Goal: Information Seeking & Learning: Learn about a topic

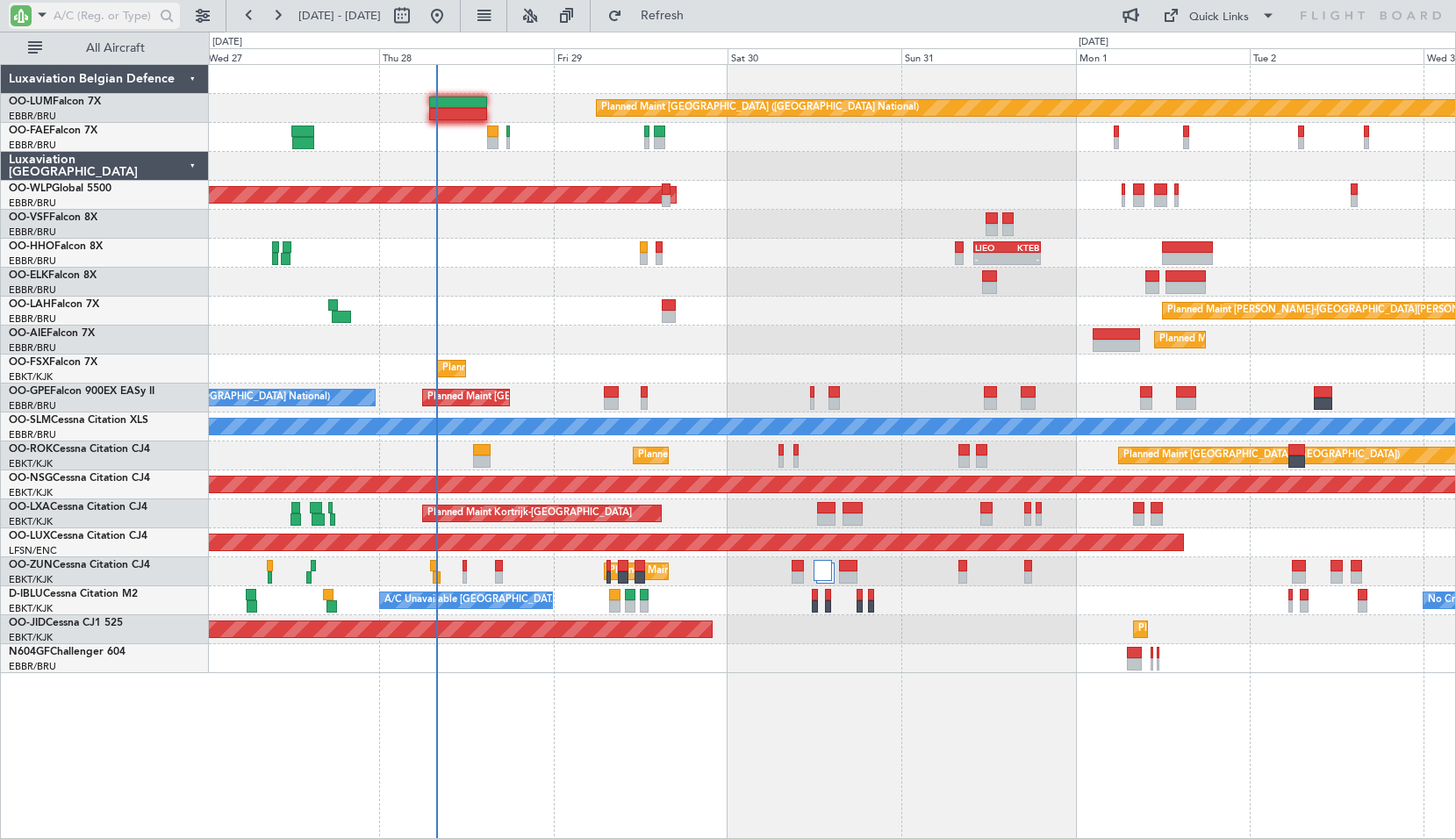
click at [72, 11] on input "text" at bounding box center [104, 16] width 101 height 26
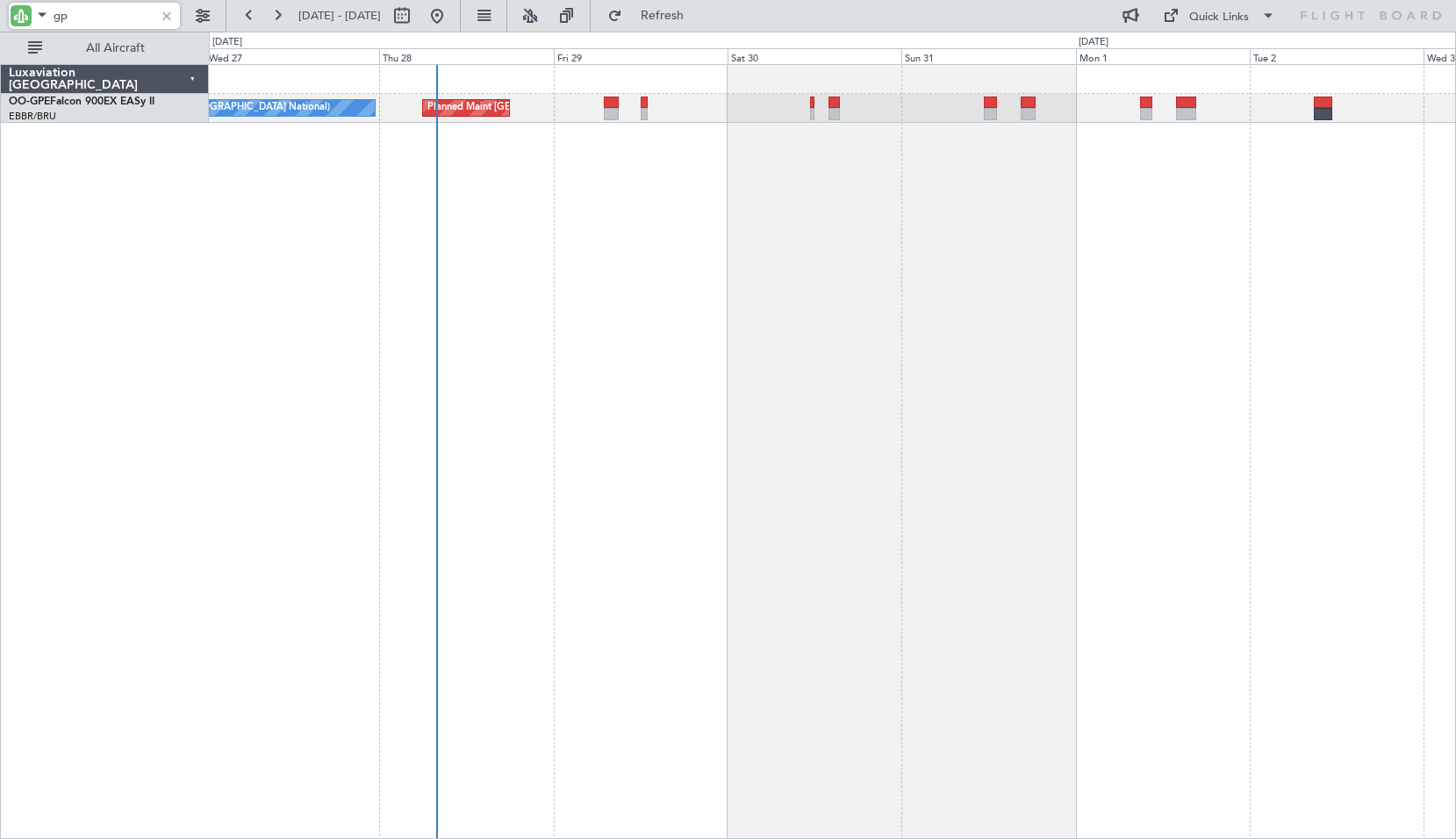
type input "gpe"
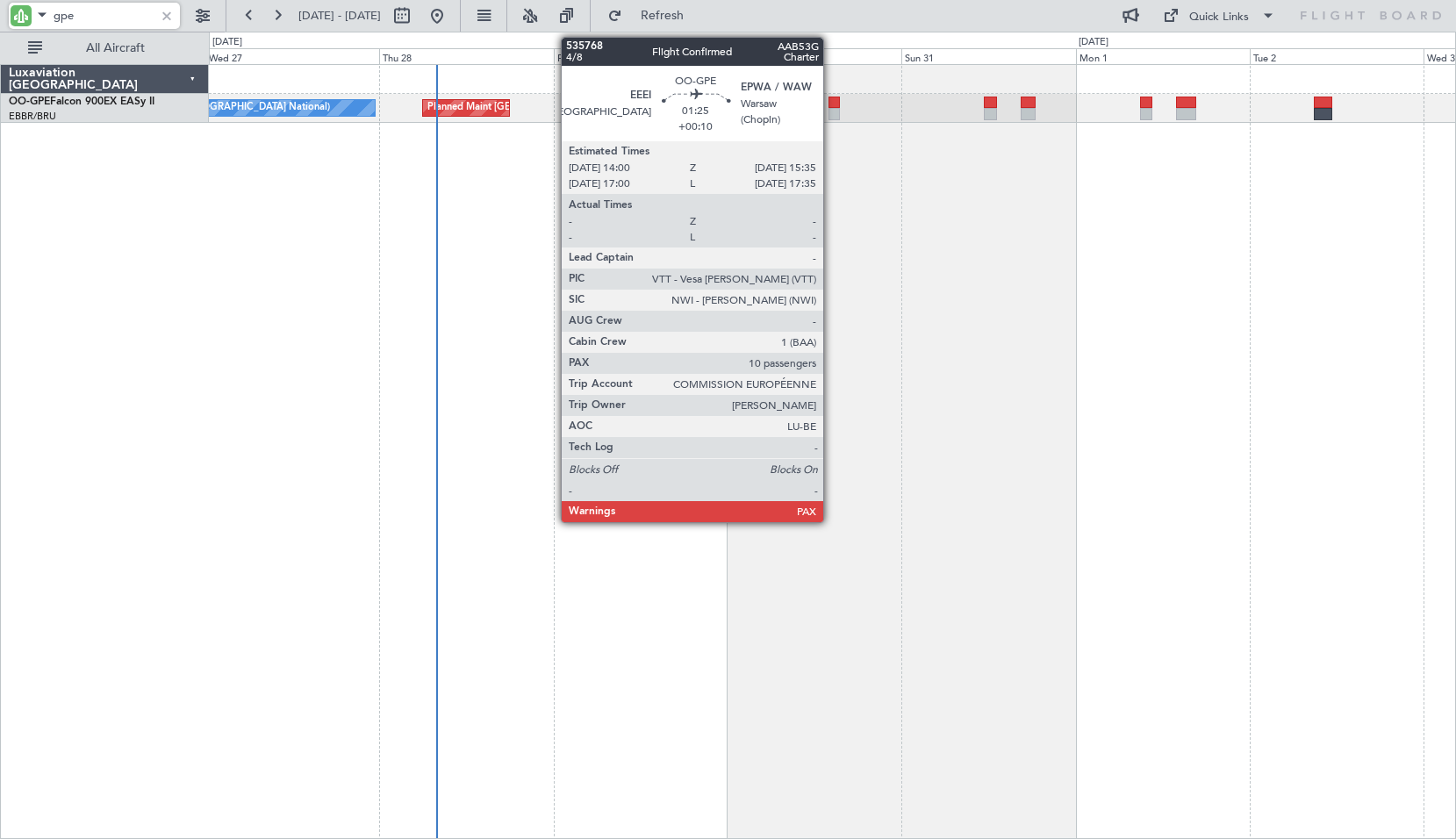
click at [831, 103] on div at bounding box center [835, 103] width 12 height 12
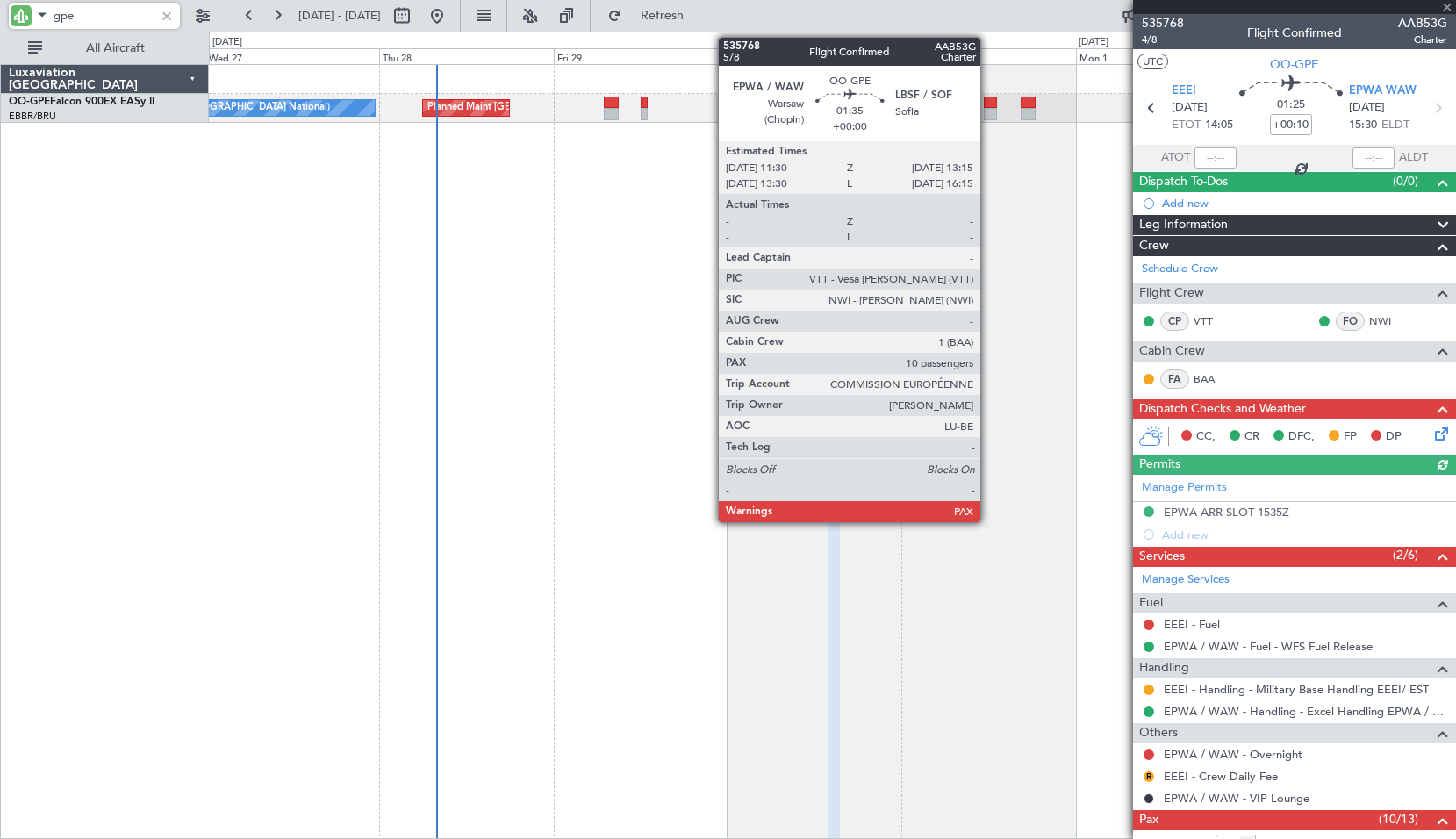
click at [988, 111] on div at bounding box center [989, 114] width 13 height 12
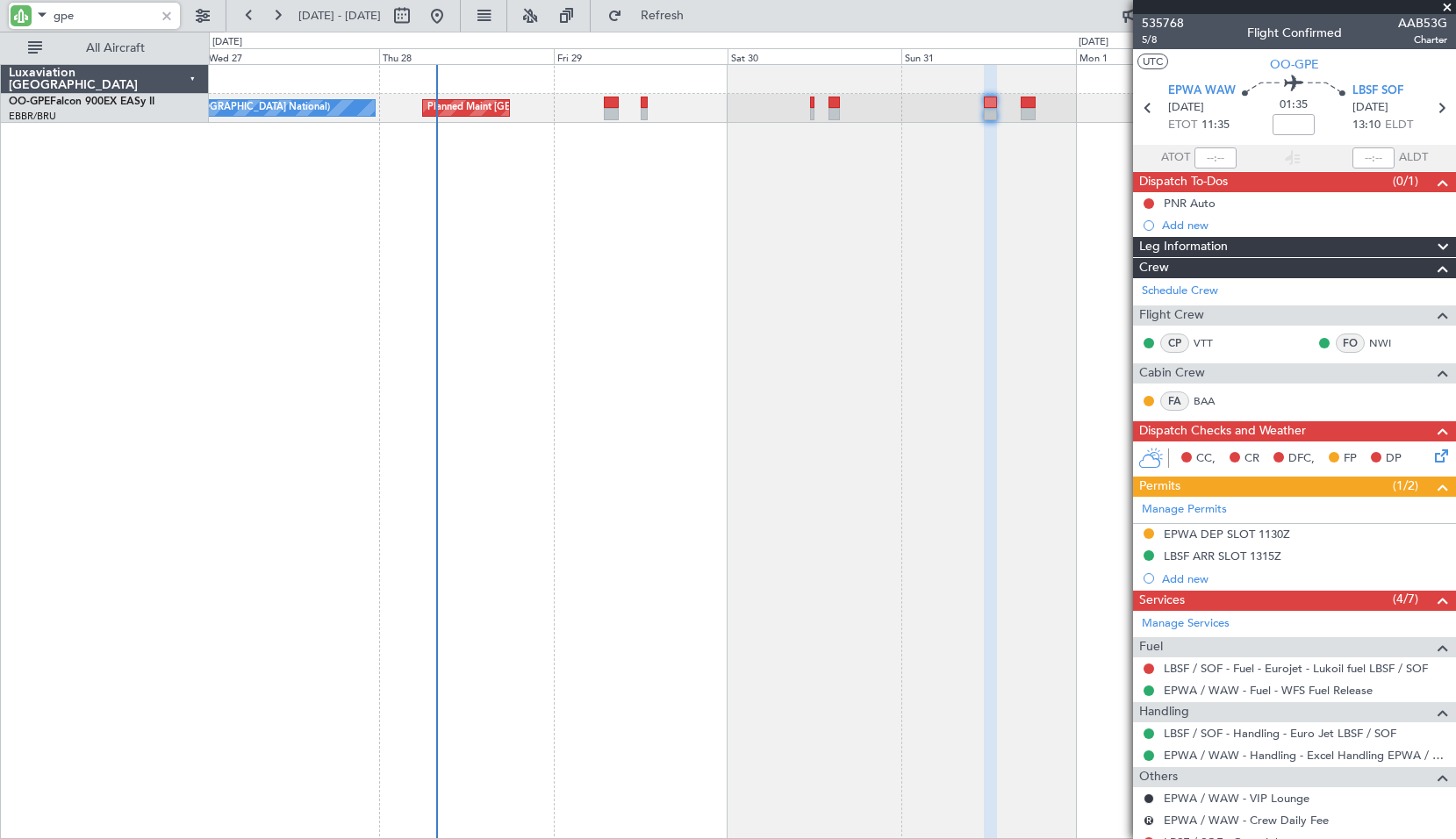
type input "gpe"
click at [1446, 8] on span at bounding box center [1447, 8] width 18 height 16
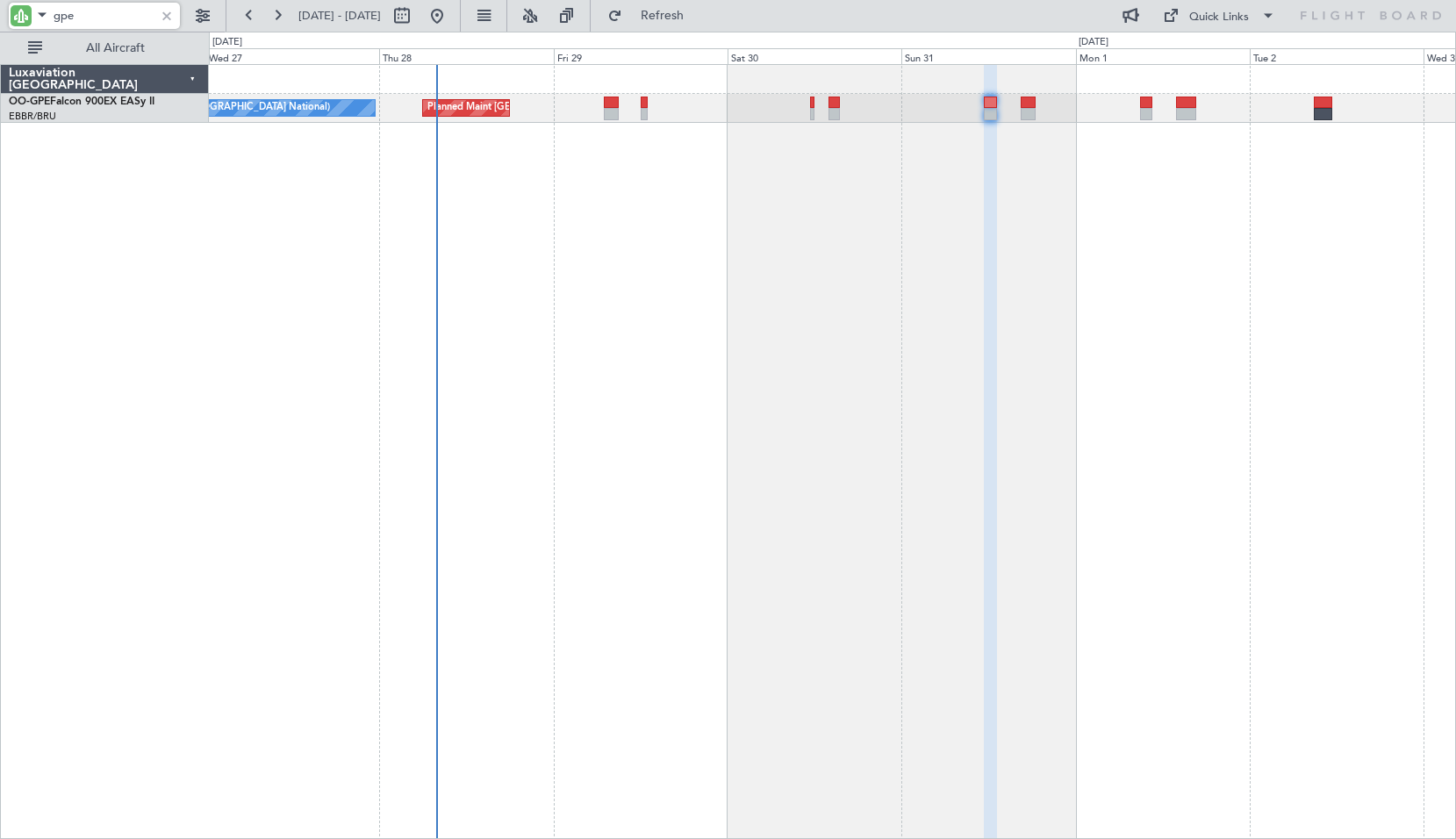
type input "0"
click at [166, 12] on div at bounding box center [166, 15] width 19 height 19
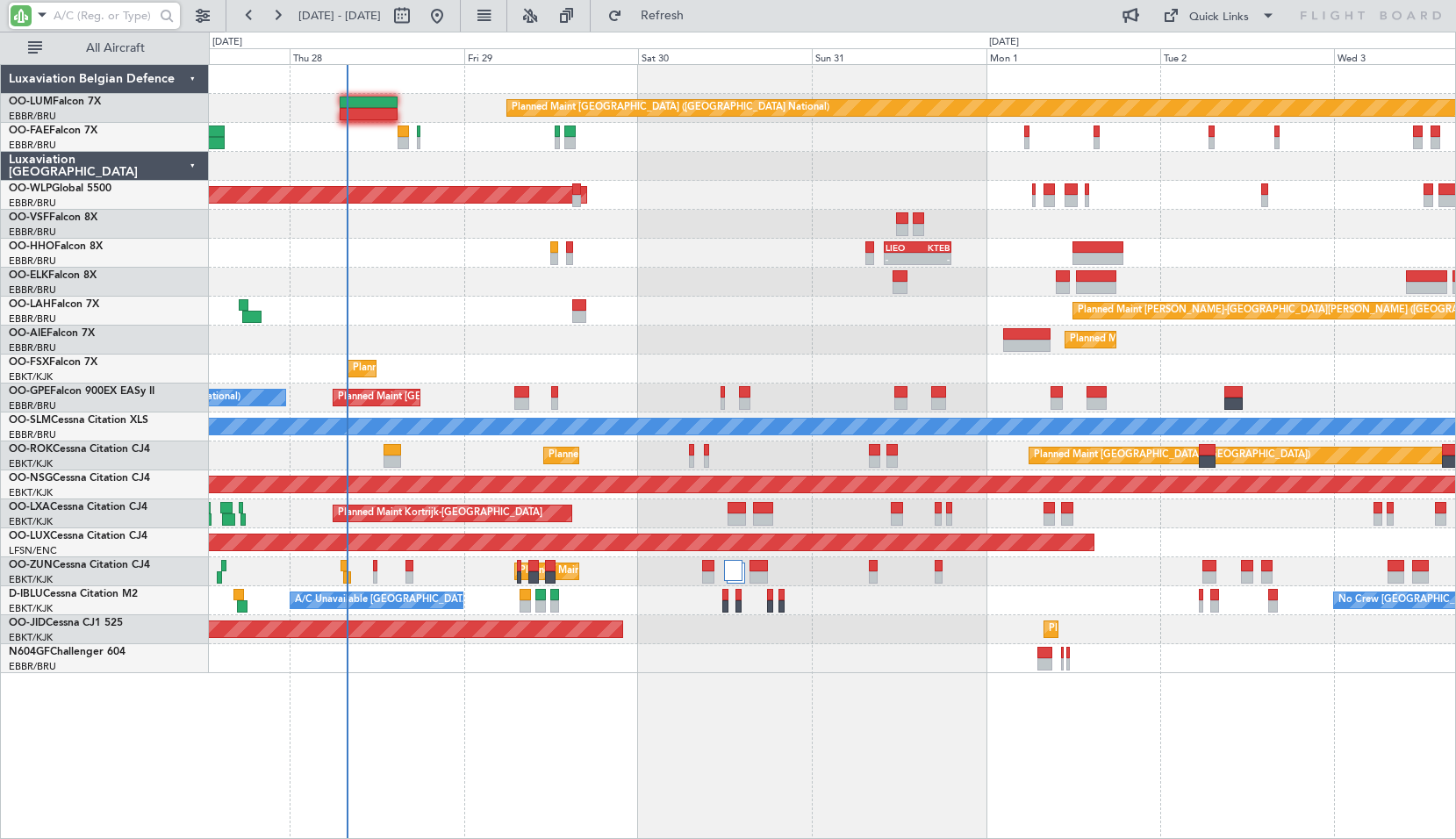
click at [862, 753] on div "Planned Maint [GEOGRAPHIC_DATA] ([GEOGRAPHIC_DATA] National) Owner [GEOGRAPHIC_…" at bounding box center [832, 451] width 1247 height 775
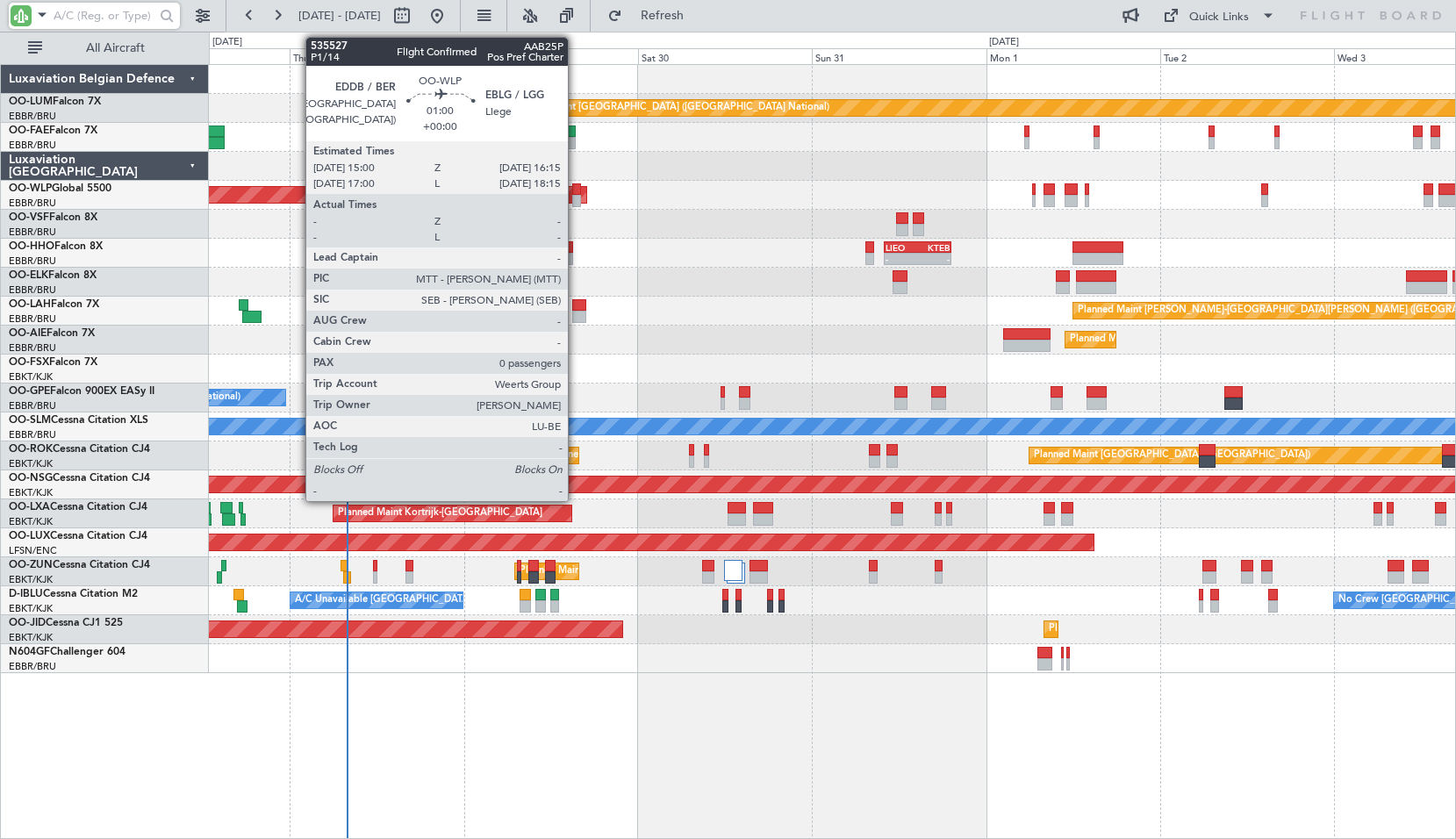
click at [575, 200] on div at bounding box center [577, 201] width 10 height 12
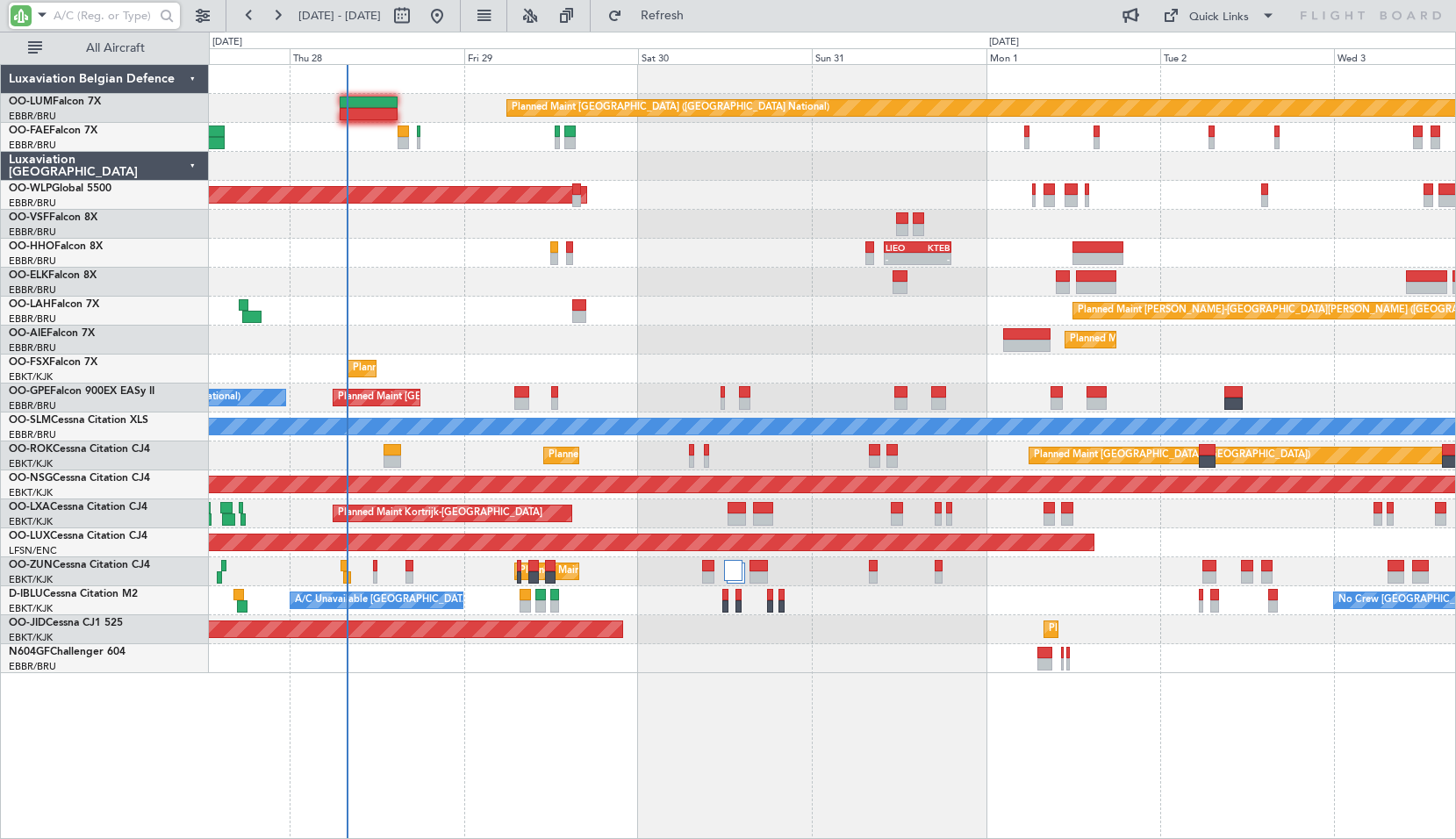
click at [633, 200] on div "Planned Maint [GEOGRAPHIC_DATA] ([GEOGRAPHIC_DATA])" at bounding box center [831, 195] width 1246 height 29
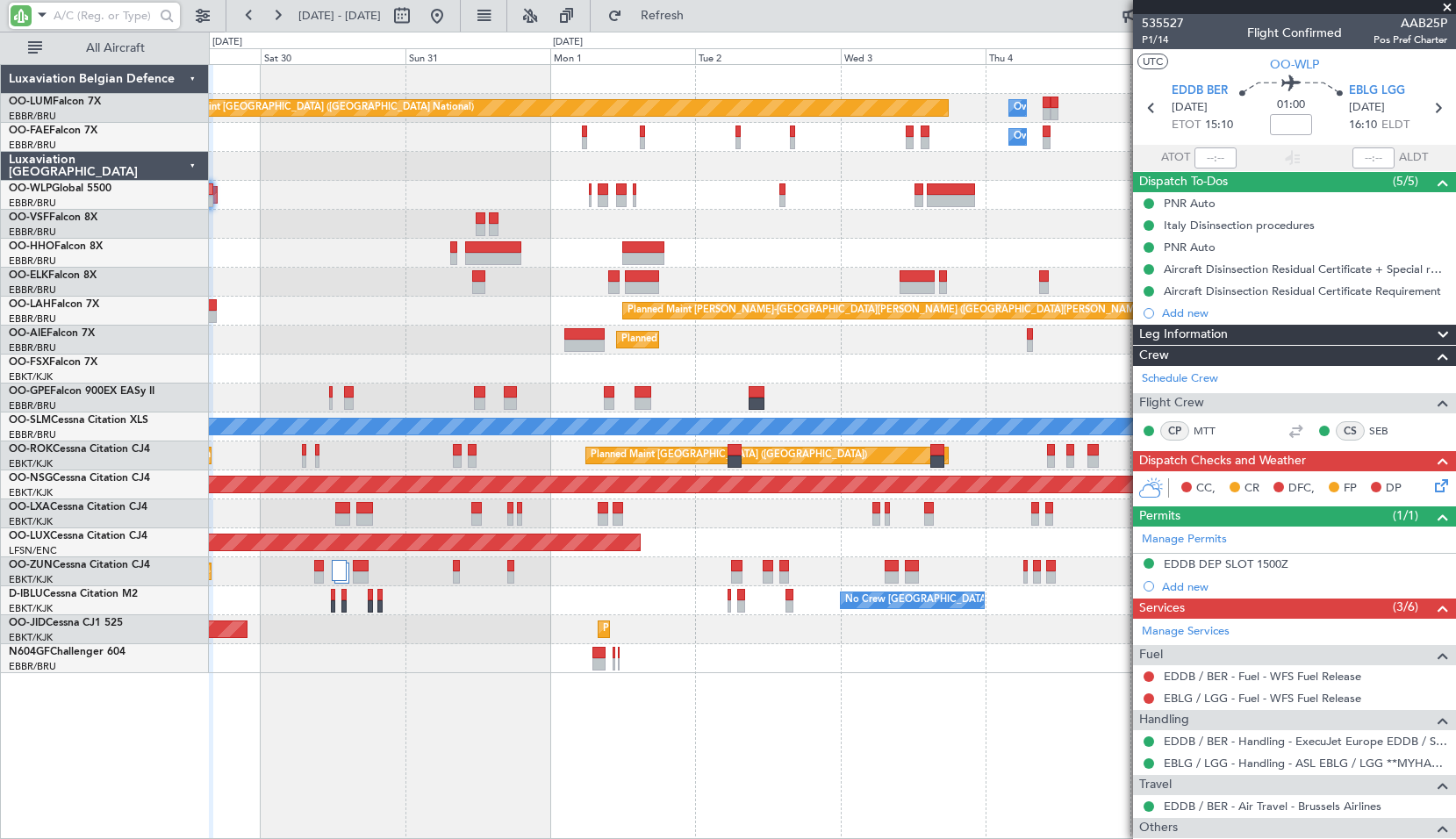
click at [486, 332] on div "Planned Maint [GEOGRAPHIC_DATA] ([GEOGRAPHIC_DATA])" at bounding box center [831, 339] width 1246 height 29
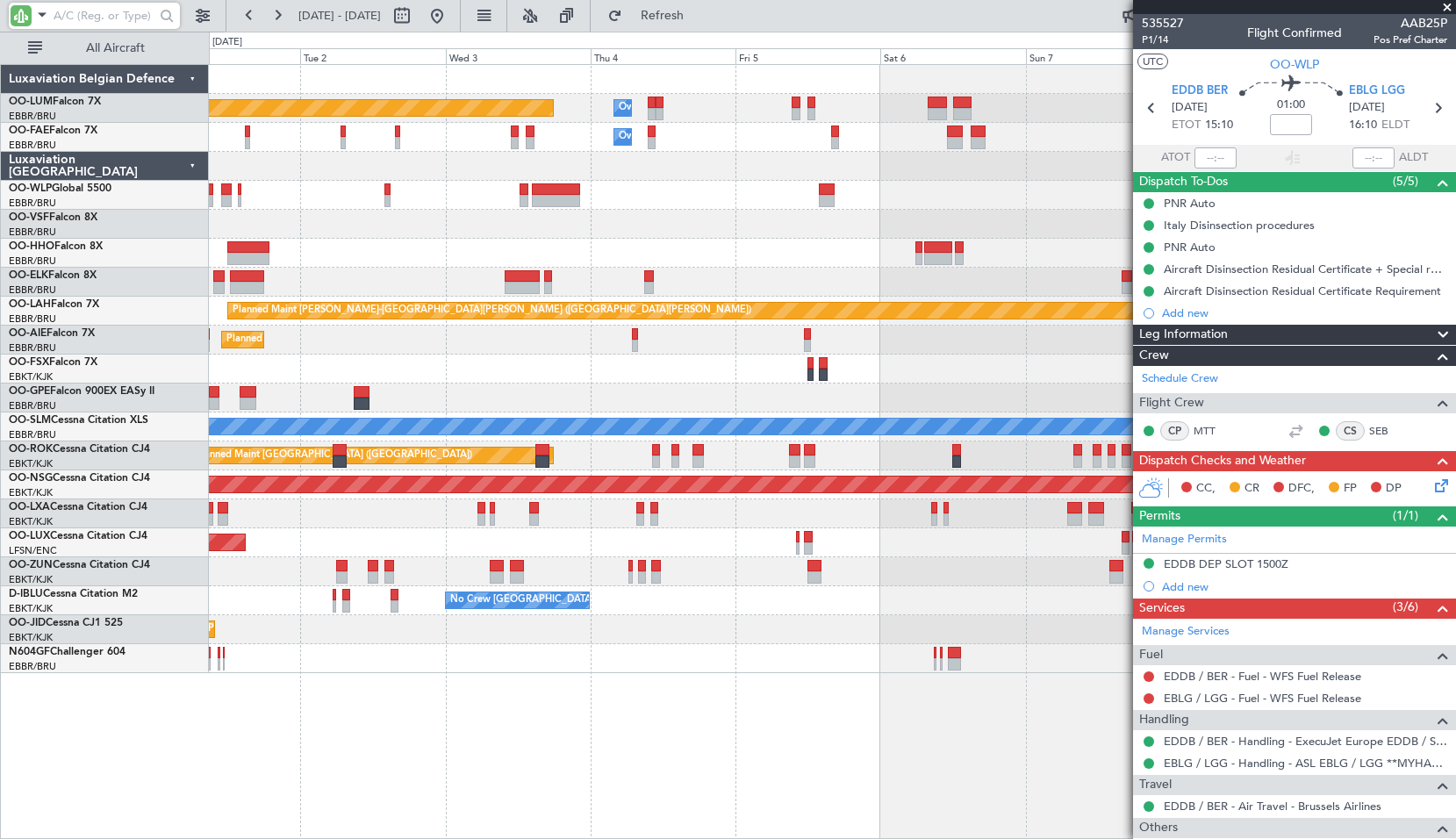
click at [632, 255] on div at bounding box center [831, 252] width 1246 height 29
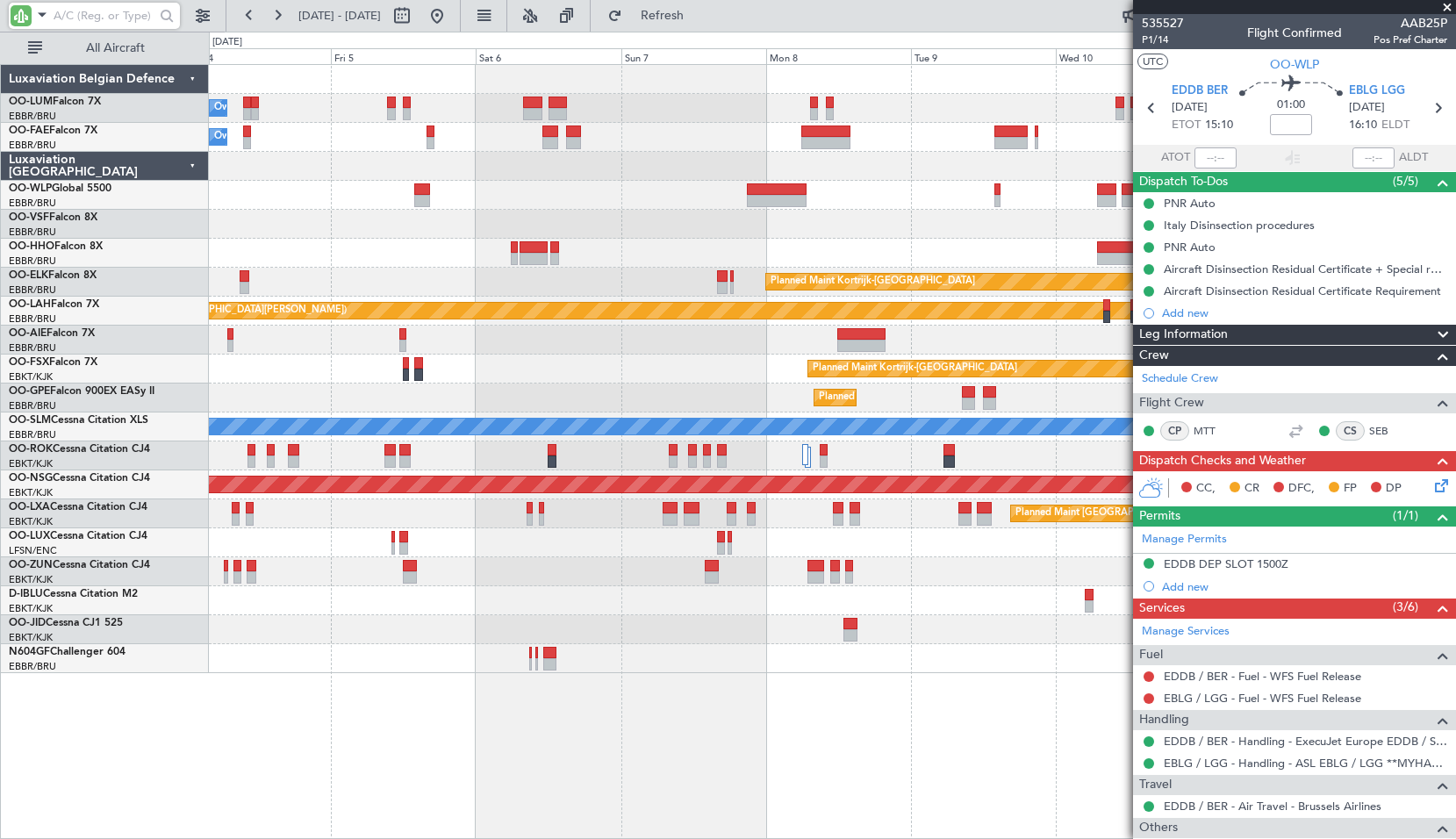
click at [633, 262] on div at bounding box center [831, 252] width 1246 height 29
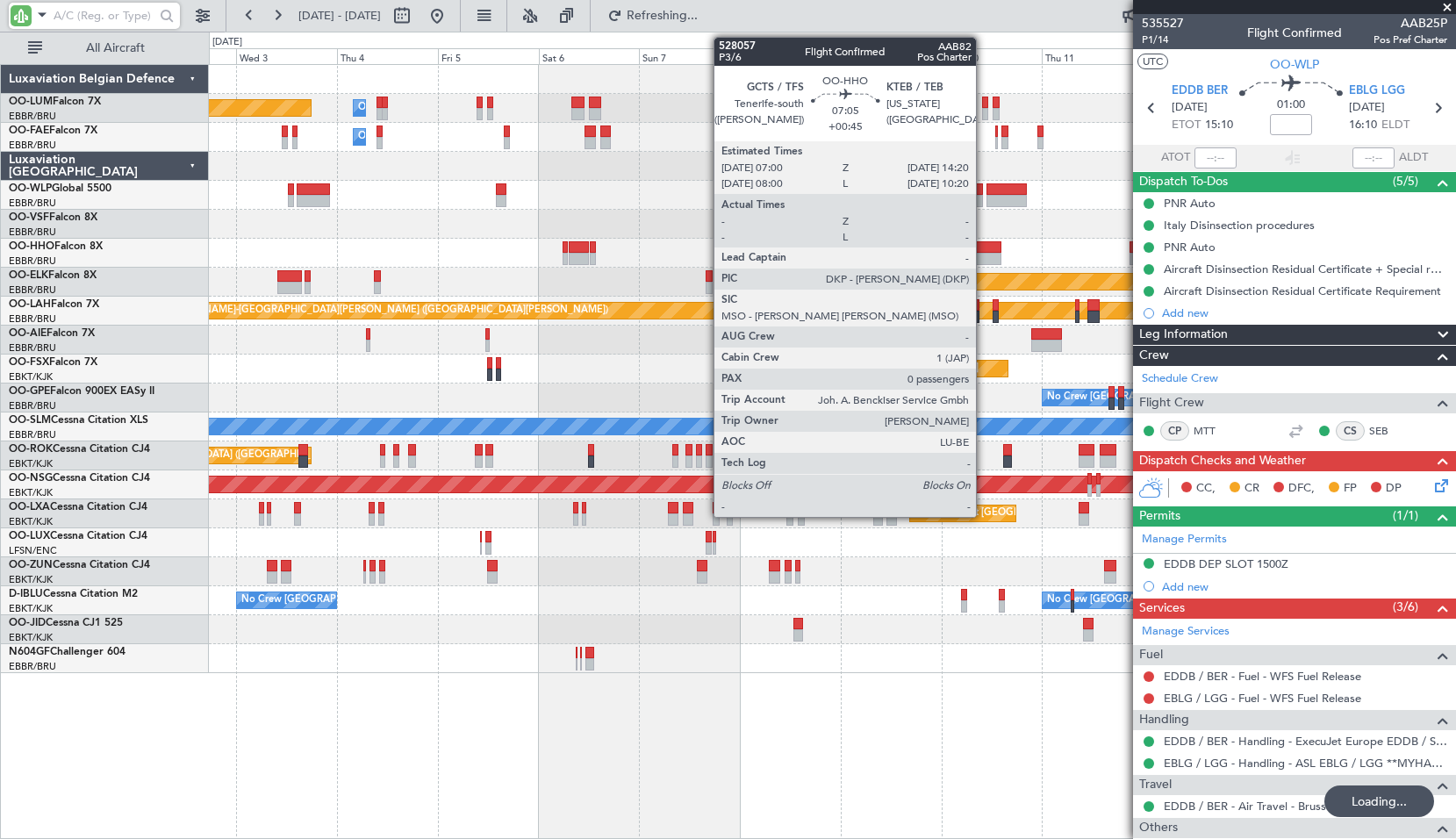
click at [983, 255] on div at bounding box center [985, 258] width 32 height 12
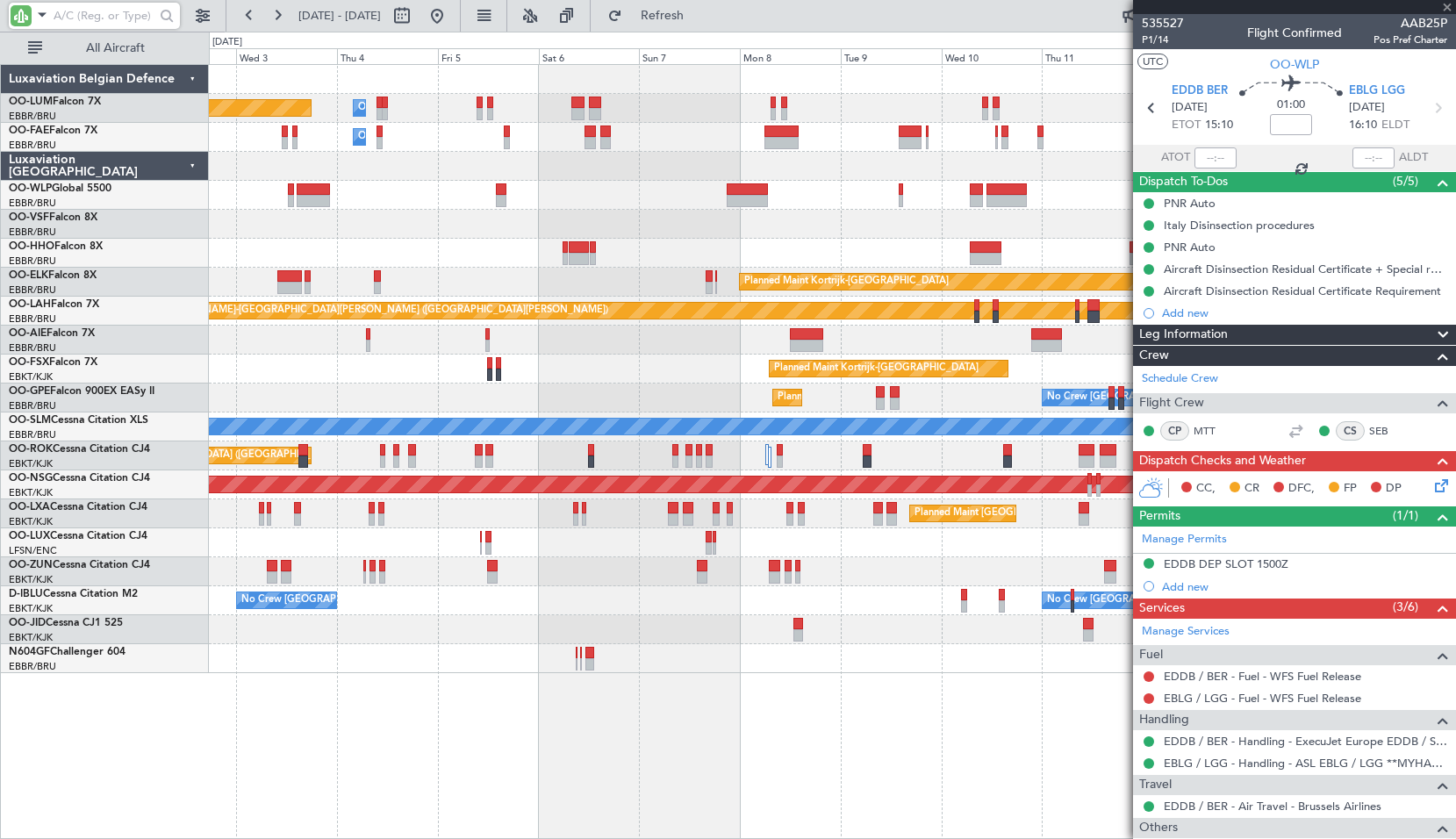
type input "+00:45"
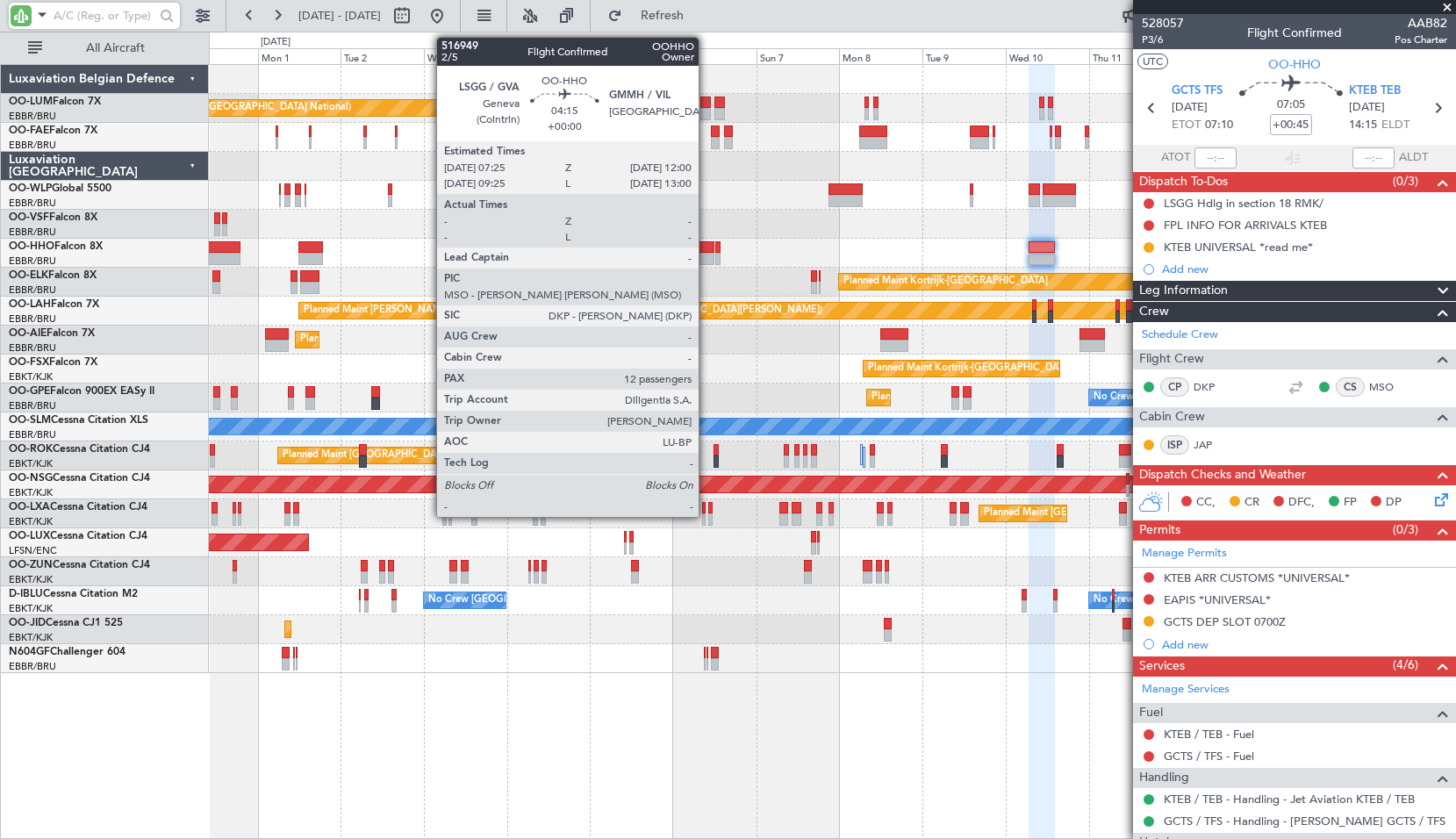
click at [706, 254] on div at bounding box center [705, 258] width 17 height 12
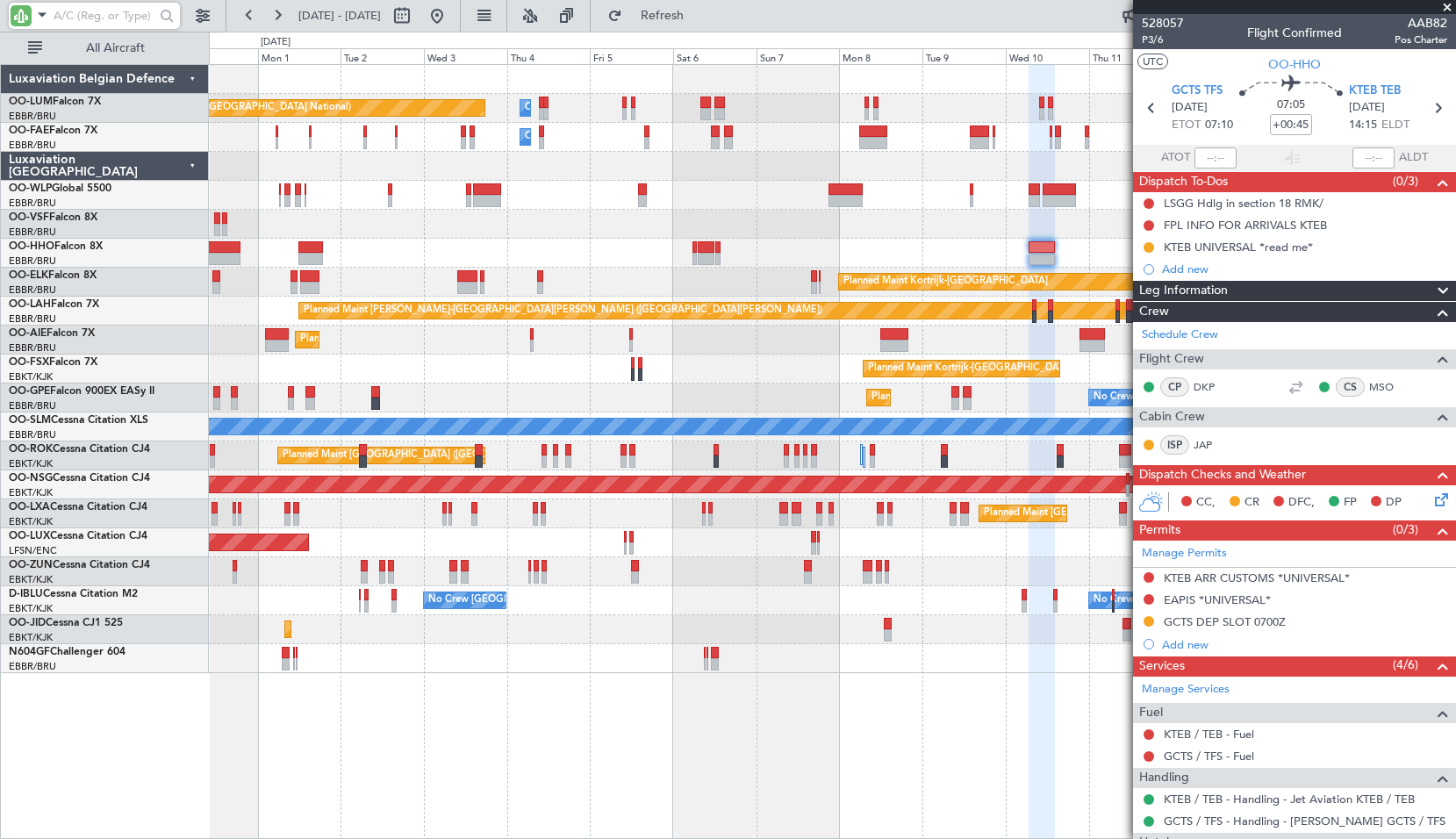
click at [796, 242] on div at bounding box center [831, 252] width 1246 height 29
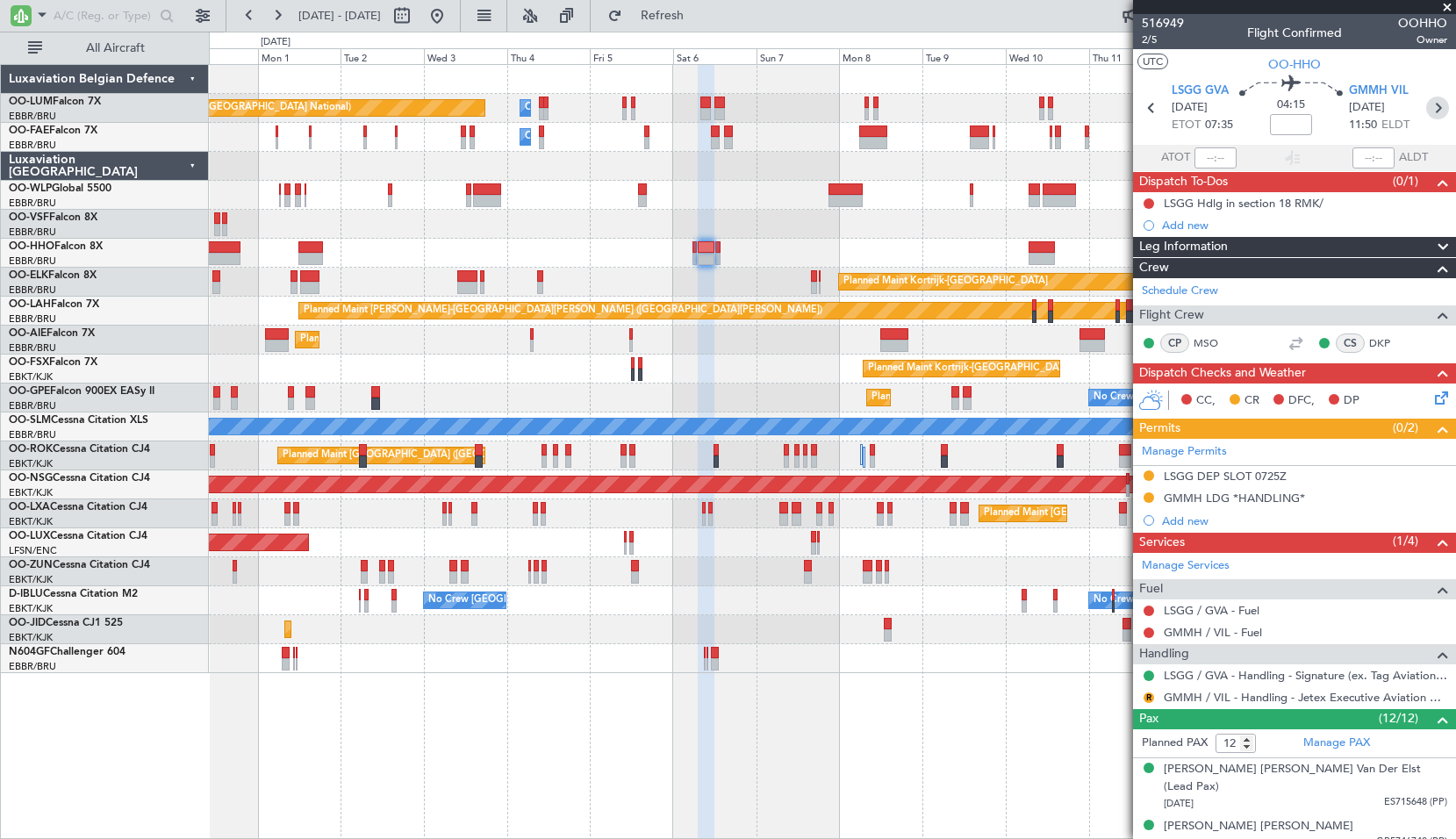
click at [1435, 110] on icon at bounding box center [1437, 108] width 23 height 23
type input "0"
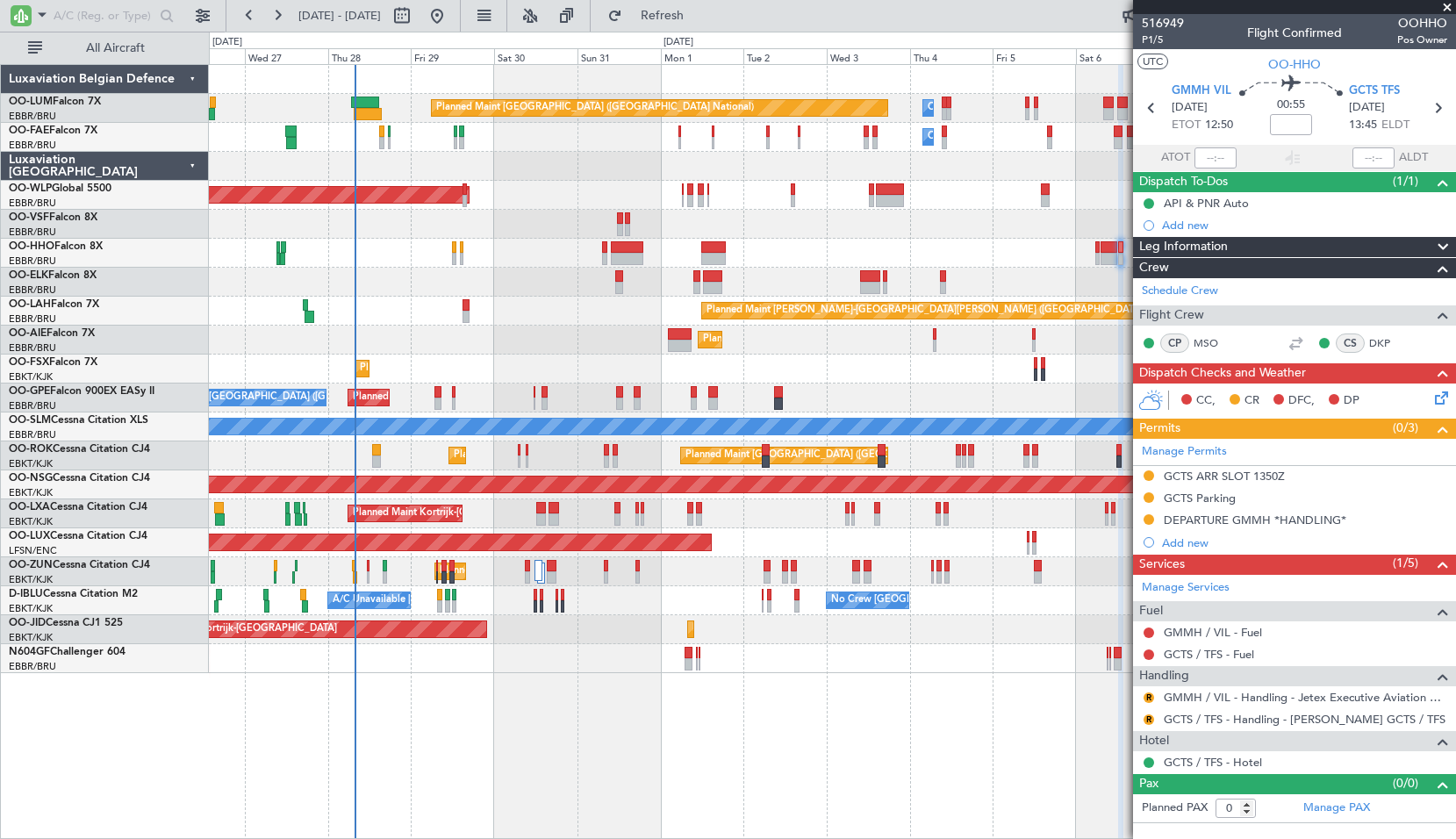
click at [905, 712] on div "Planned Maint [GEOGRAPHIC_DATA] ([GEOGRAPHIC_DATA] National) Owner [GEOGRAPHIC_…" at bounding box center [832, 451] width 1247 height 775
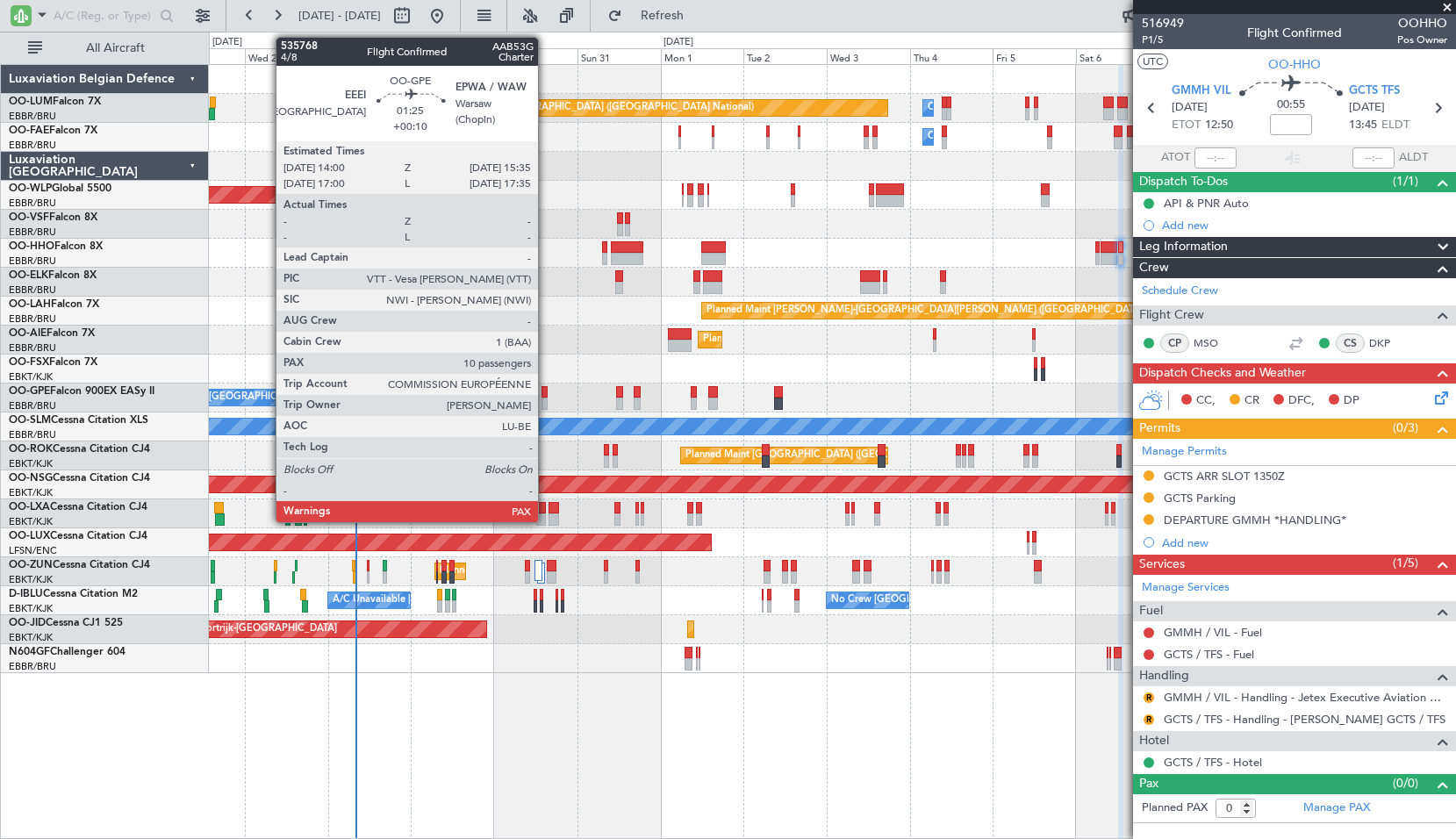
click at [546, 396] on div at bounding box center [545, 392] width 6 height 12
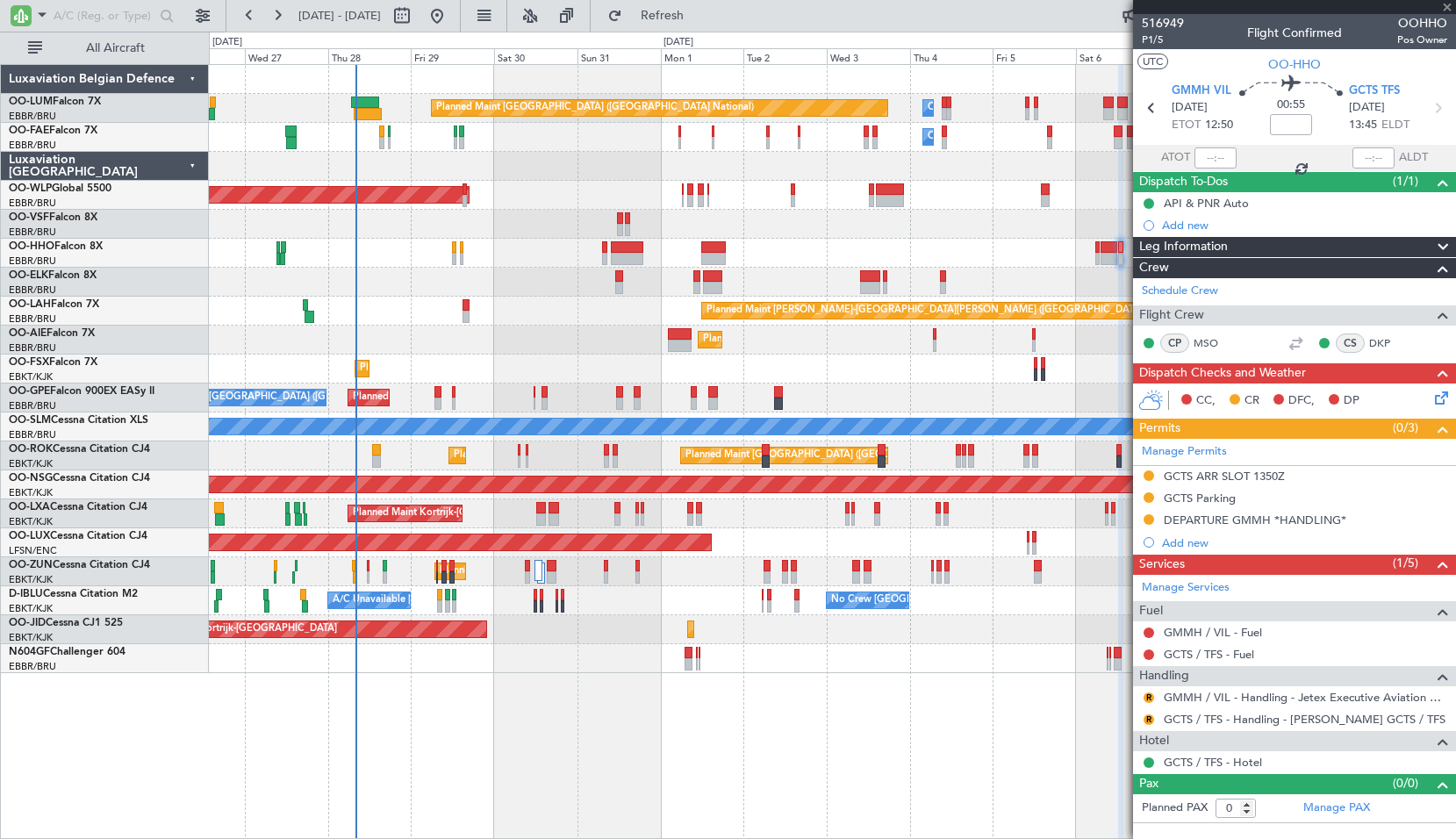
type input "+00:10"
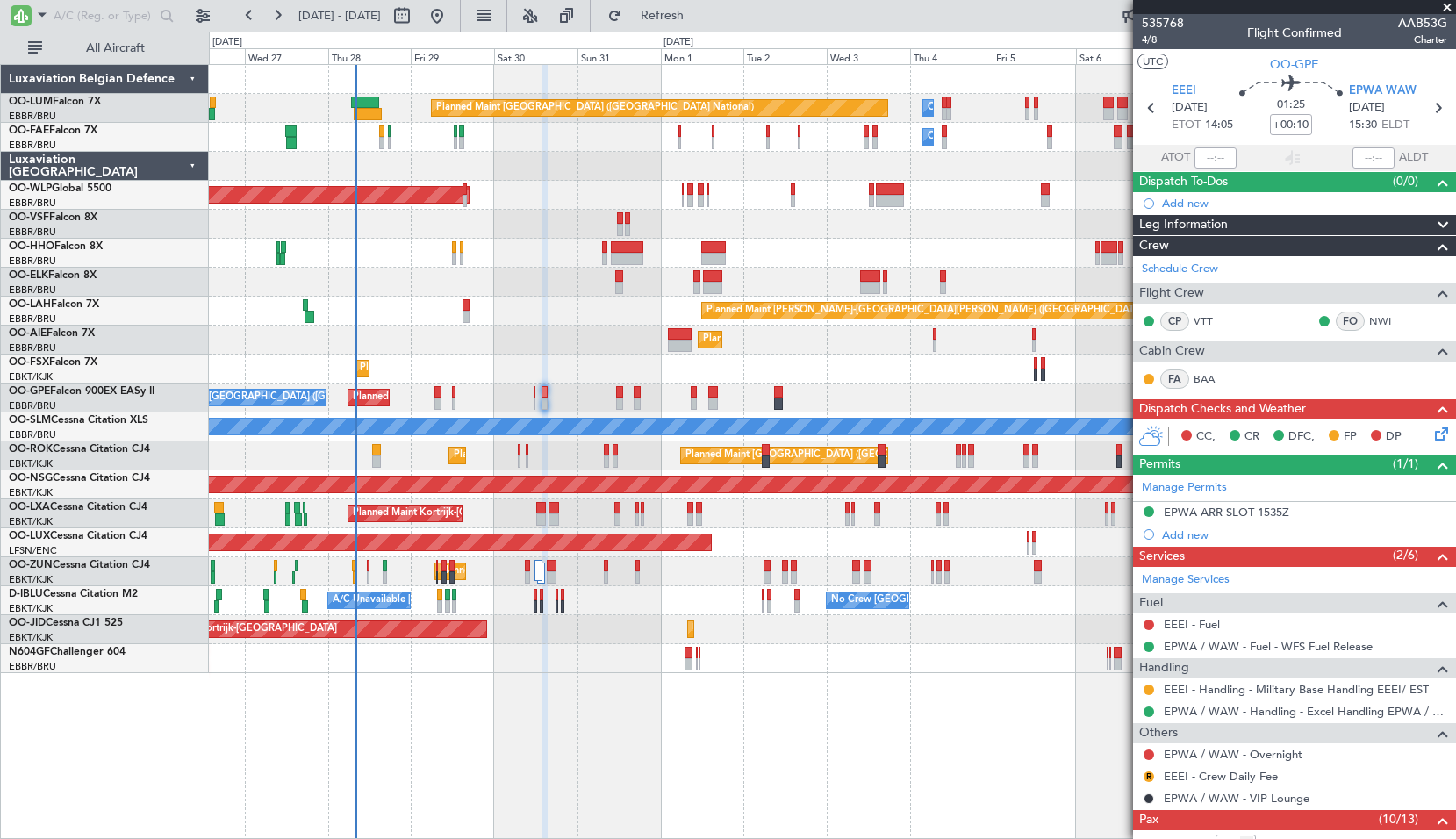
click at [1451, 8] on span at bounding box center [1447, 8] width 18 height 16
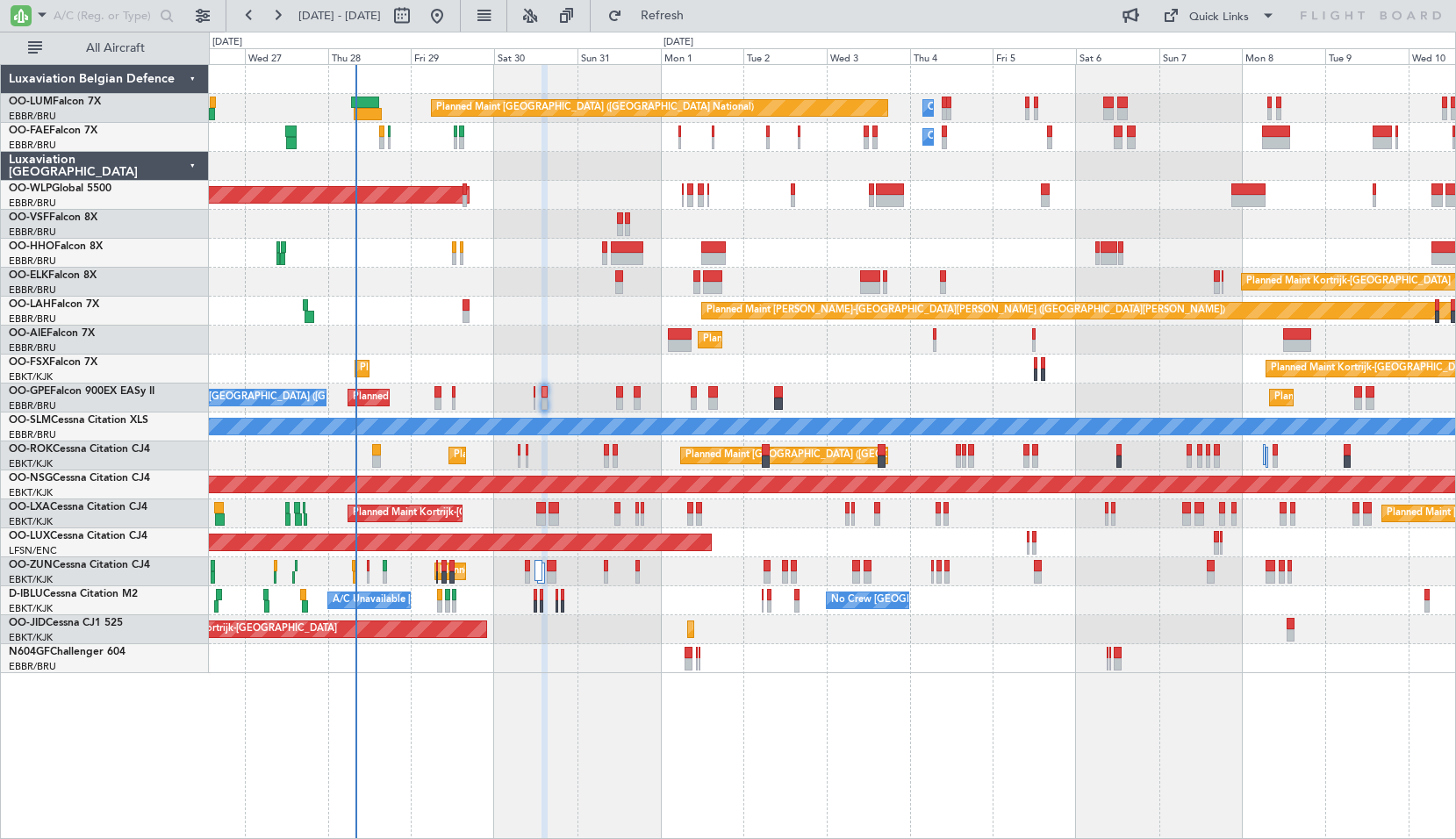
type input "0"
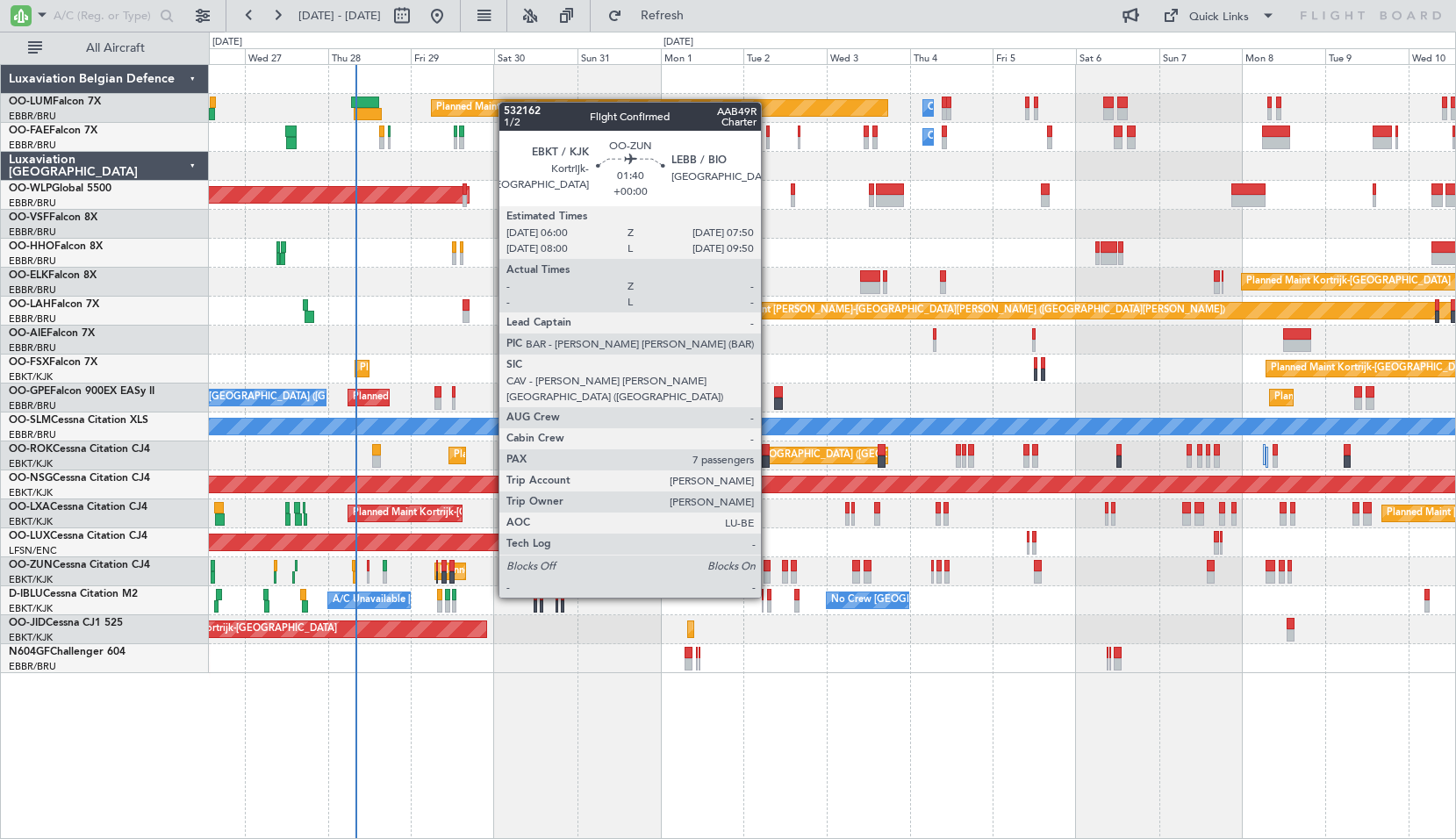
click at [769, 565] on div at bounding box center [766, 566] width 7 height 12
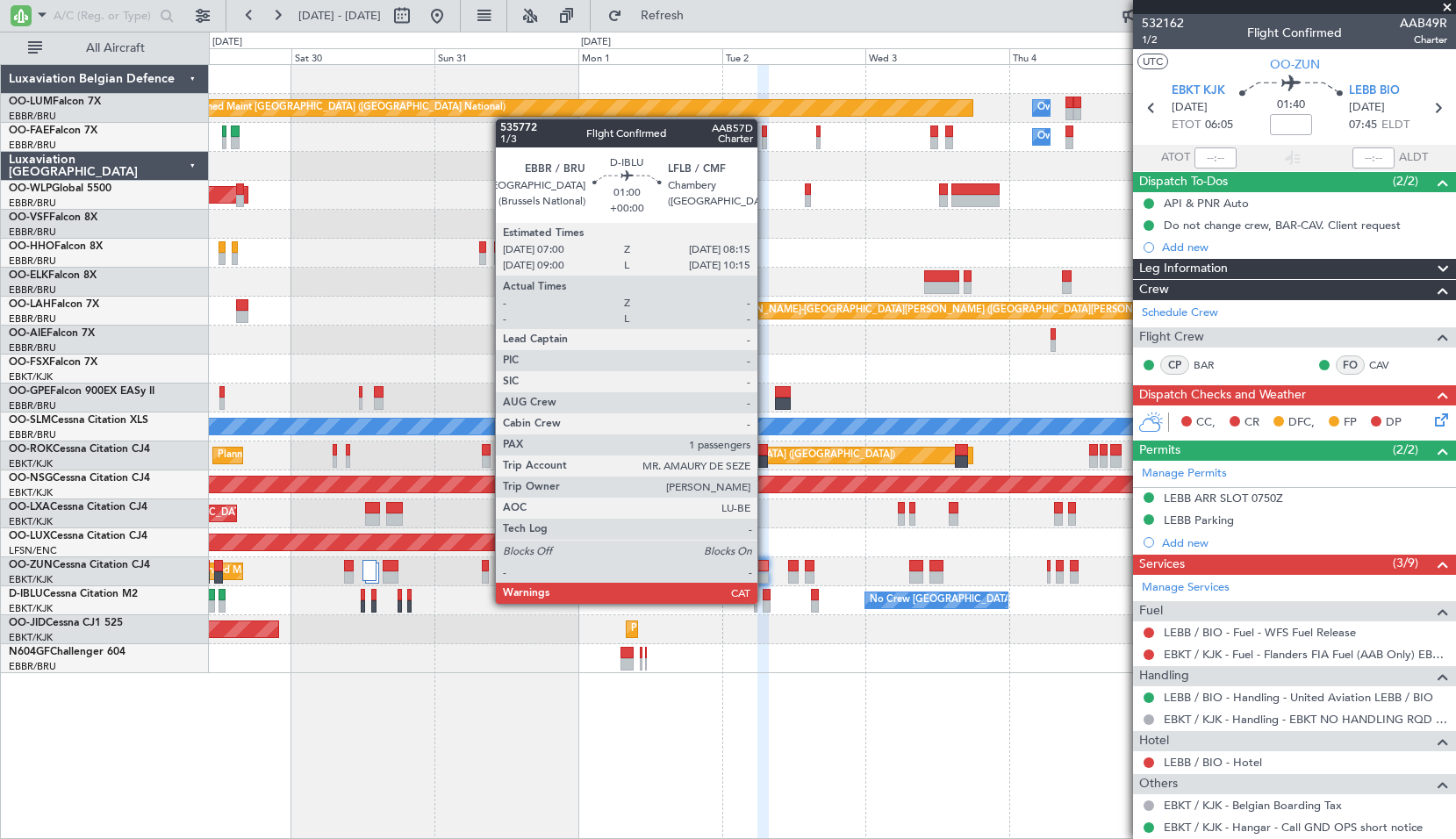
click at [765, 604] on div at bounding box center [767, 607] width 8 height 12
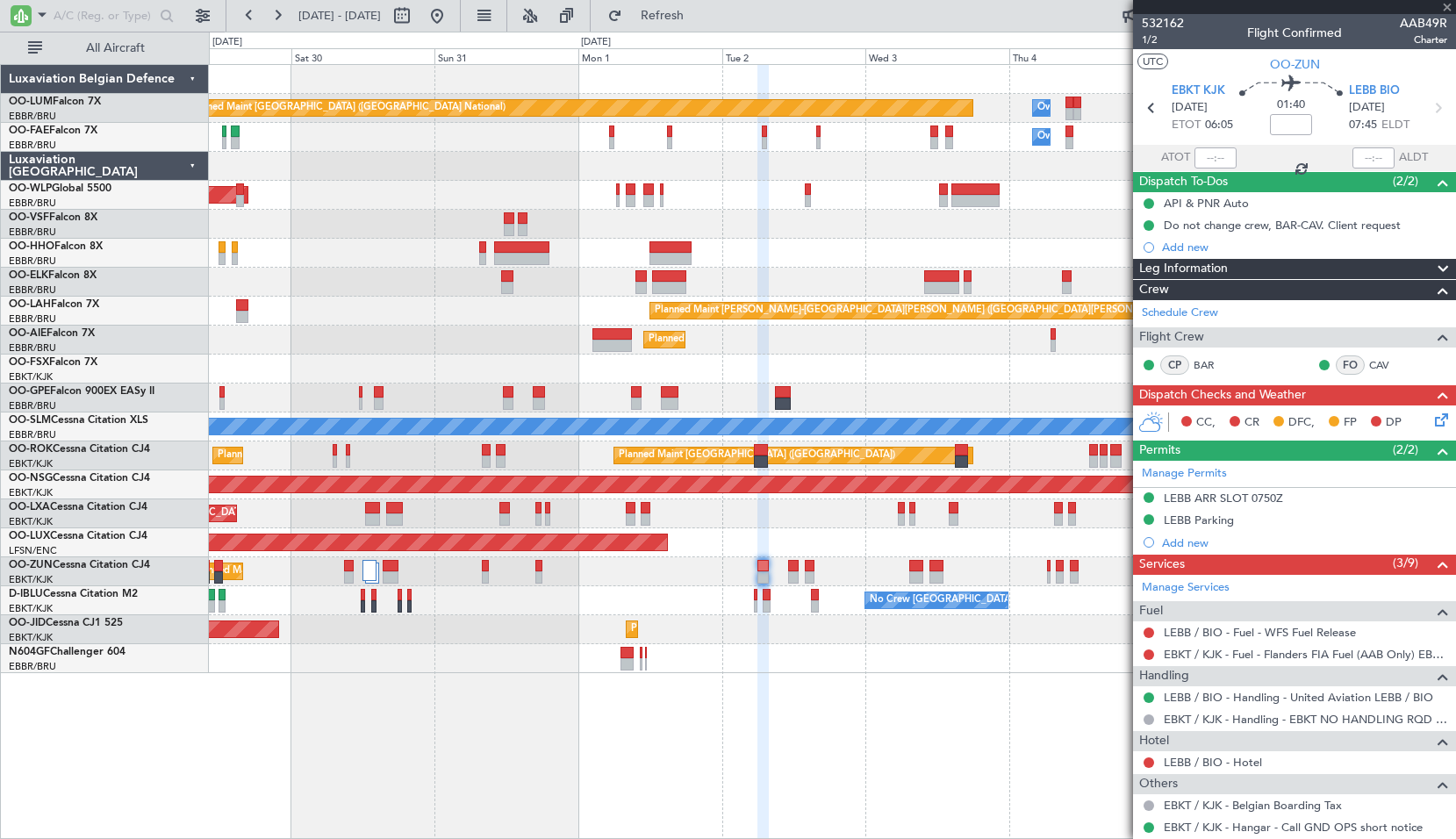
click at [788, 667] on div at bounding box center [831, 658] width 1246 height 29
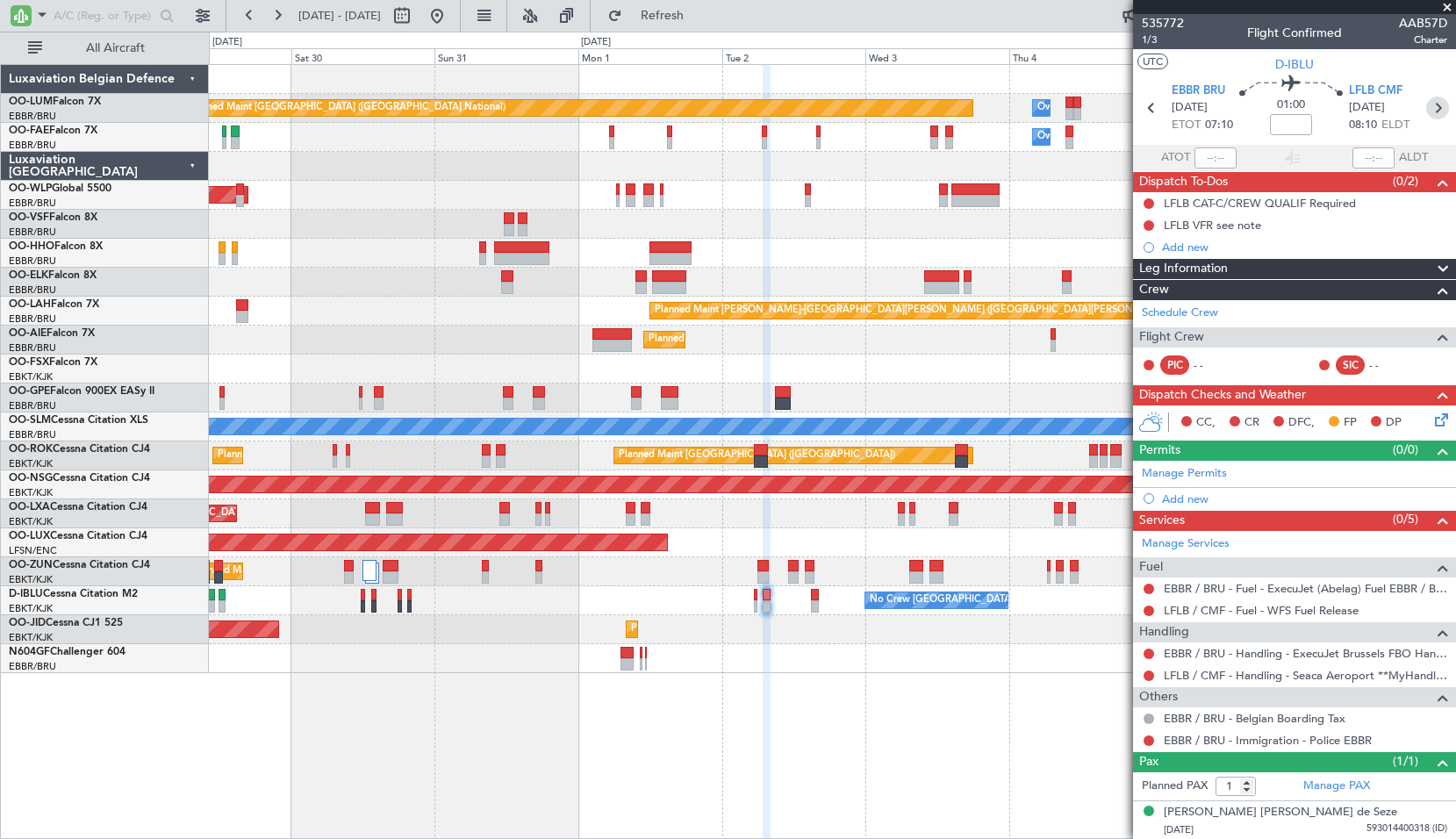
click at [1426, 111] on icon at bounding box center [1437, 108] width 23 height 23
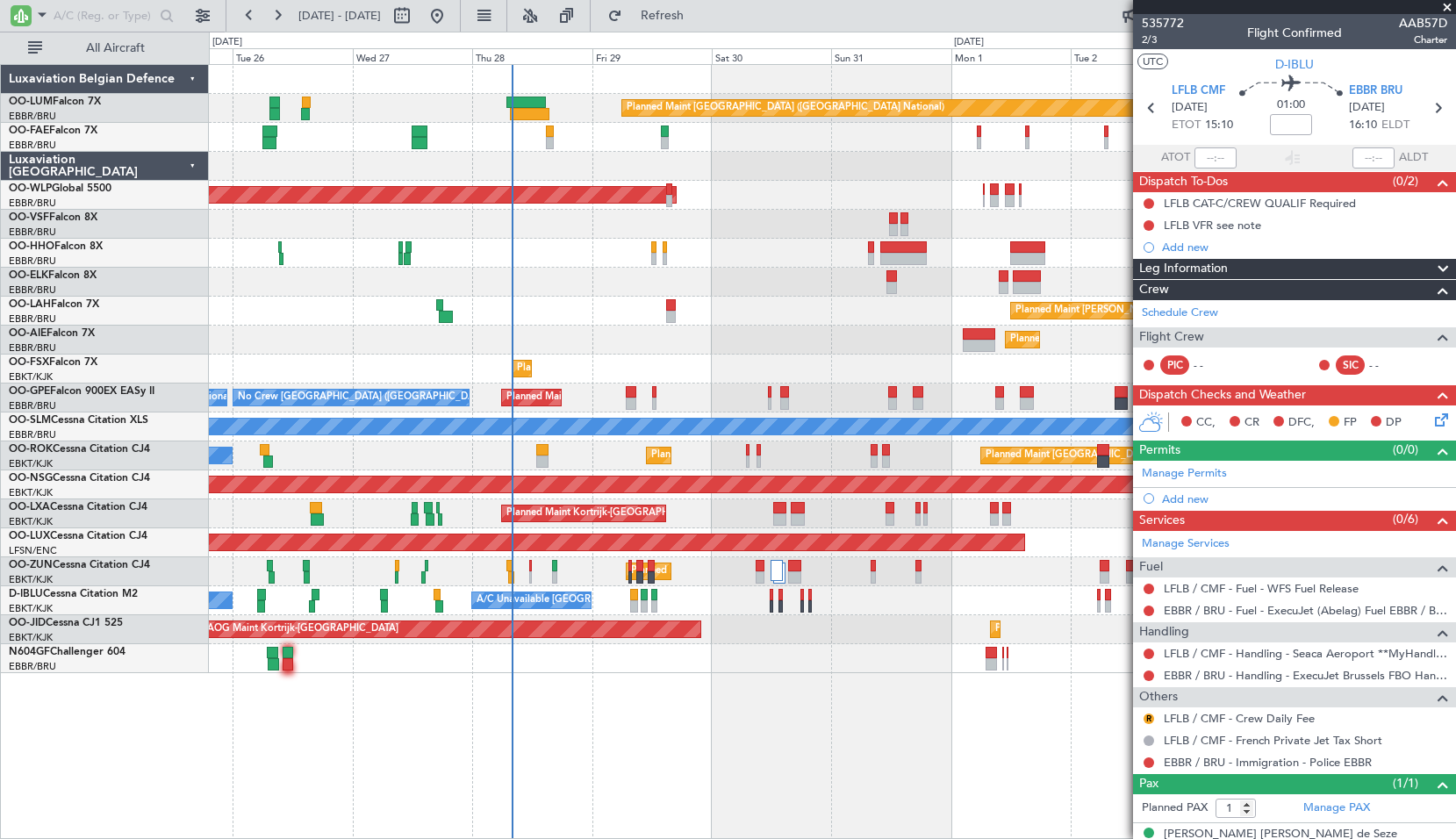
click at [991, 696] on div "Planned Maint [GEOGRAPHIC_DATA] ([GEOGRAPHIC_DATA] National) Owner [GEOGRAPHIC_…" at bounding box center [832, 451] width 1247 height 775
drag, startPoint x: 1447, startPoint y: 11, endPoint x: 1439, endPoint y: 5, distance: 10.0
click at [1447, 7] on span at bounding box center [1447, 8] width 18 height 16
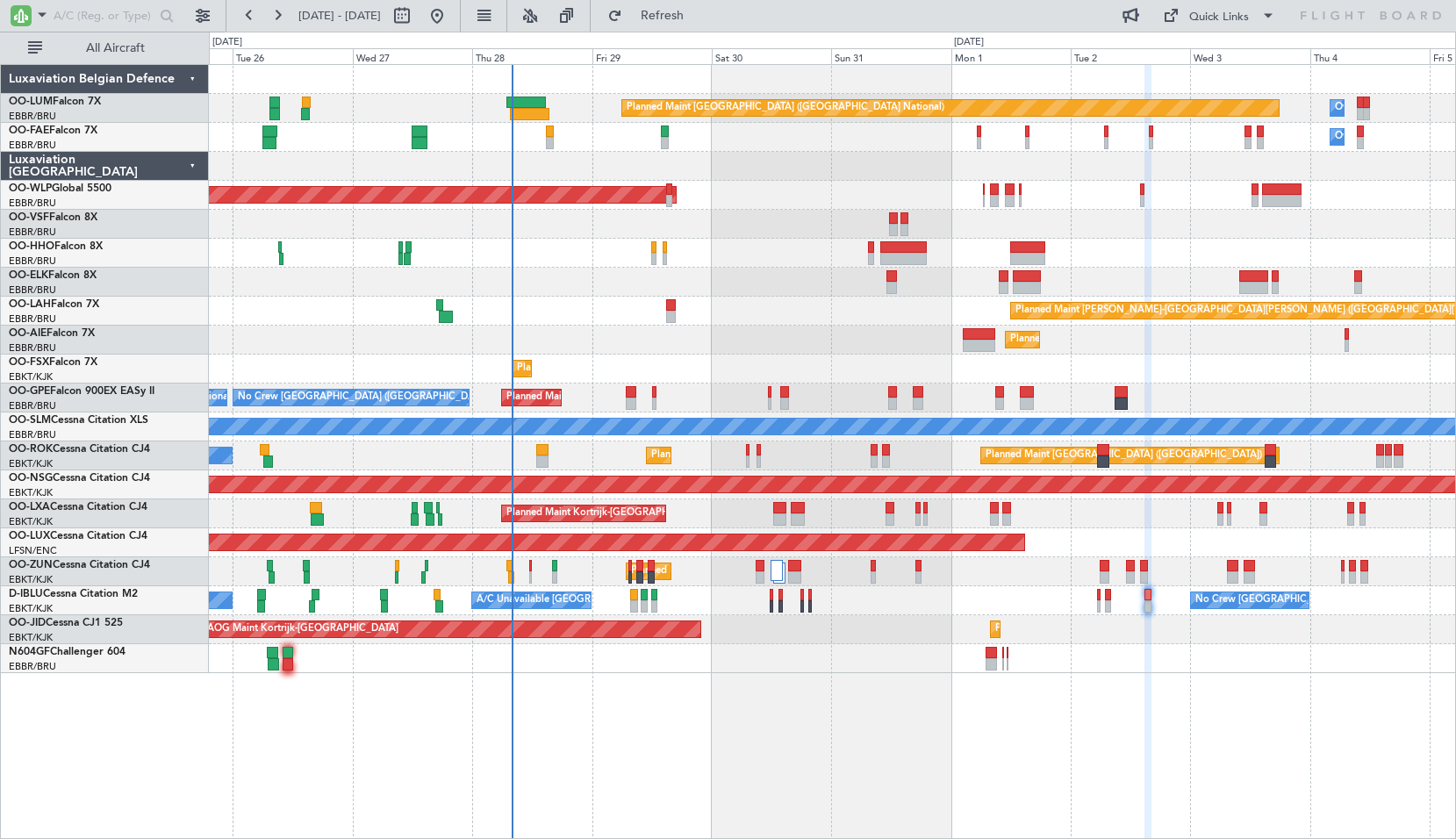
type input "0"
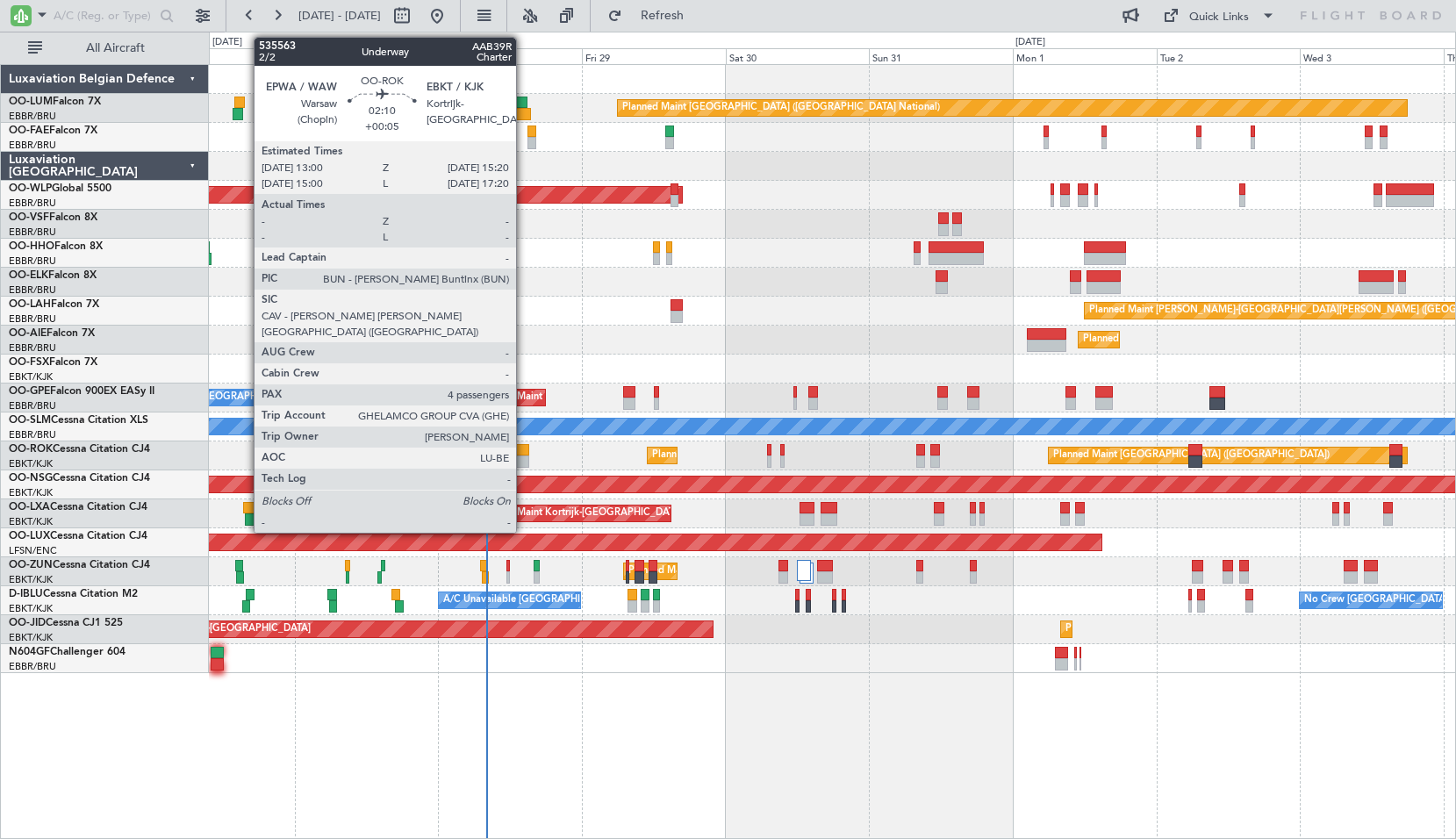
click at [524, 460] on div at bounding box center [522, 462] width 14 height 12
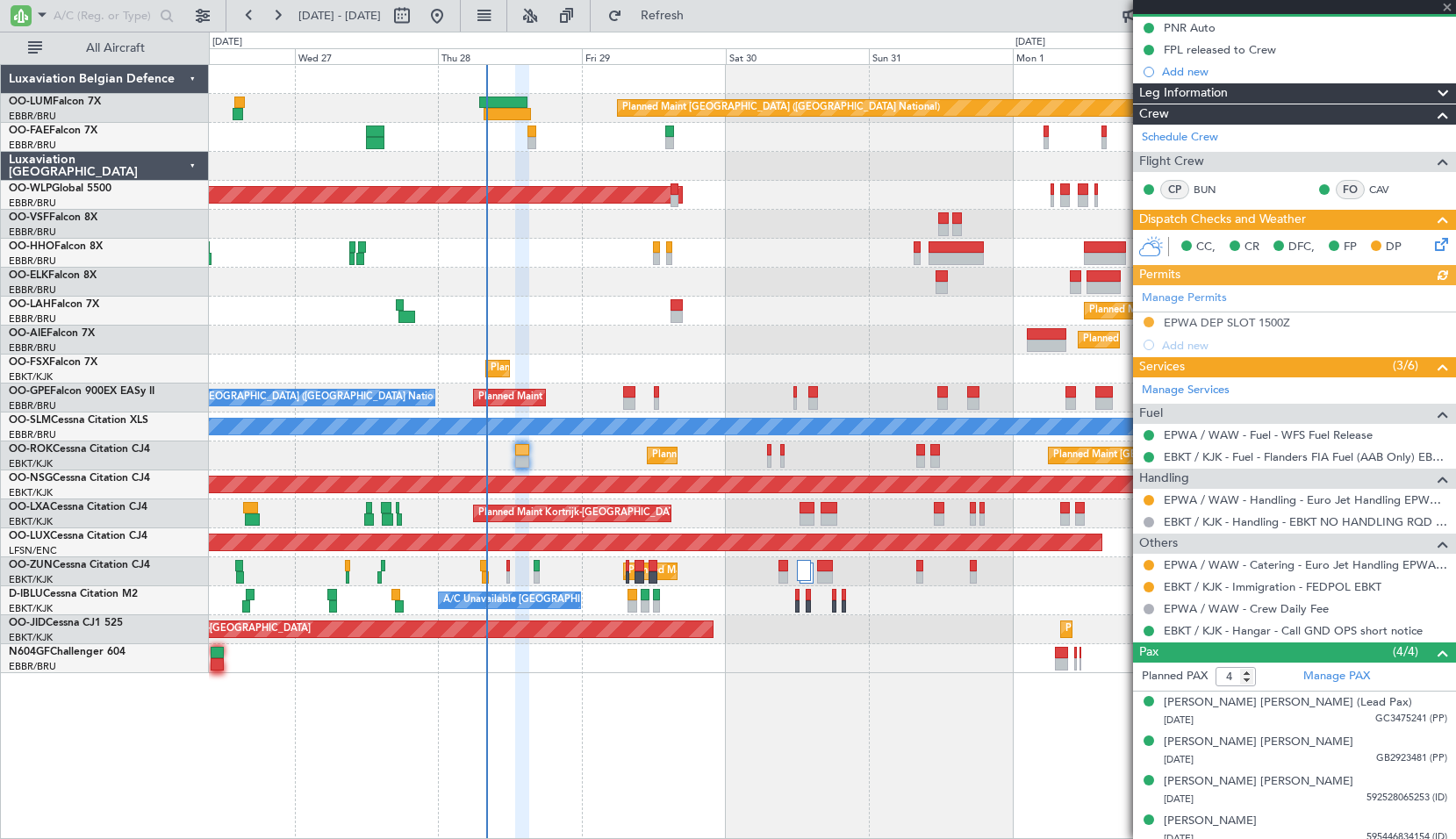
scroll to position [88, 0]
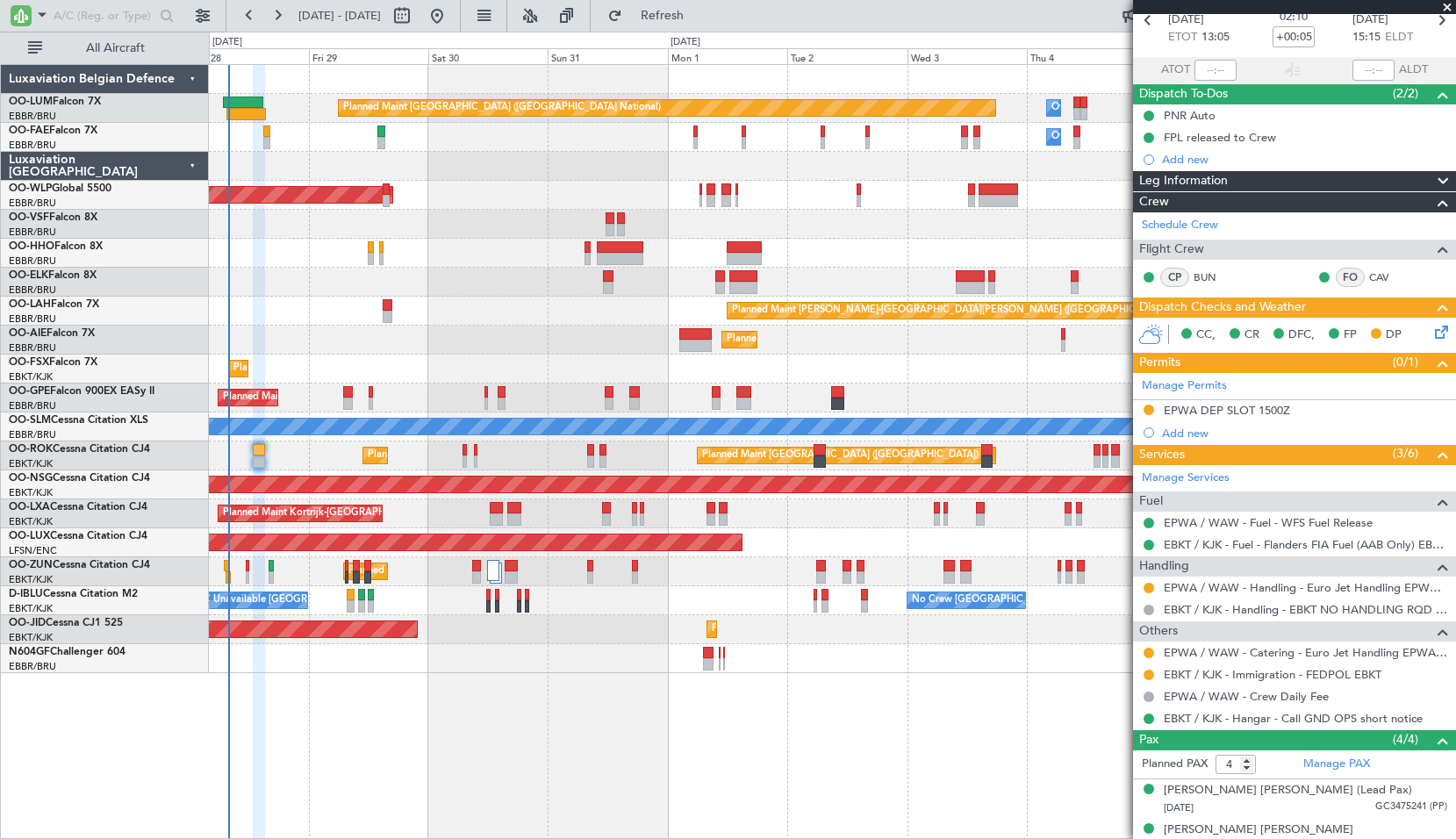
click at [541, 333] on div "Planned Maint [GEOGRAPHIC_DATA] ([GEOGRAPHIC_DATA])" at bounding box center [831, 339] width 1246 height 29
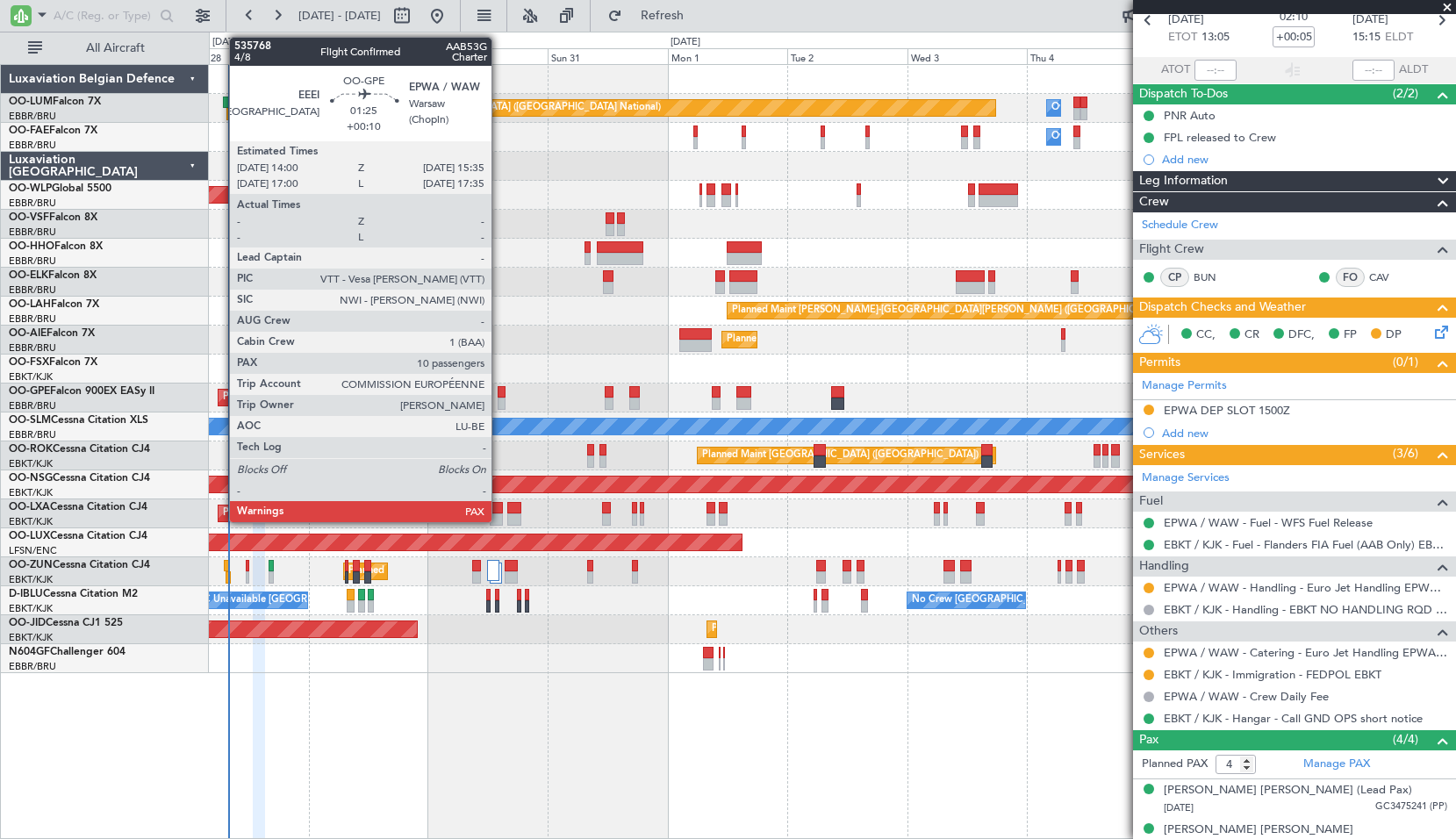
click at [500, 397] on div at bounding box center [502, 392] width 8 height 12
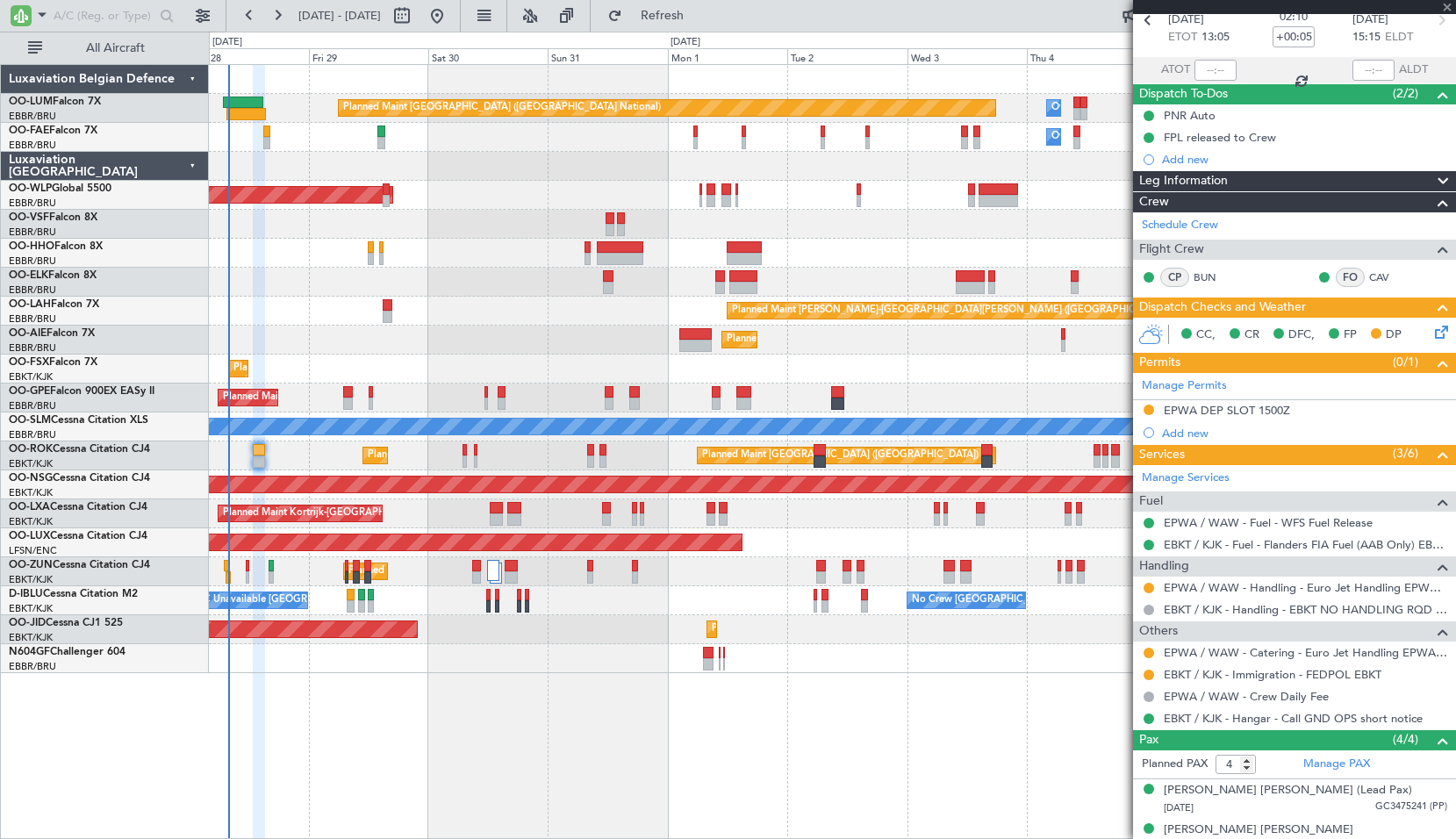
type input "+00:10"
type input "13"
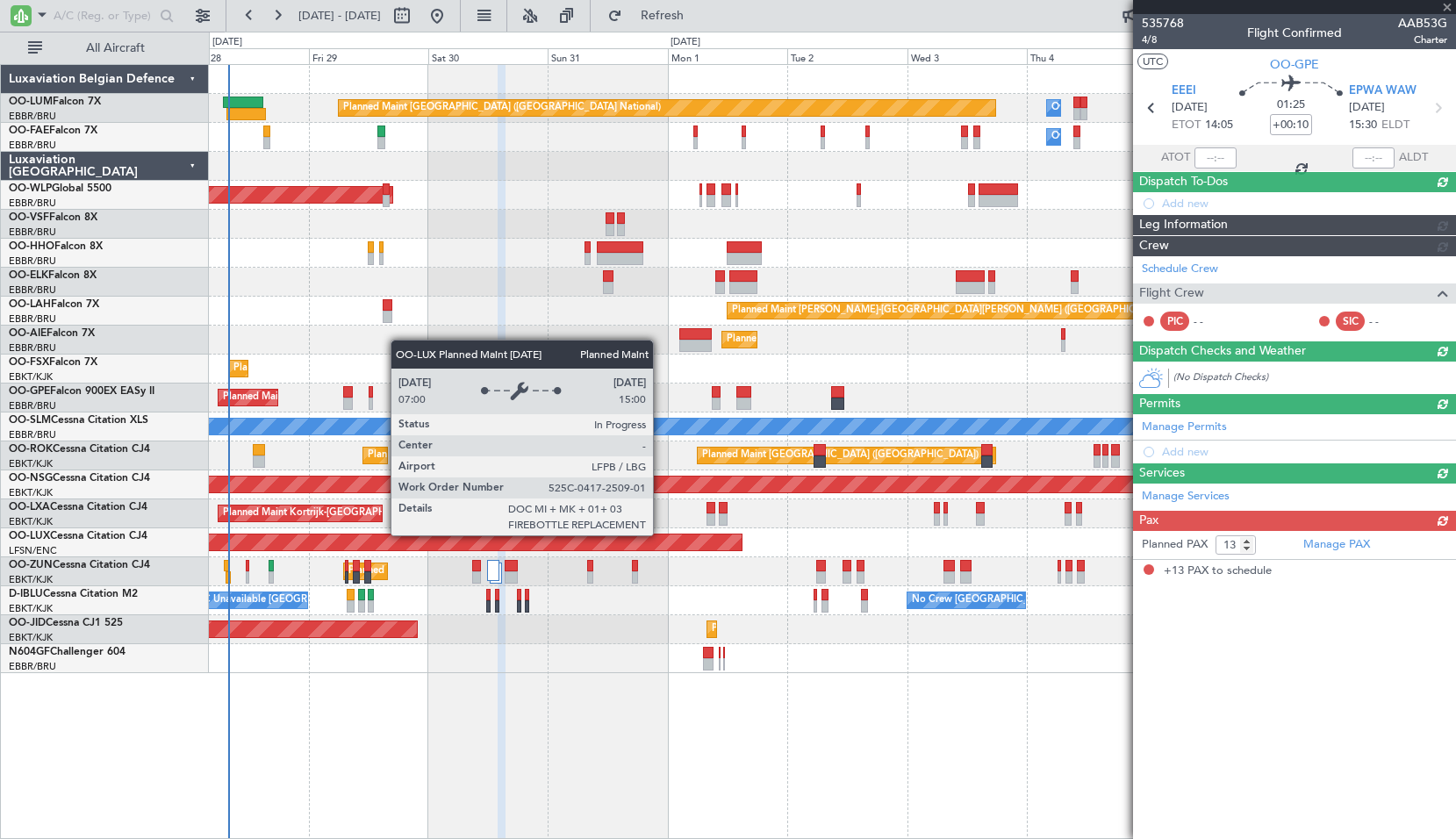
scroll to position [0, 0]
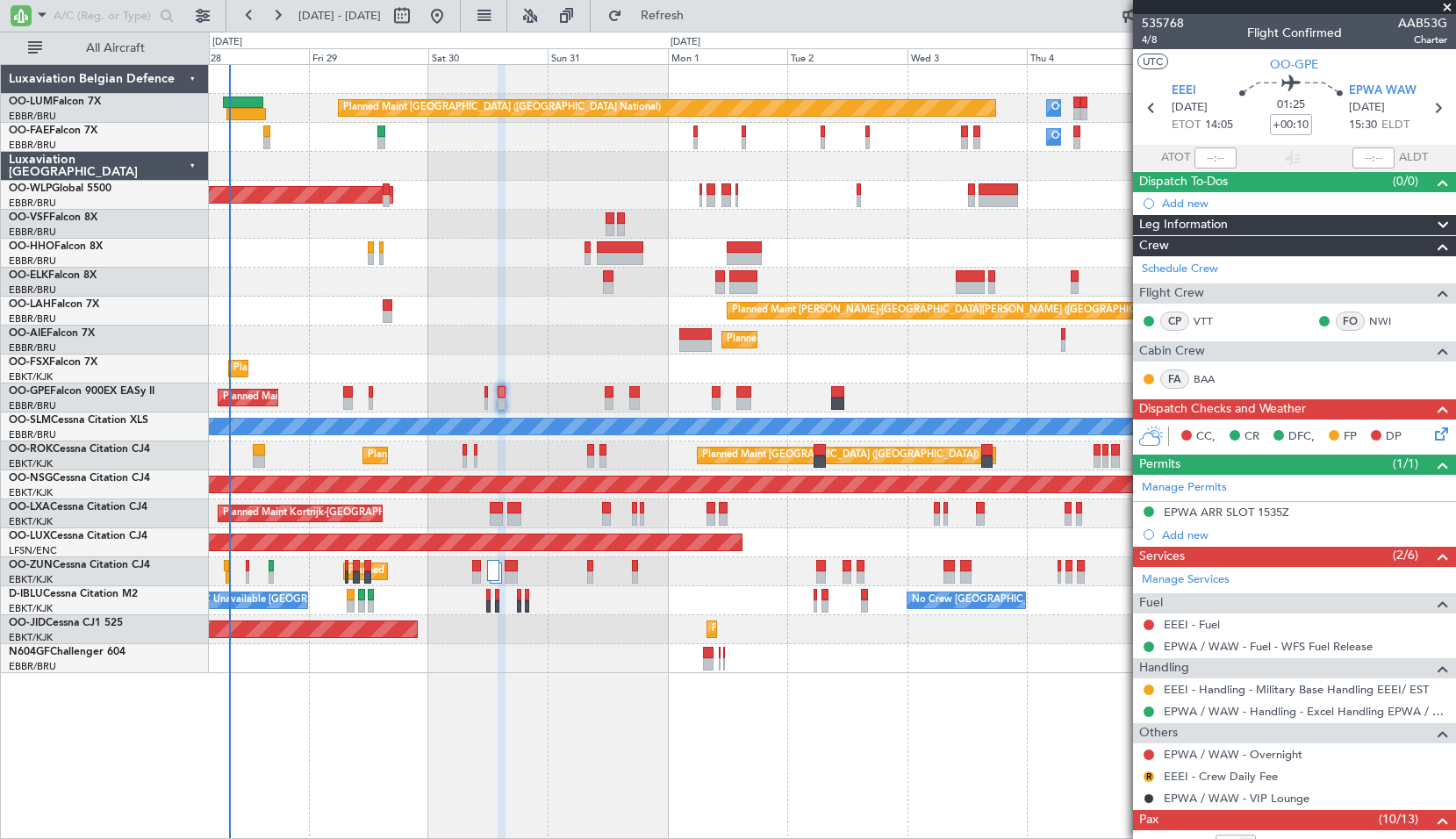
click at [829, 600] on div "A/C Unavailable [GEOGRAPHIC_DATA]-[GEOGRAPHIC_DATA] No Crew [GEOGRAPHIC_DATA] (…" at bounding box center [831, 601] width 1246 height 29
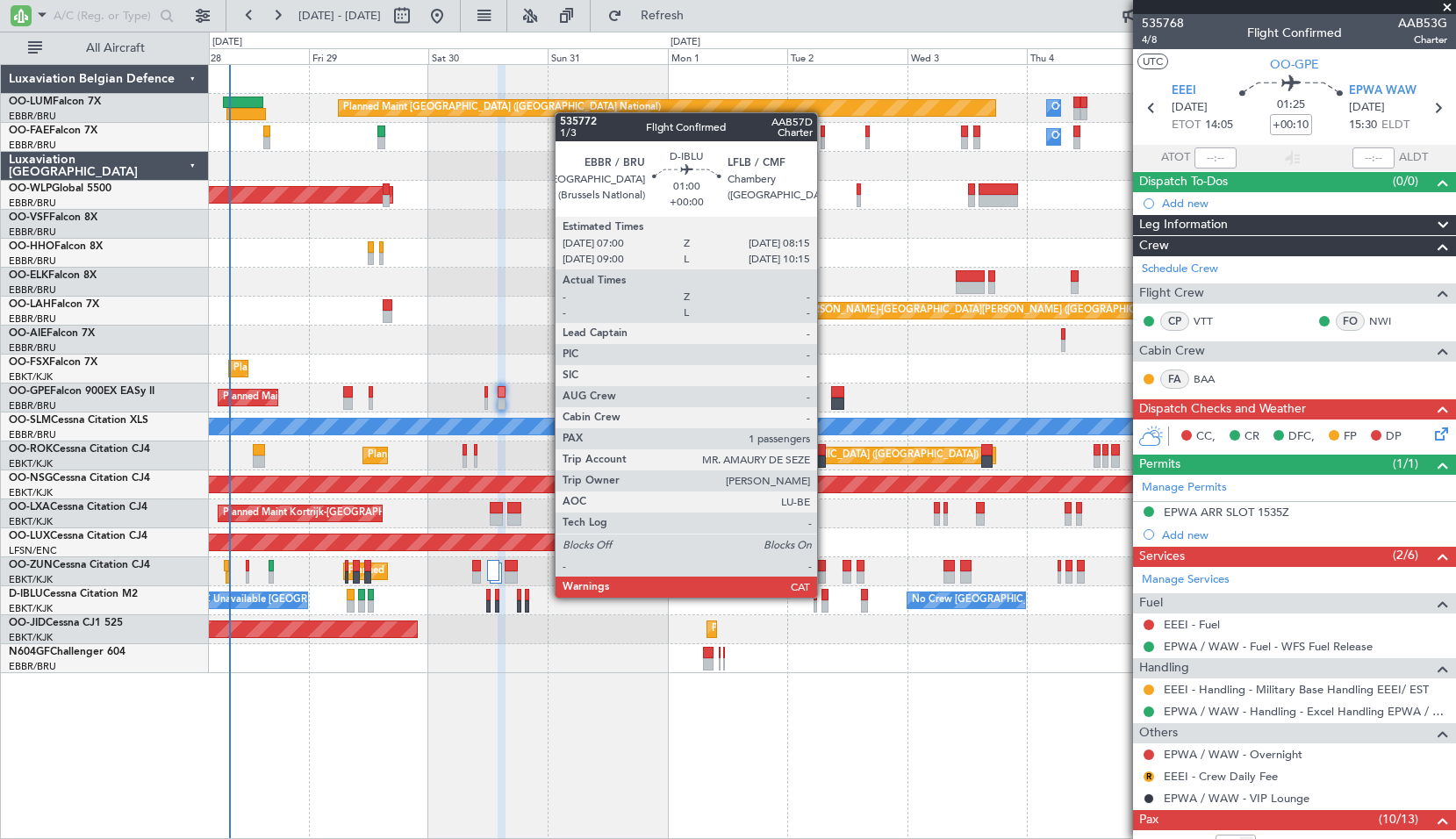
click at [825, 598] on div at bounding box center [824, 595] width 7 height 12
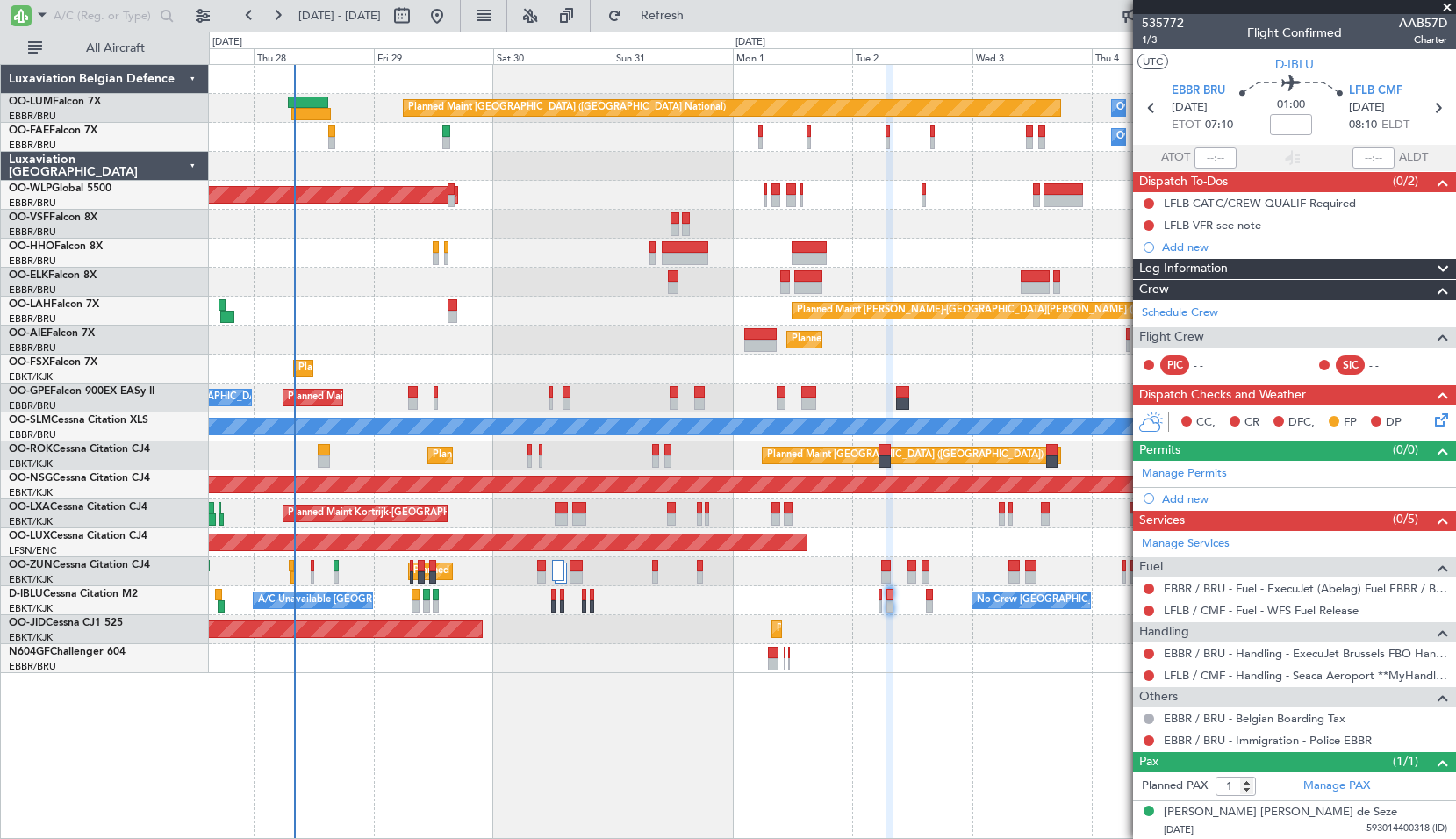
click at [605, 695] on div "Planned Maint [GEOGRAPHIC_DATA] ([GEOGRAPHIC_DATA] National) Owner [GEOGRAPHIC_…" at bounding box center [832, 451] width 1247 height 775
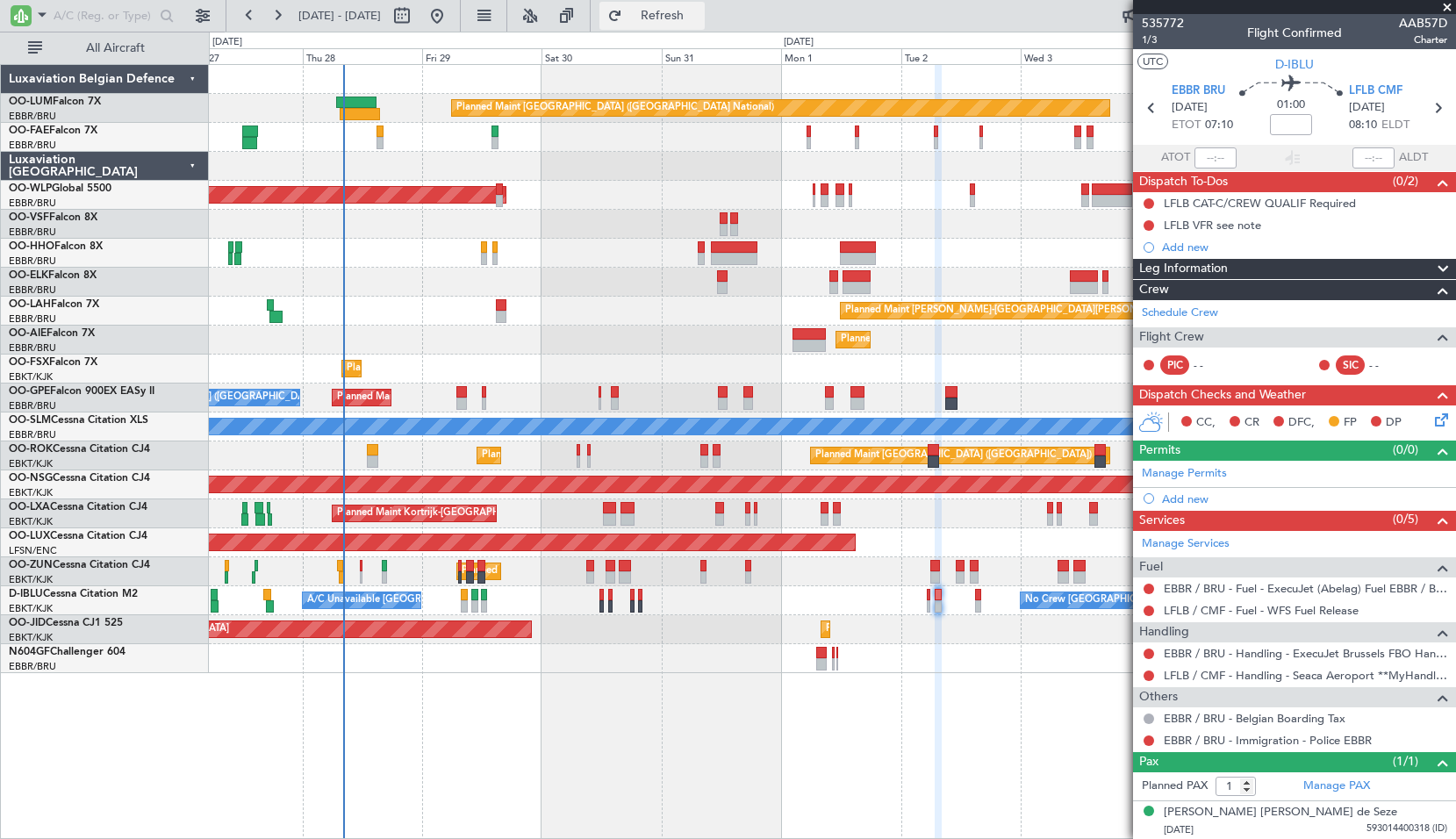
click at [697, 22] on button "Refresh" at bounding box center [652, 16] width 106 height 28
click at [1446, 6] on span at bounding box center [1447, 8] width 18 height 16
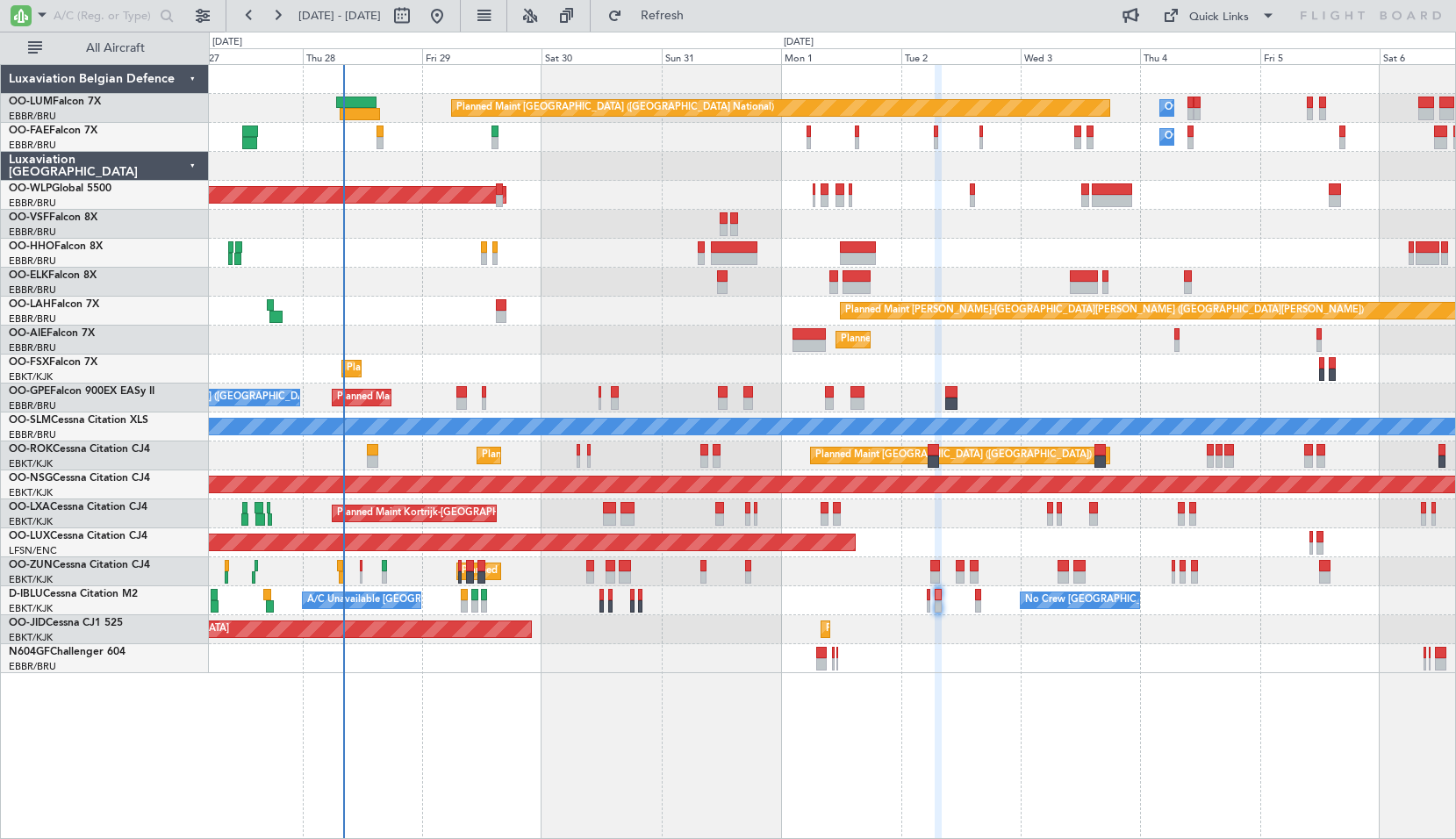
type input "0"
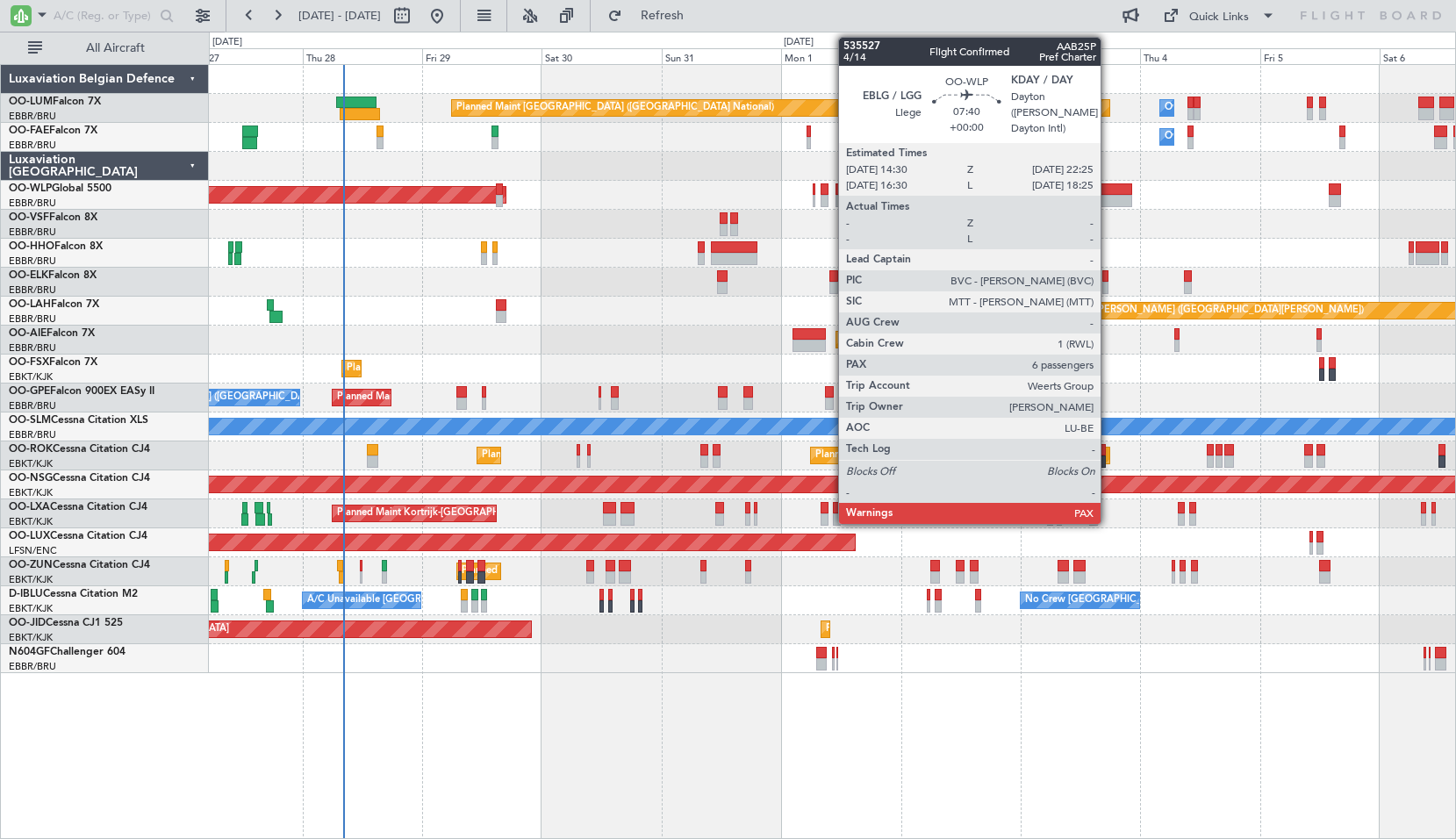
click at [1108, 195] on div at bounding box center [1111, 201] width 40 height 12
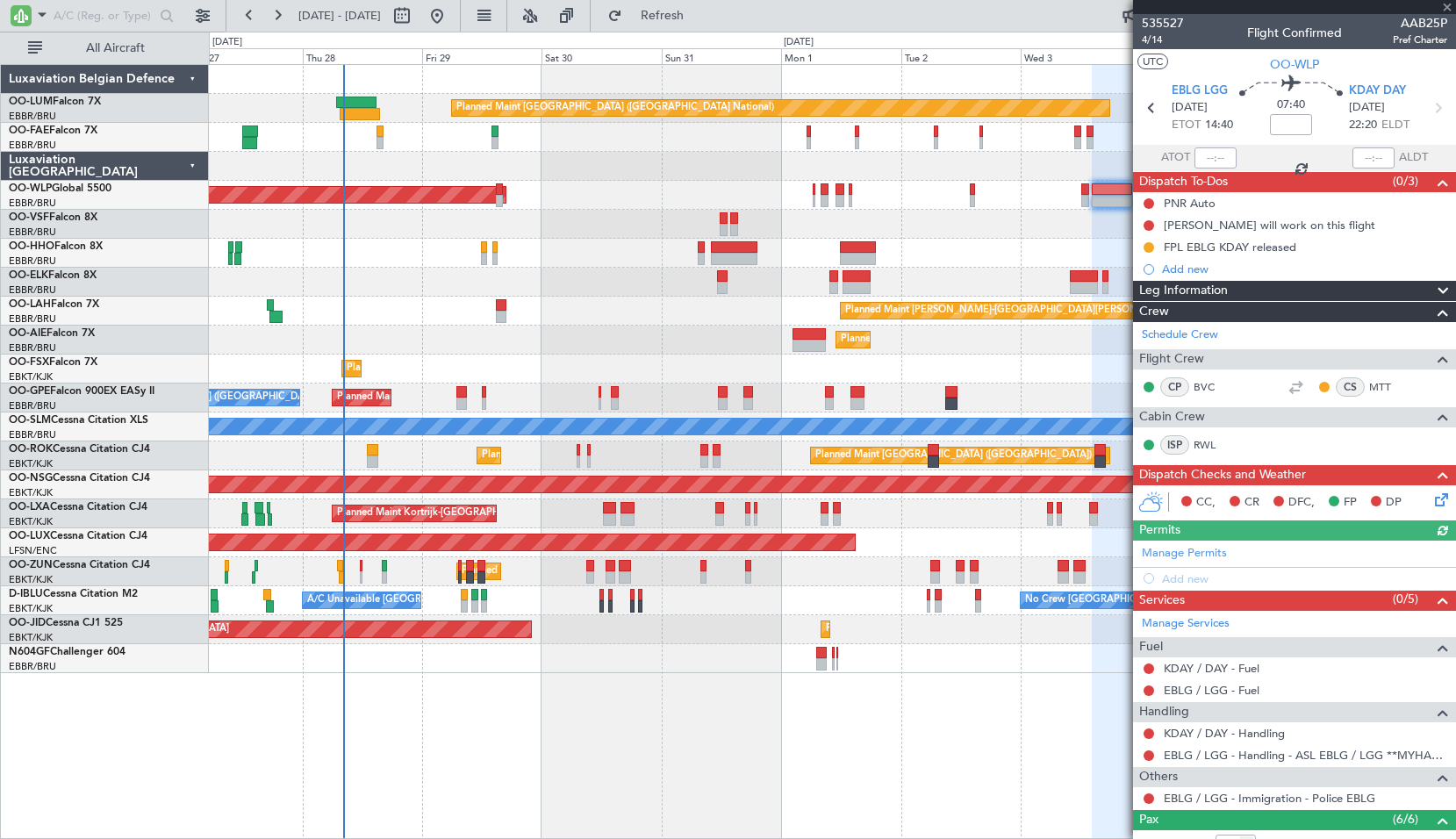
click at [1167, 12] on div at bounding box center [1294, 7] width 323 height 14
click at [1162, 22] on span "535527" at bounding box center [1163, 23] width 42 height 18
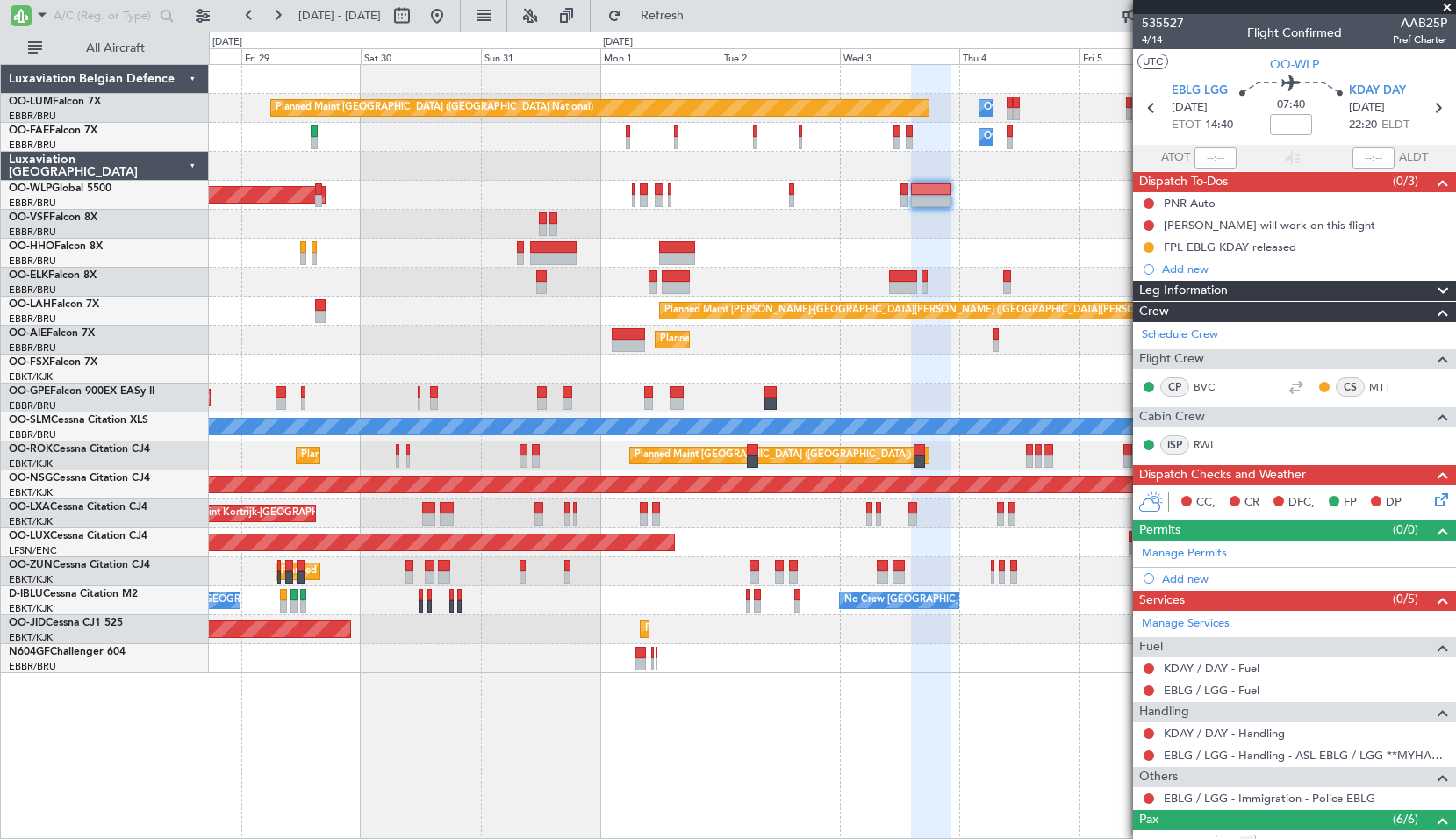
click at [833, 222] on div at bounding box center [831, 223] width 1246 height 29
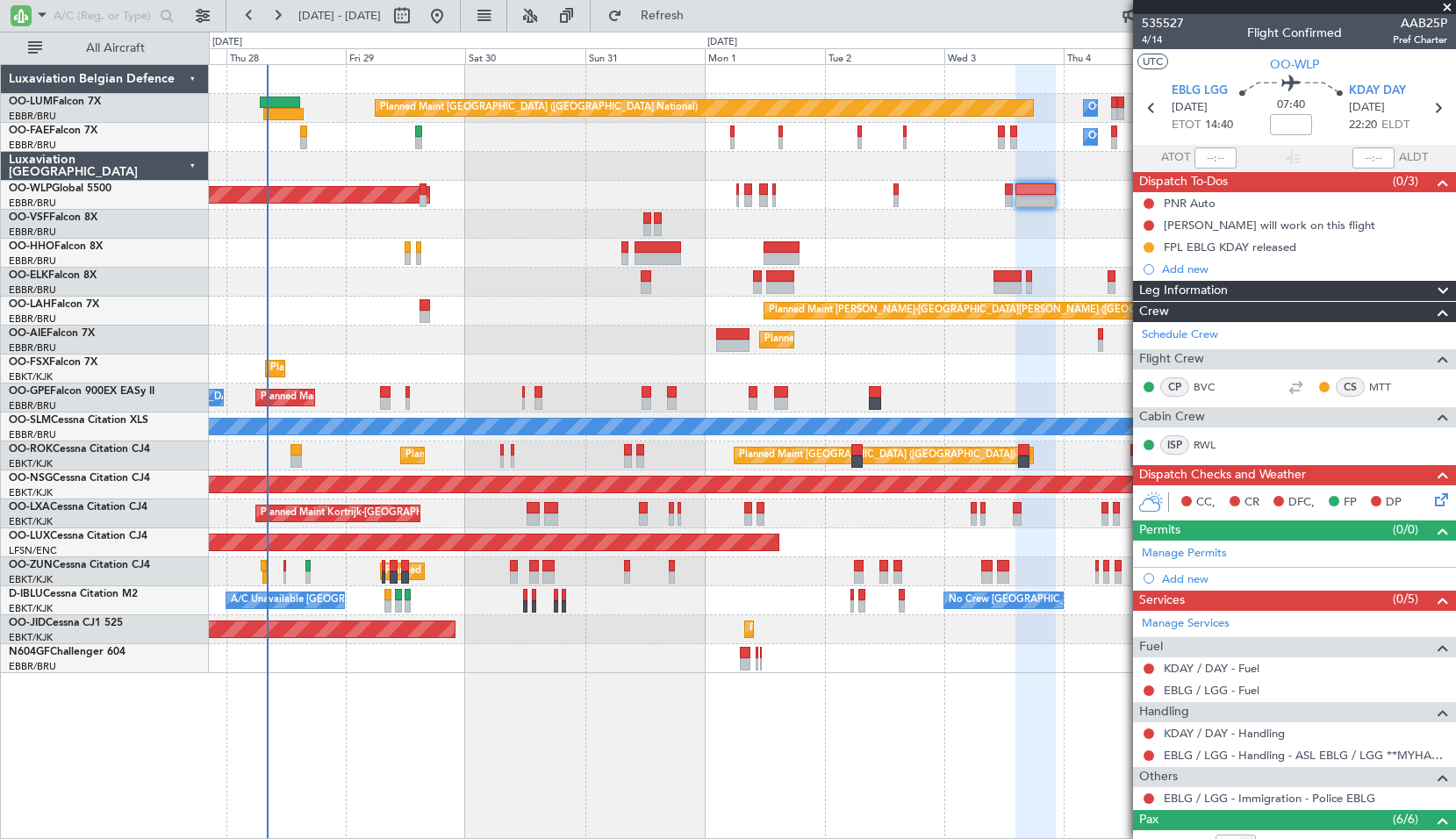
click at [1164, 684] on fb-app "[DATE] - [DATE] Refresh Quick Links All Aircraft Planned Maint [GEOGRAPHIC_DATA…" at bounding box center [728, 426] width 1456 height 826
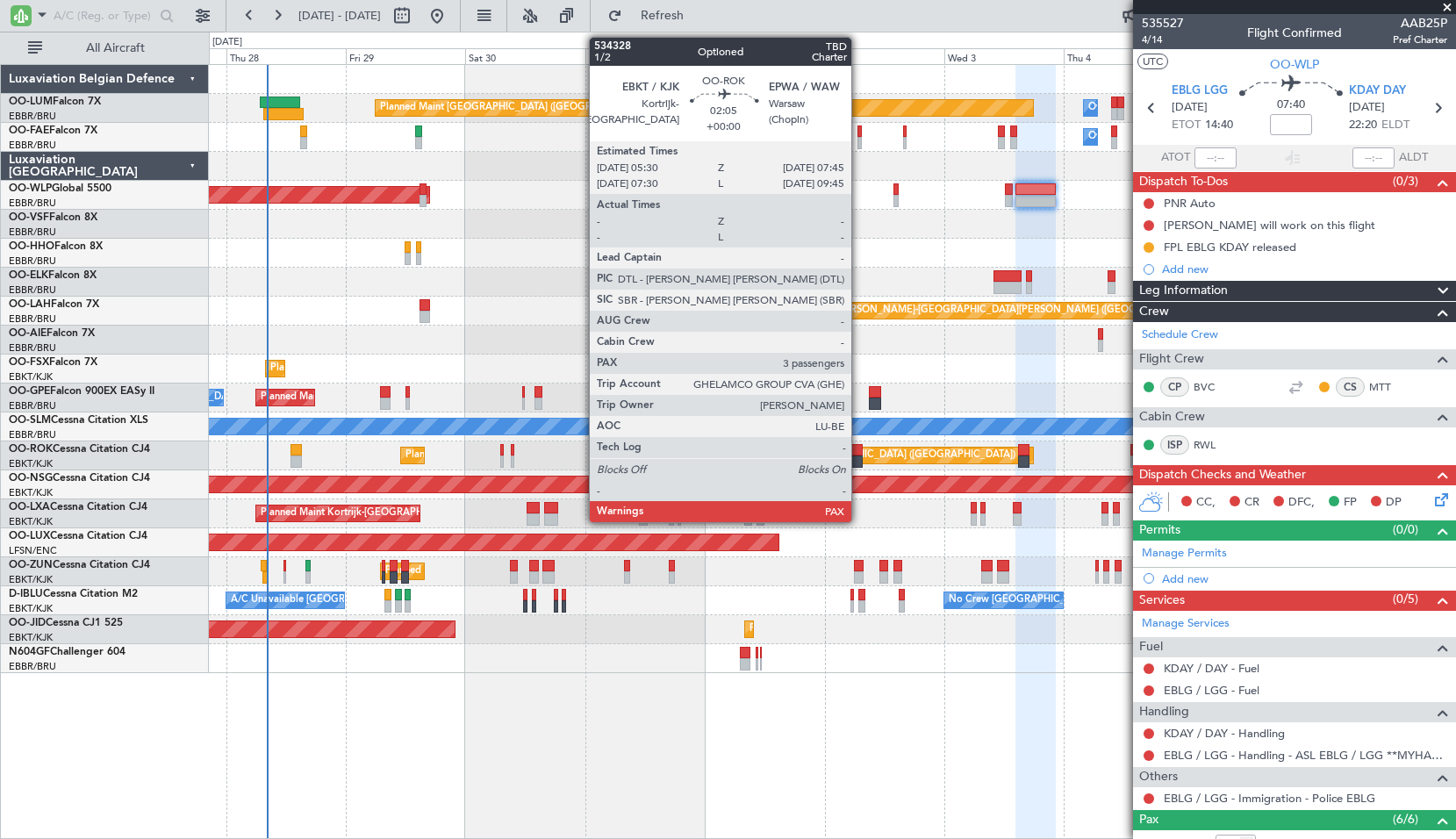
click at [859, 447] on div at bounding box center [856, 450] width 11 height 12
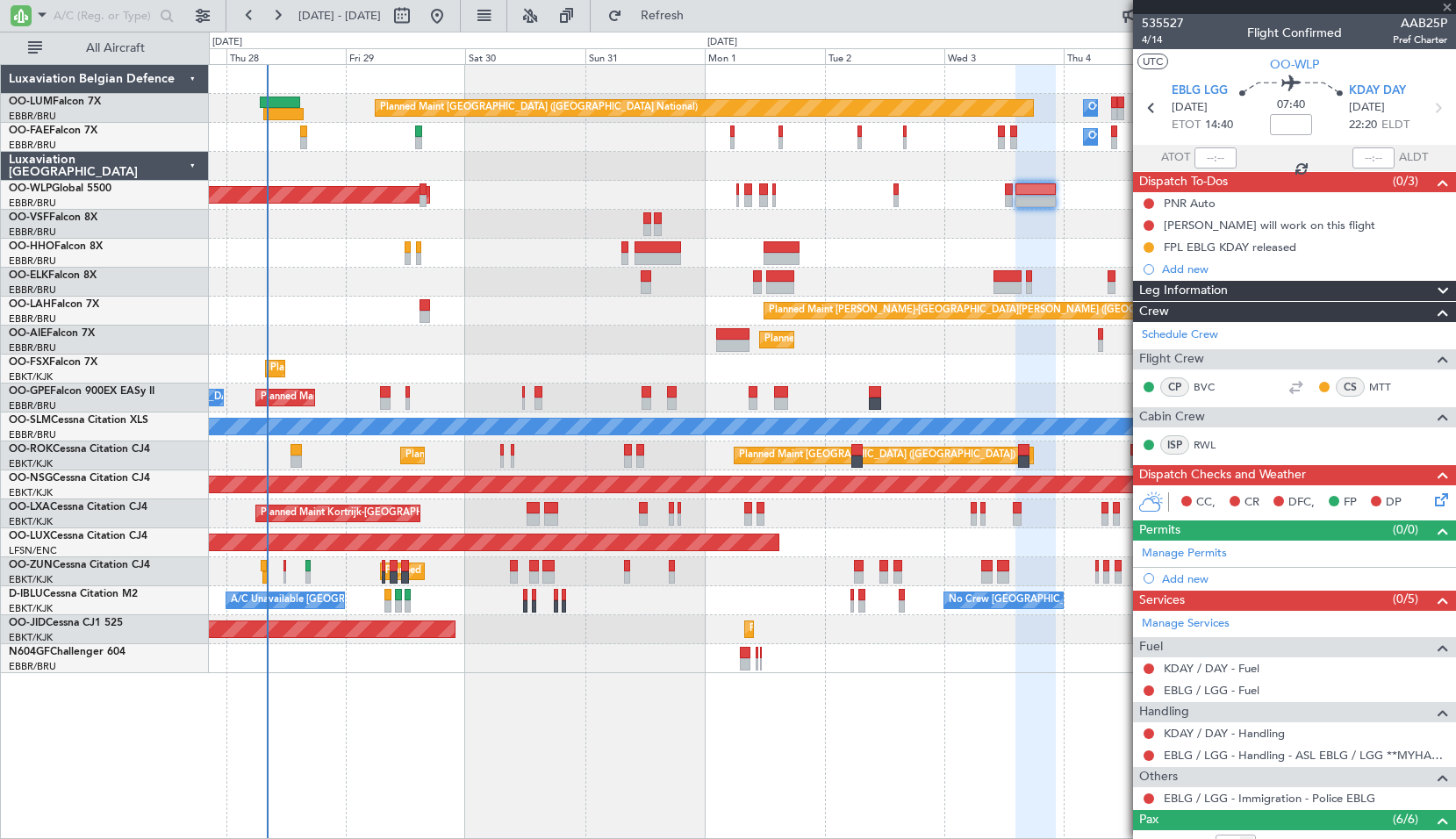
type input "3"
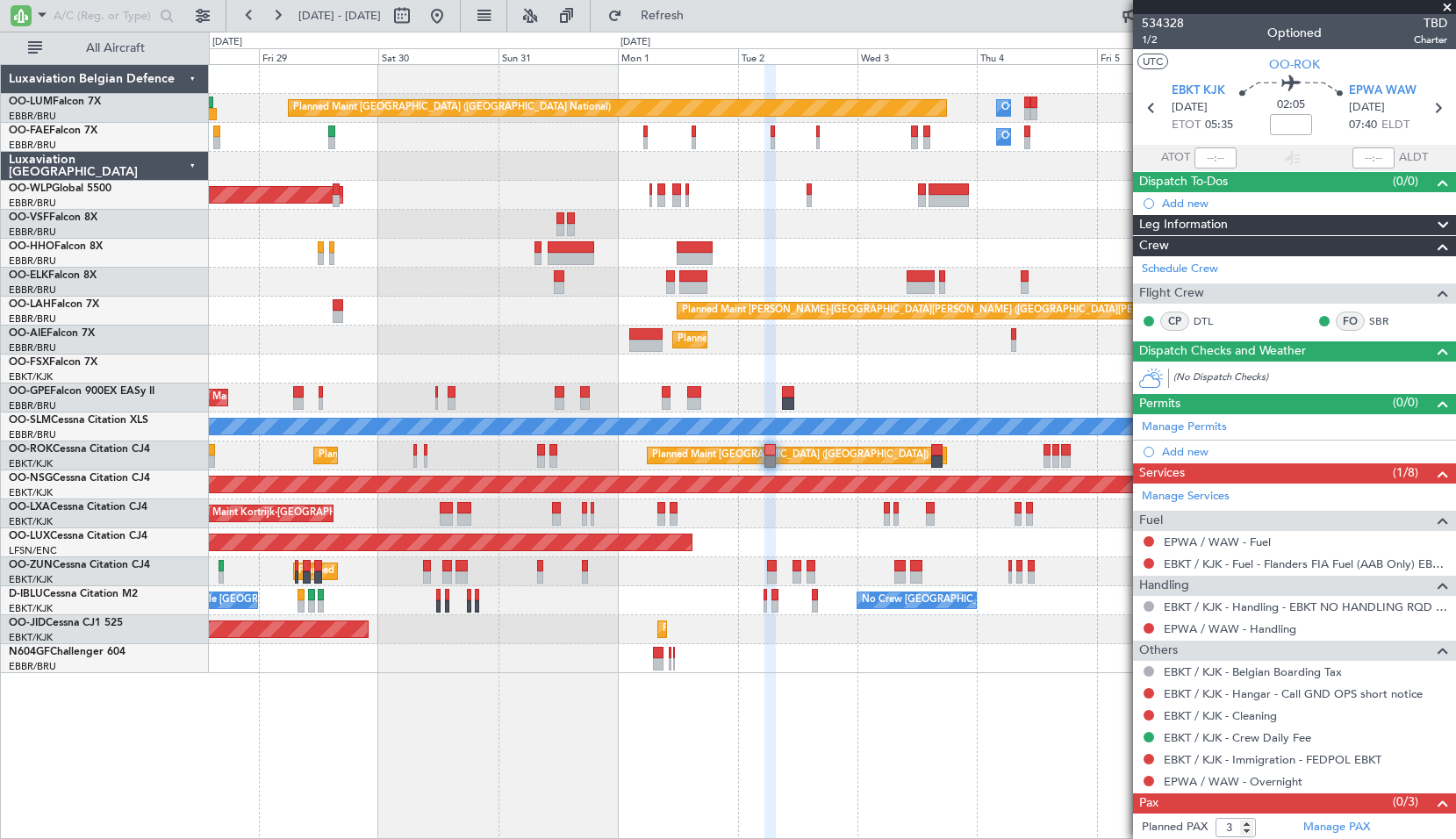
click at [872, 193] on div "Planned Maint [GEOGRAPHIC_DATA] ([GEOGRAPHIC_DATA])" at bounding box center [831, 195] width 1246 height 29
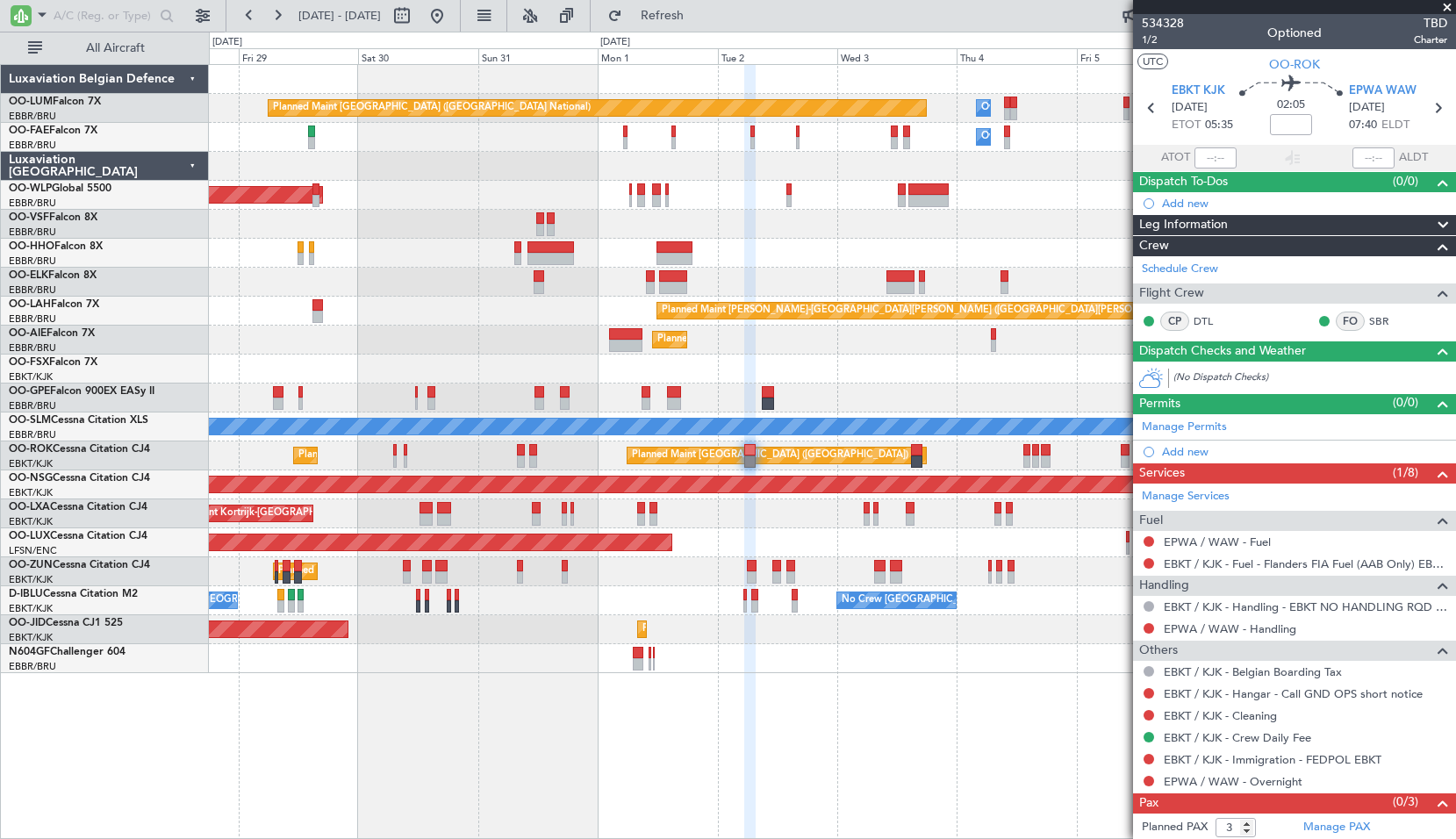
click at [1017, 186] on div "Planned Maint [GEOGRAPHIC_DATA] ([GEOGRAPHIC_DATA])" at bounding box center [831, 195] width 1246 height 29
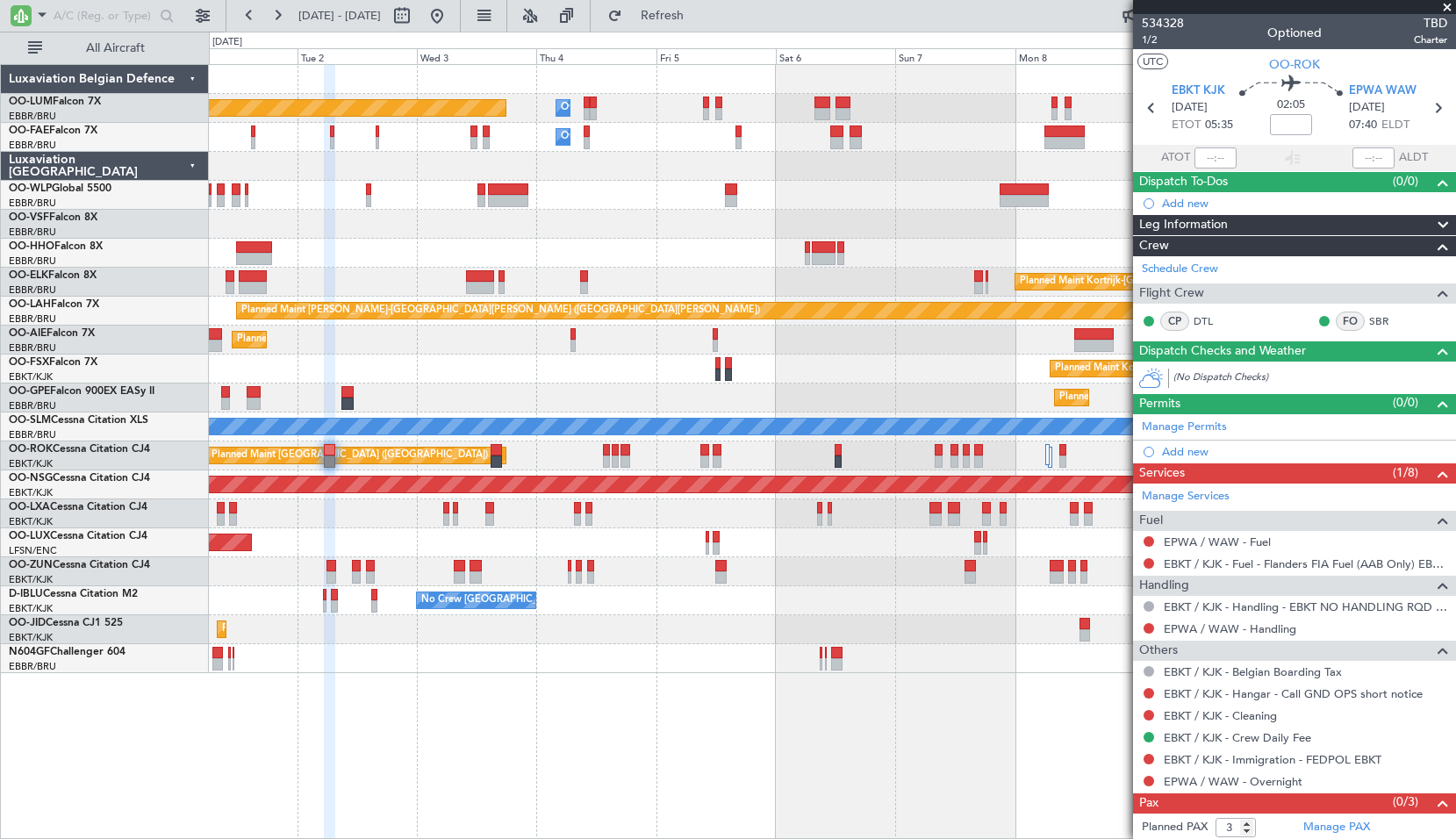
click at [615, 188] on div "Planned Maint [GEOGRAPHIC_DATA] ([GEOGRAPHIC_DATA])" at bounding box center [831, 195] width 1246 height 29
click at [39, 19] on span at bounding box center [42, 15] width 21 height 22
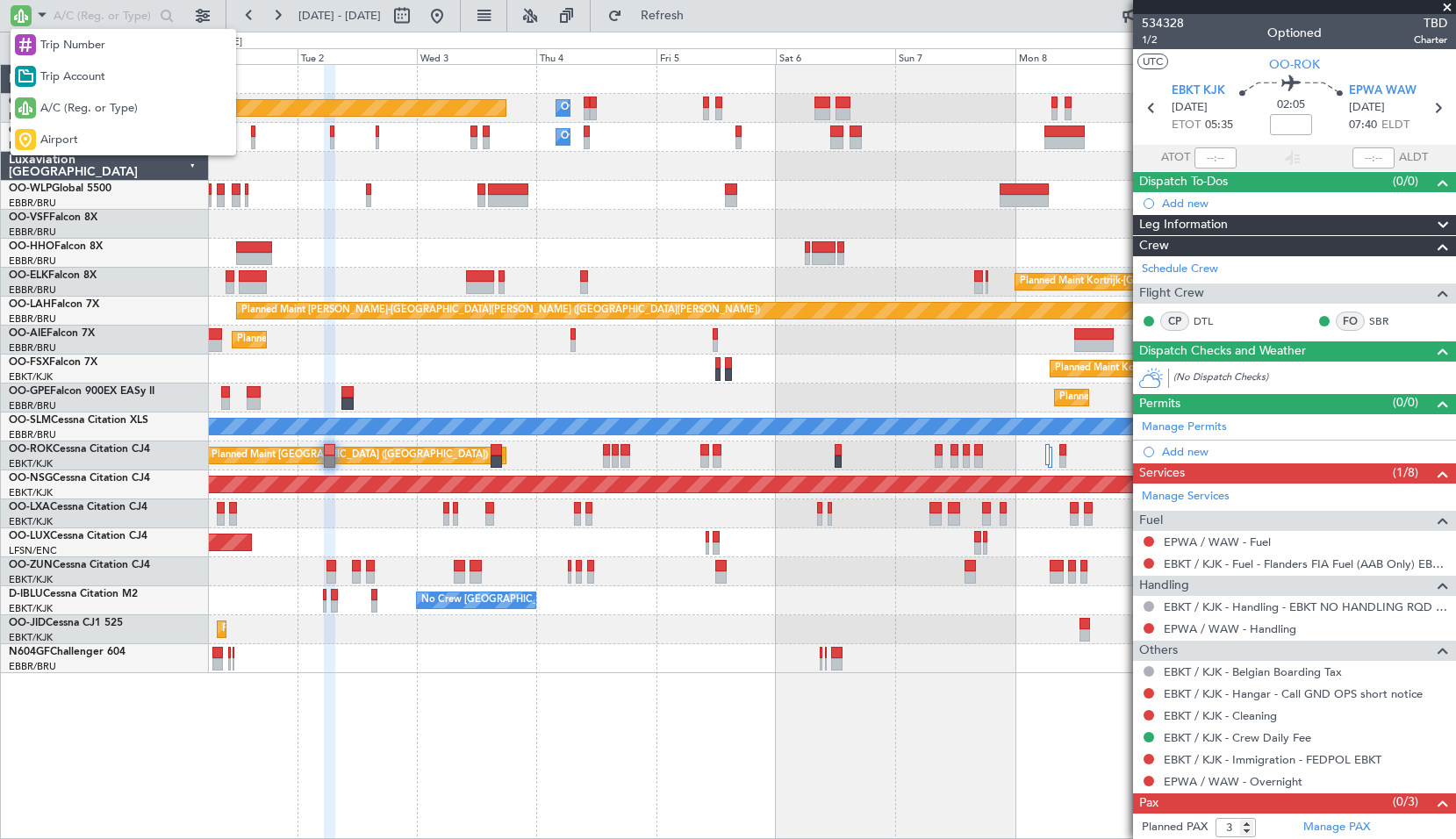
click at [75, 125] on div "Airport" at bounding box center [124, 140] width 225 height 32
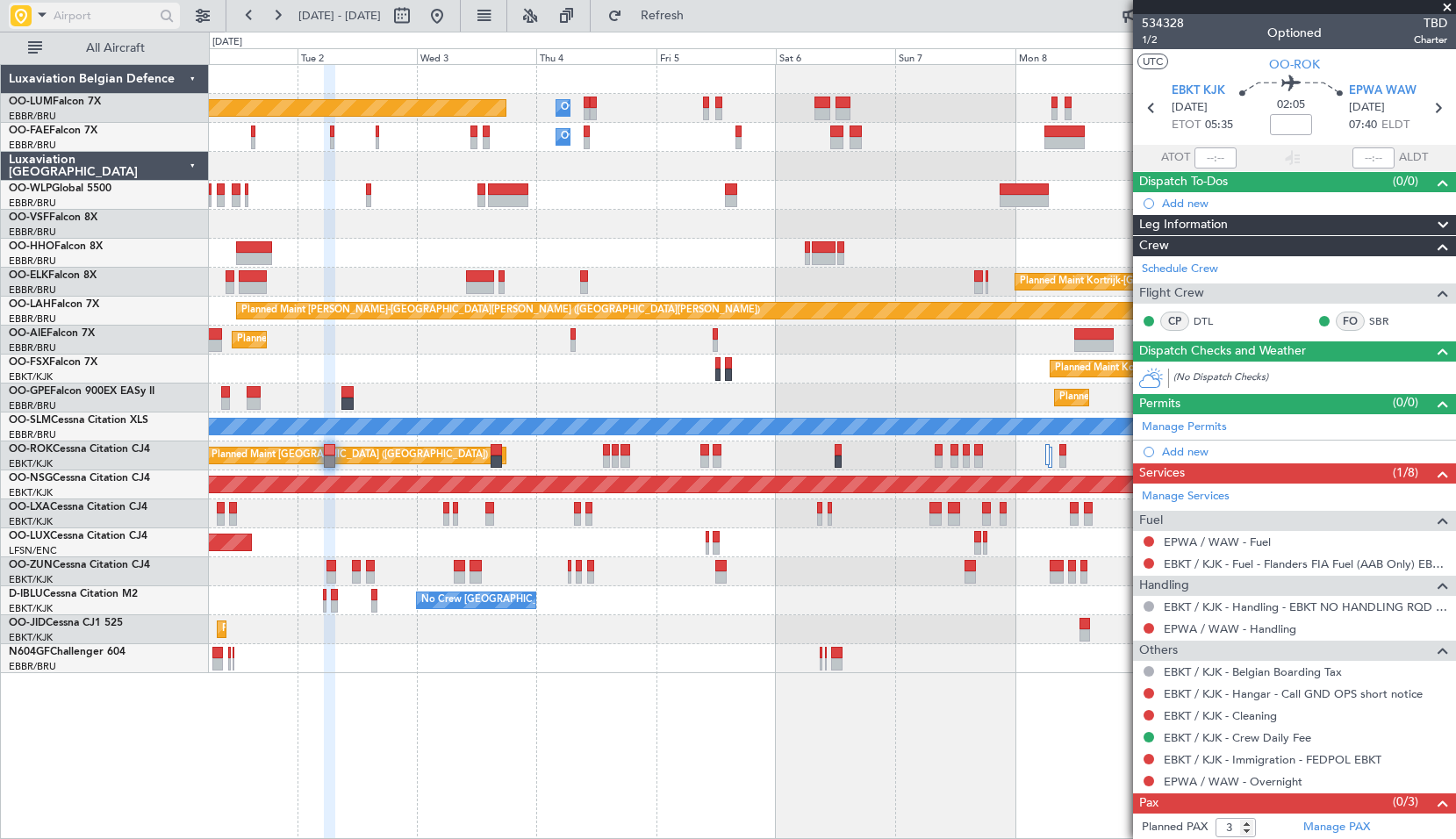
drag, startPoint x: 75, startPoint y: 123, endPoint x: 66, endPoint y: 14, distance: 109.4
click at [66, 14] on input "text" at bounding box center [104, 16] width 101 height 26
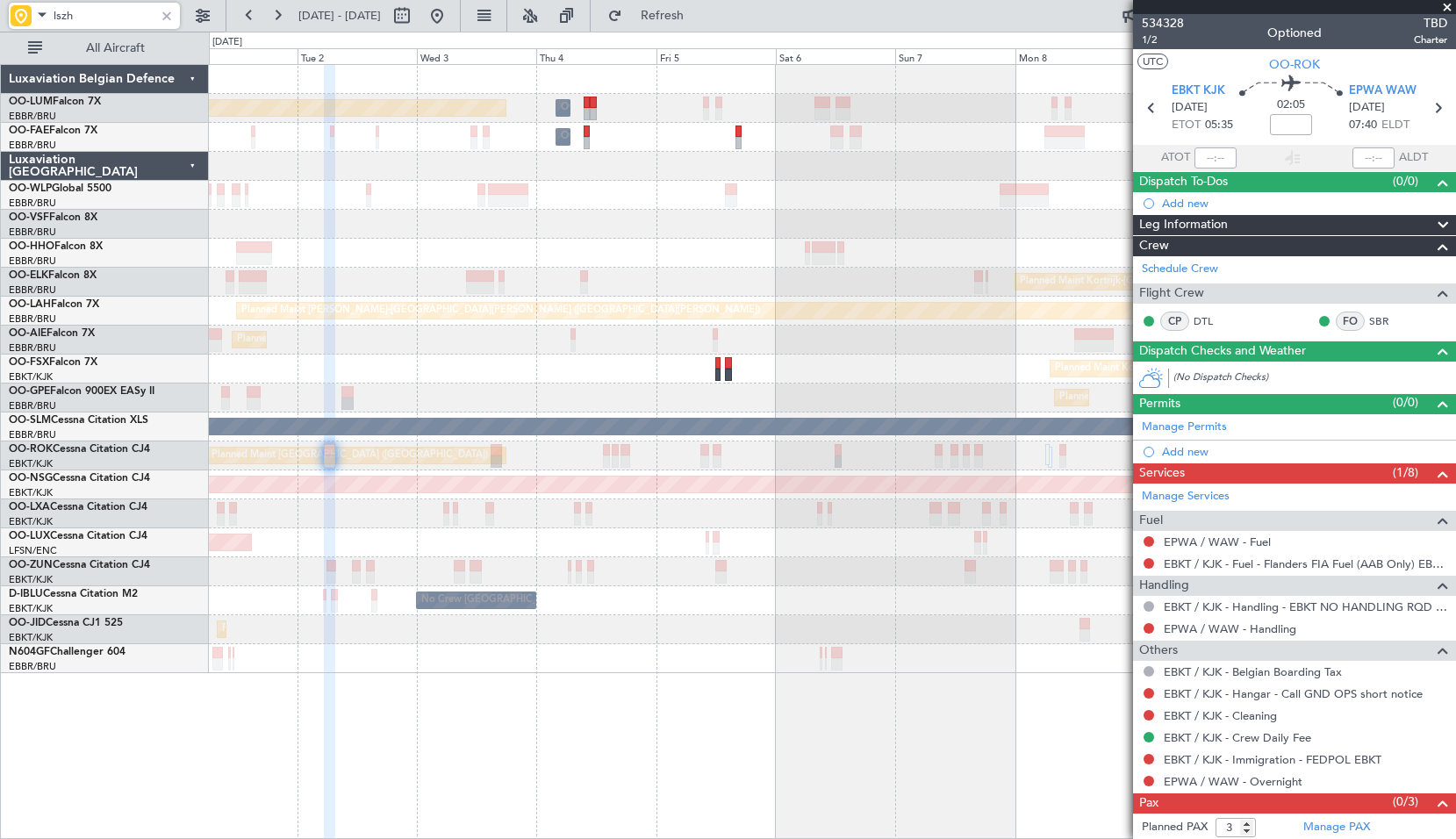
type input "lszh"
click at [164, 13] on div at bounding box center [166, 15] width 19 height 19
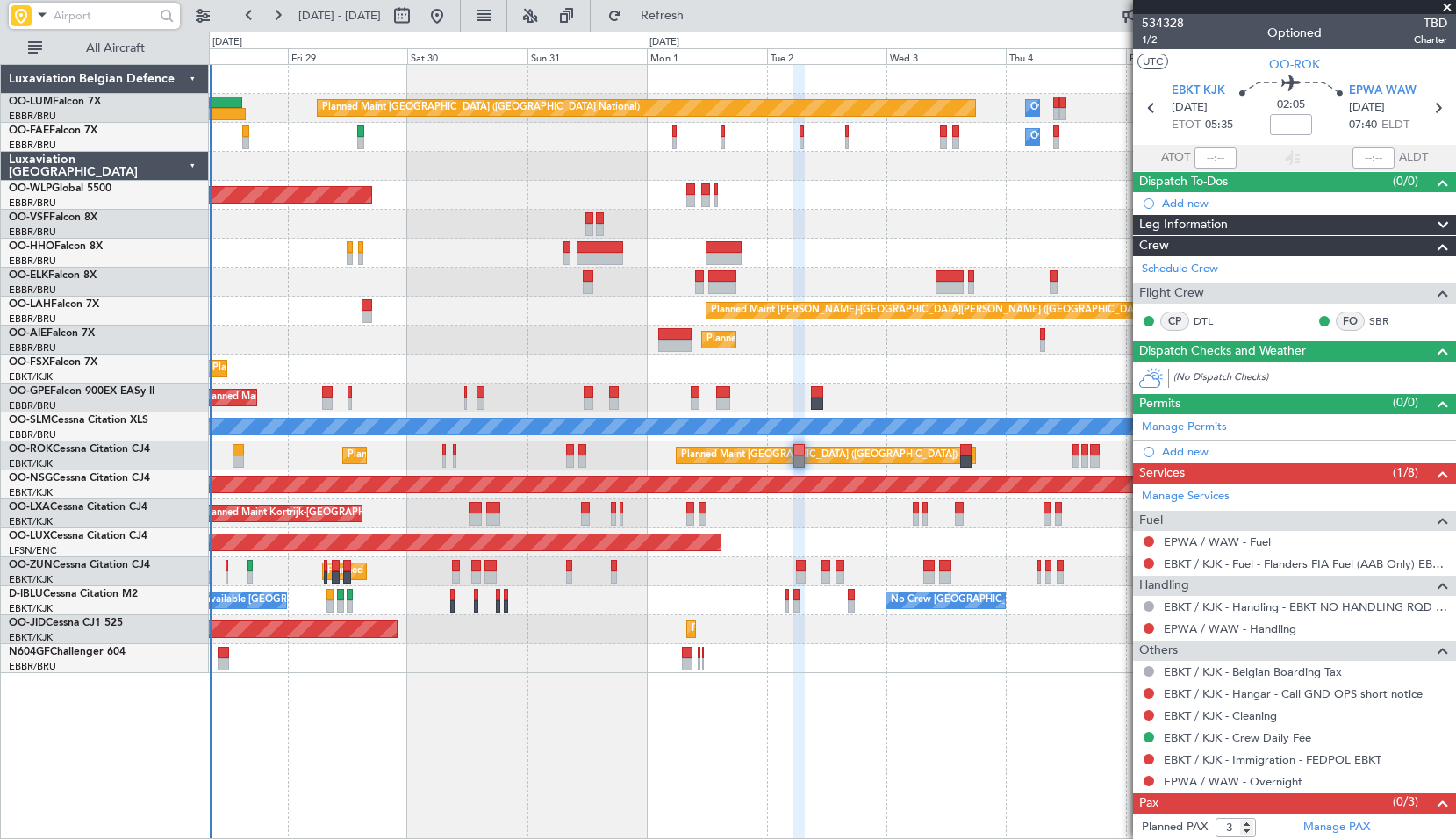
click at [799, 241] on div at bounding box center [831, 252] width 1246 height 29
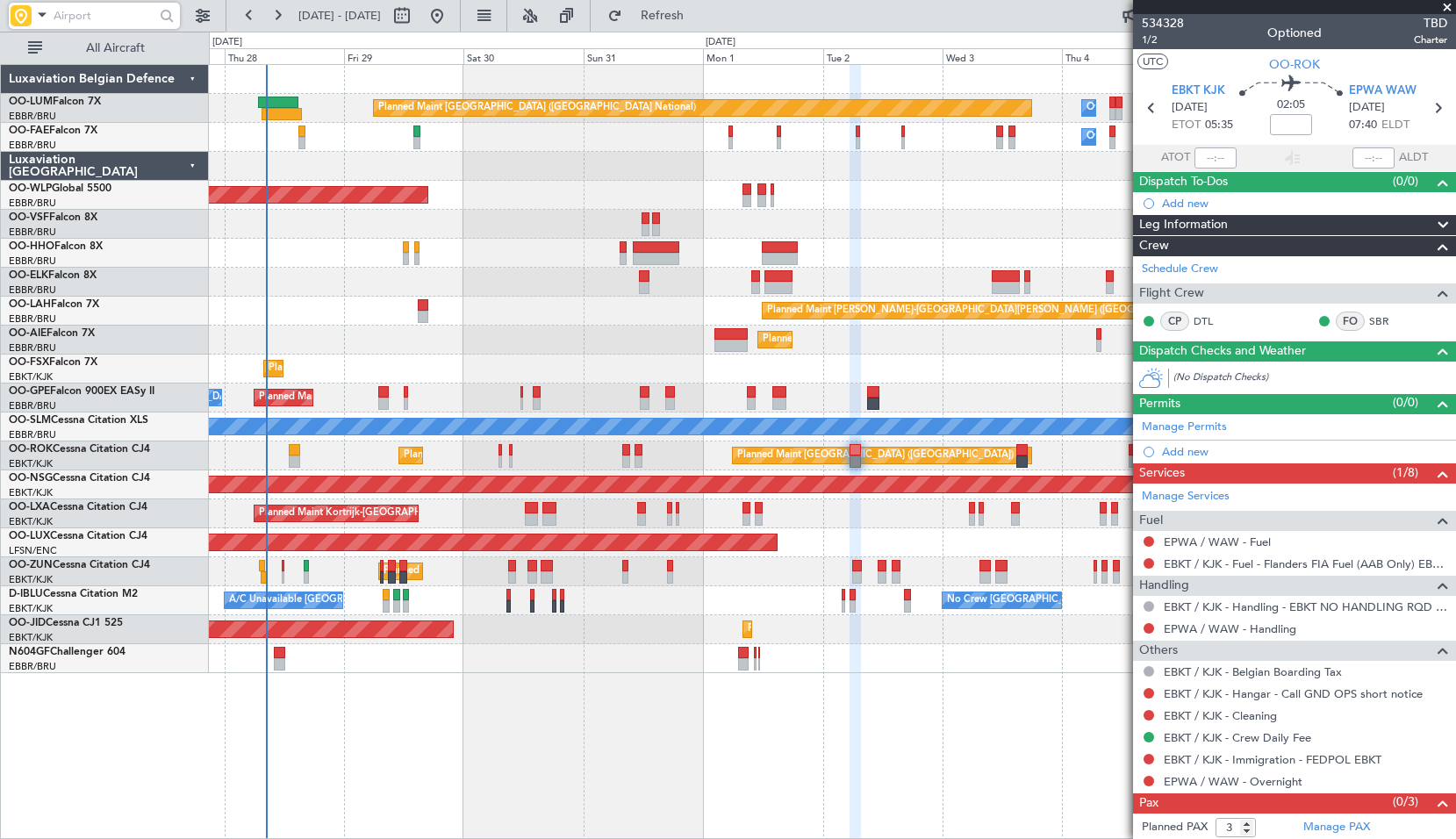
click at [654, 180] on div at bounding box center [831, 166] width 1246 height 29
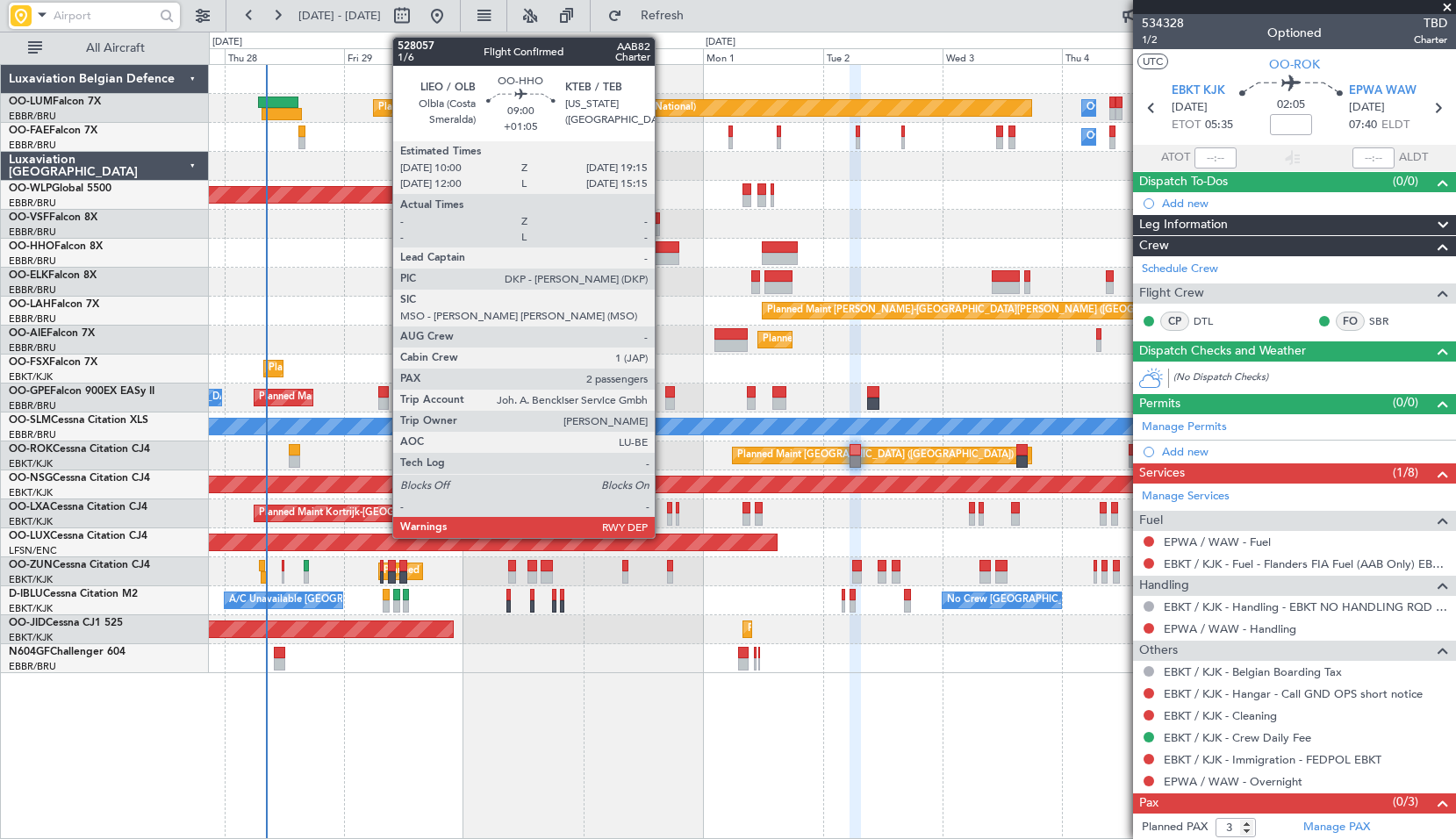
click at [662, 250] on div at bounding box center [655, 247] width 47 height 12
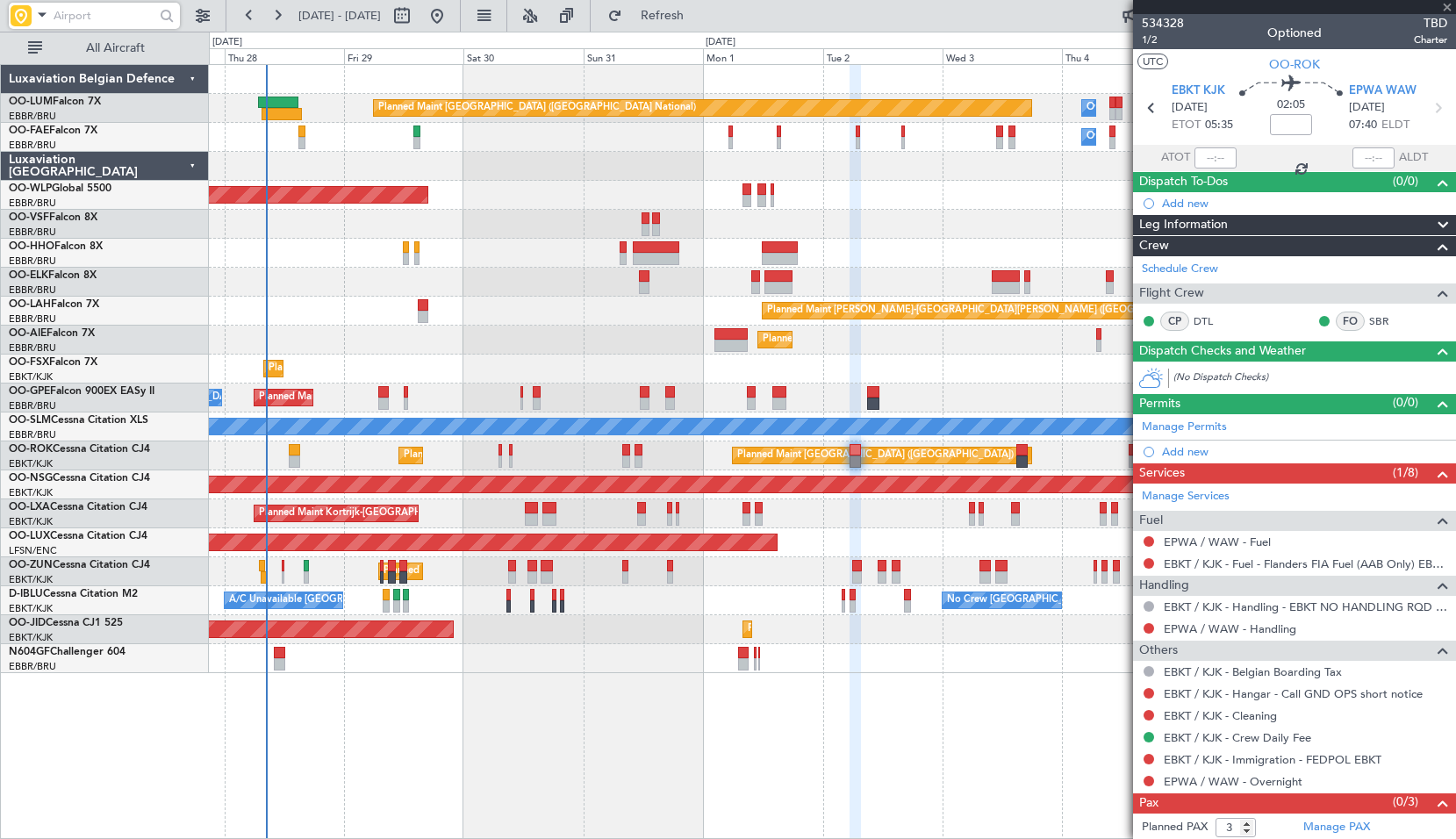
type input "+01:05"
type input "2"
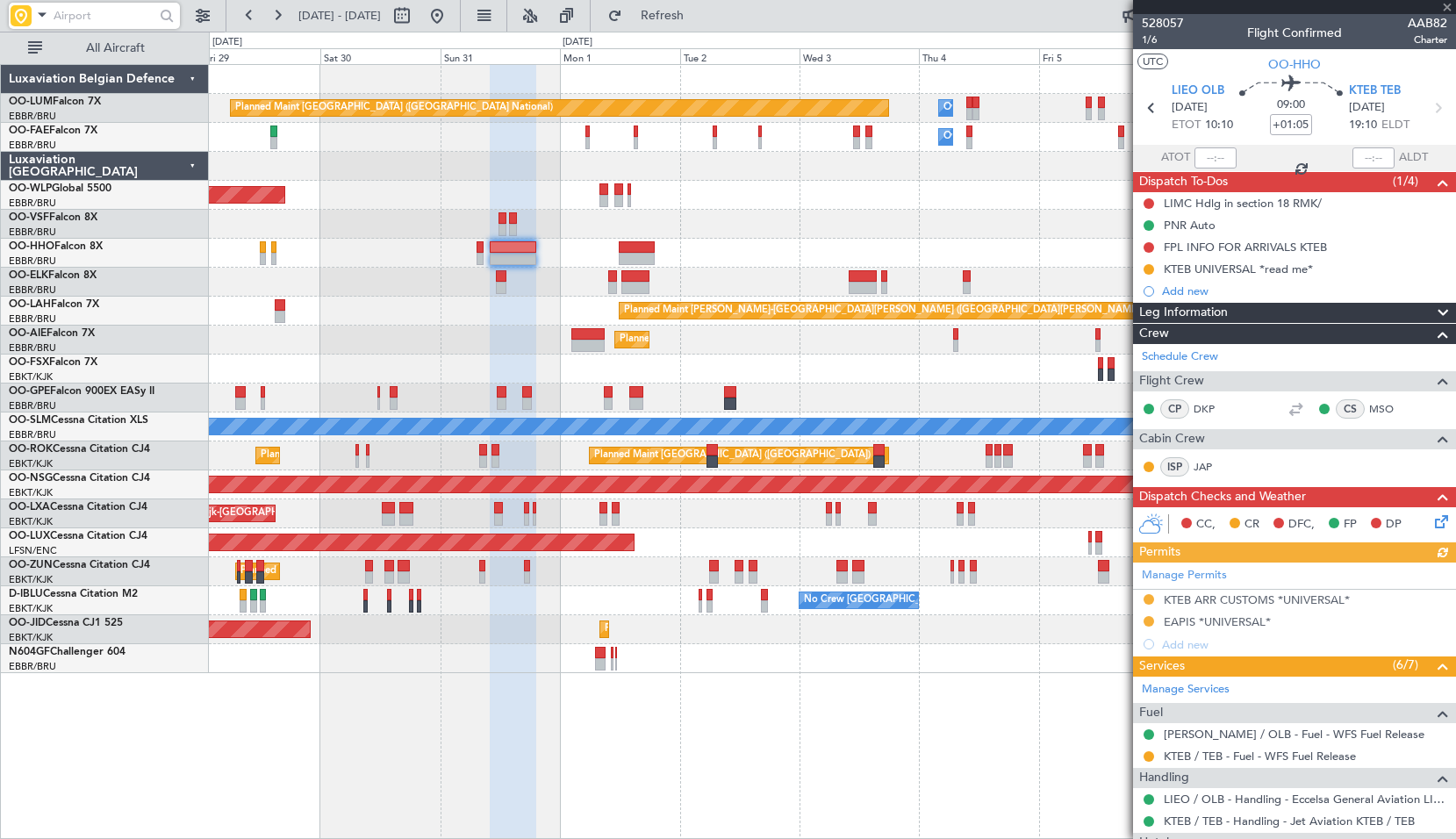
click at [712, 277] on div "Planned Maint Kortrijk-[GEOGRAPHIC_DATA]" at bounding box center [831, 281] width 1246 height 29
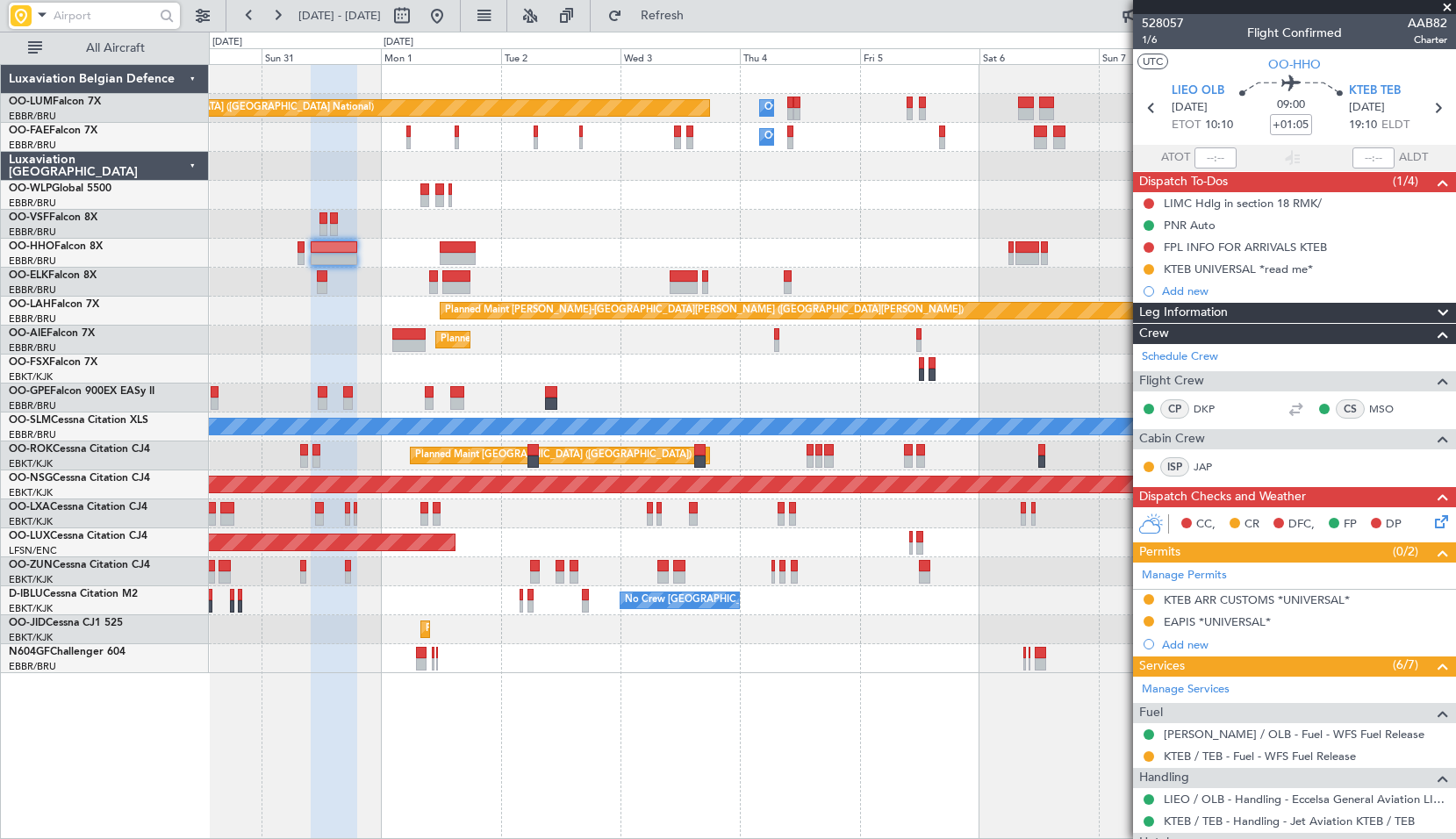
click at [727, 273] on div "Planned Maint Kortrijk-[GEOGRAPHIC_DATA]" at bounding box center [831, 281] width 1246 height 29
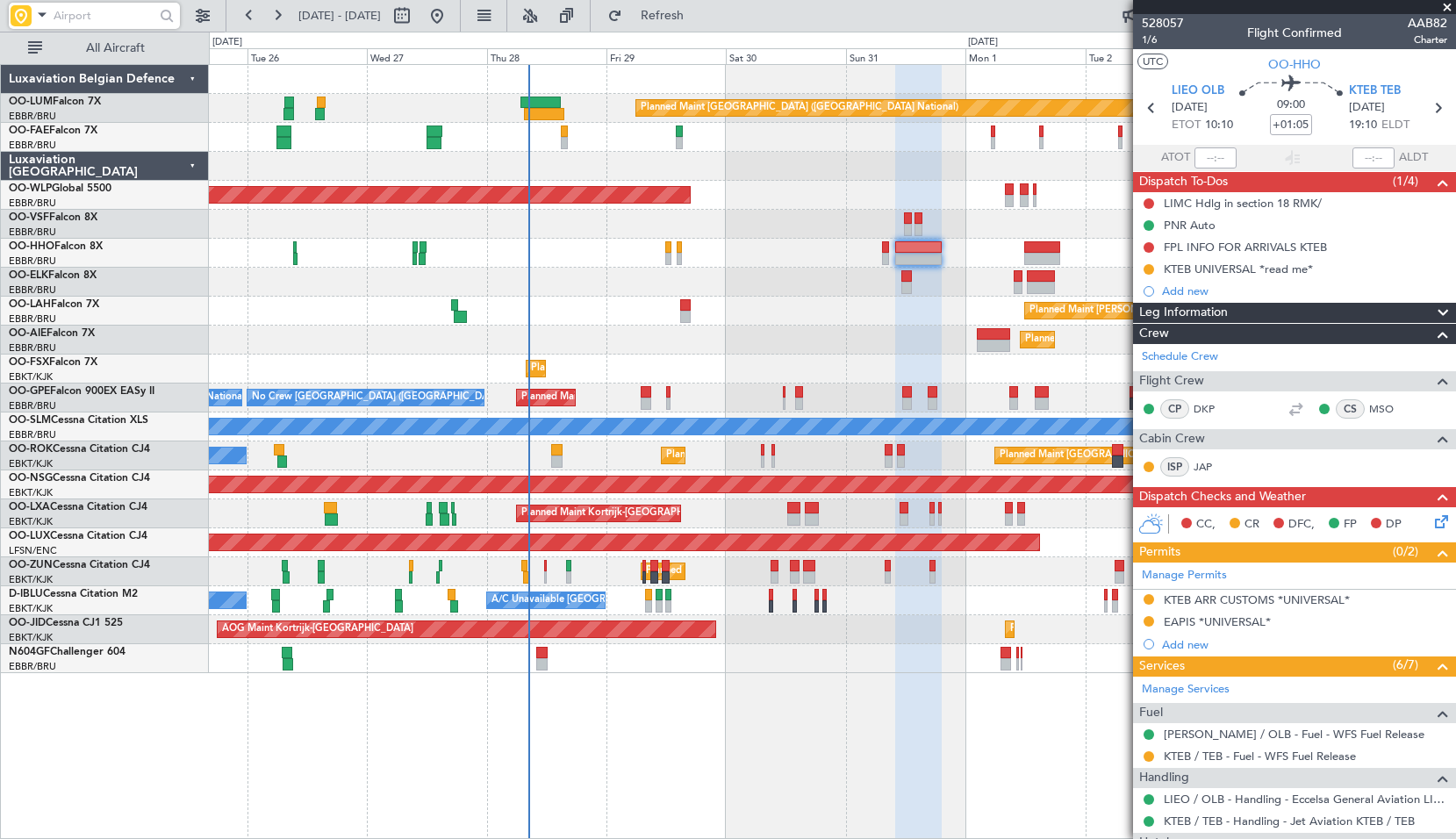
click at [1104, 228] on div "Planned Maint [GEOGRAPHIC_DATA] ([GEOGRAPHIC_DATA] National) Owner [GEOGRAPHIC_…" at bounding box center [831, 369] width 1246 height 609
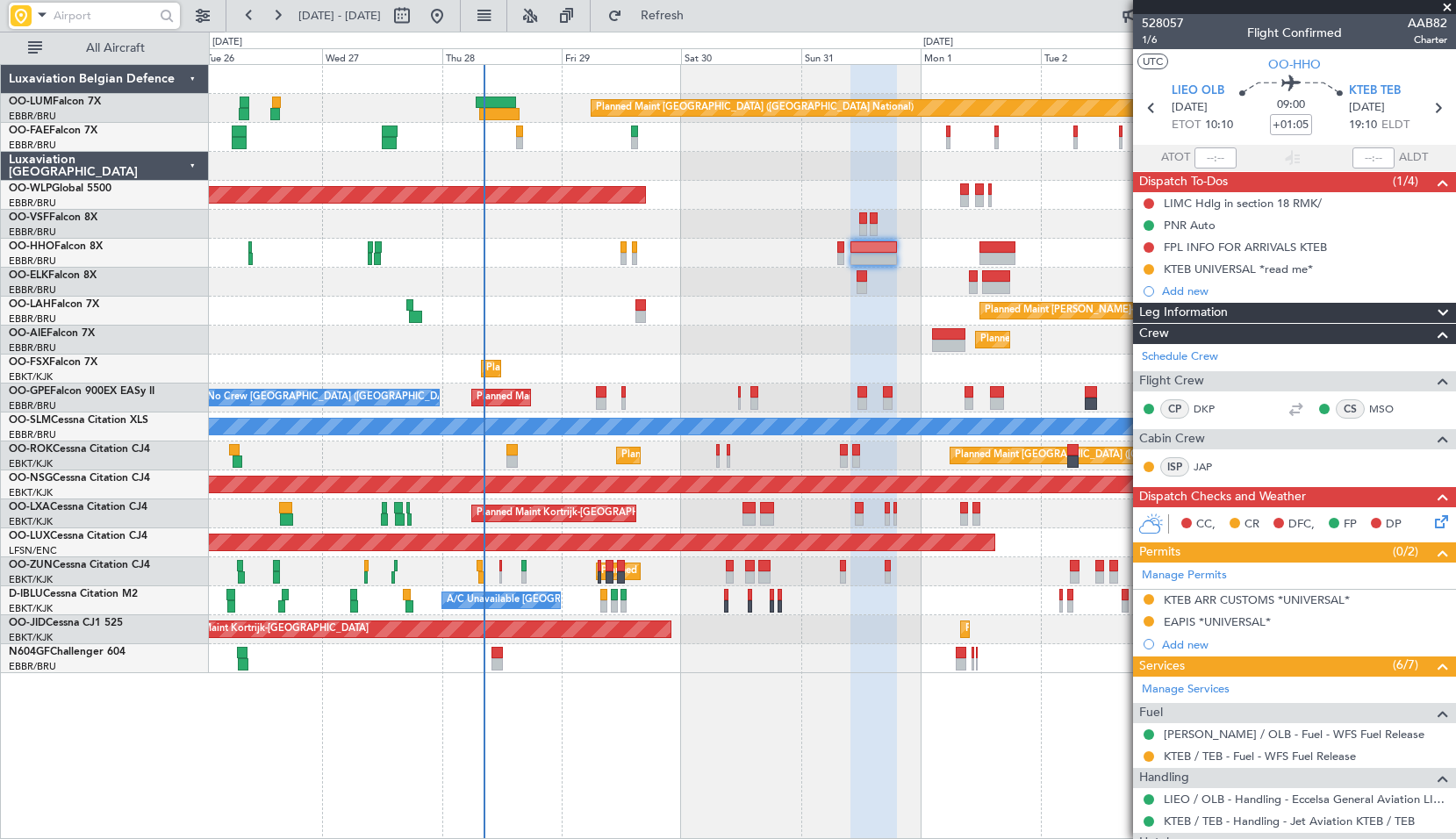
click at [695, 216] on div at bounding box center [831, 223] width 1246 height 29
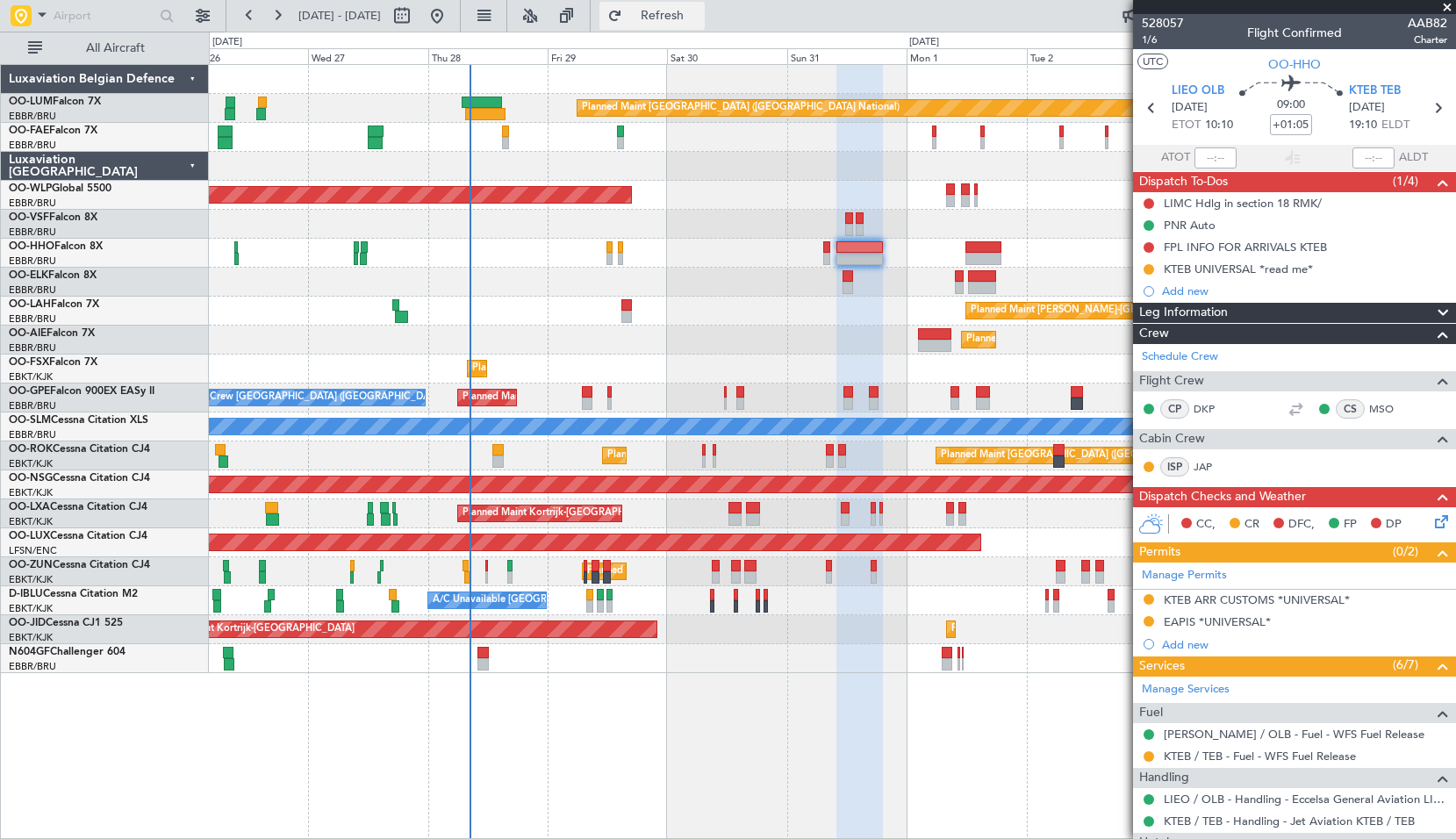
click at [699, 13] on span "Refresh" at bounding box center [662, 16] width 74 height 12
click at [640, 194] on div "Planned Maint [GEOGRAPHIC_DATA] ([GEOGRAPHIC_DATA])" at bounding box center [831, 195] width 1246 height 29
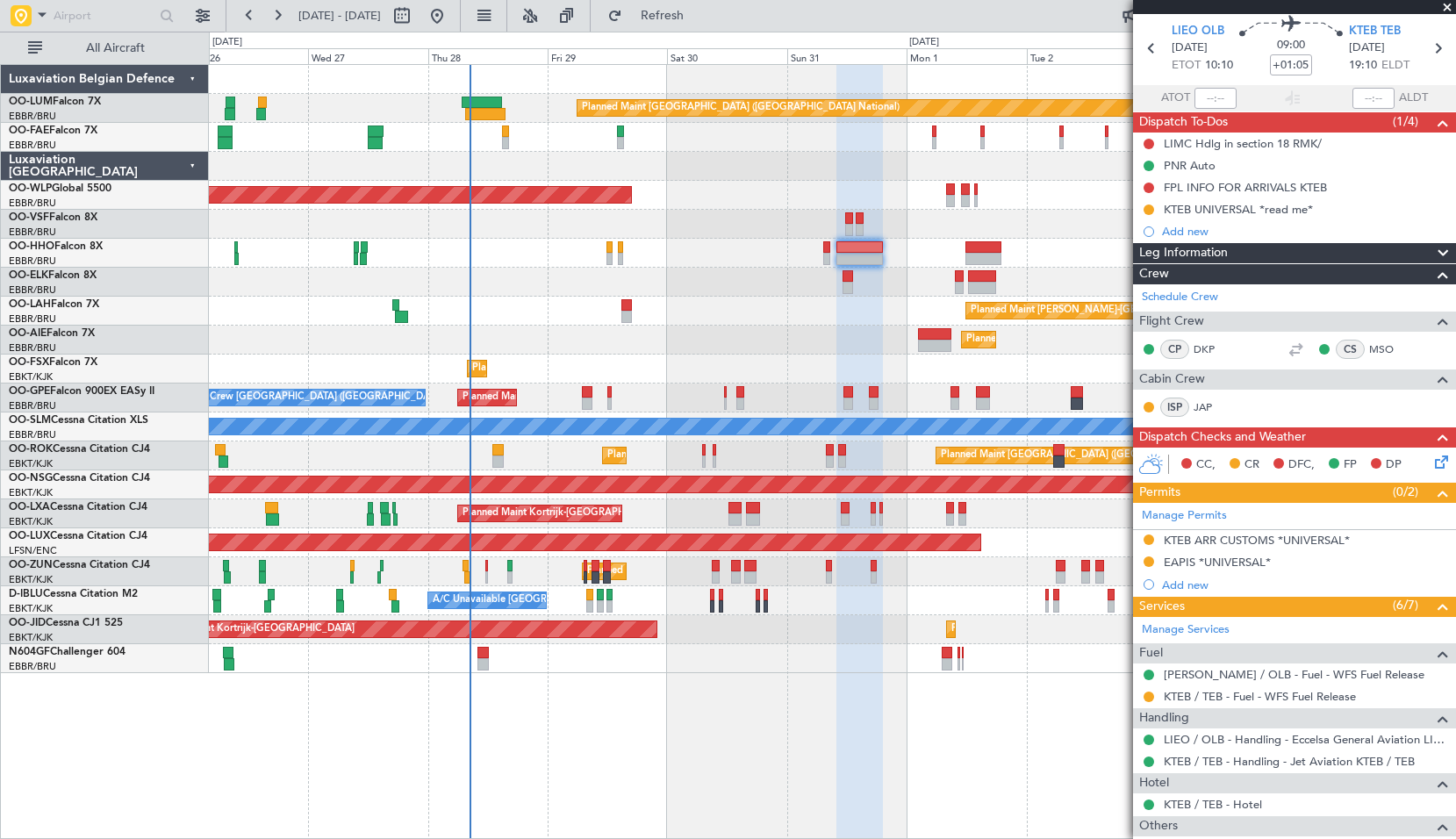
scroll to position [88, 0]
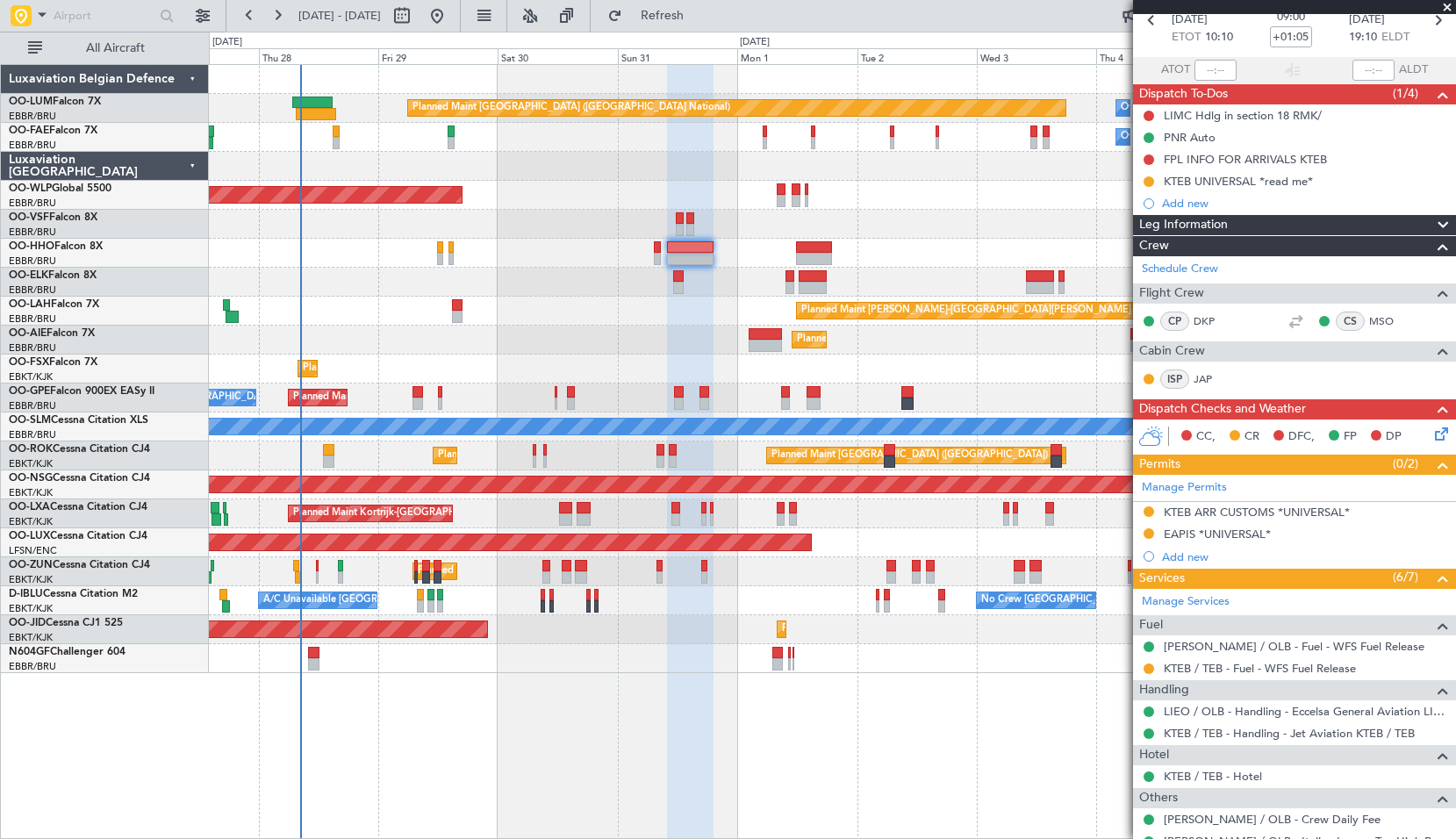
click at [848, 697] on div "Planned Maint Brussels (Brussels National) Owner Melsbroek Air Base Owner Melsb…" at bounding box center [832, 451] width 1247 height 775
click at [36, 18] on span at bounding box center [42, 15] width 21 height 22
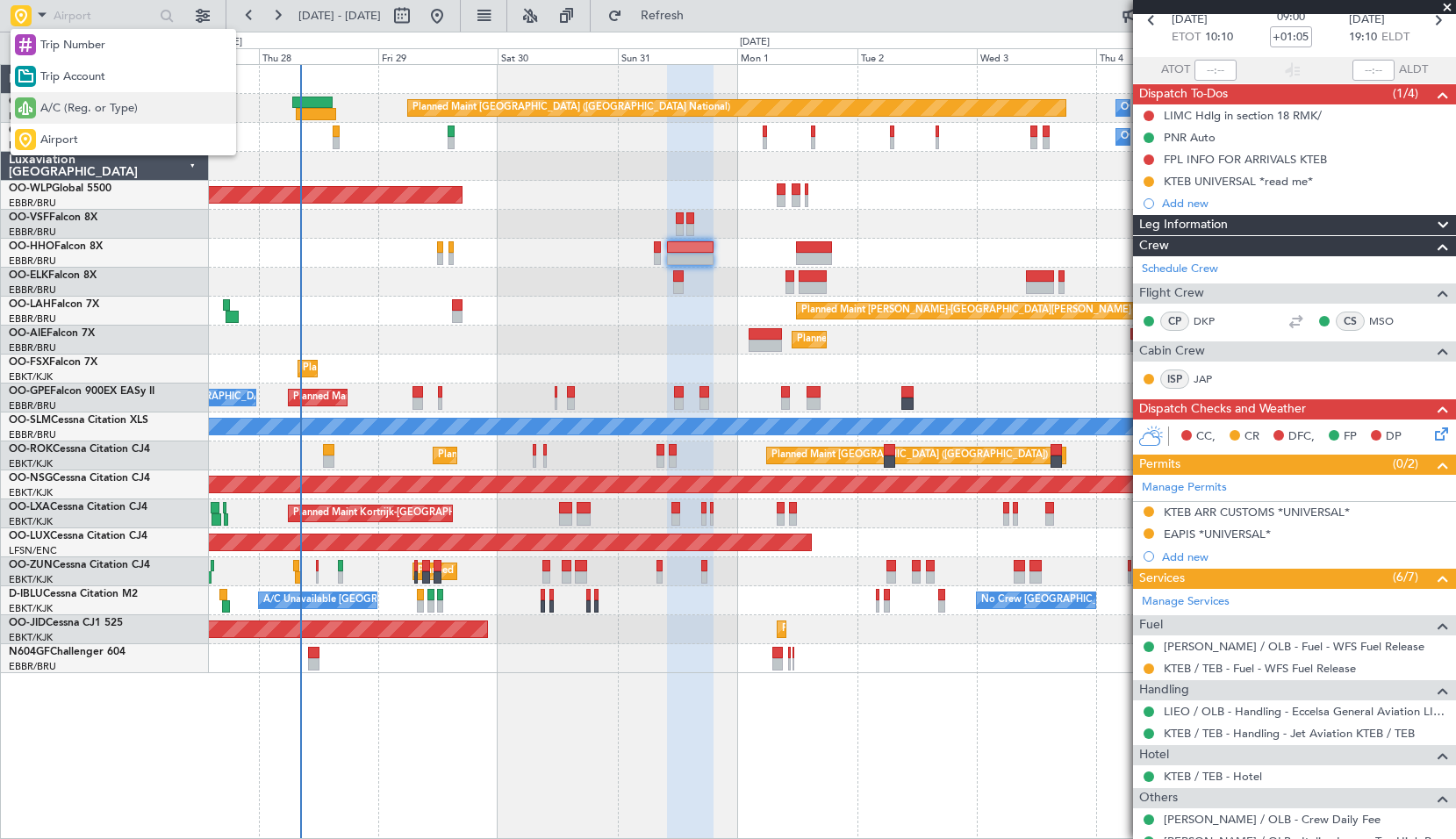
click at [57, 105] on span "A/C (Reg. or Type)" at bounding box center [89, 109] width 98 height 18
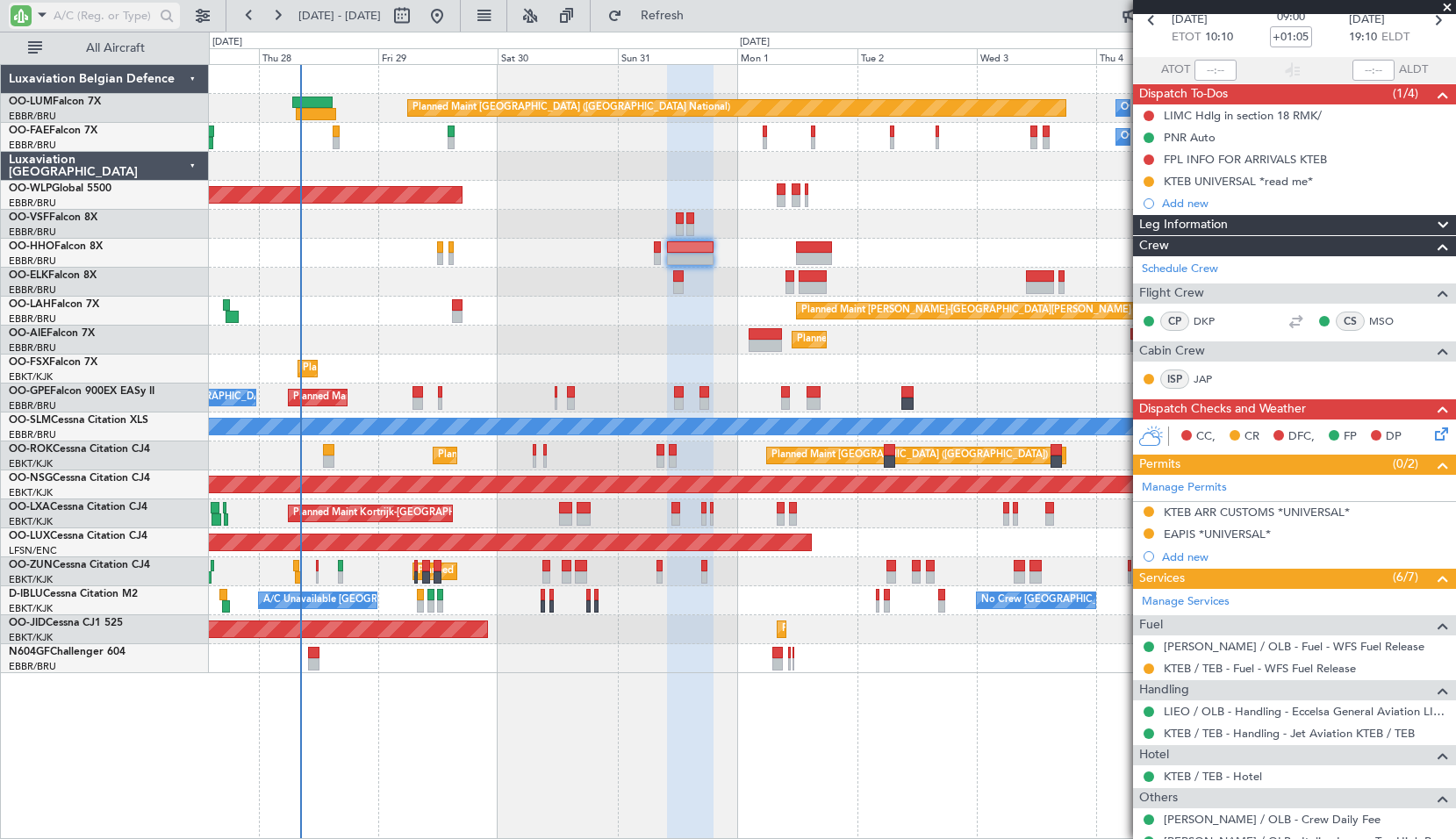
click at [80, 13] on input "text" at bounding box center [104, 16] width 101 height 26
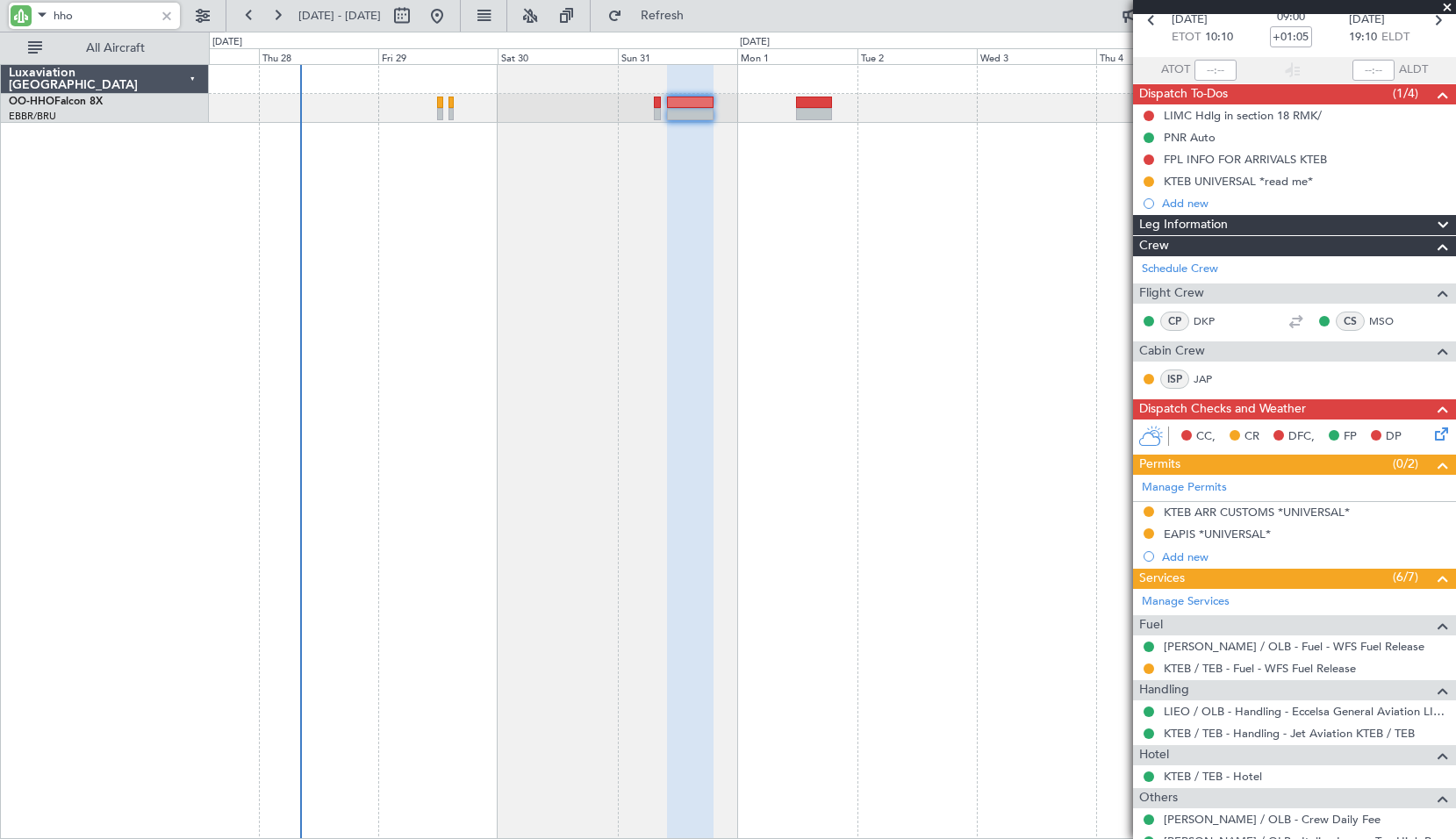
click at [565, 280] on div at bounding box center [832, 451] width 1247 height 775
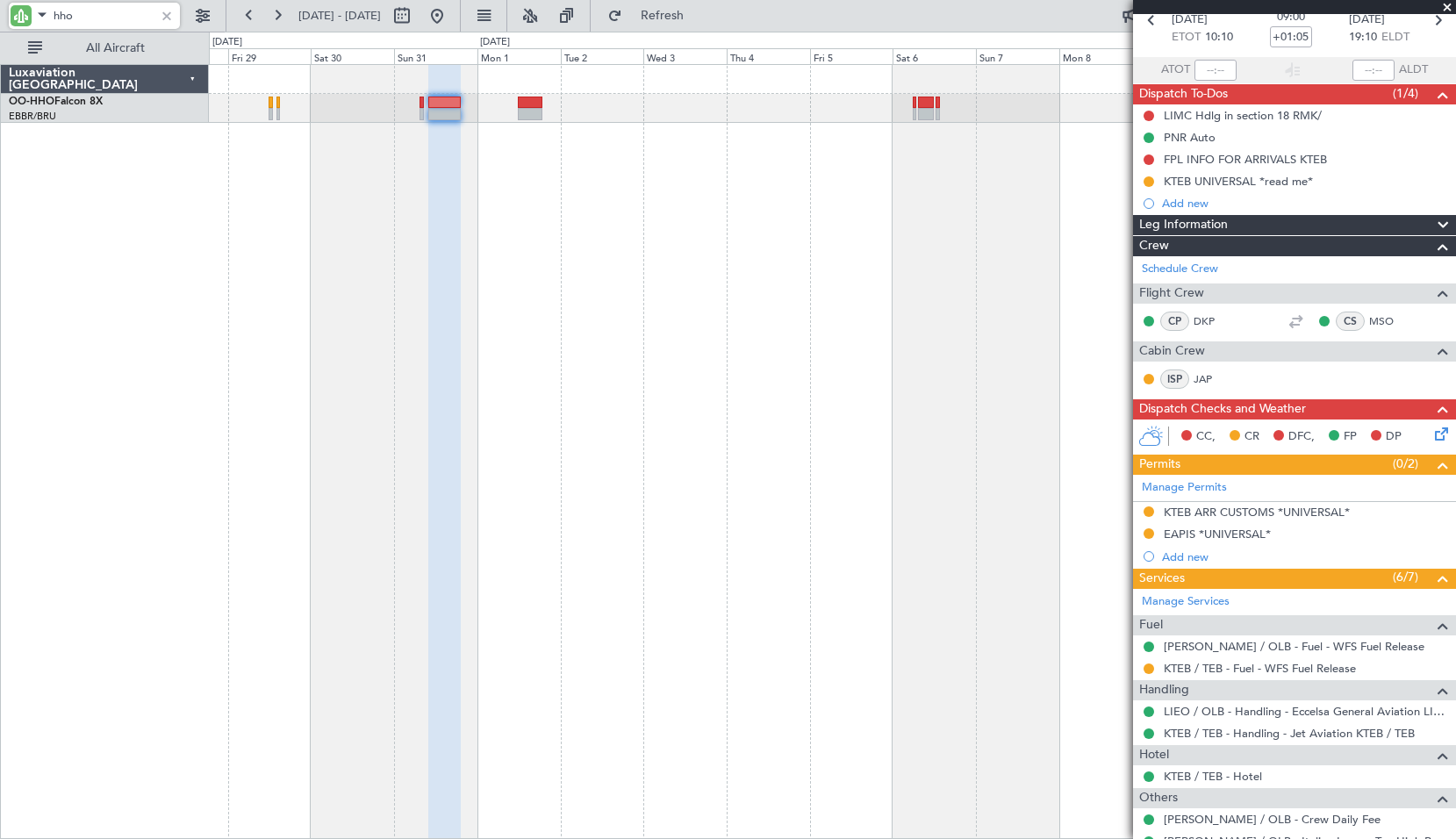
click at [290, 336] on div at bounding box center [832, 451] width 1247 height 775
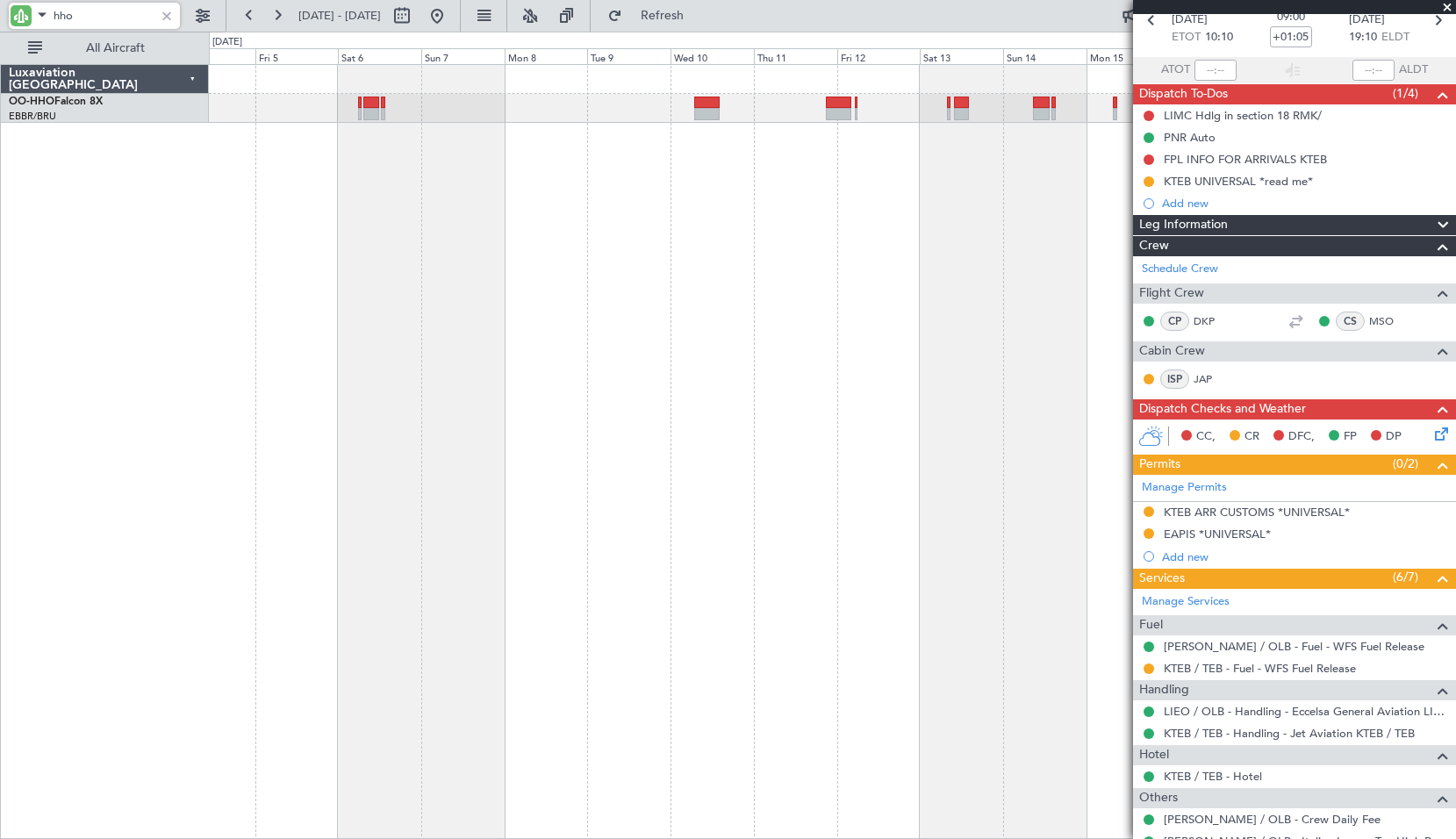
click at [912, 353] on div at bounding box center [832, 451] width 1247 height 775
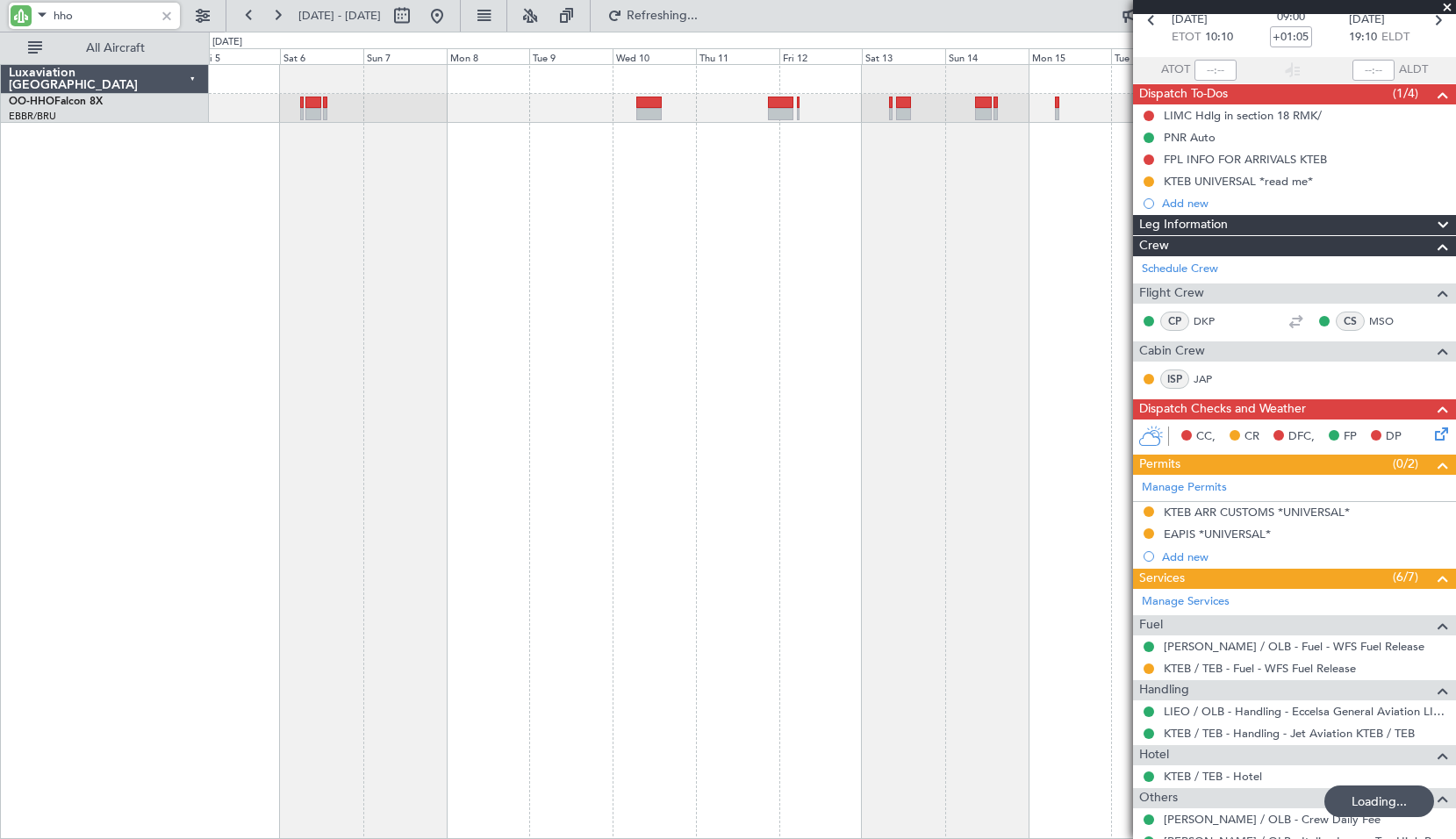
click at [101, 16] on input "hho" at bounding box center [104, 16] width 101 height 26
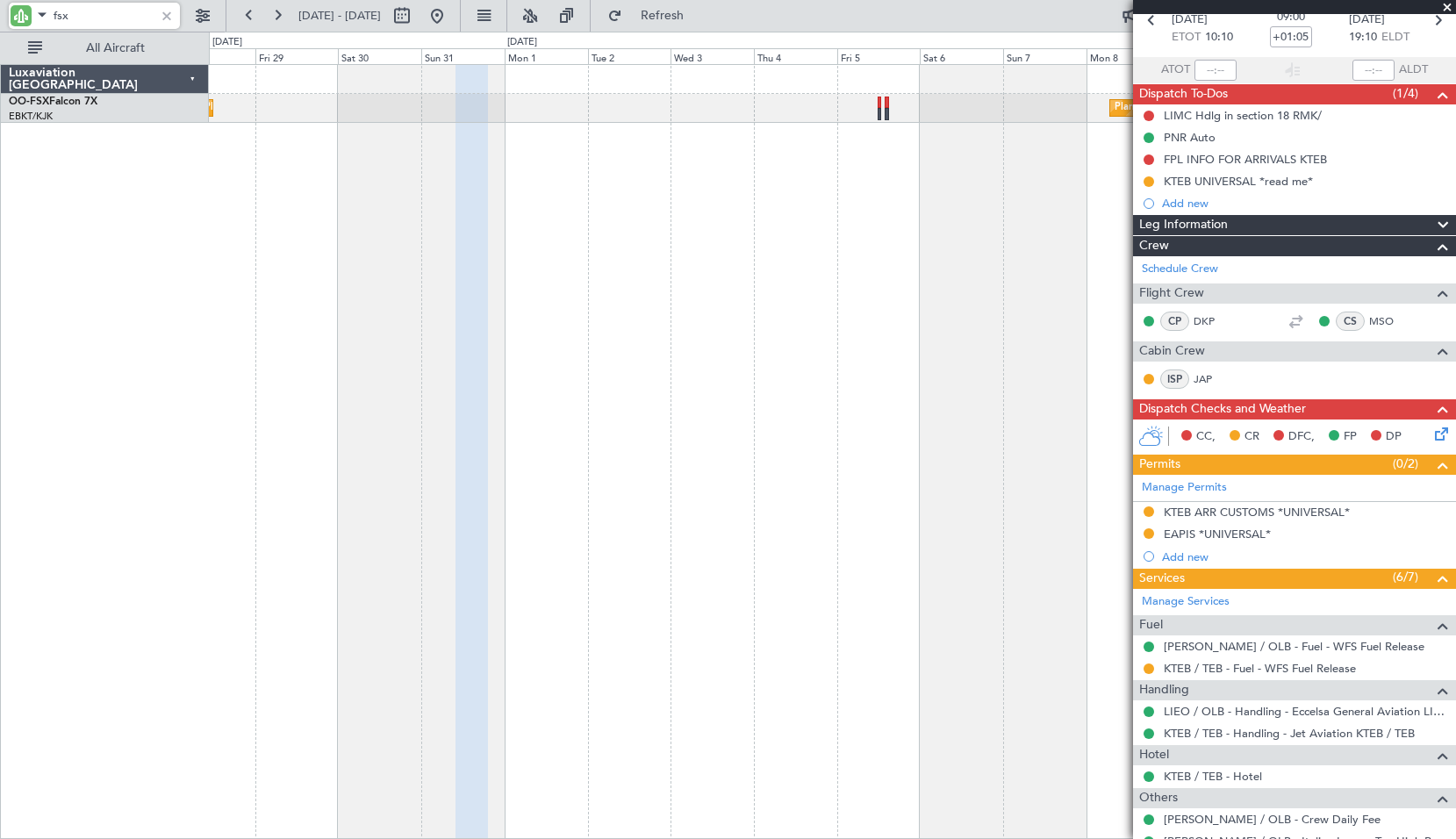
click at [1060, 420] on div "Planned Maint Kortrijk-Wevelgem Planned Maint Kortrijk-Wevelgem" at bounding box center [832, 451] width 1247 height 775
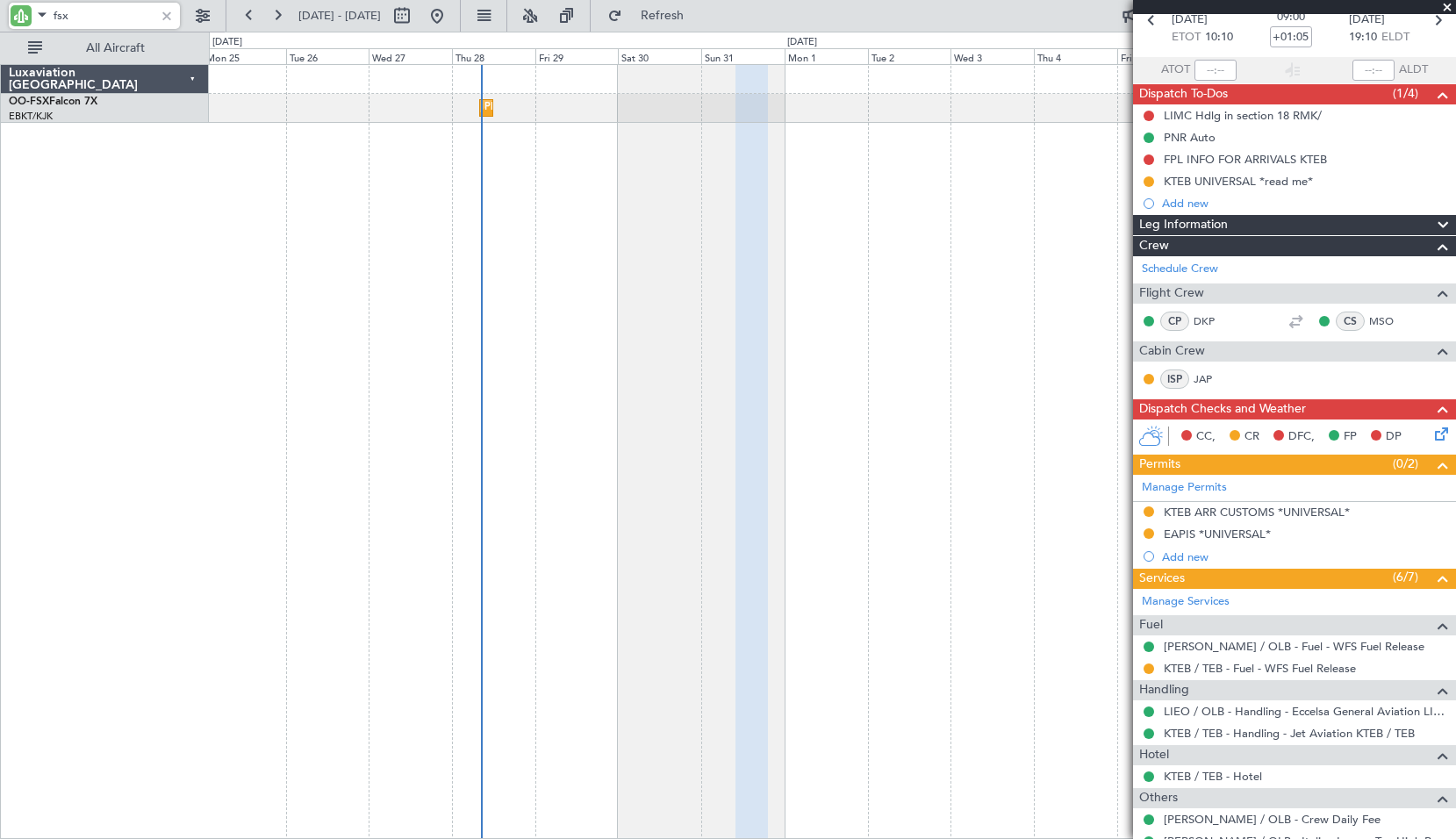
click at [320, 397] on div "Planned Maint Kortrijk-Wevelgem Planned Maint Kortrijk-Wevelgem" at bounding box center [832, 451] width 1247 height 775
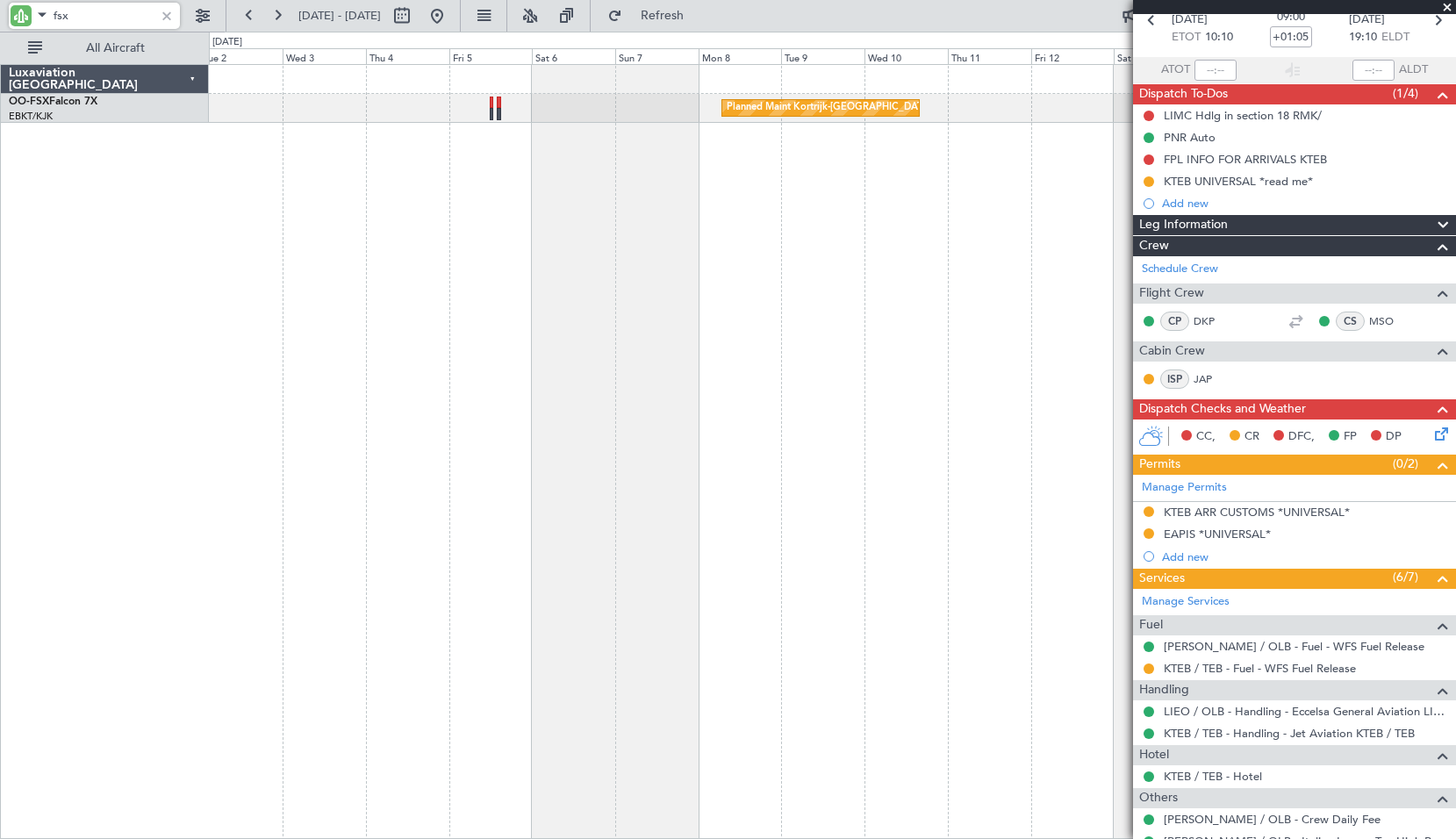
click at [382, 410] on div "Planned Maint Kortrijk-[GEOGRAPHIC_DATA]" at bounding box center [832, 451] width 1247 height 775
click at [688, 385] on div "Planned Maint Kortrijk-[GEOGRAPHIC_DATA]" at bounding box center [832, 451] width 1247 height 775
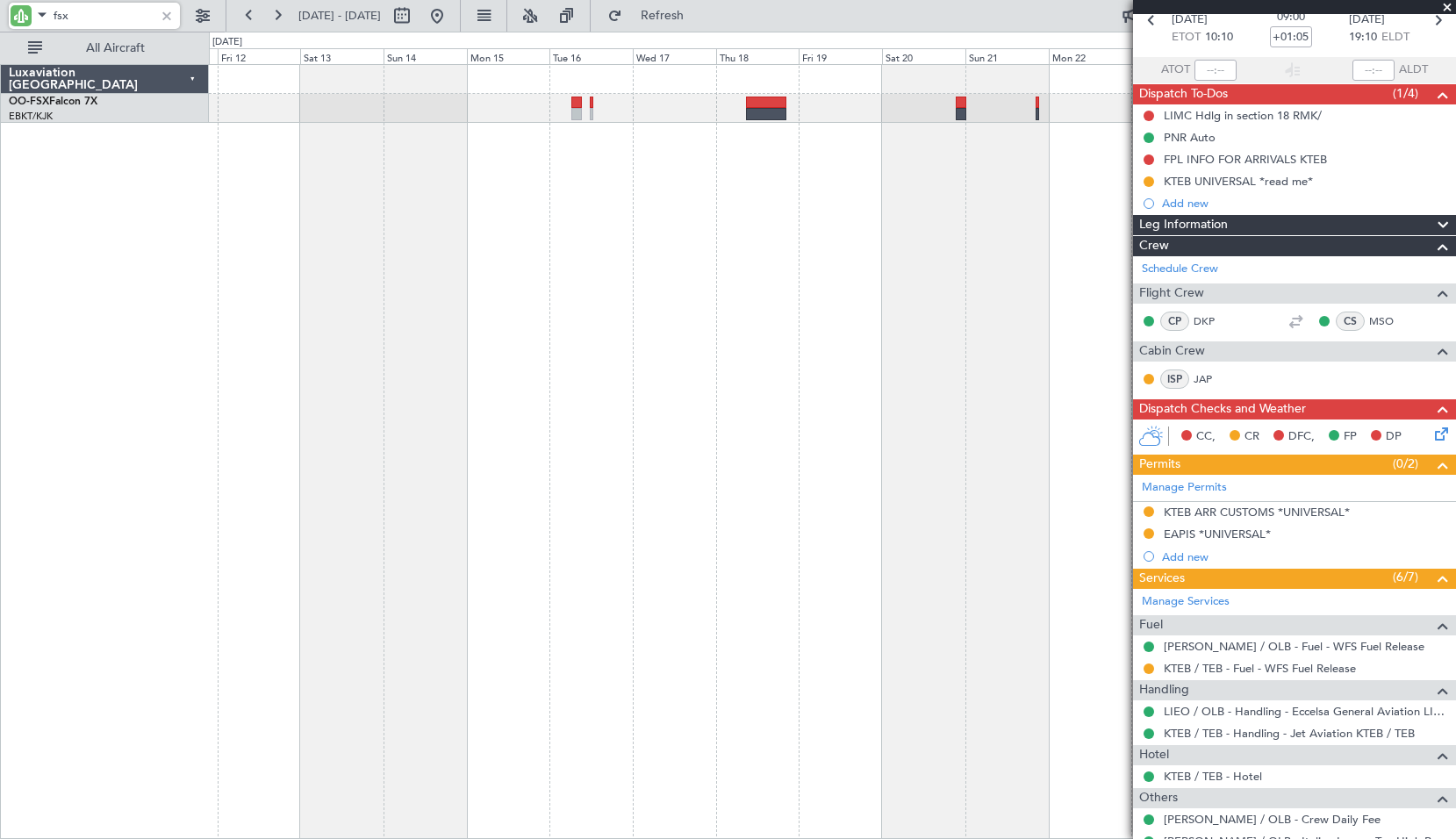
click at [739, 407] on div "Planned Maint Kortrijk-[GEOGRAPHIC_DATA]" at bounding box center [832, 451] width 1247 height 775
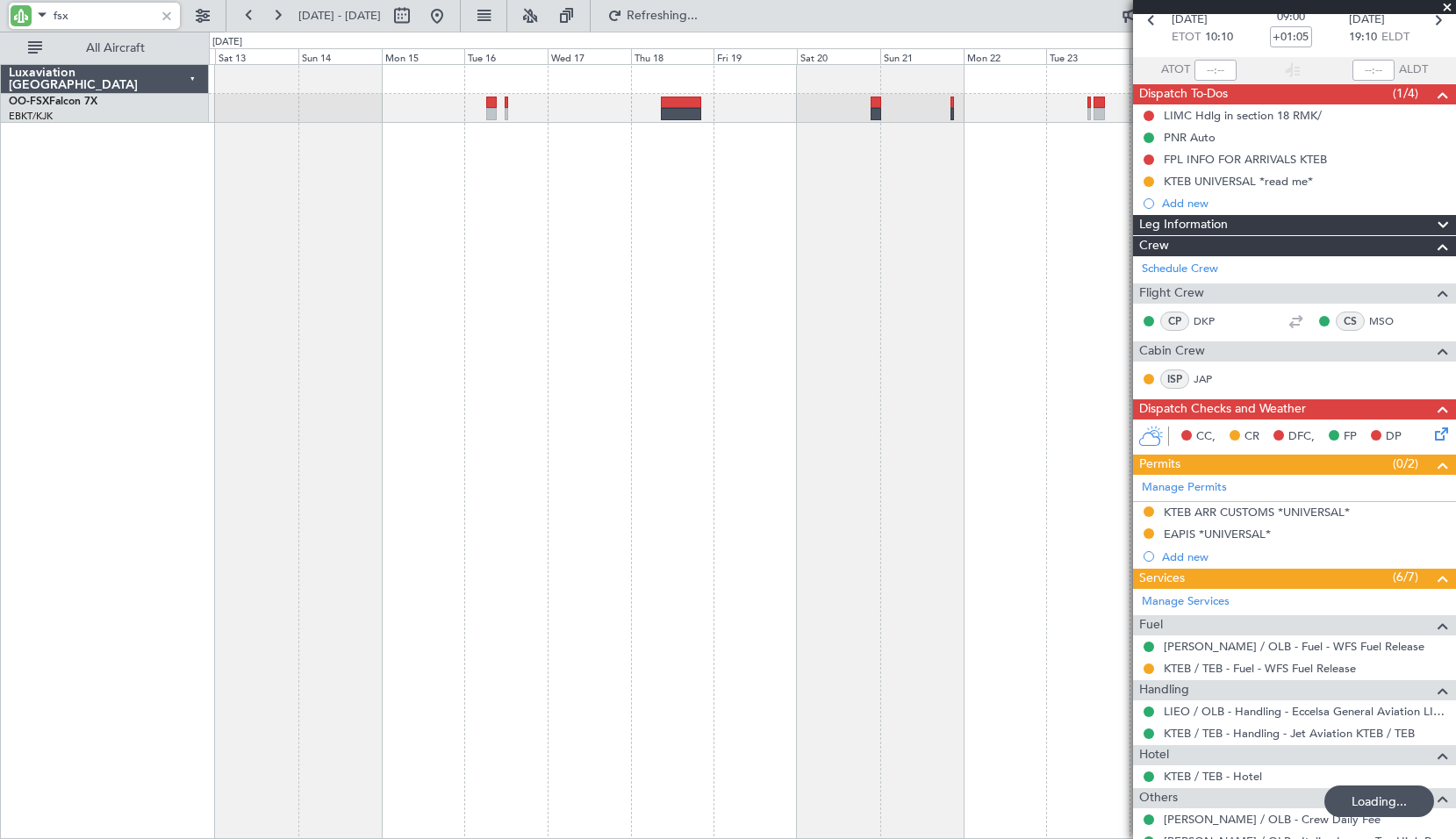
click at [432, 307] on div "Planned Maint Kortrijk-[GEOGRAPHIC_DATA]" at bounding box center [832, 451] width 1247 height 775
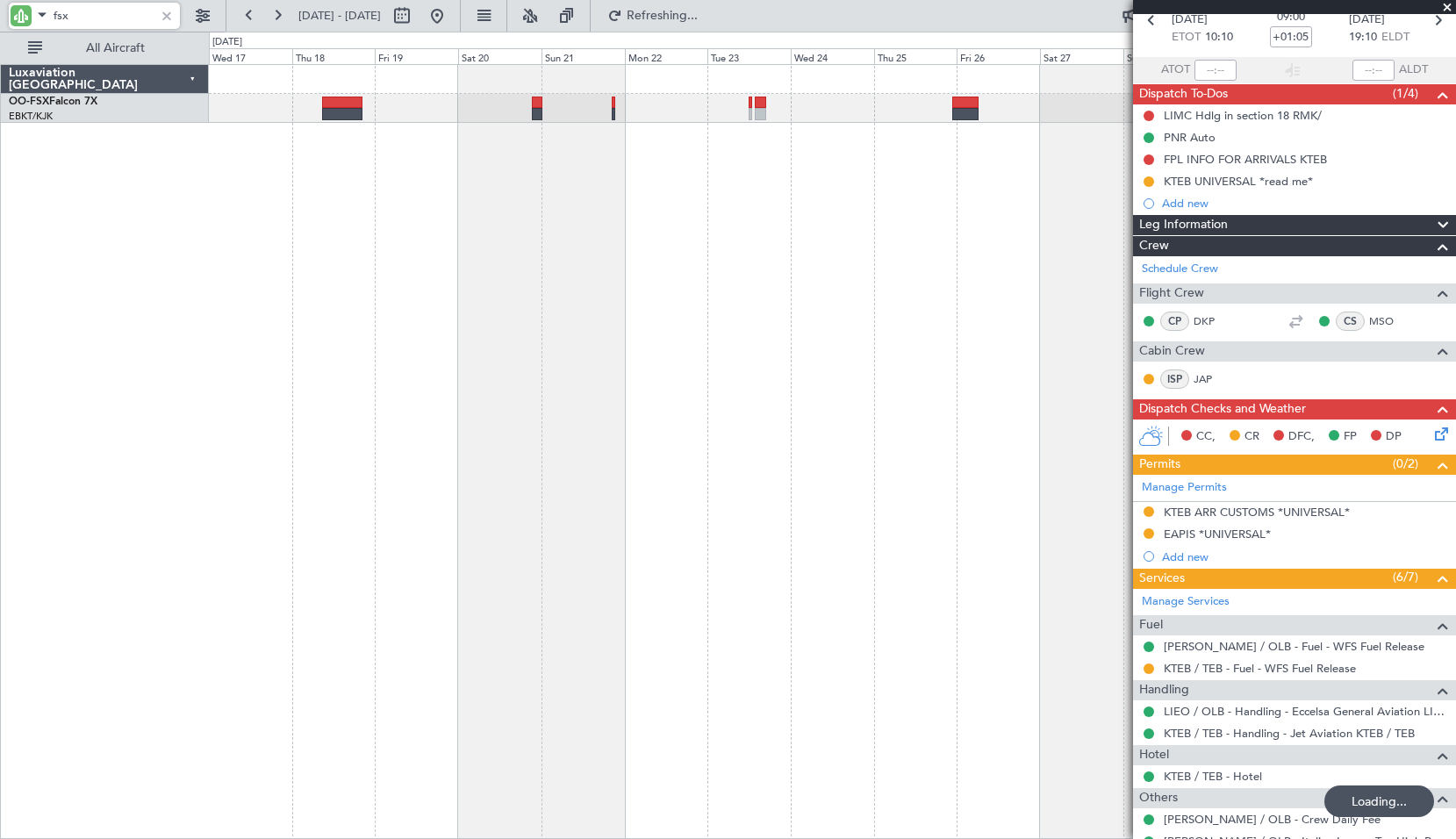
click at [139, 357] on div "Luxaviation Belgium OO-FSX Falcon 7X EBKT/KJK Kortrijk-Wevelgem 0 0 Wed 17 Thu …" at bounding box center [728, 435] width 1456 height 807
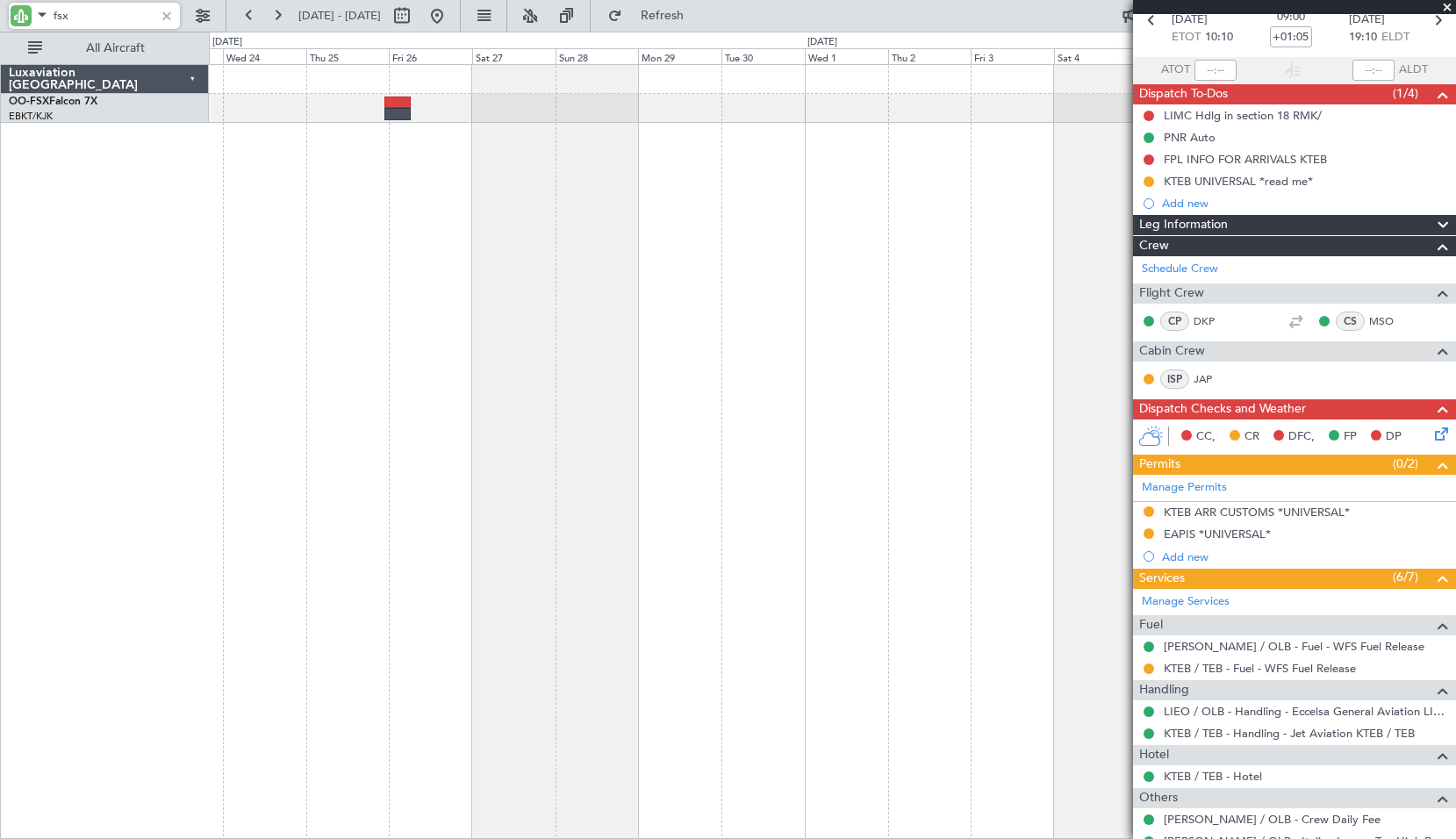
click at [427, 377] on div at bounding box center [832, 451] width 1247 height 775
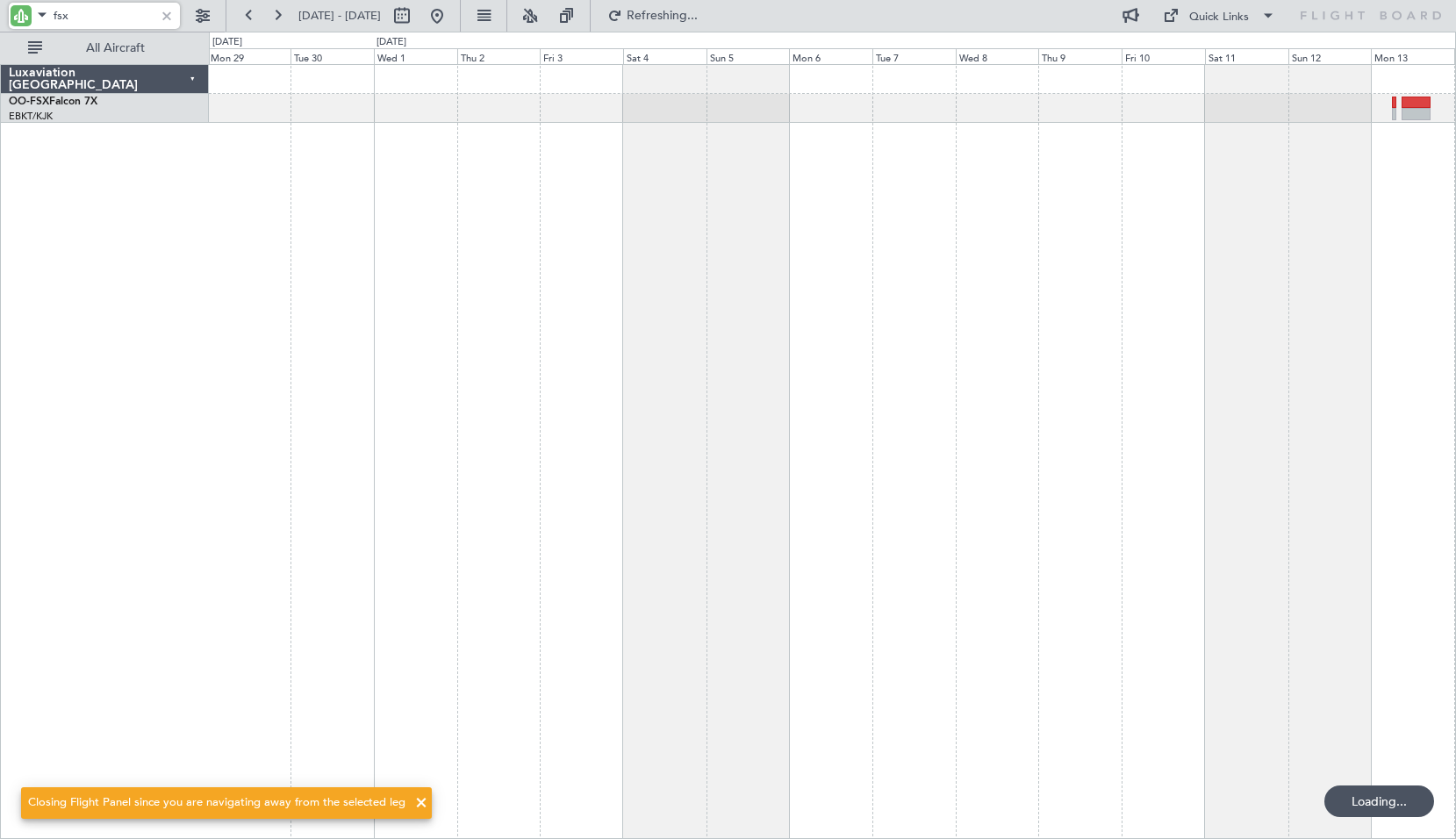
scroll to position [0, 0]
click at [838, 356] on div at bounding box center [832, 451] width 1247 height 775
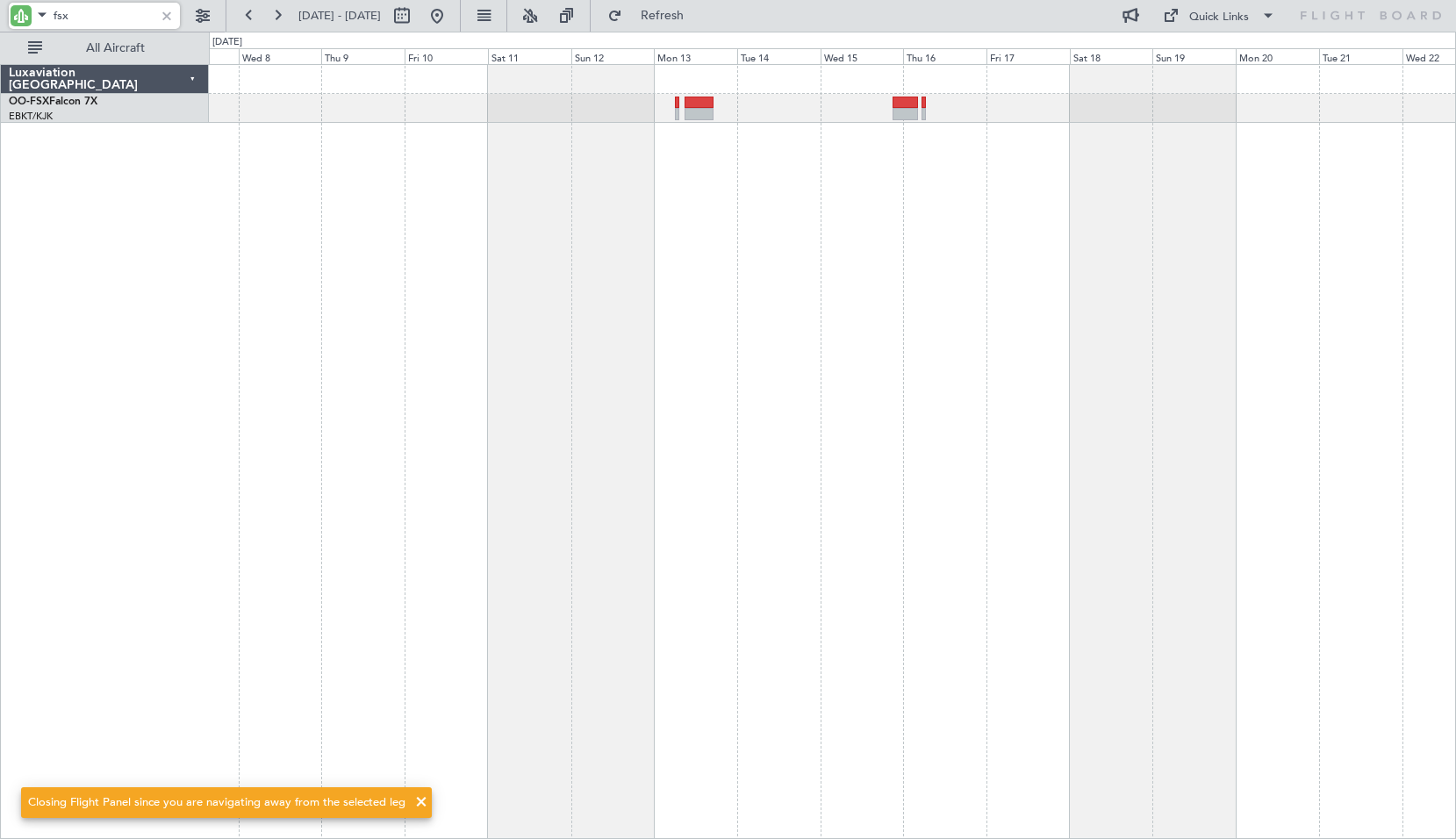
click at [689, 219] on div at bounding box center [832, 451] width 1247 height 775
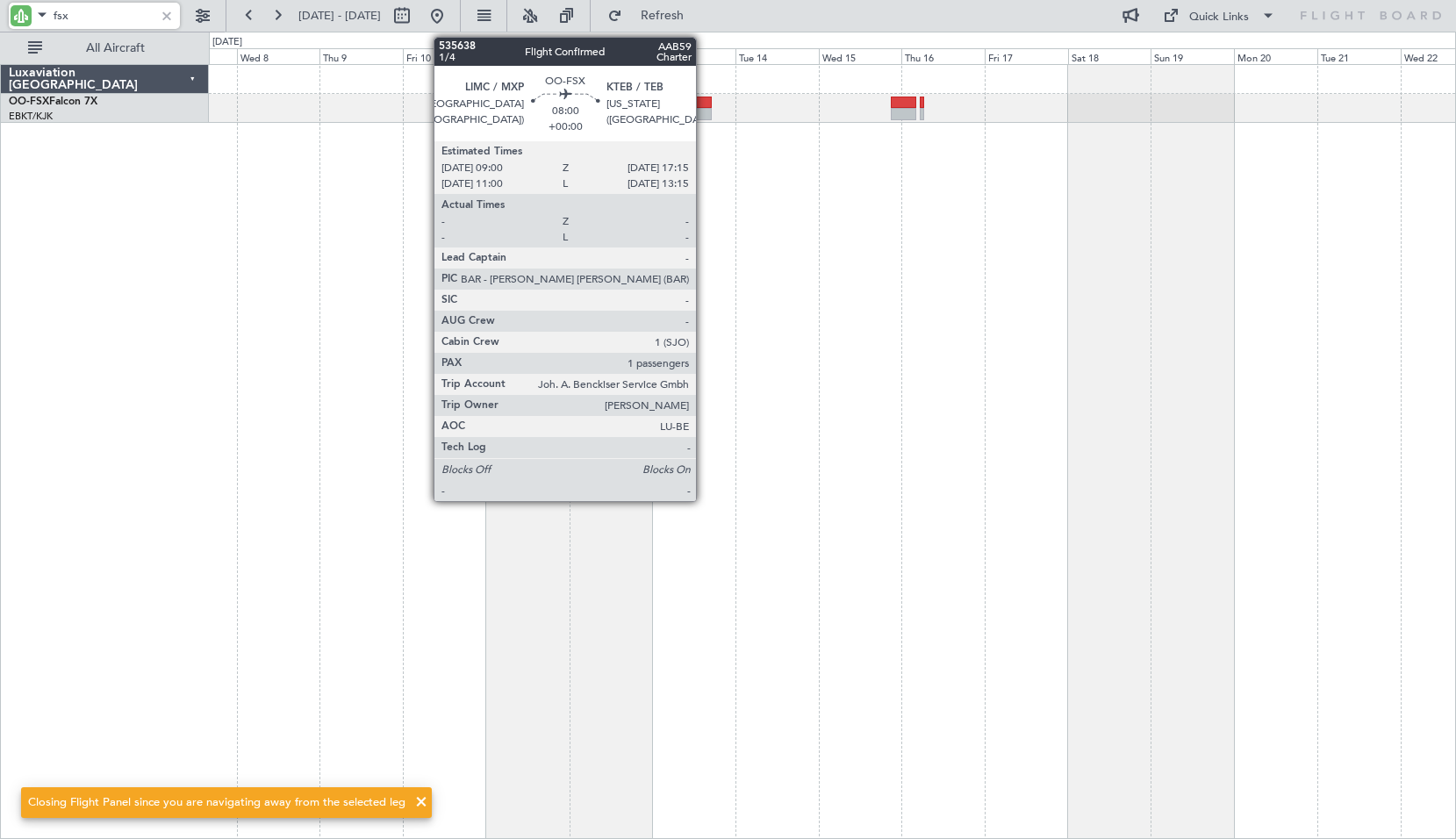
click at [704, 106] on div at bounding box center [696, 103] width 29 height 12
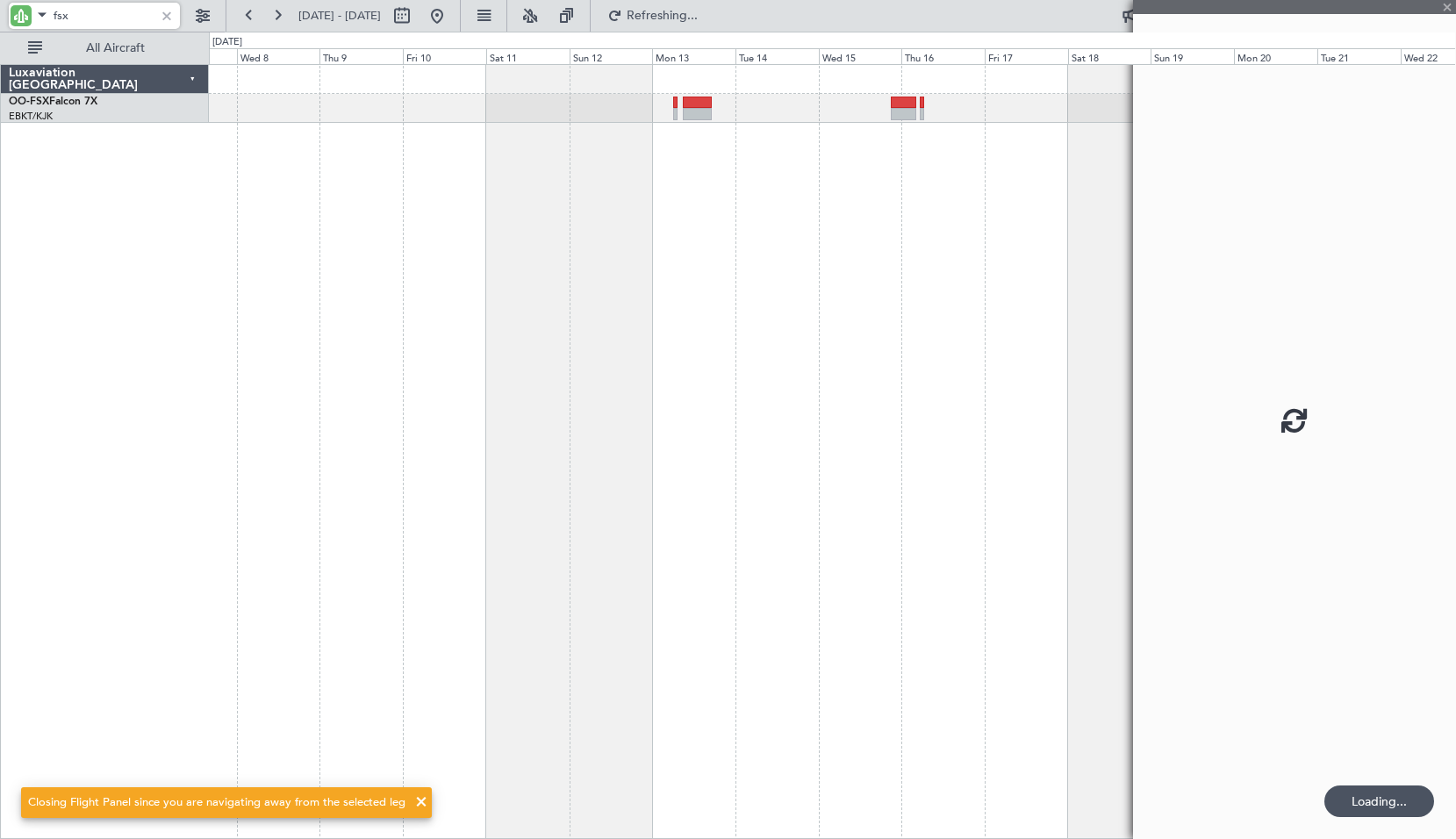
click at [719, 198] on div at bounding box center [832, 451] width 1247 height 775
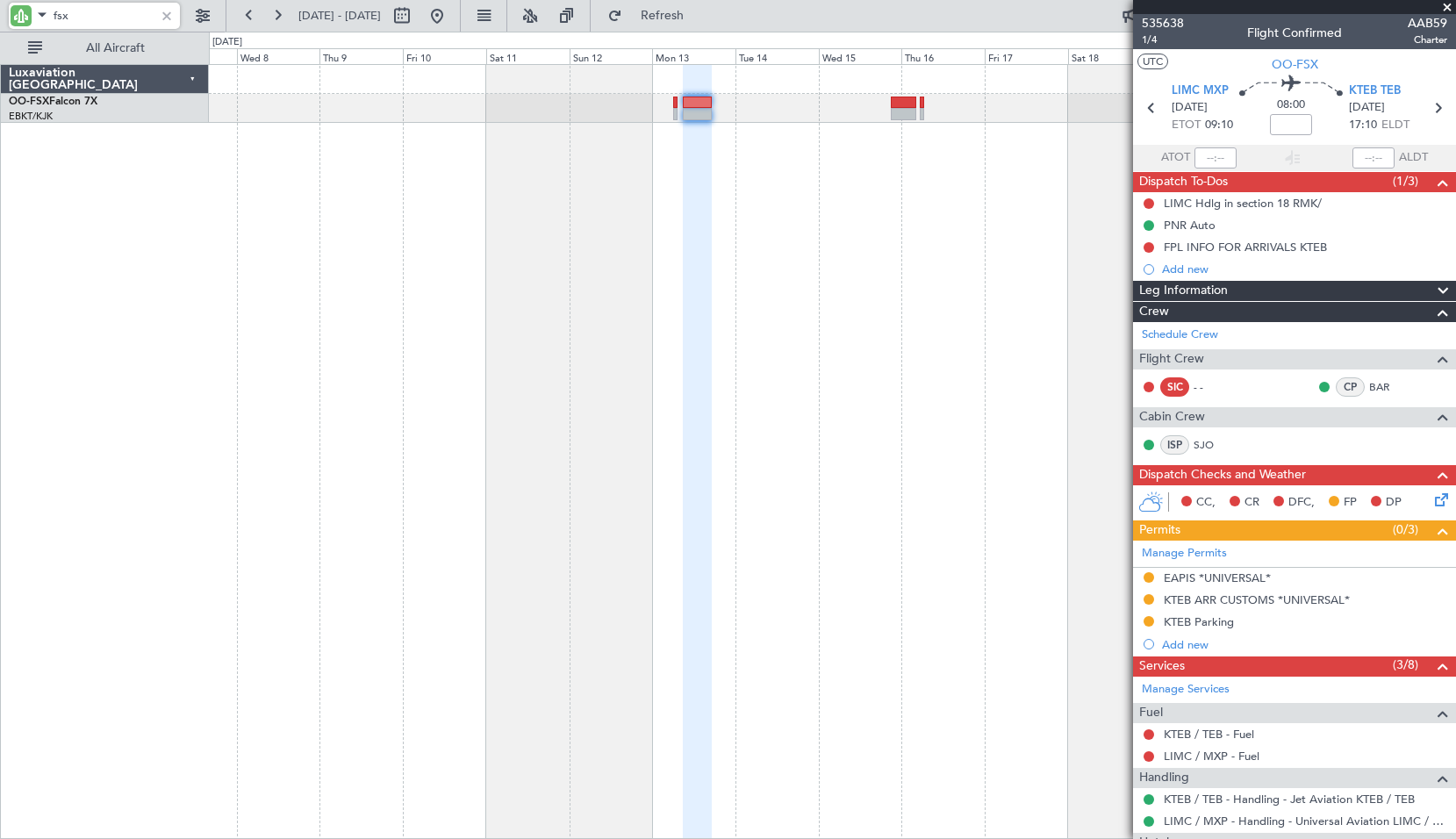
type input "fsx"
click at [1431, 500] on icon at bounding box center [1438, 497] width 14 height 14
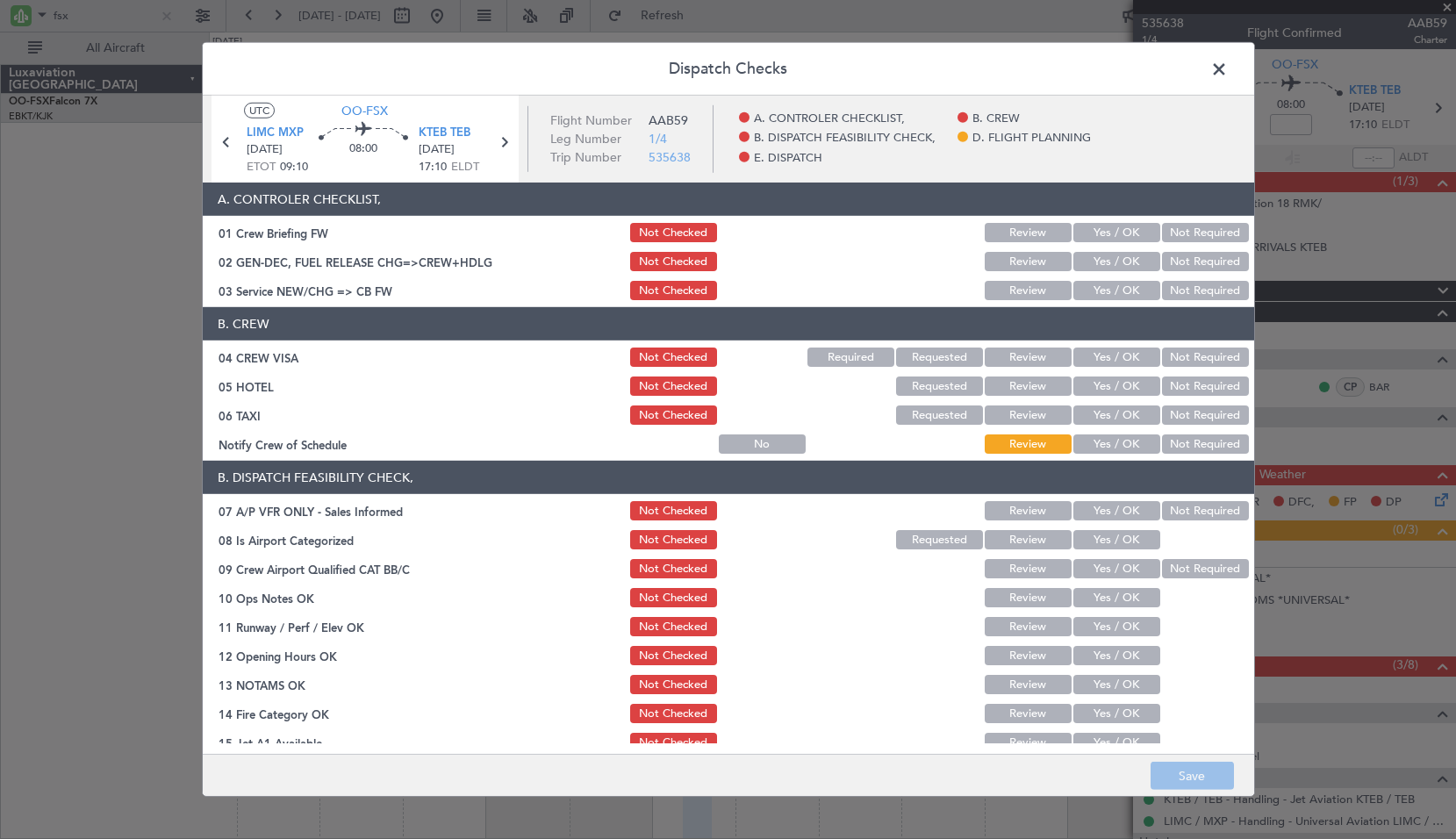
click at [1228, 74] on span at bounding box center [1228, 73] width 0 height 35
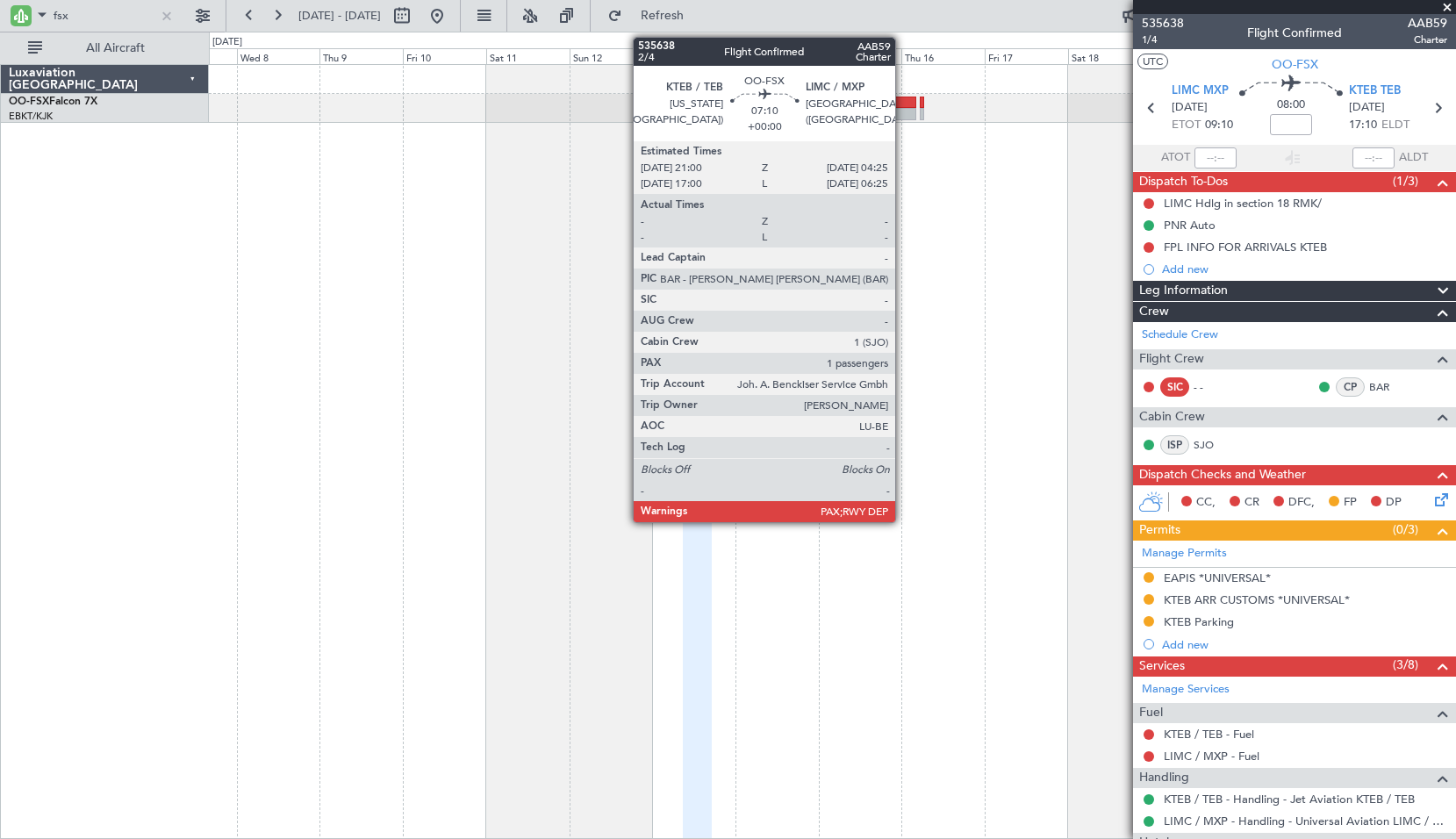
click at [903, 102] on div at bounding box center [904, 103] width 26 height 12
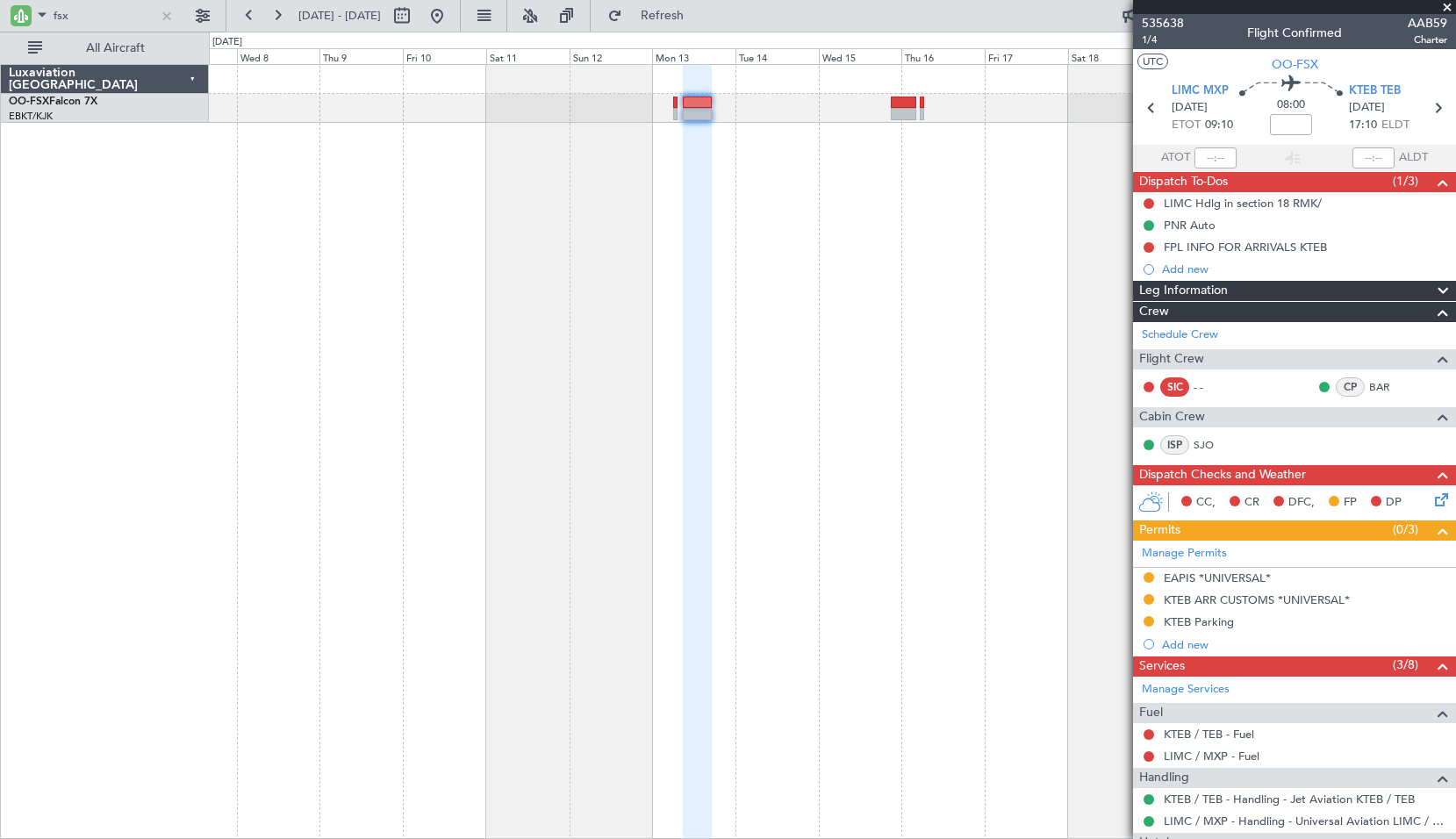
click at [912, 217] on div at bounding box center [832, 451] width 1247 height 775
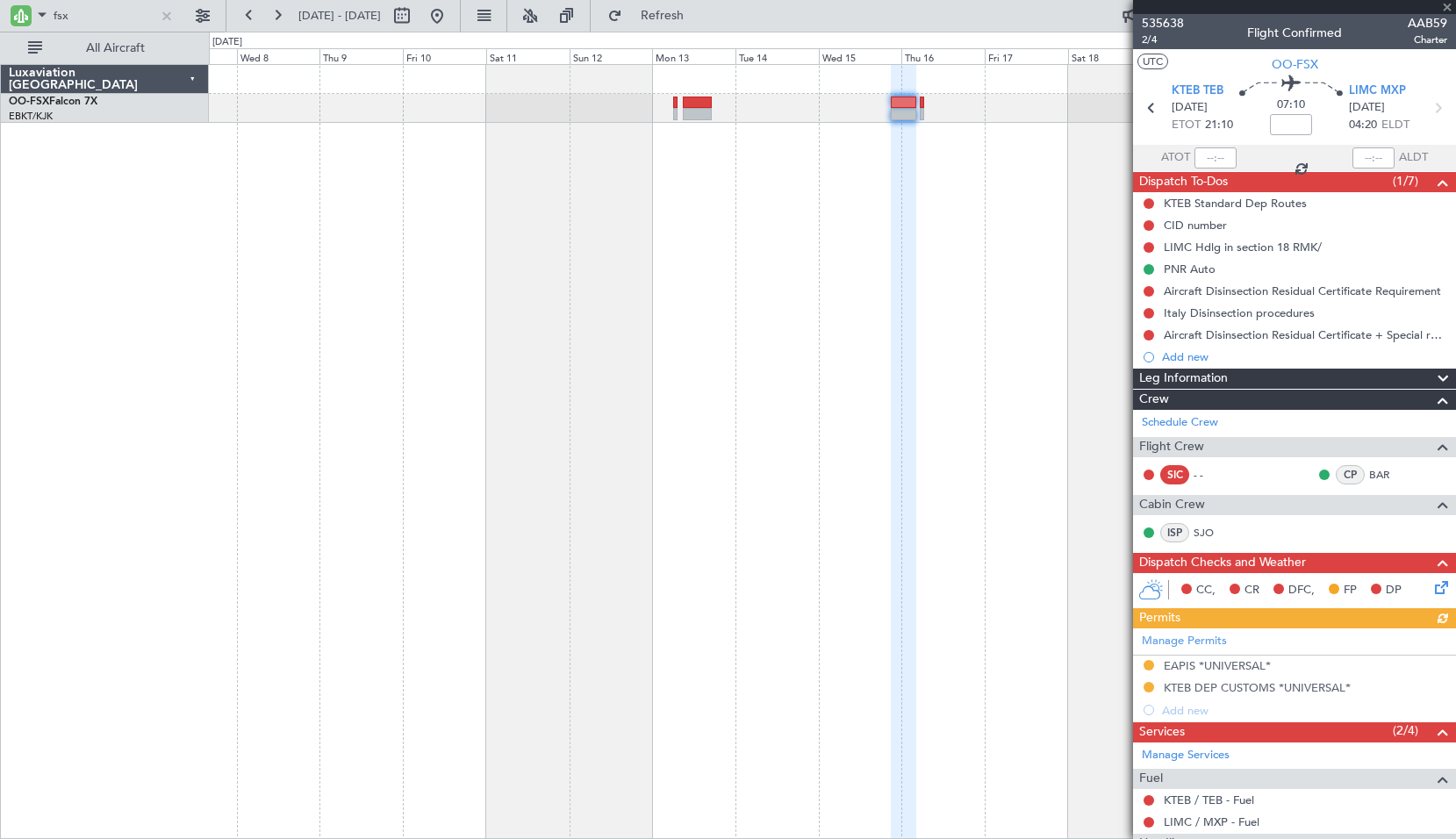
click at [1445, 4] on span at bounding box center [1447, 8] width 18 height 16
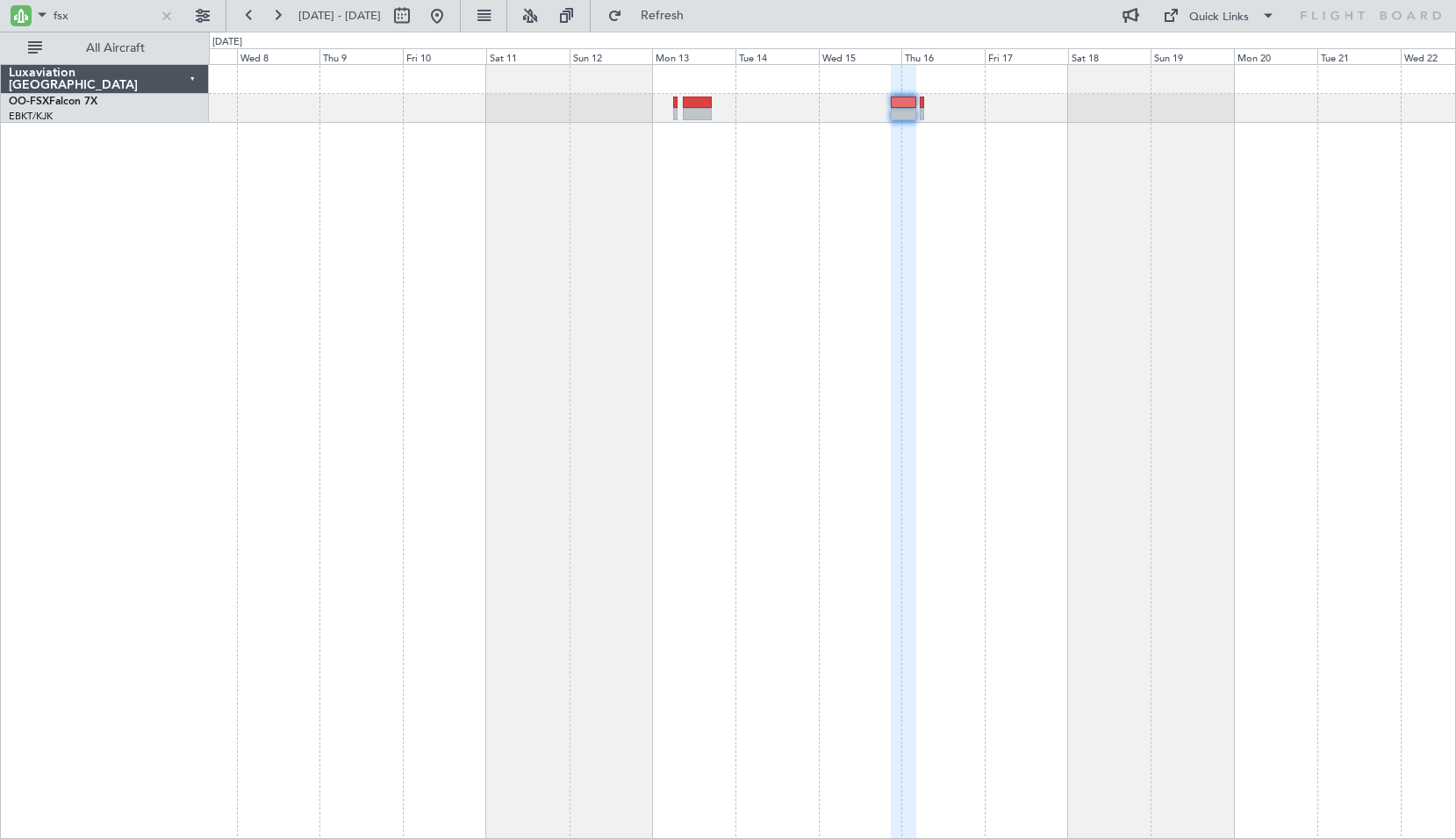
type input "0"
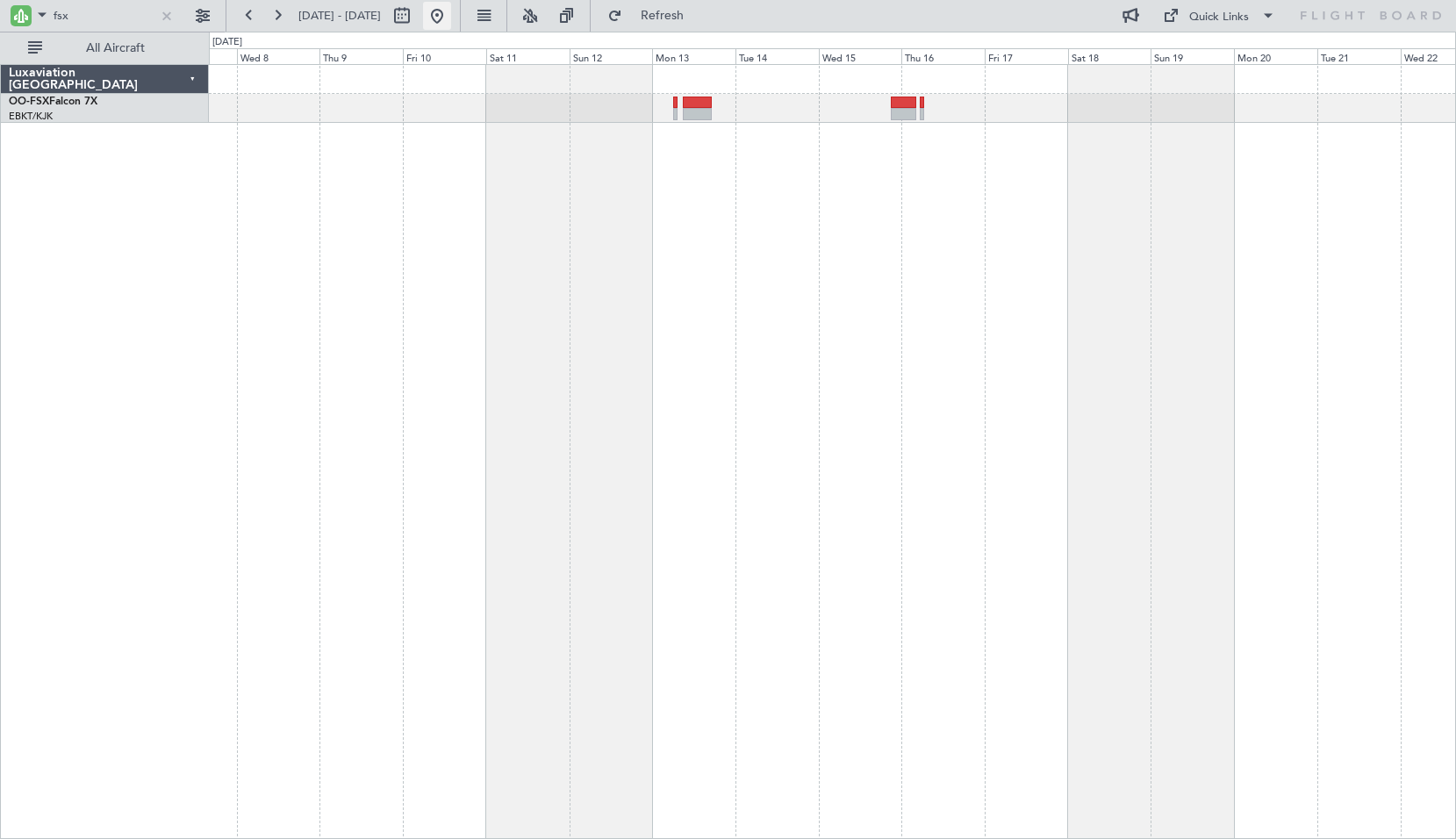
click at [451, 20] on button at bounding box center [437, 16] width 28 height 28
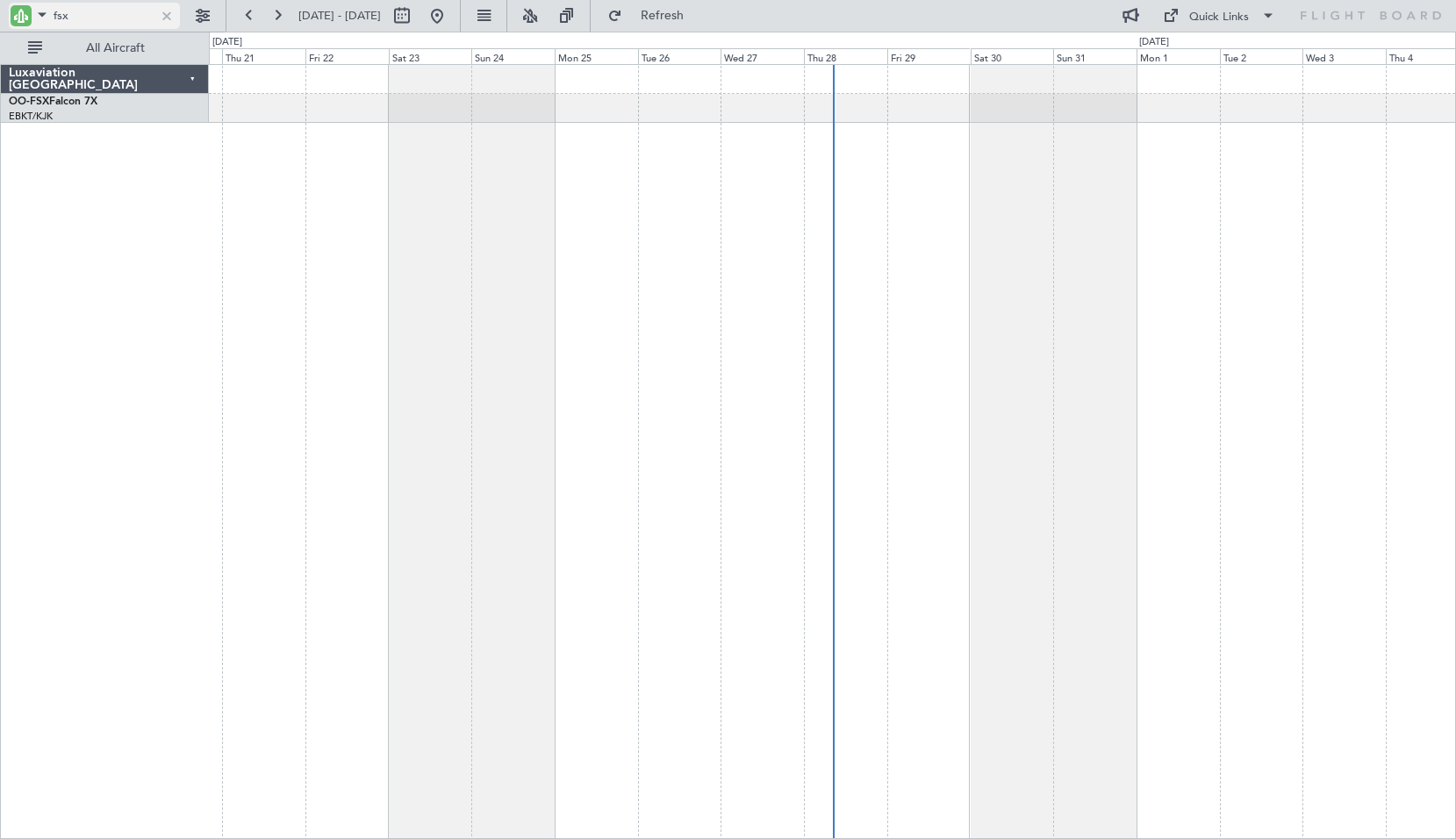
click at [98, 11] on input "fsx" at bounding box center [104, 16] width 101 height 26
click at [97, 7] on input "fsx" at bounding box center [104, 16] width 101 height 26
click at [173, 11] on div at bounding box center [166, 15] width 19 height 19
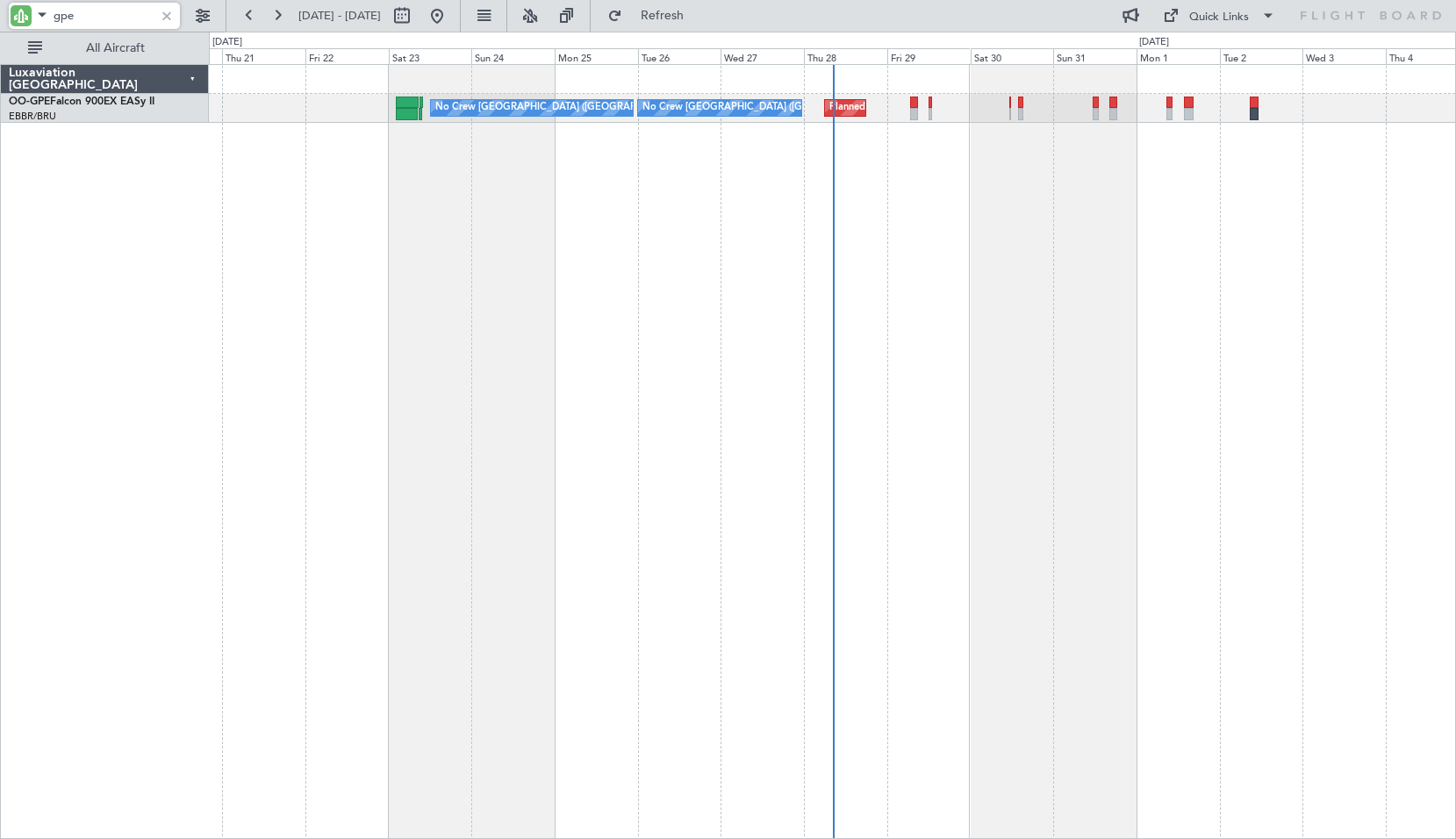
type input "gpe"
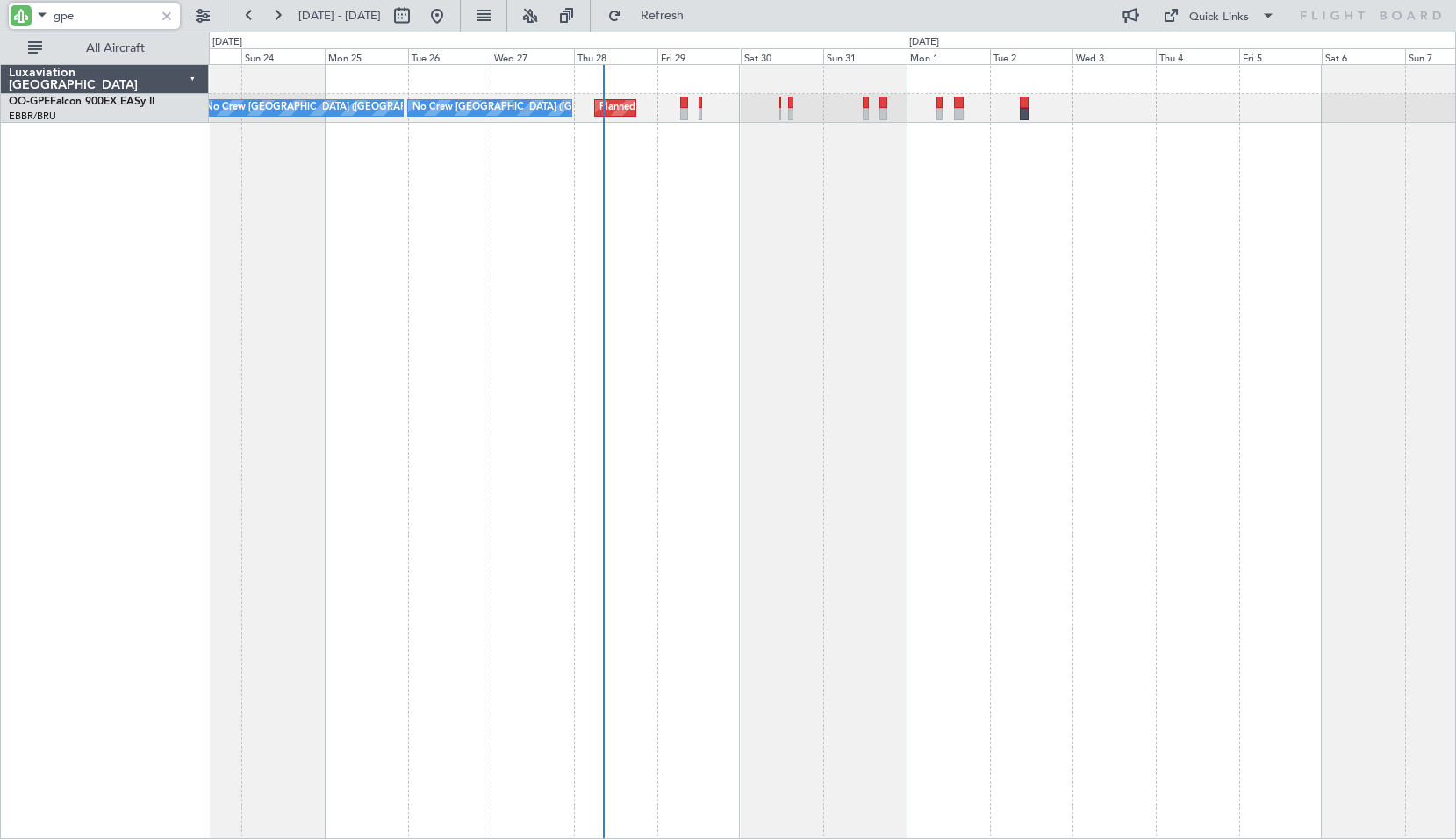
click at [935, 327] on div "Planned Maint Brussels (Brussels National) No Crew Brussels (Brussels National)…" at bounding box center [832, 451] width 1247 height 775
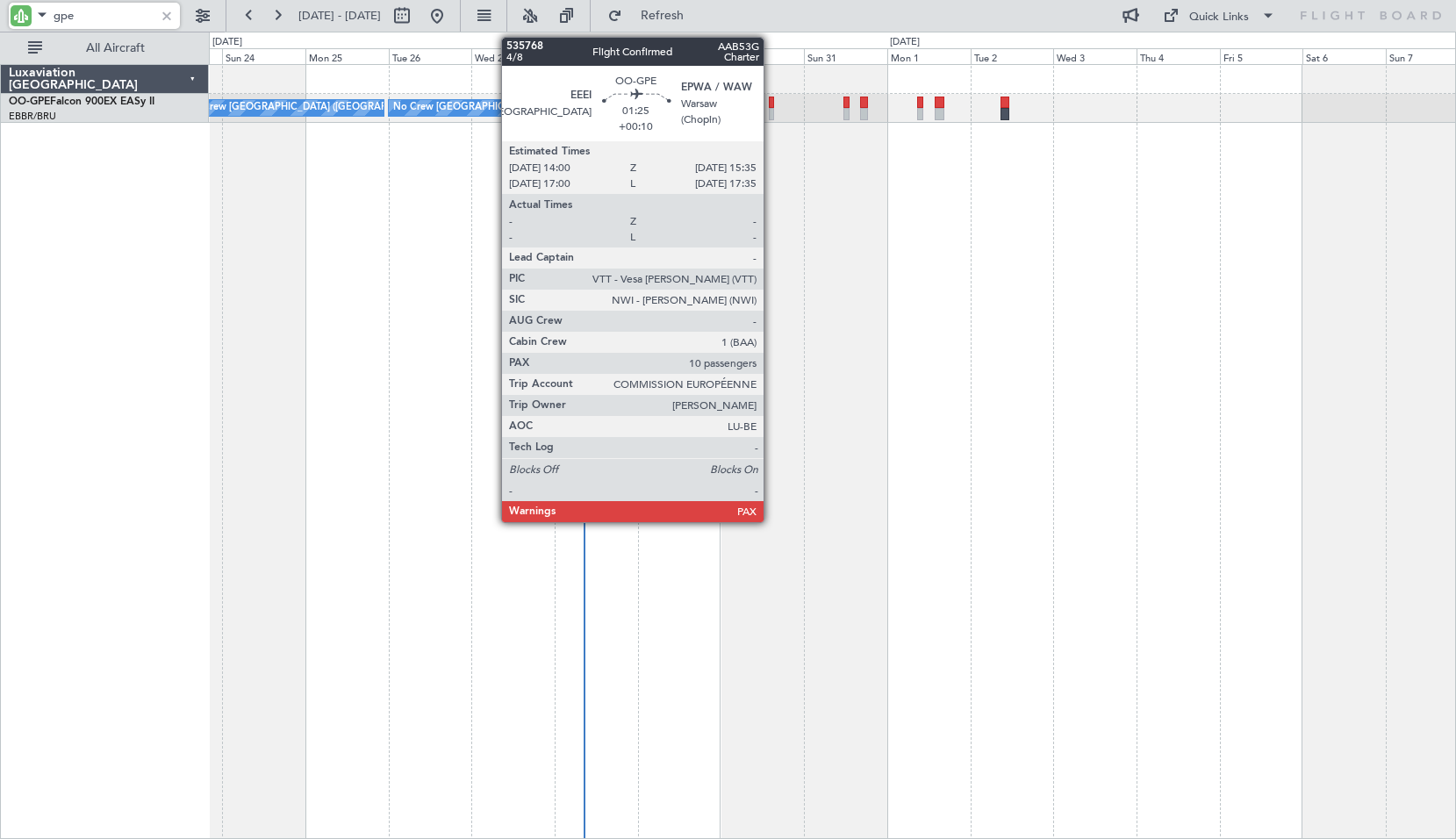
click at [771, 106] on div at bounding box center [772, 103] width 6 height 12
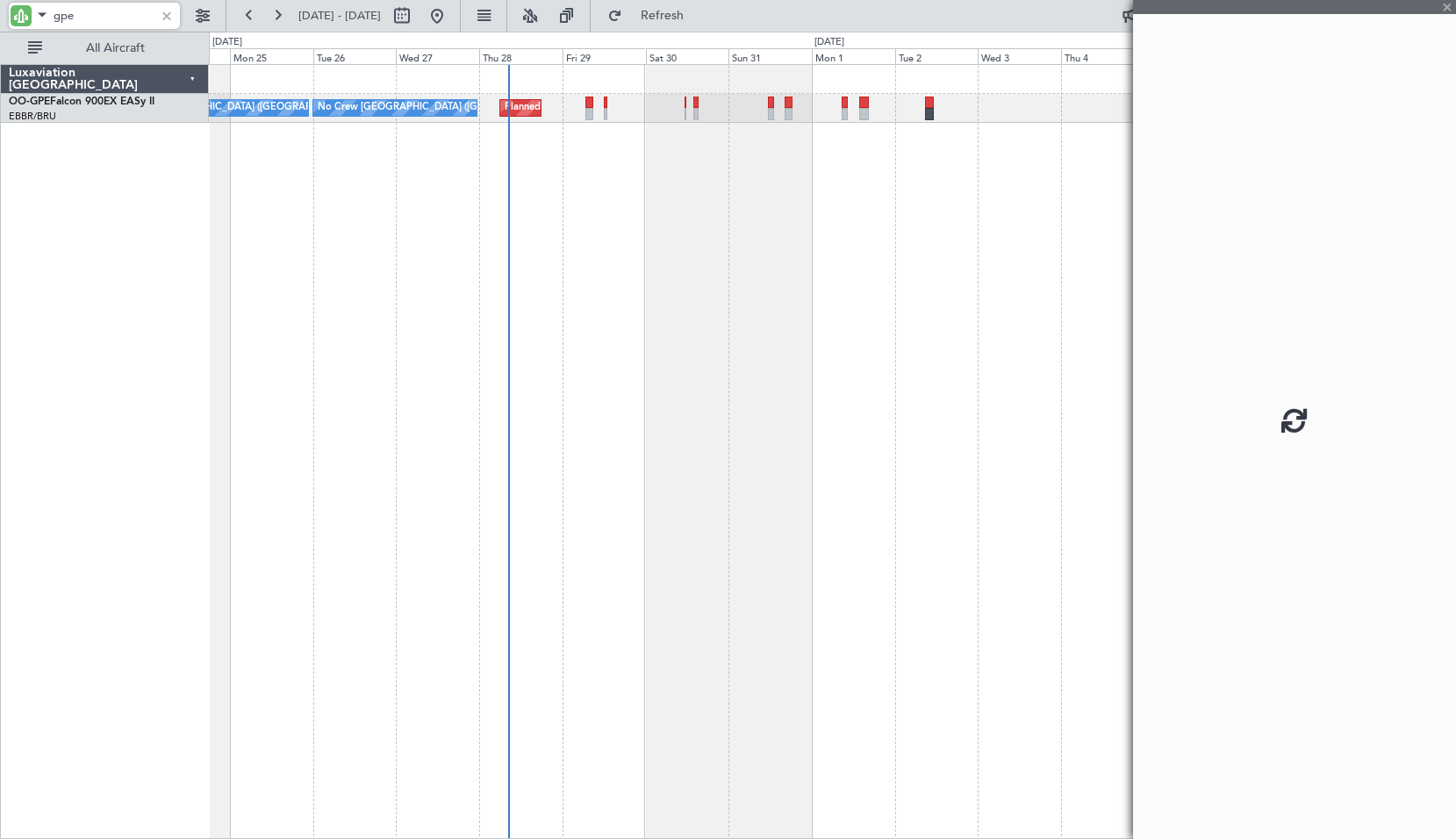
click at [927, 399] on div "Planned Maint Brussels (Brussels National) No Crew Brussels (Brussels National)…" at bounding box center [832, 451] width 1247 height 775
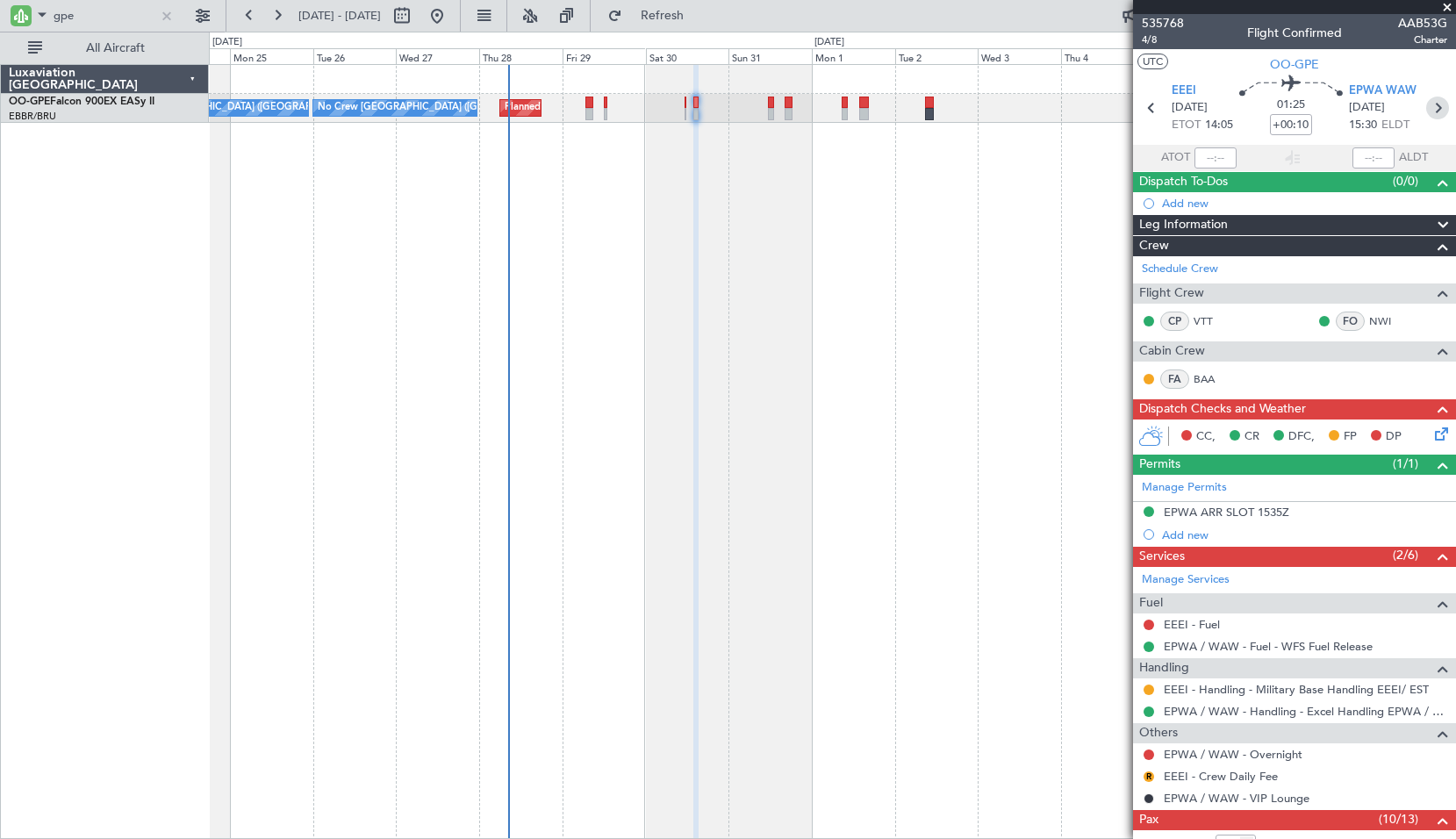
click at [1426, 112] on icon at bounding box center [1437, 108] width 23 height 23
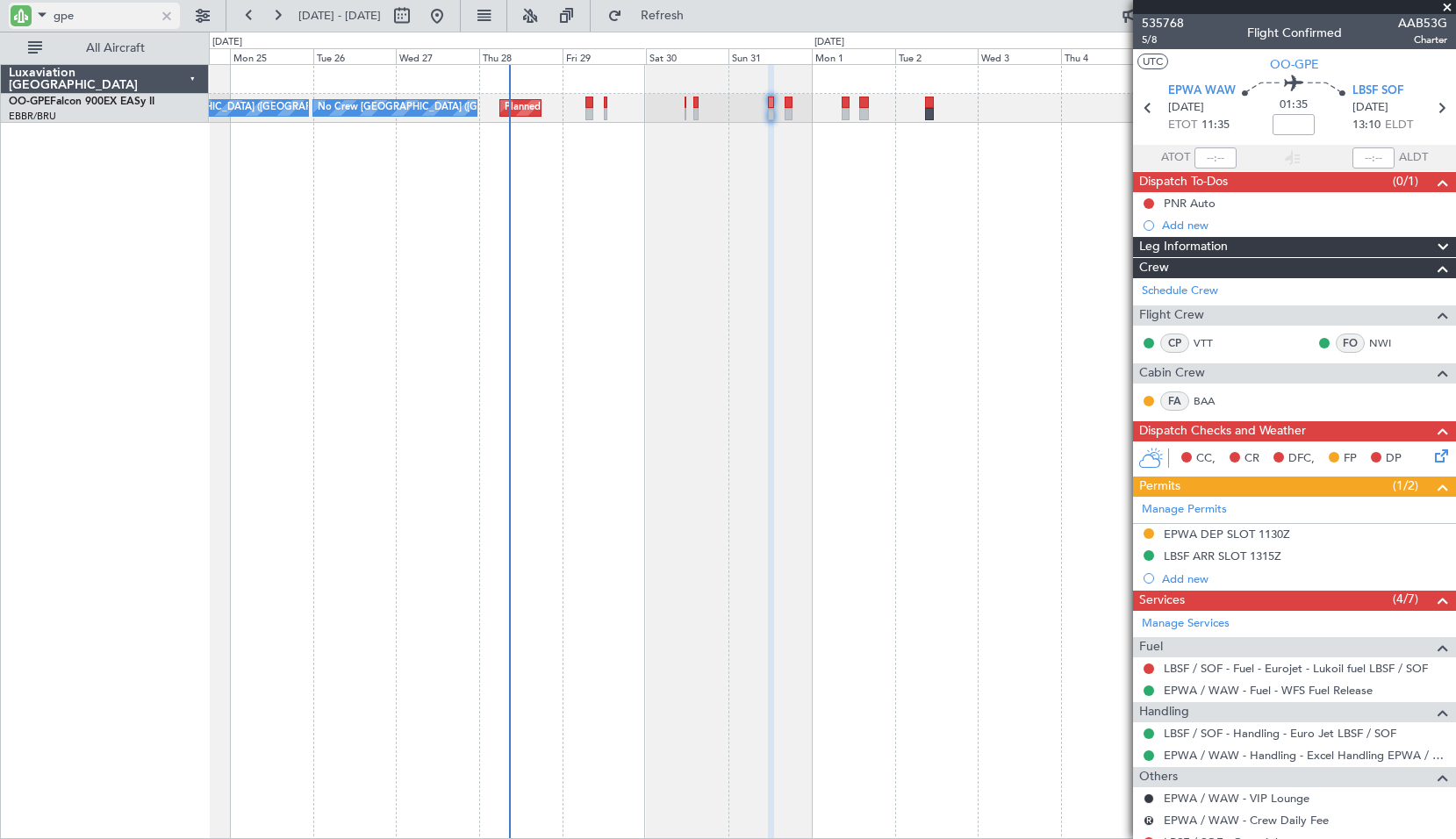
click at [103, 18] on input "gpe" at bounding box center [104, 16] width 101 height 26
click at [101, 18] on input "gpe" at bounding box center [104, 16] width 101 height 26
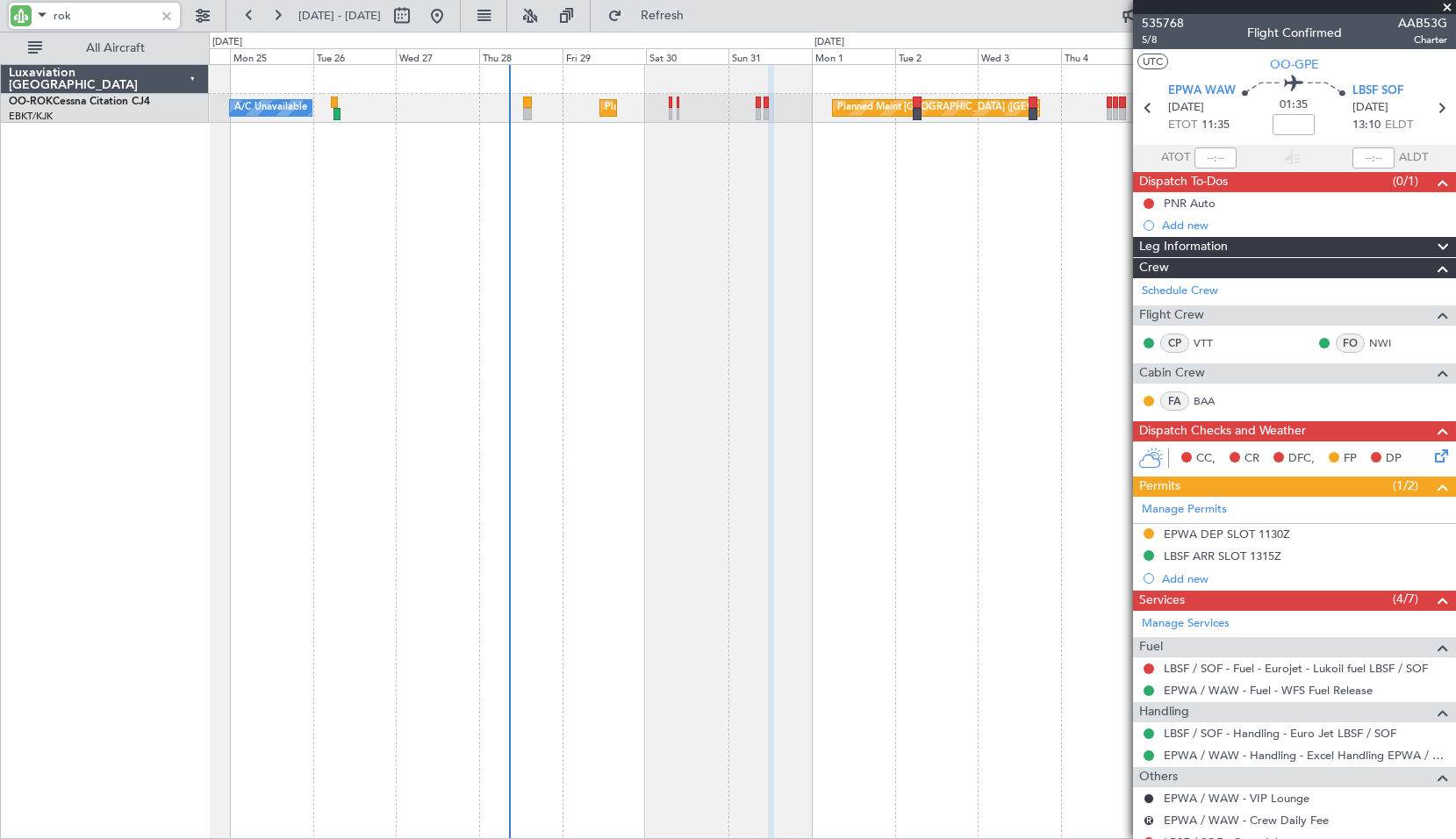
type input "rok"
click at [1448, 7] on span at bounding box center [1447, 8] width 18 height 16
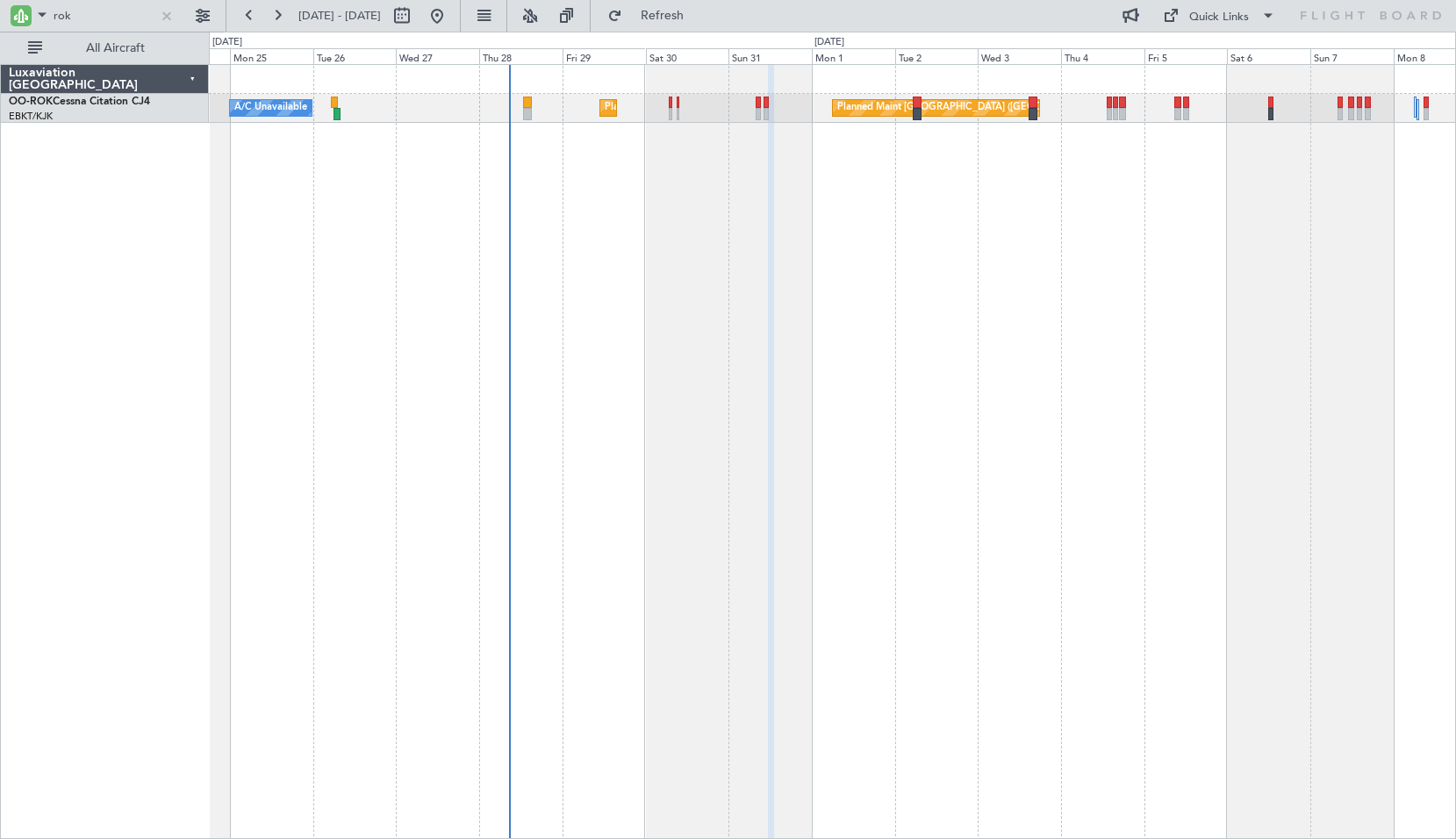
type input "0"
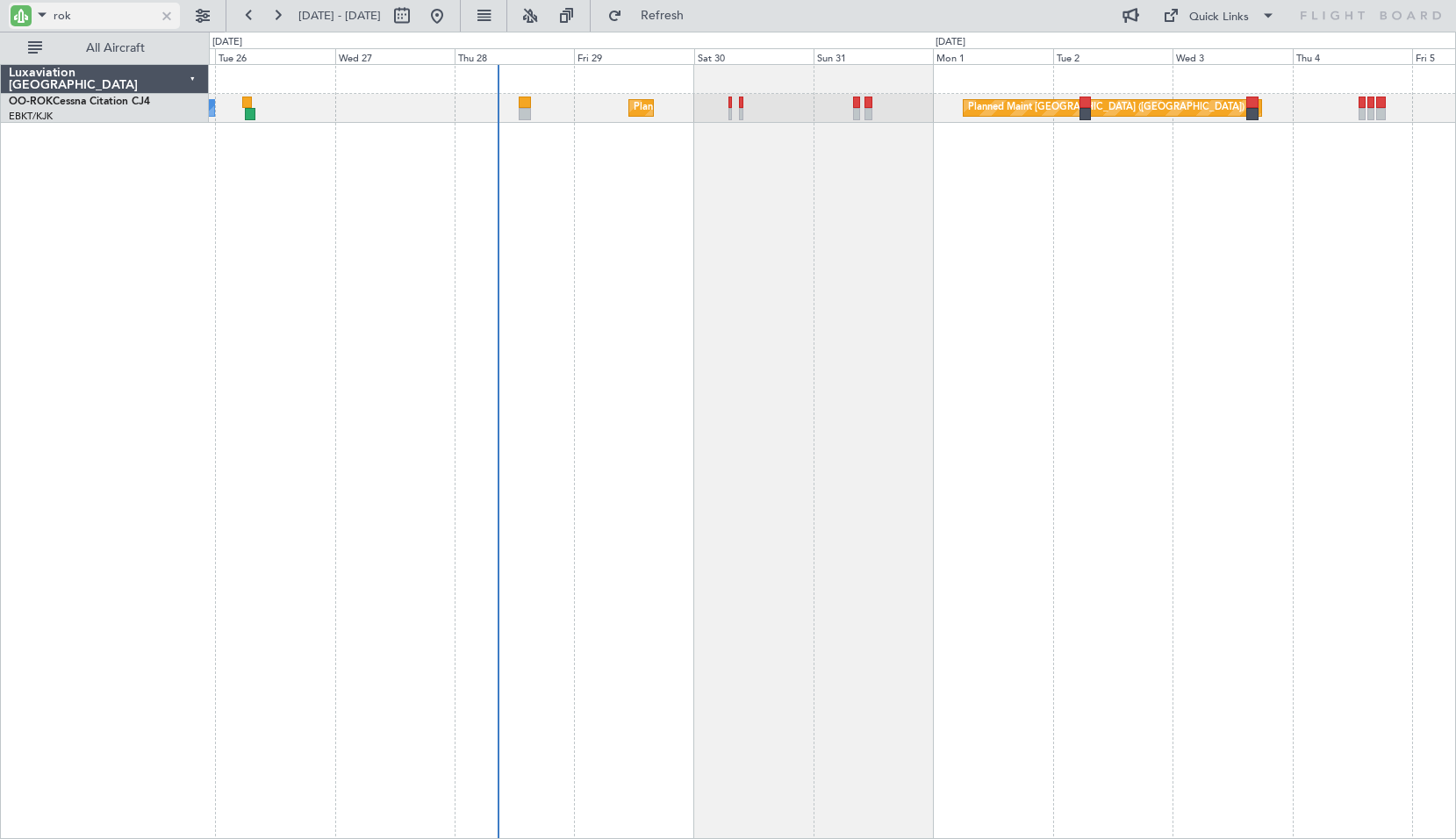
click at [119, 18] on input "rok" at bounding box center [104, 16] width 101 height 26
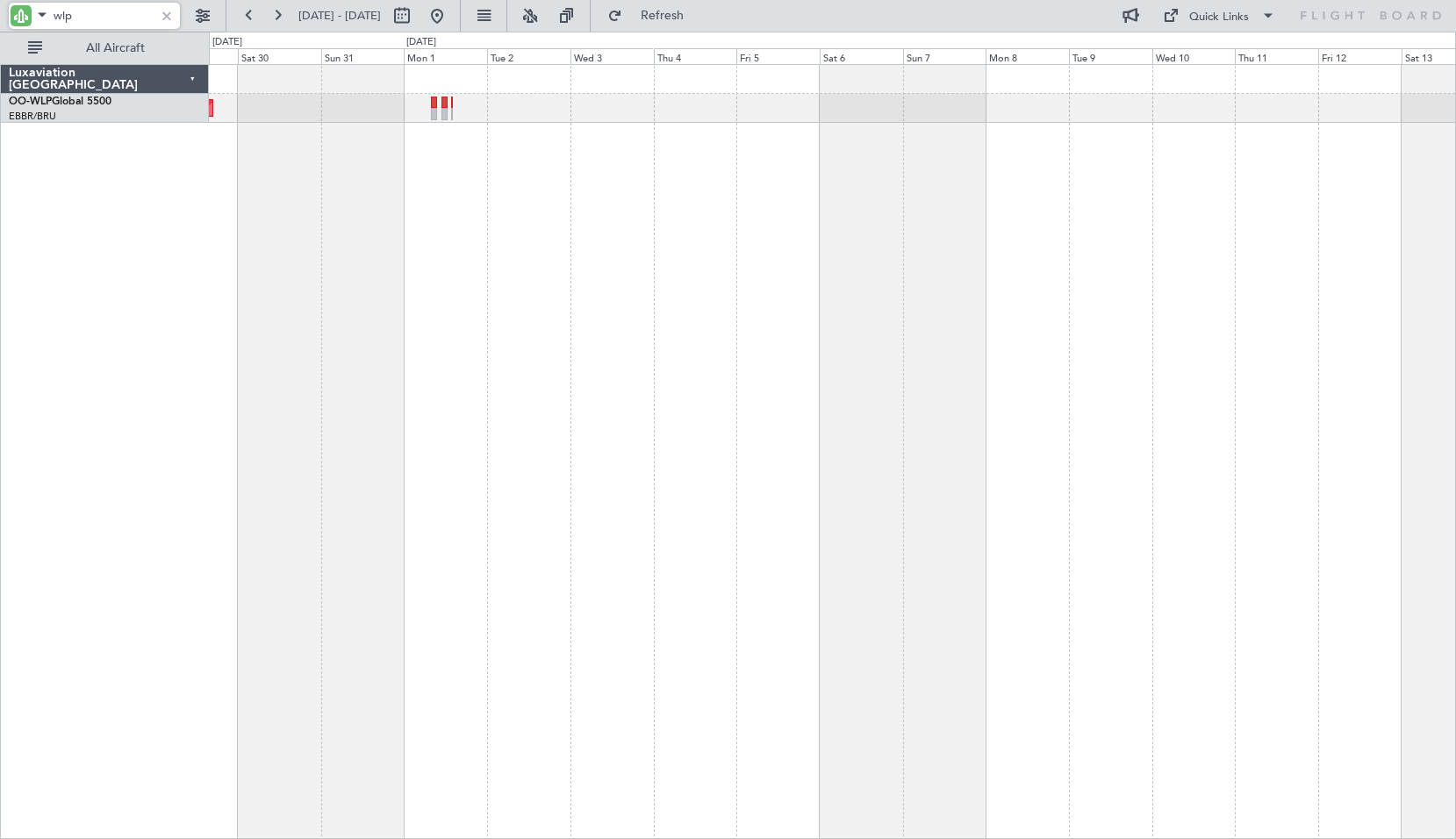
click at [690, 329] on div "Planned Maint [GEOGRAPHIC_DATA] ([GEOGRAPHIC_DATA])" at bounding box center [832, 451] width 1247 height 775
type input "wlp"
click at [451, 26] on button at bounding box center [437, 16] width 28 height 28
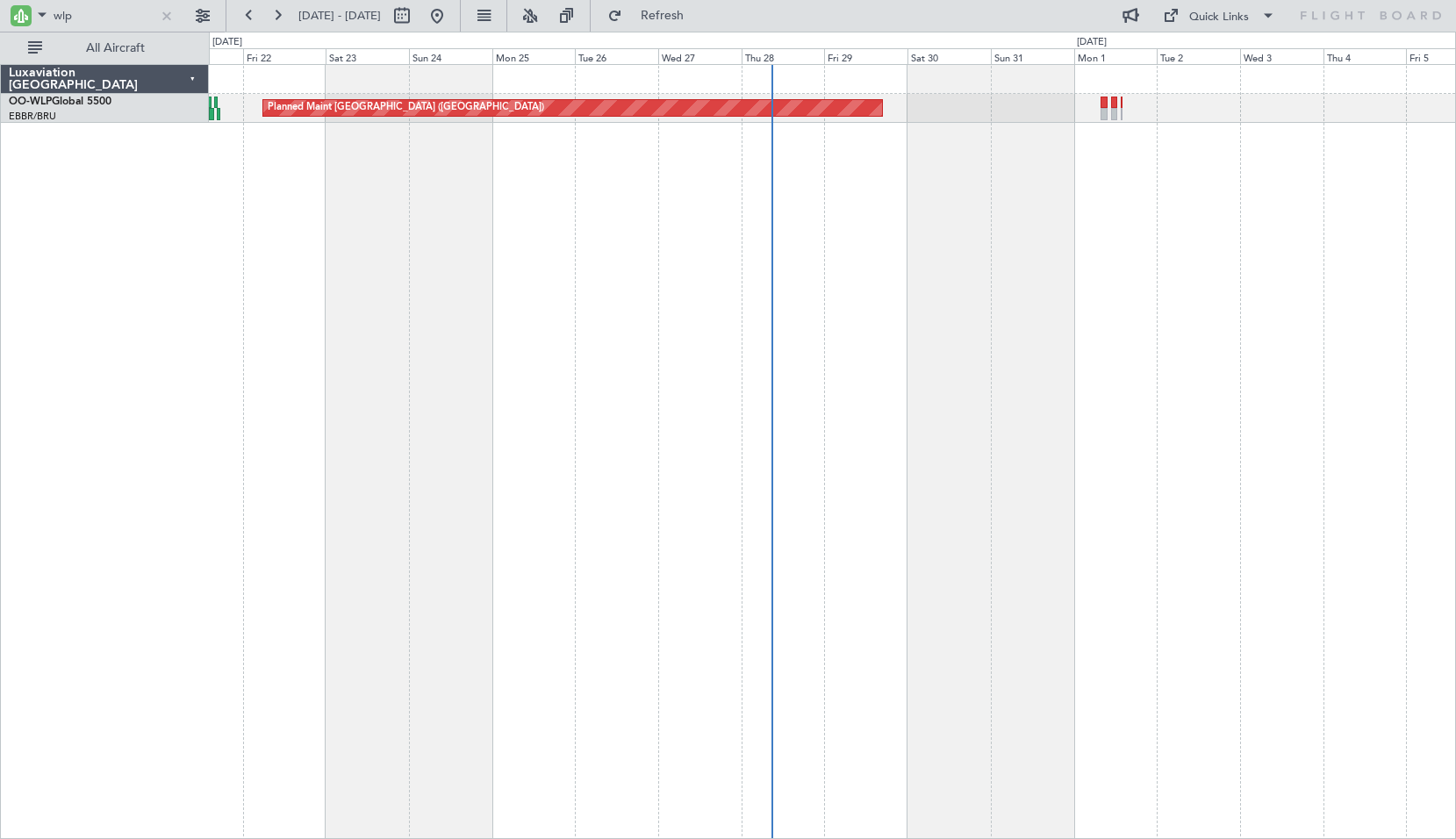
click at [1025, 317] on div "Planned Maint [GEOGRAPHIC_DATA] ([GEOGRAPHIC_DATA])" at bounding box center [832, 451] width 1247 height 775
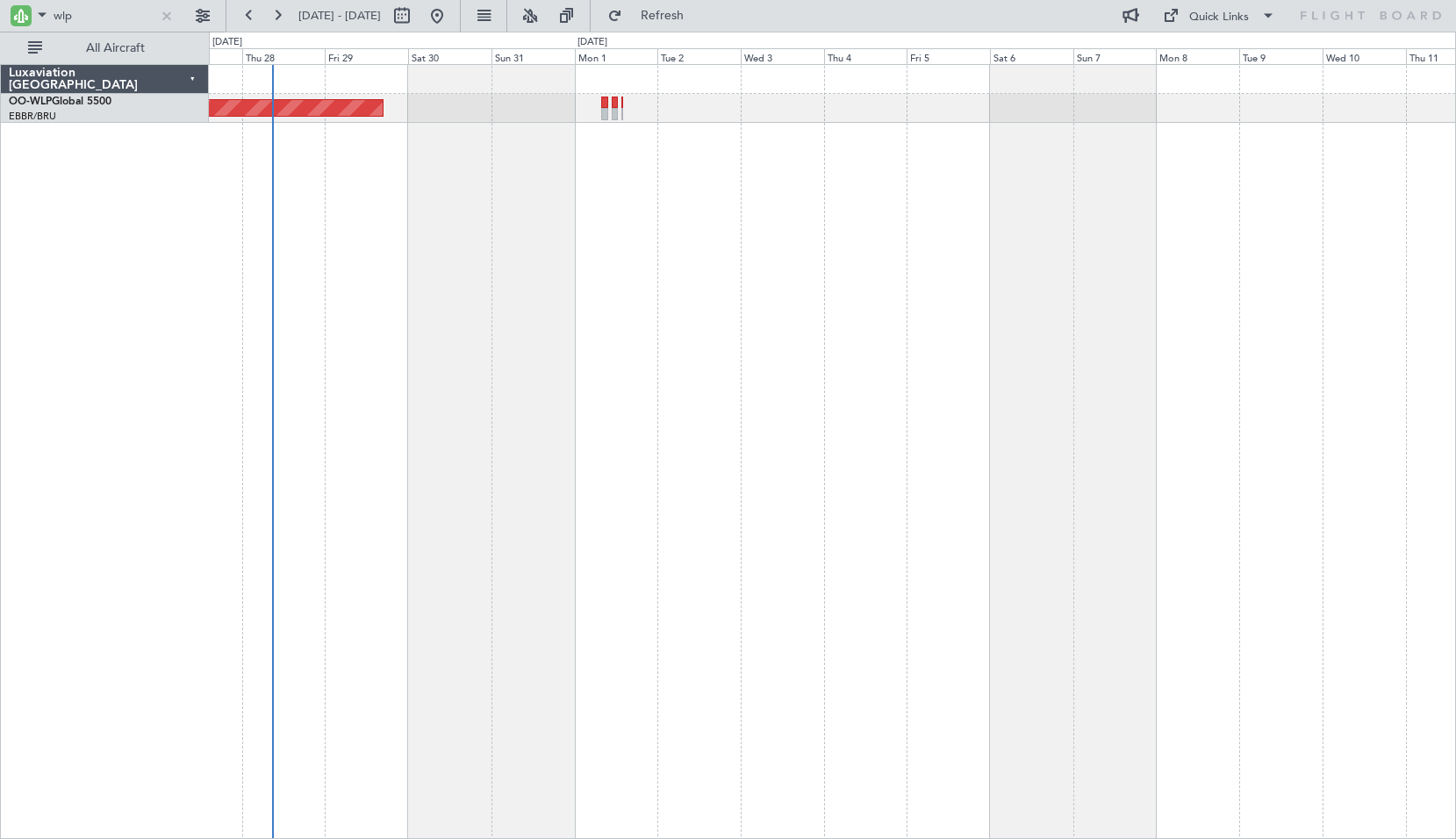
click at [880, 360] on div "Planned Maint [GEOGRAPHIC_DATA] ([GEOGRAPHIC_DATA])" at bounding box center [832, 451] width 1247 height 775
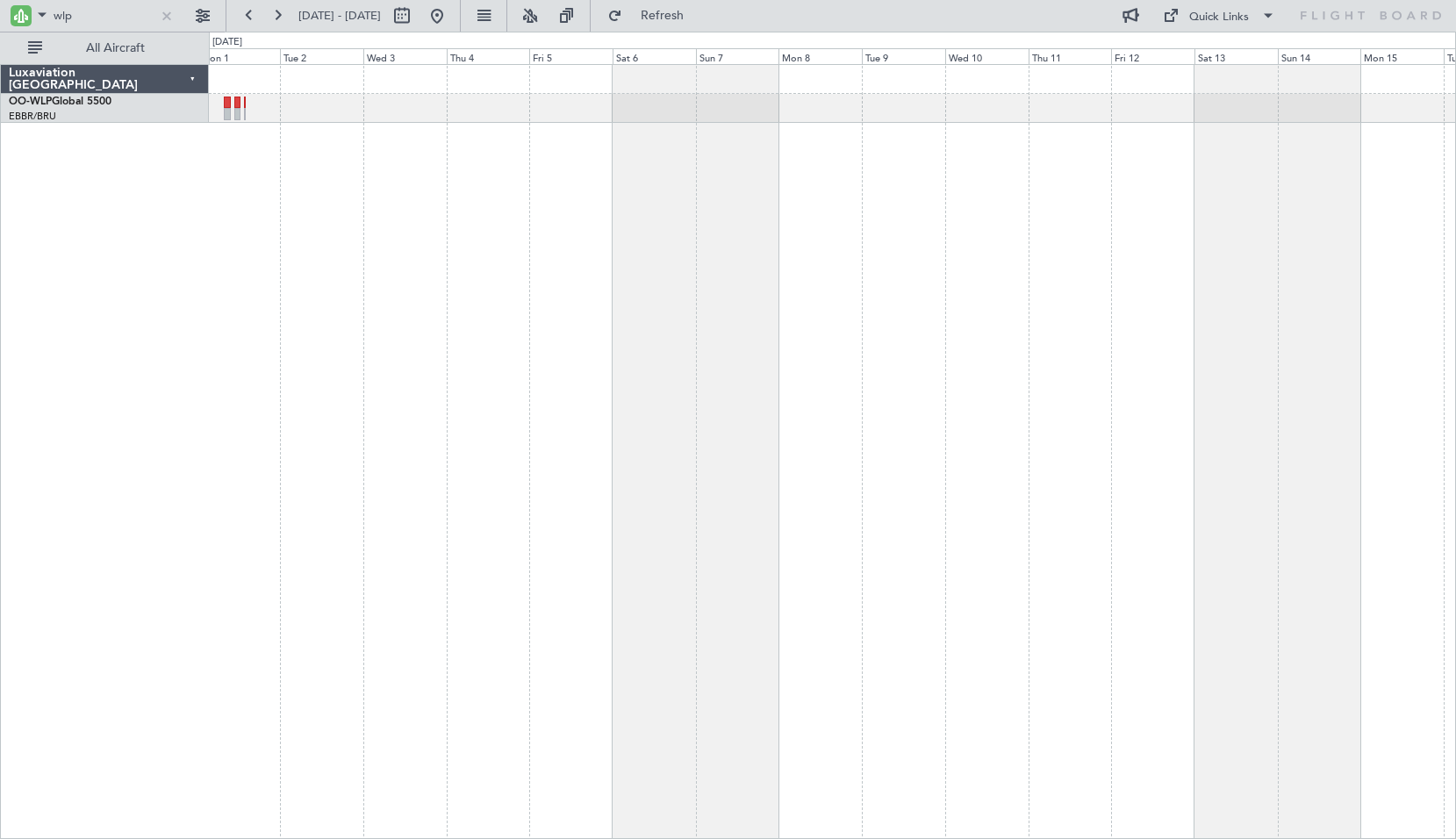
click at [868, 383] on div "Planned Maint [GEOGRAPHIC_DATA] ([GEOGRAPHIC_DATA])" at bounding box center [832, 451] width 1247 height 775
click at [168, 22] on div at bounding box center [166, 15] width 19 height 19
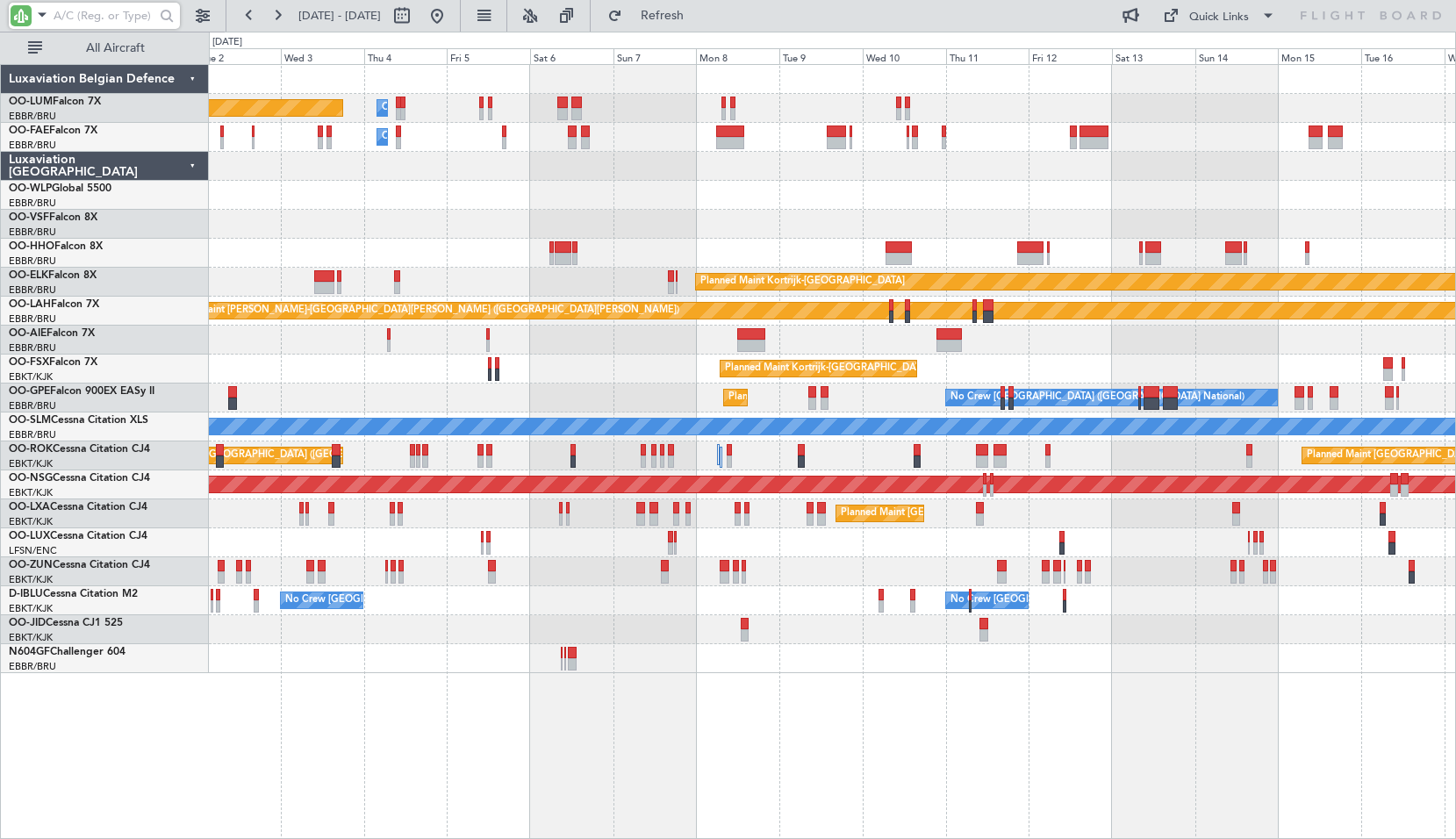
click at [863, 209] on div "Planned Maint [GEOGRAPHIC_DATA] ([GEOGRAPHIC_DATA])" at bounding box center [831, 195] width 1246 height 29
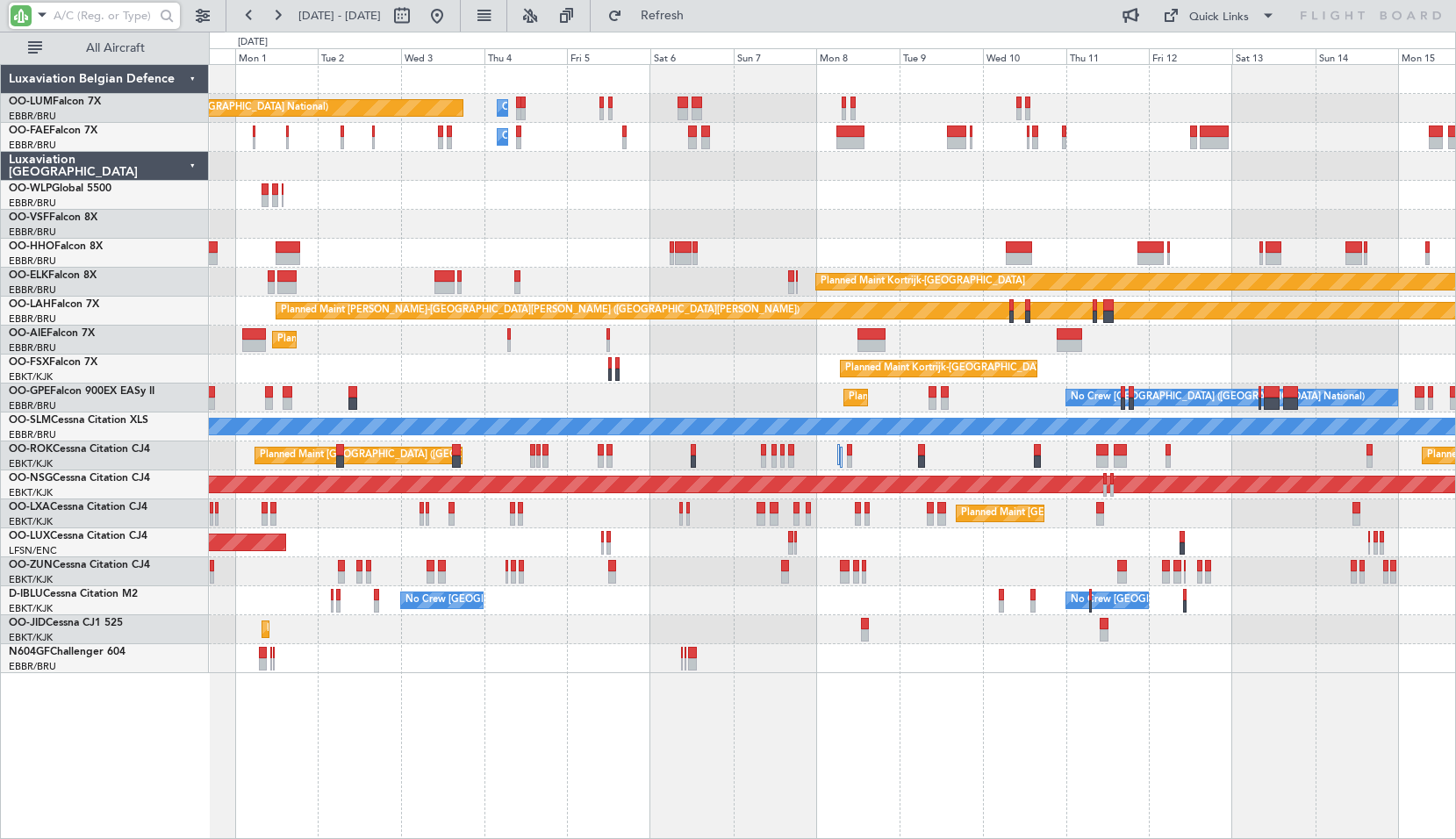
click at [998, 205] on div "Planned Maint [GEOGRAPHIC_DATA] ([GEOGRAPHIC_DATA])" at bounding box center [831, 195] width 1246 height 29
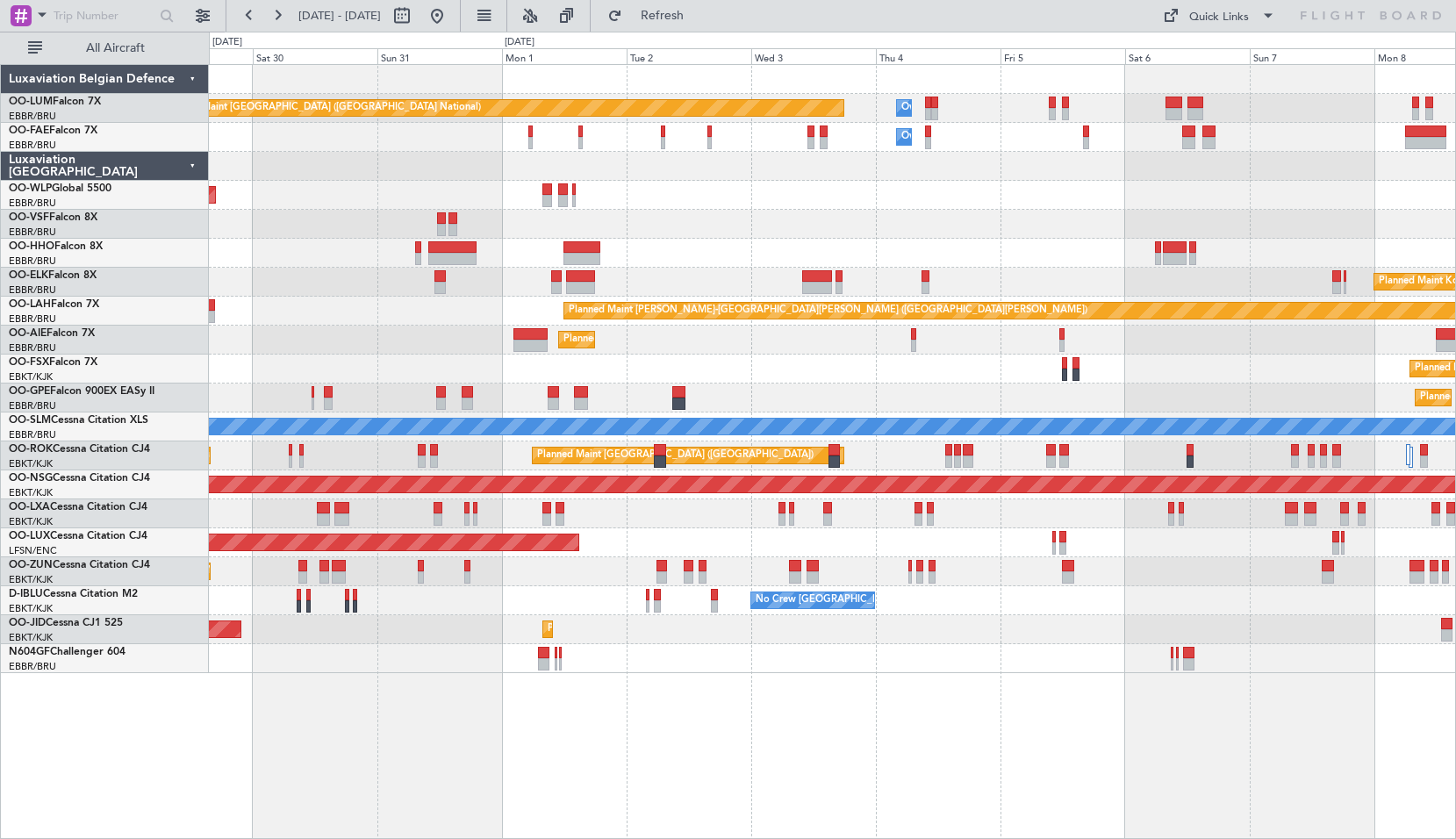
click at [314, 317] on div "Planned Maint [GEOGRAPHIC_DATA] ([GEOGRAPHIC_DATA] National) Owner [GEOGRAPHIC_…" at bounding box center [831, 369] width 1246 height 609
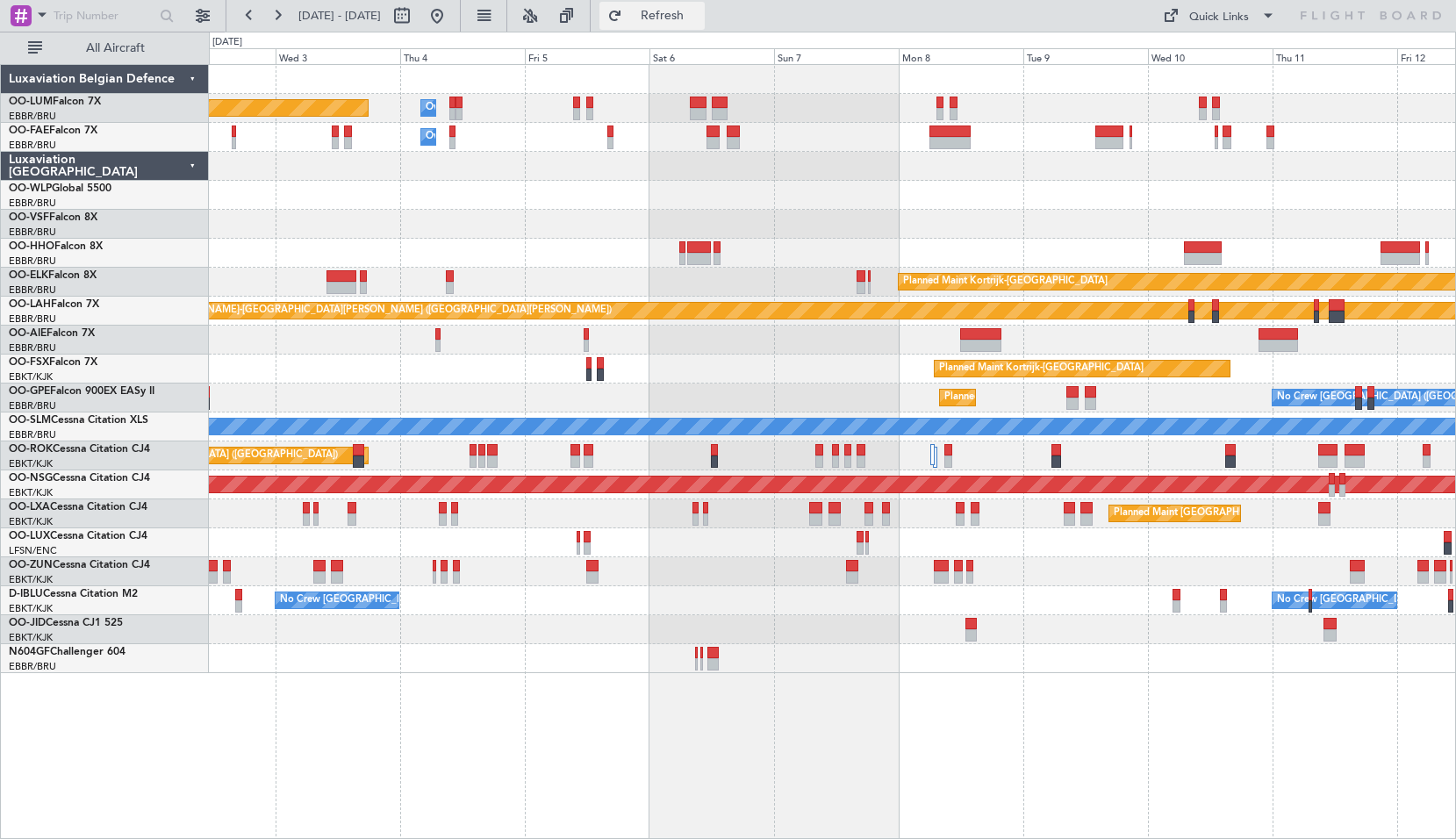
click at [699, 20] on span "Refresh" at bounding box center [662, 16] width 74 height 12
click at [36, 17] on span at bounding box center [42, 15] width 21 height 22
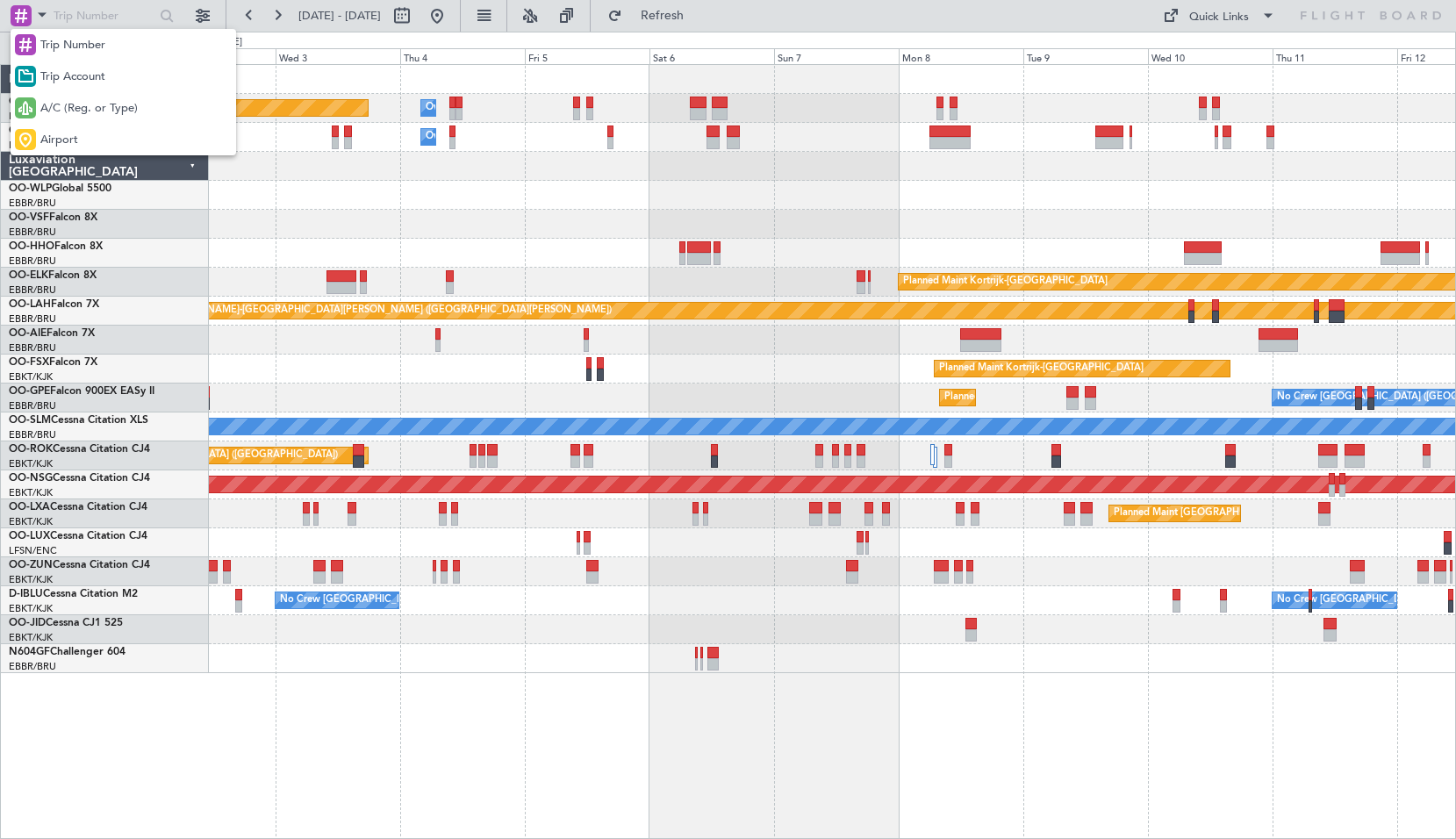
drag, startPoint x: 79, startPoint y: 106, endPoint x: 71, endPoint y: 56, distance: 50.6
click at [78, 103] on span "A/C (Reg. or Type)" at bounding box center [89, 109] width 98 height 18
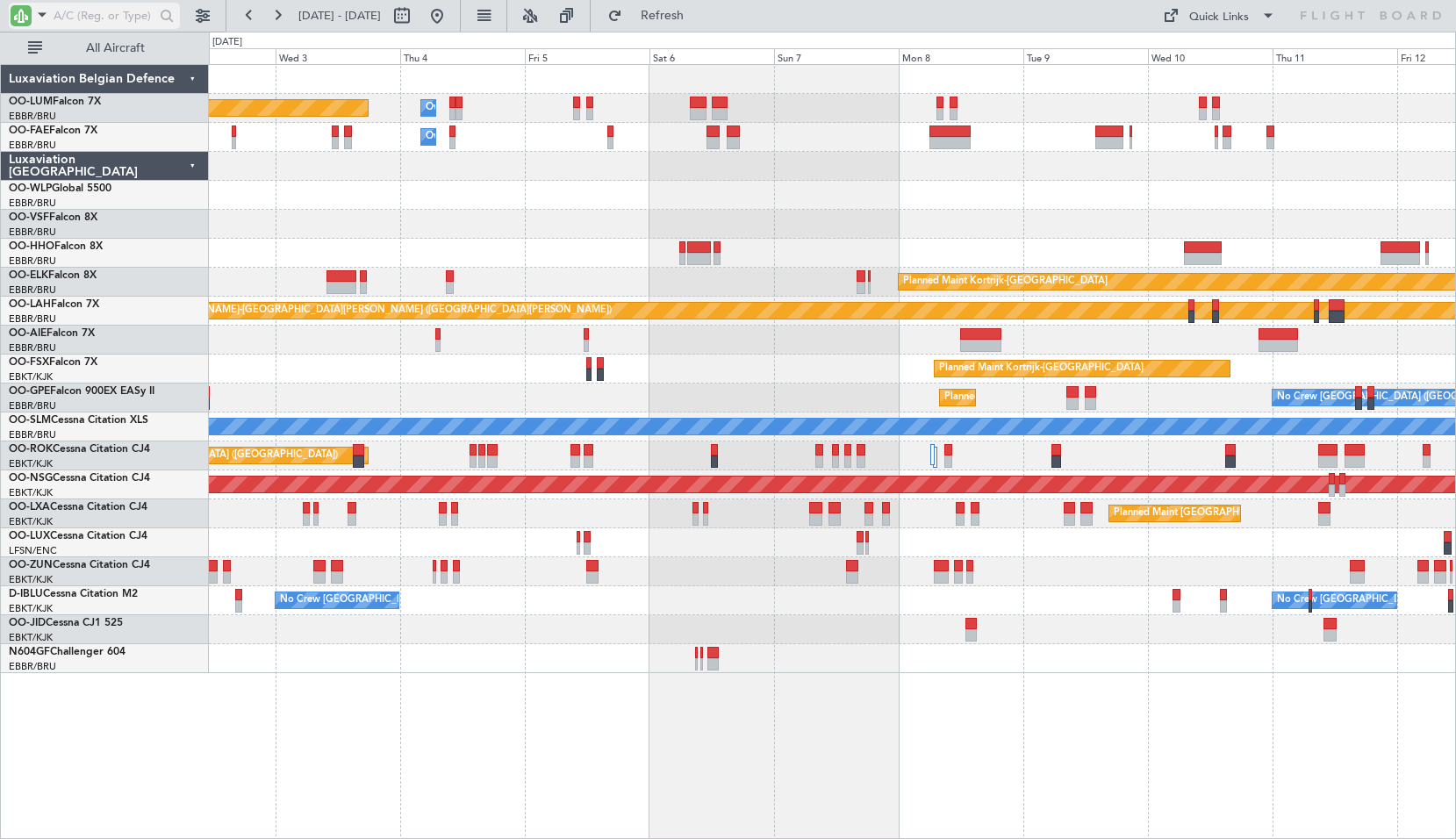
click at [71, 21] on input "text" at bounding box center [104, 16] width 101 height 26
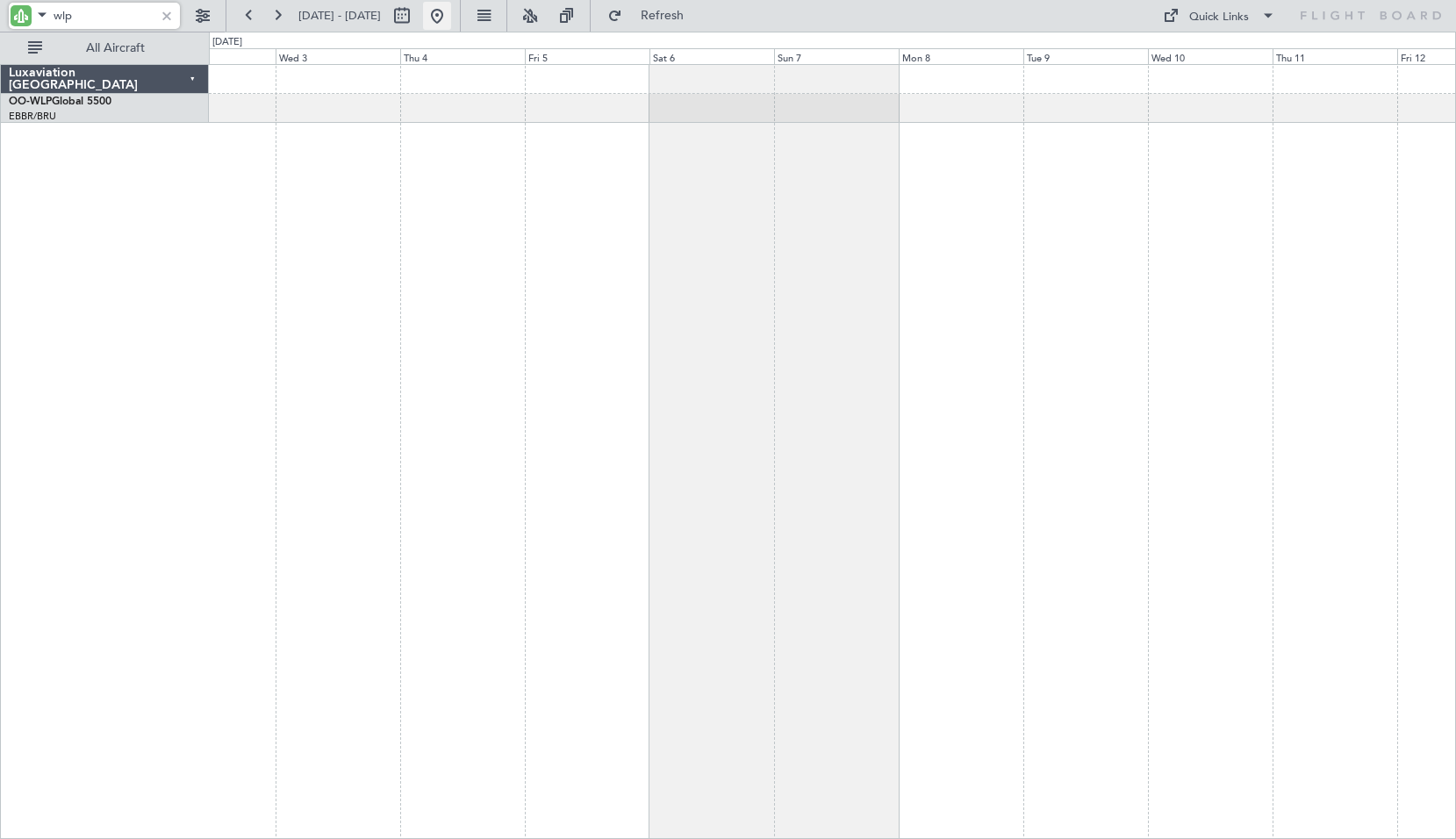
type input "wlp"
click at [451, 18] on button at bounding box center [437, 16] width 28 height 28
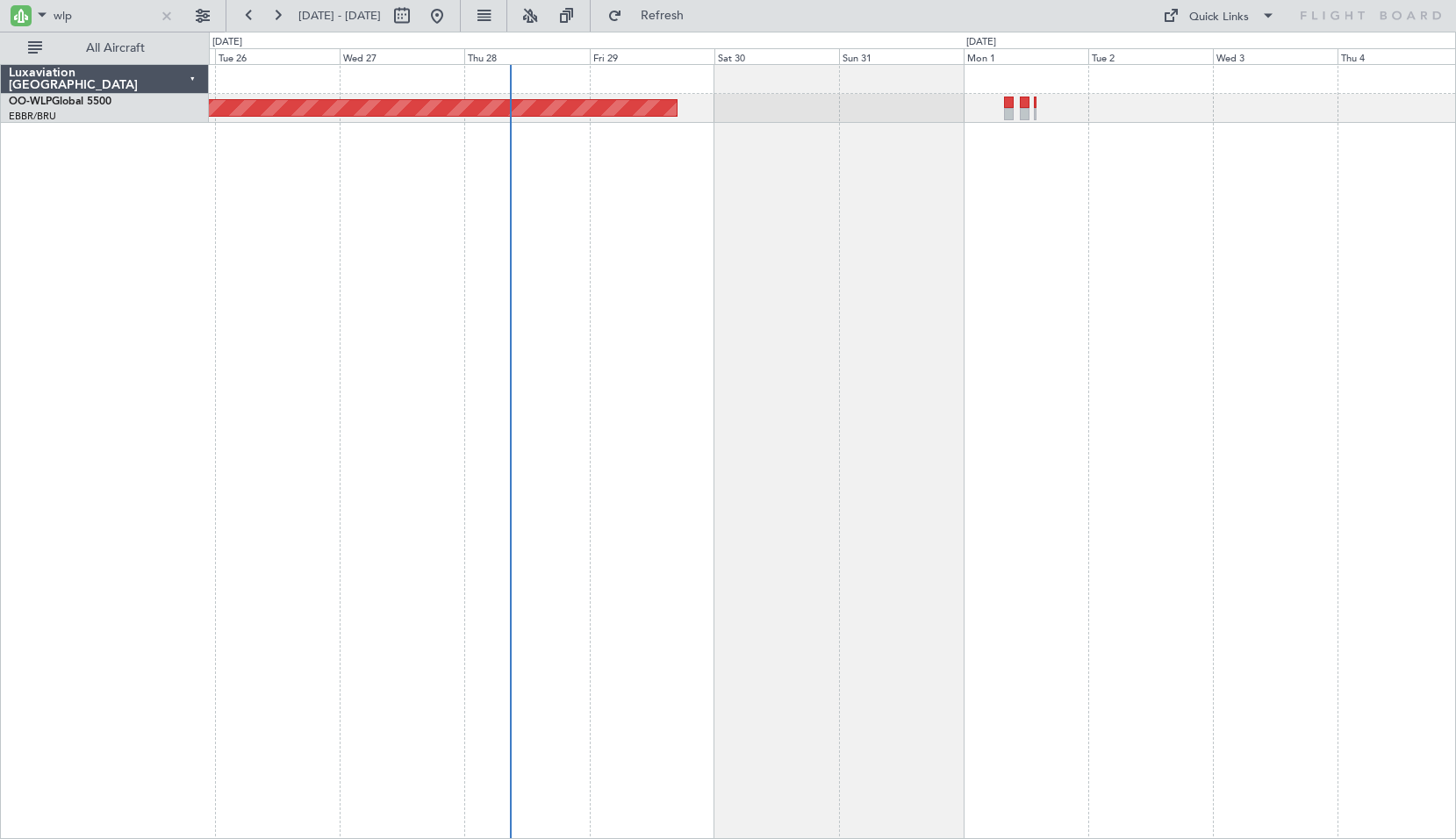
click at [915, 338] on div "Planned Maint [GEOGRAPHIC_DATA] ([GEOGRAPHIC_DATA])" at bounding box center [832, 451] width 1247 height 775
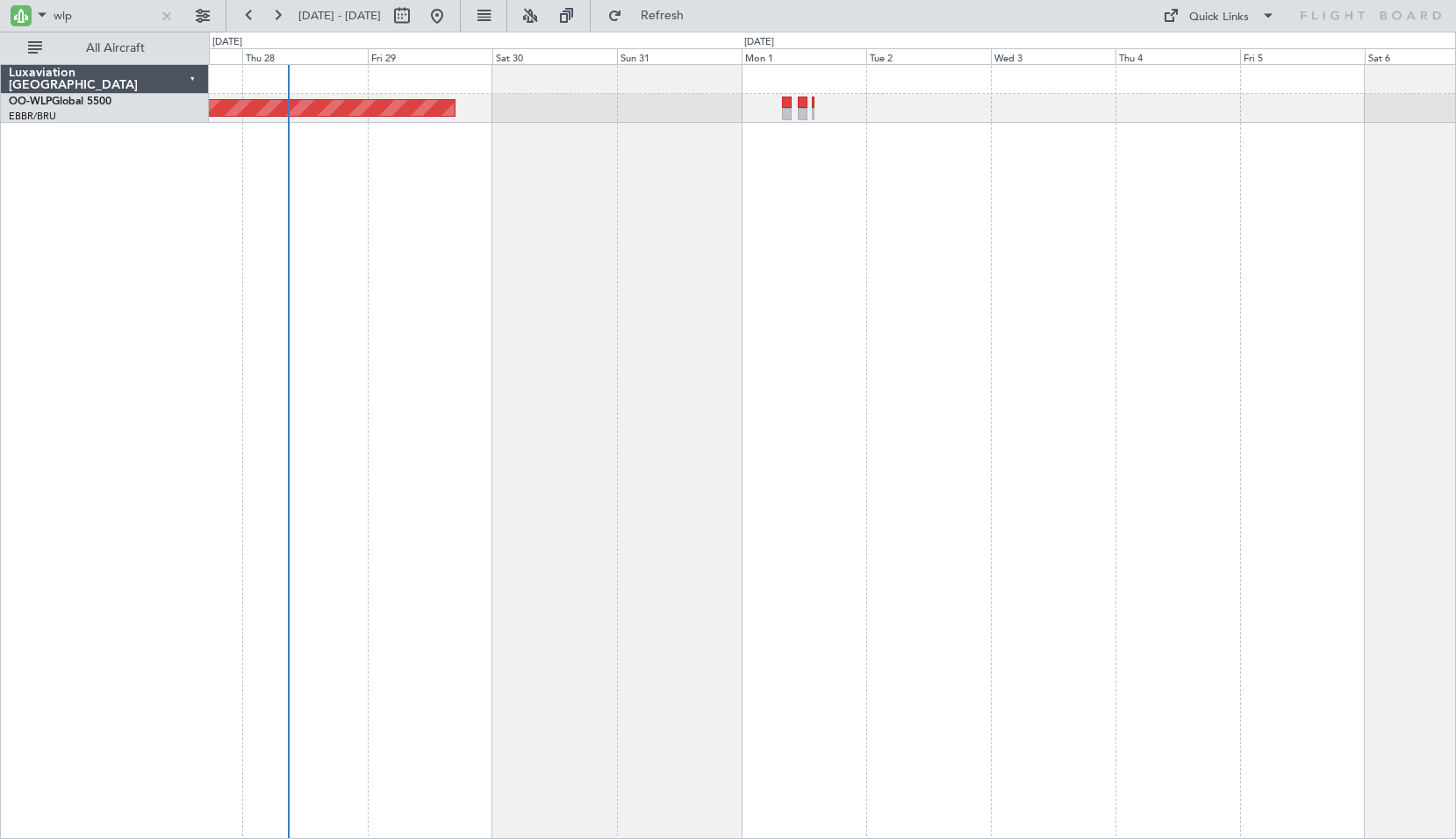
click at [937, 412] on div "Planned Maint [GEOGRAPHIC_DATA] ([GEOGRAPHIC_DATA])" at bounding box center [832, 451] width 1247 height 775
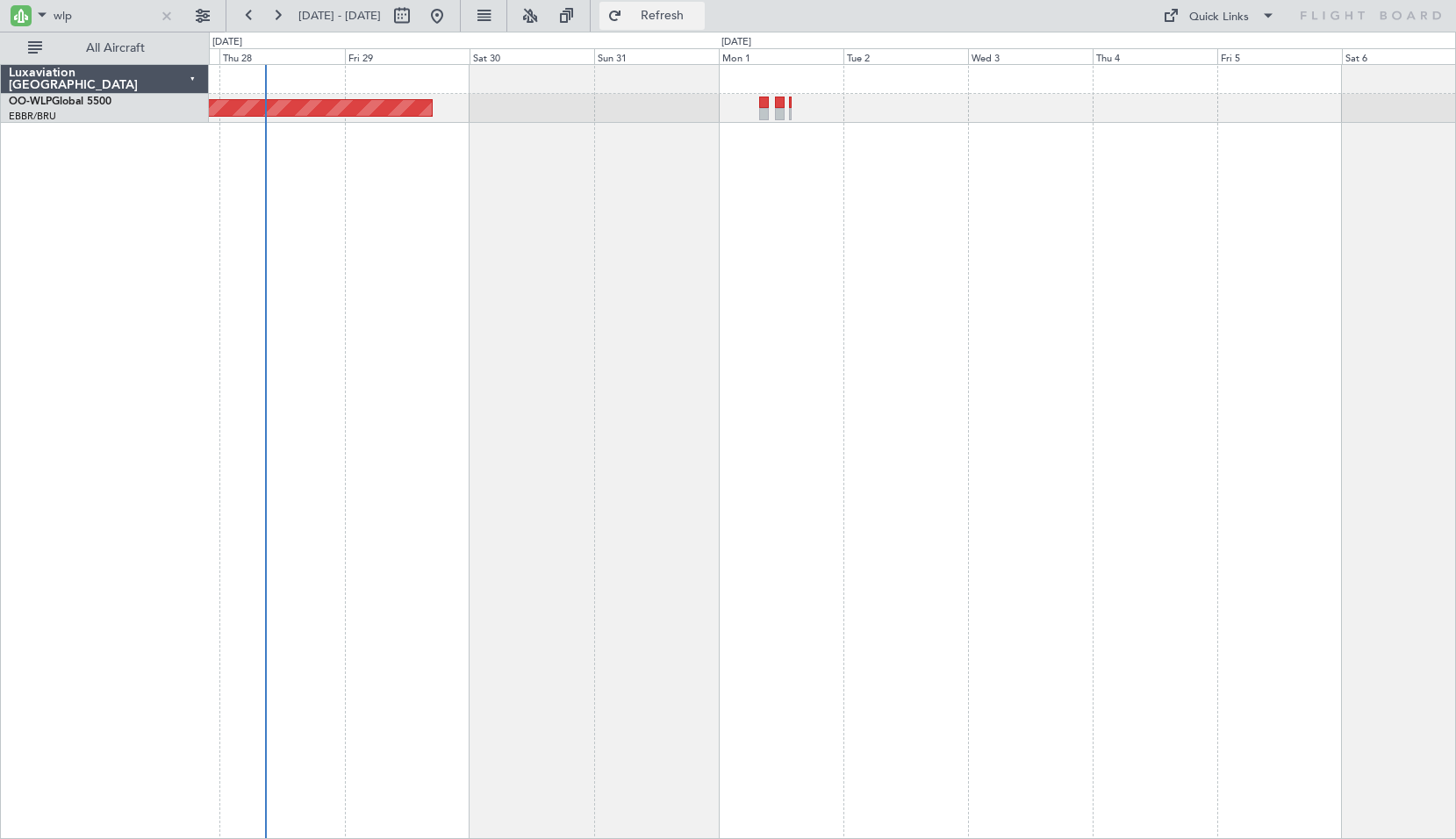
click at [699, 15] on span "Refresh" at bounding box center [662, 16] width 74 height 12
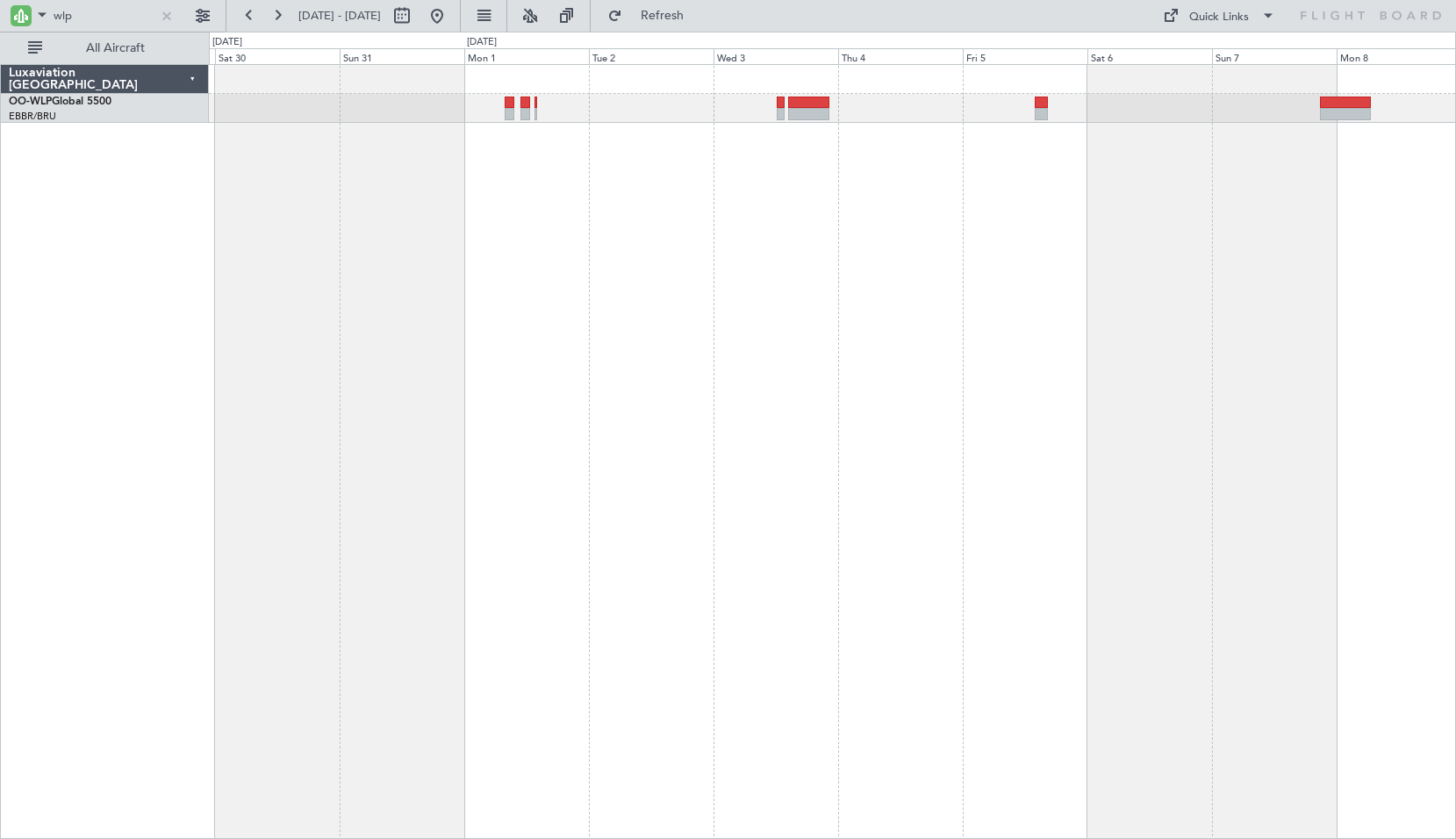
click at [1016, 427] on div "Planned Maint [GEOGRAPHIC_DATA] ([GEOGRAPHIC_DATA])" at bounding box center [832, 451] width 1247 height 775
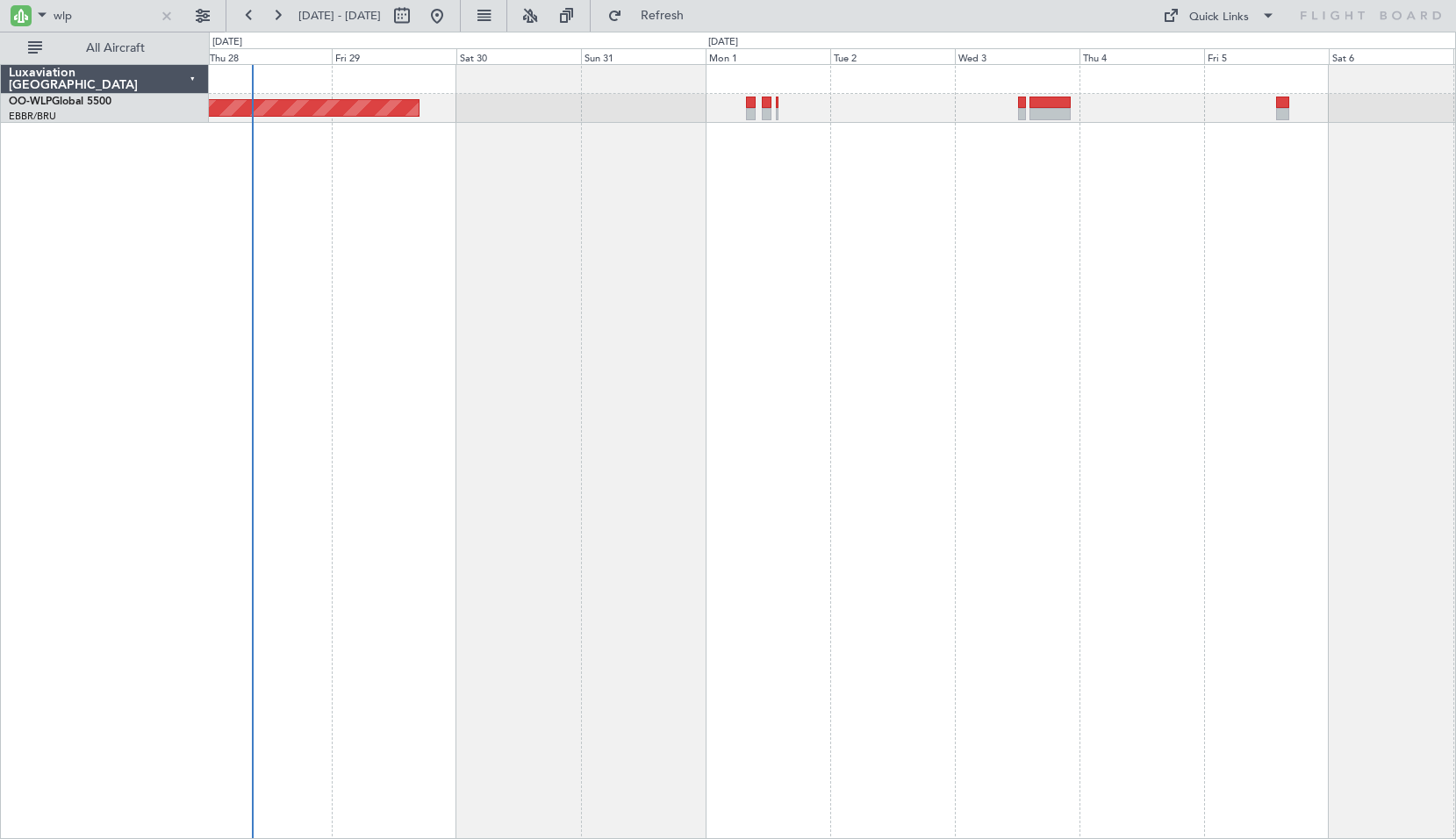
click at [415, 316] on div "Planned Maint [GEOGRAPHIC_DATA] ([GEOGRAPHIC_DATA])" at bounding box center [832, 451] width 1247 height 775
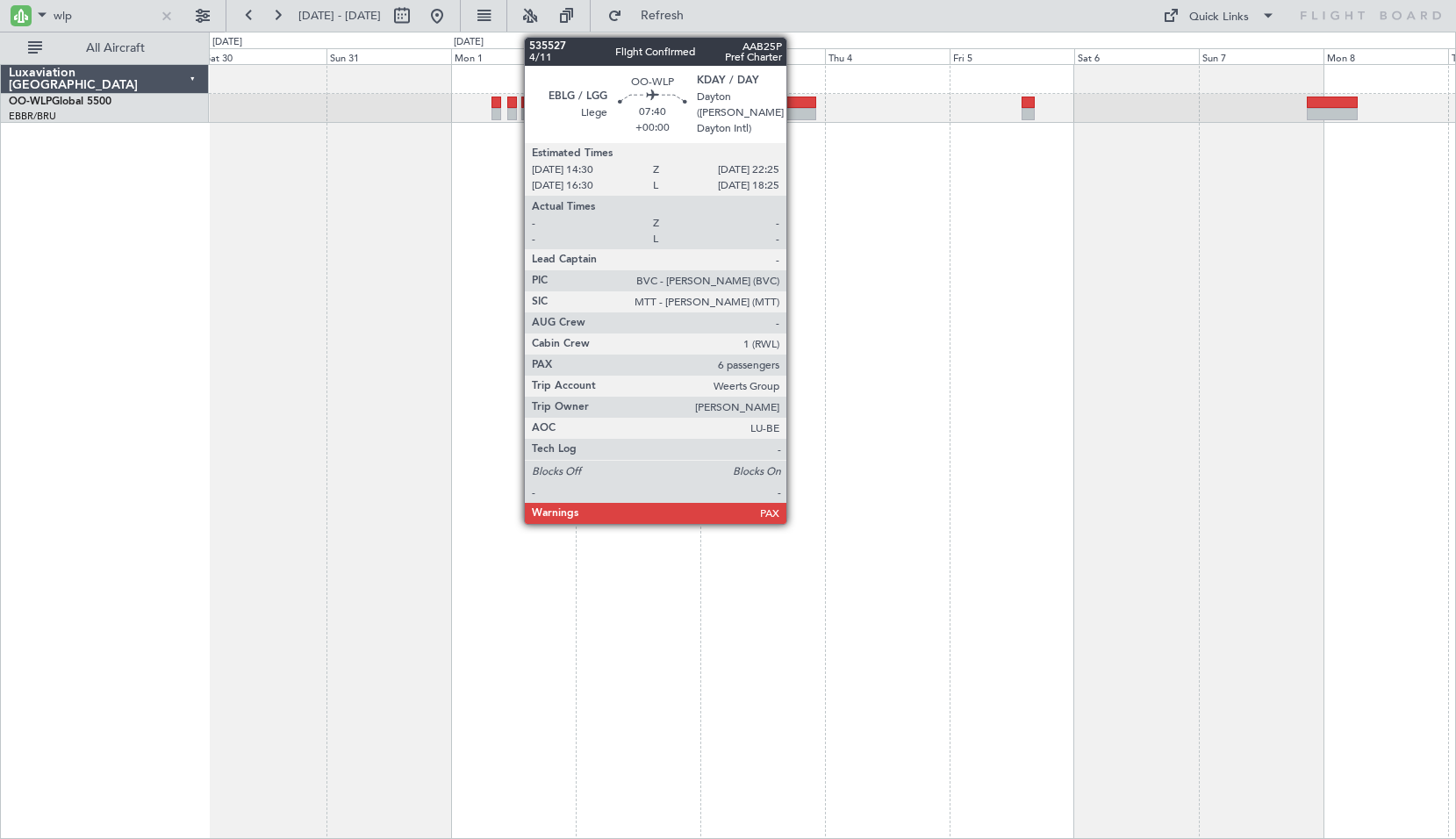
click at [794, 111] on div at bounding box center [795, 114] width 41 height 12
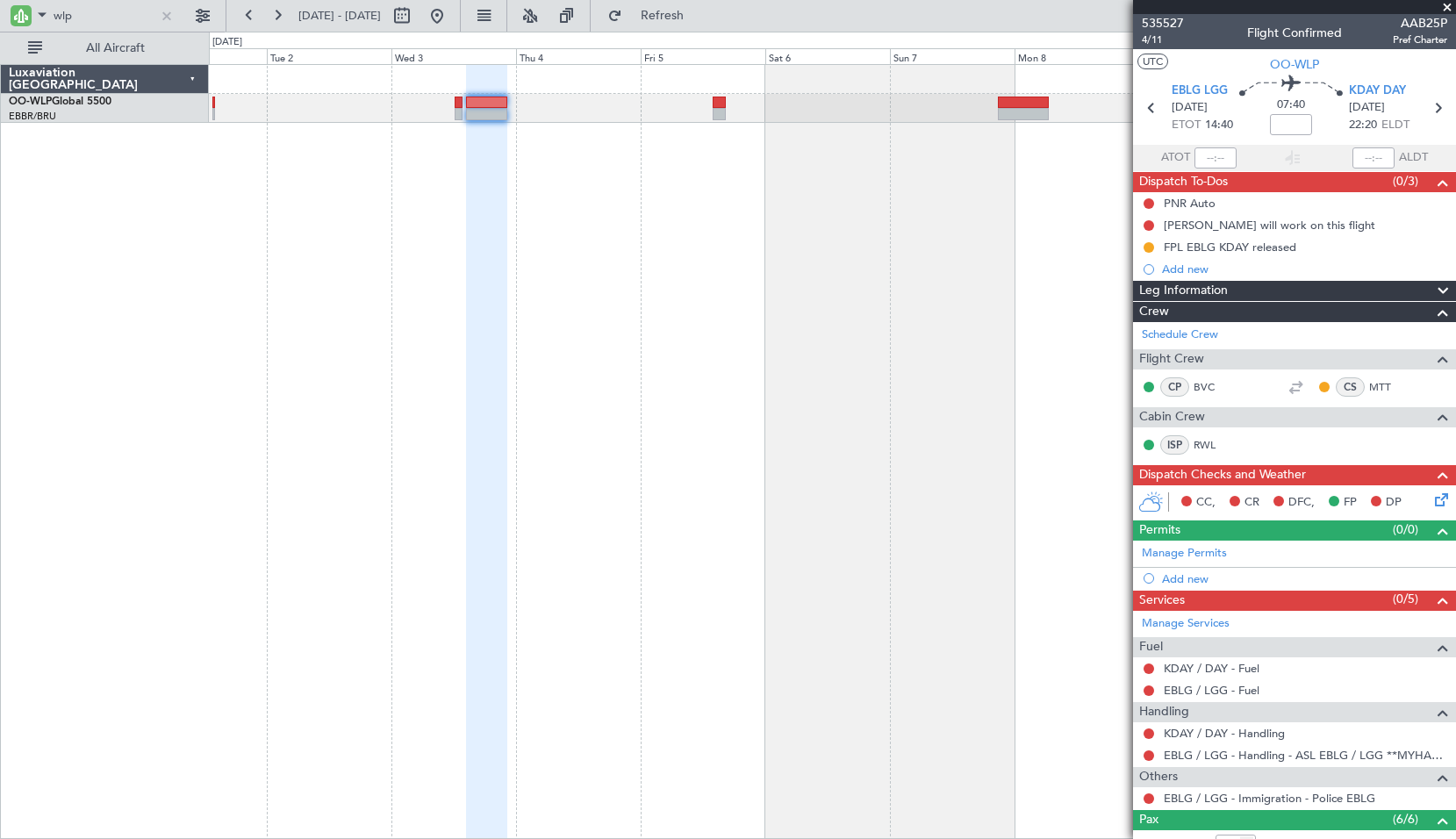
click at [619, 234] on div at bounding box center [832, 451] width 1247 height 775
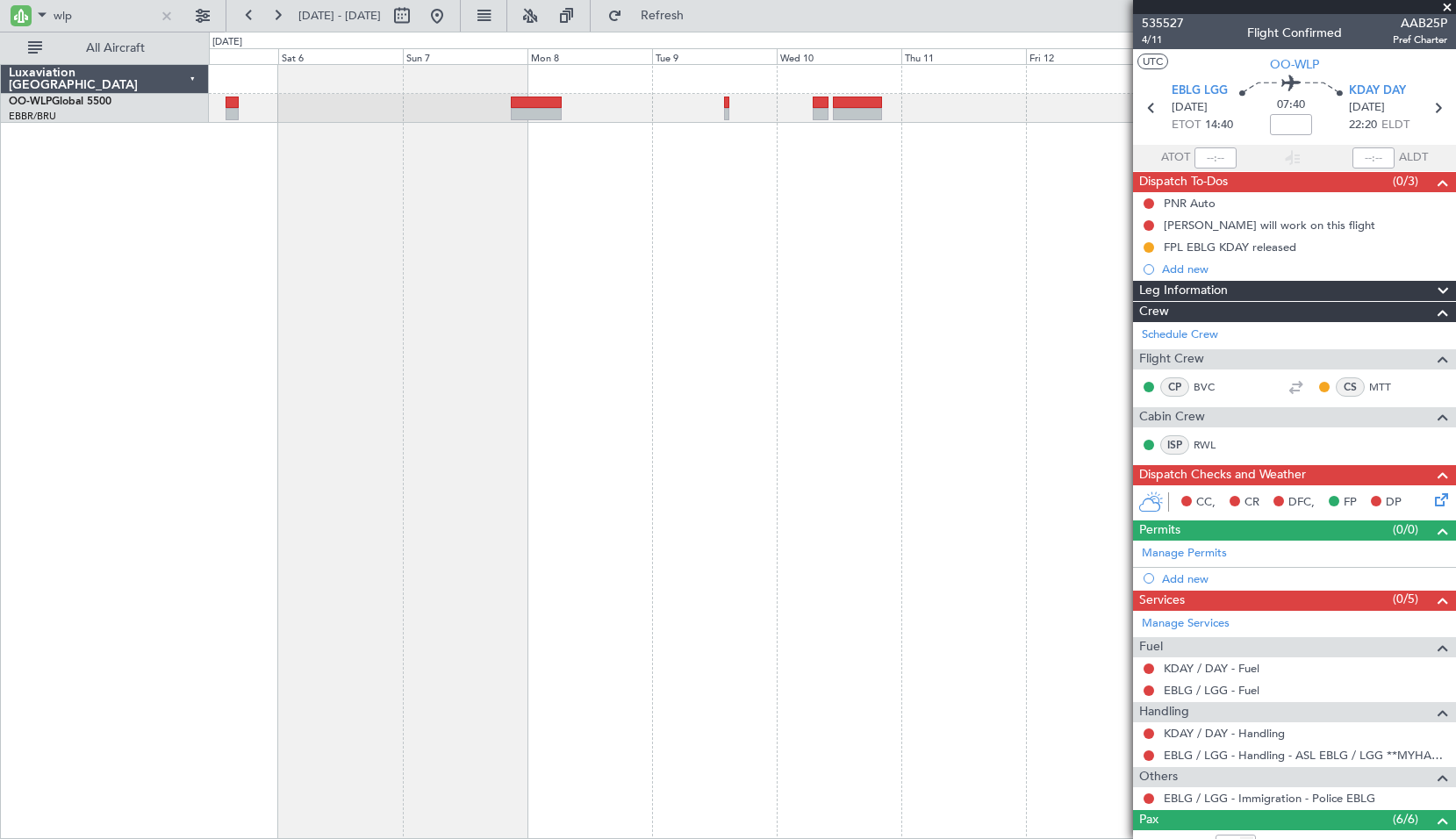
click at [558, 324] on div at bounding box center [832, 451] width 1247 height 775
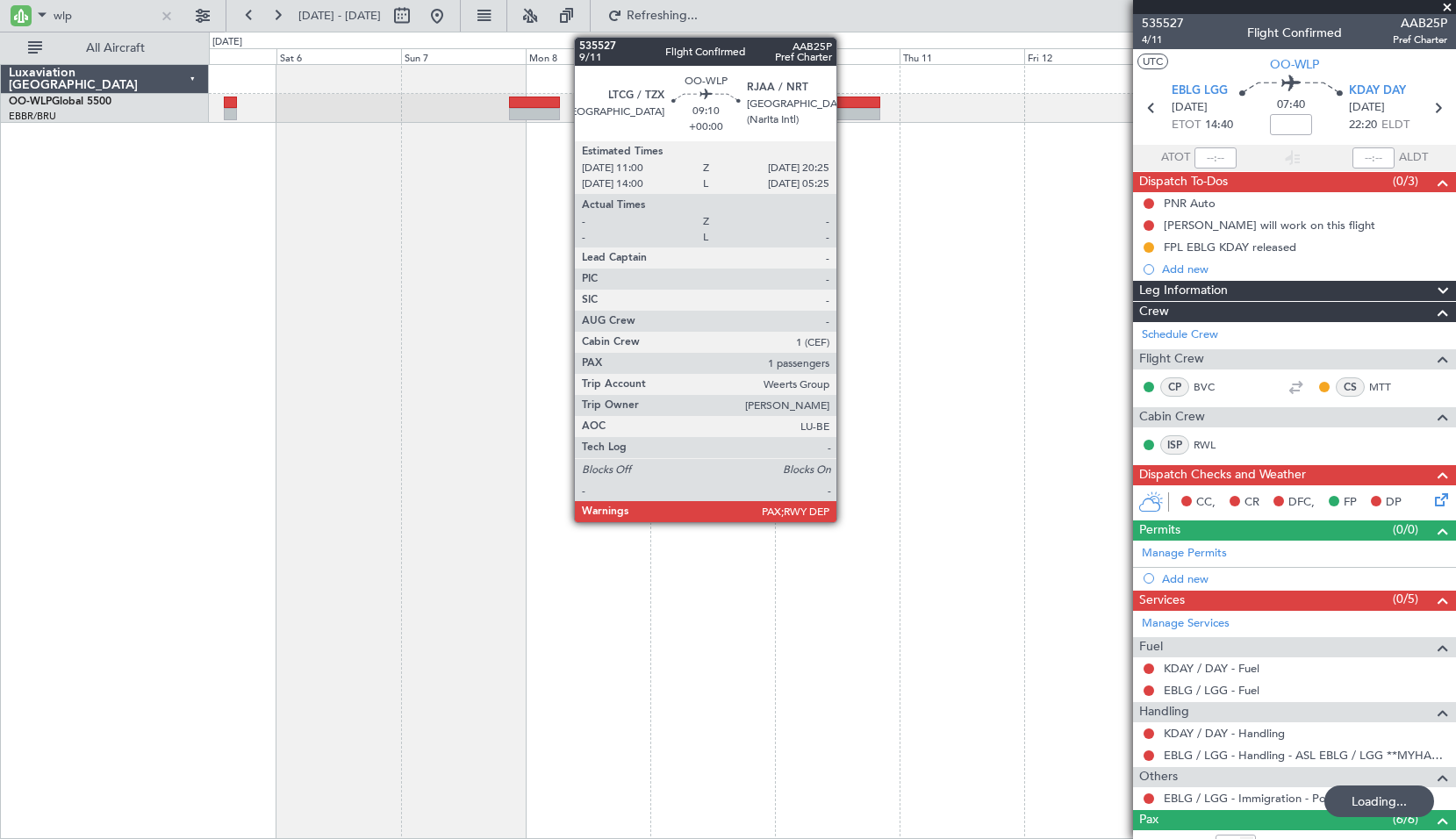
click at [844, 110] on div at bounding box center [855, 114] width 49 height 12
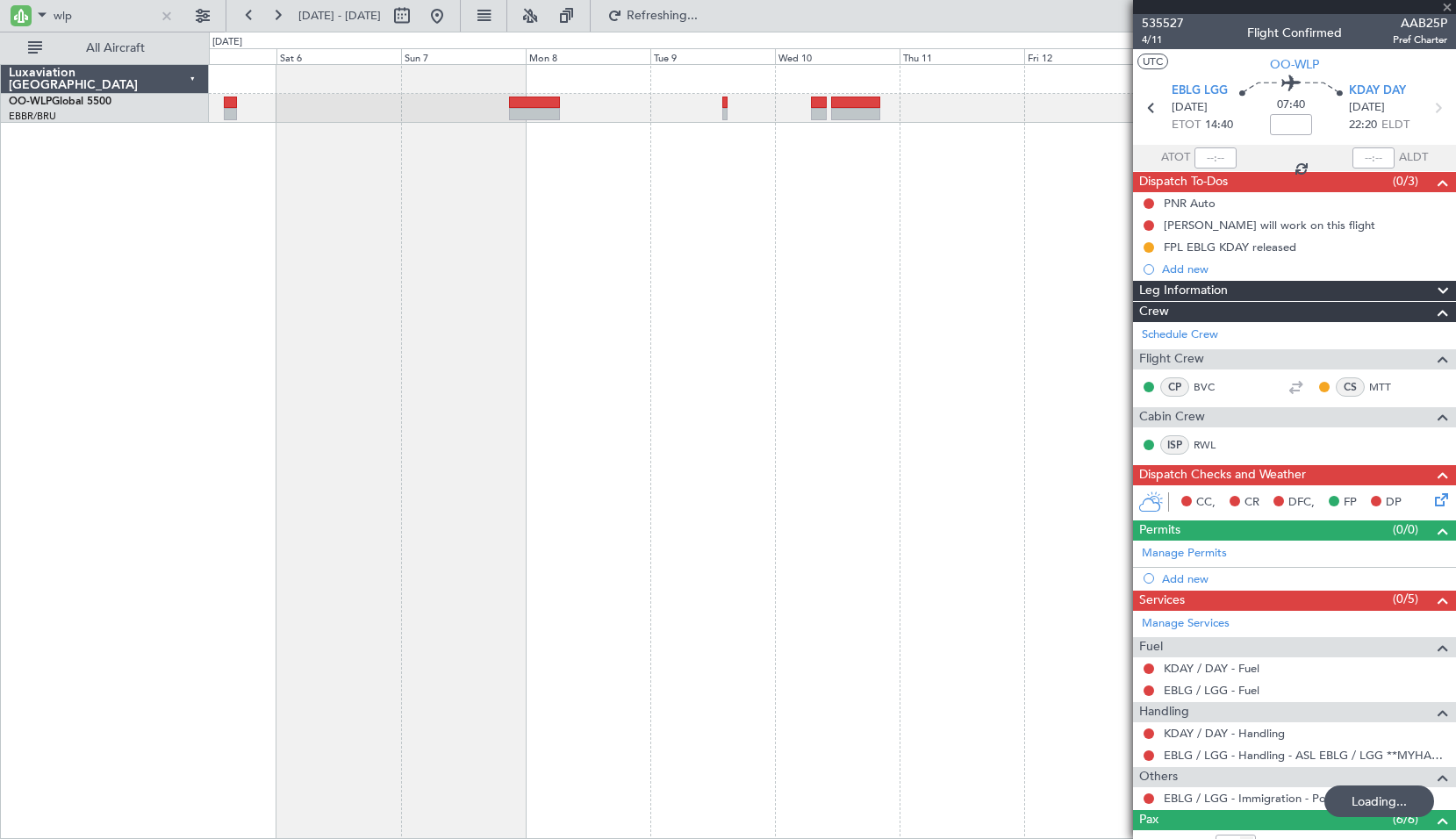
click at [861, 258] on div at bounding box center [832, 451] width 1247 height 775
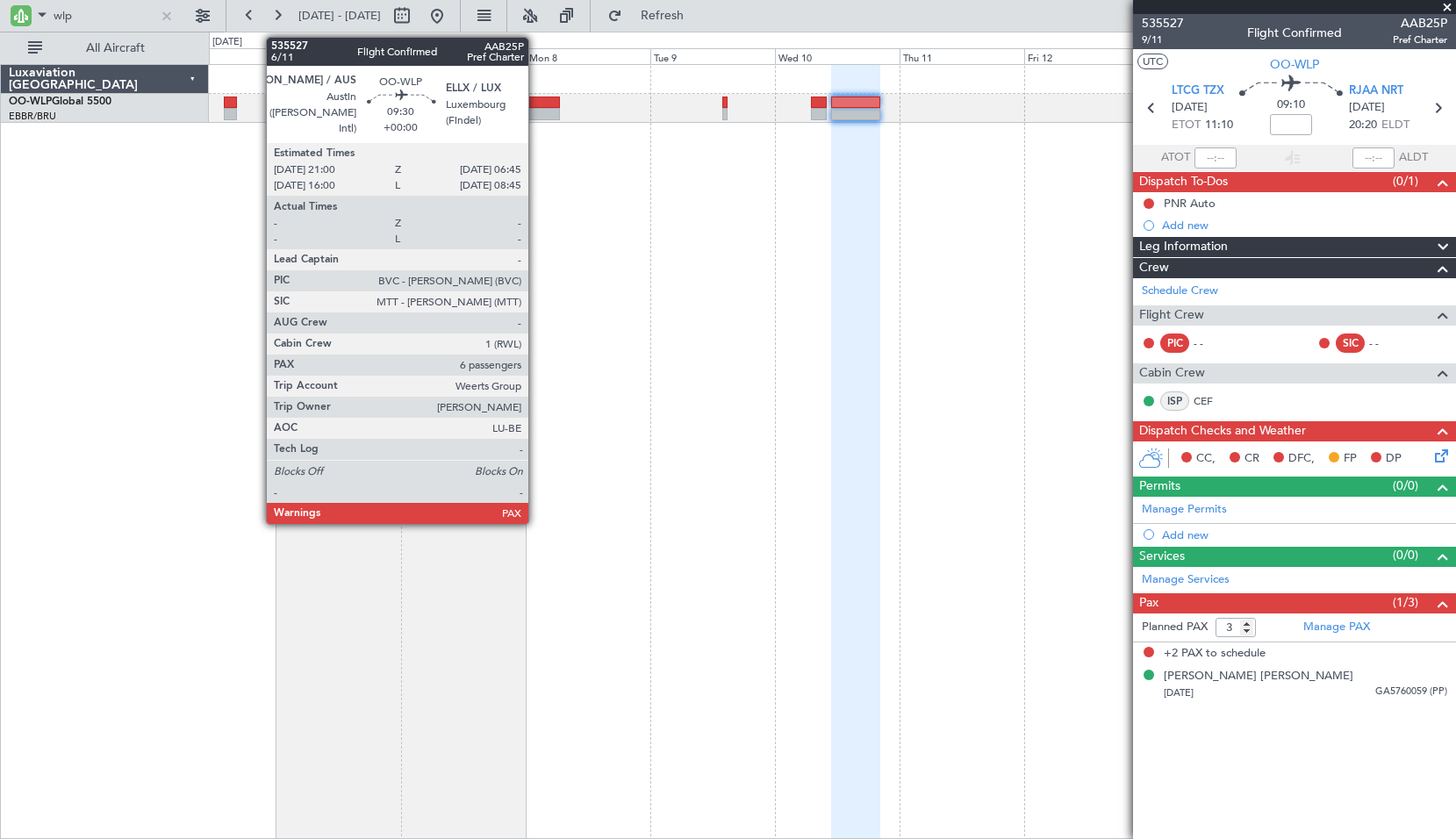
click at [537, 113] on div at bounding box center [534, 114] width 51 height 12
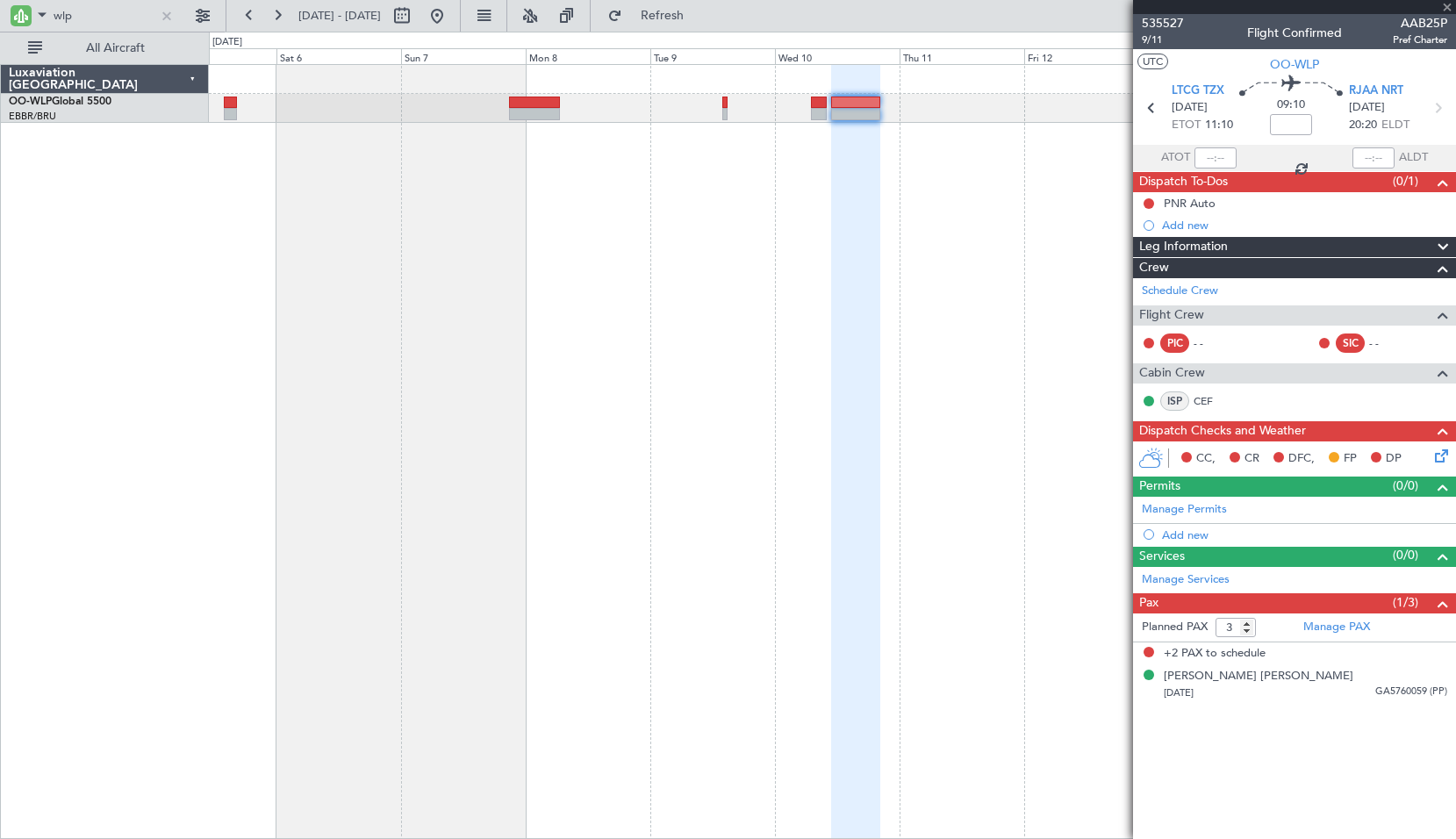
type input "6"
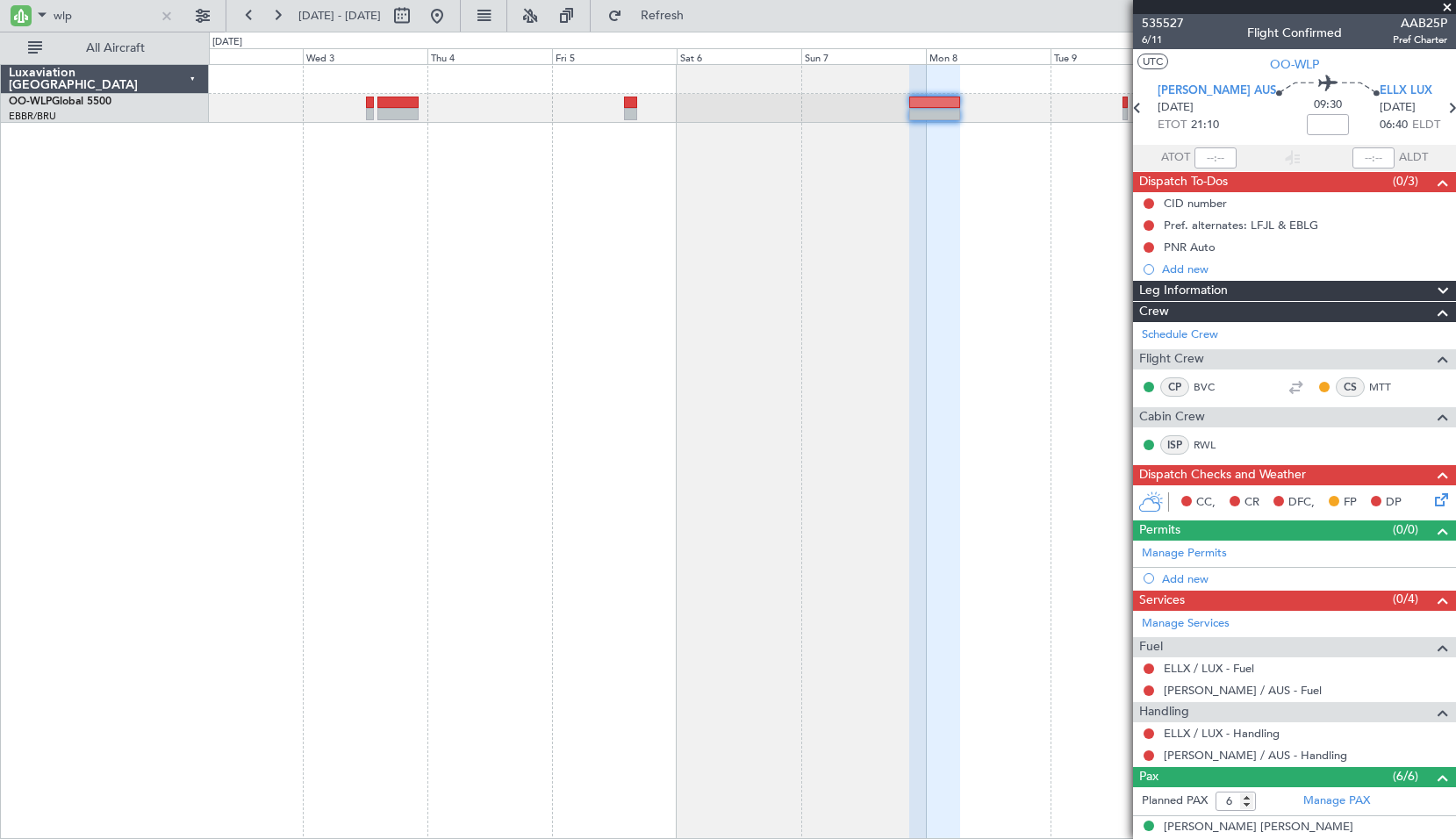
click at [795, 331] on div at bounding box center [832, 451] width 1247 height 775
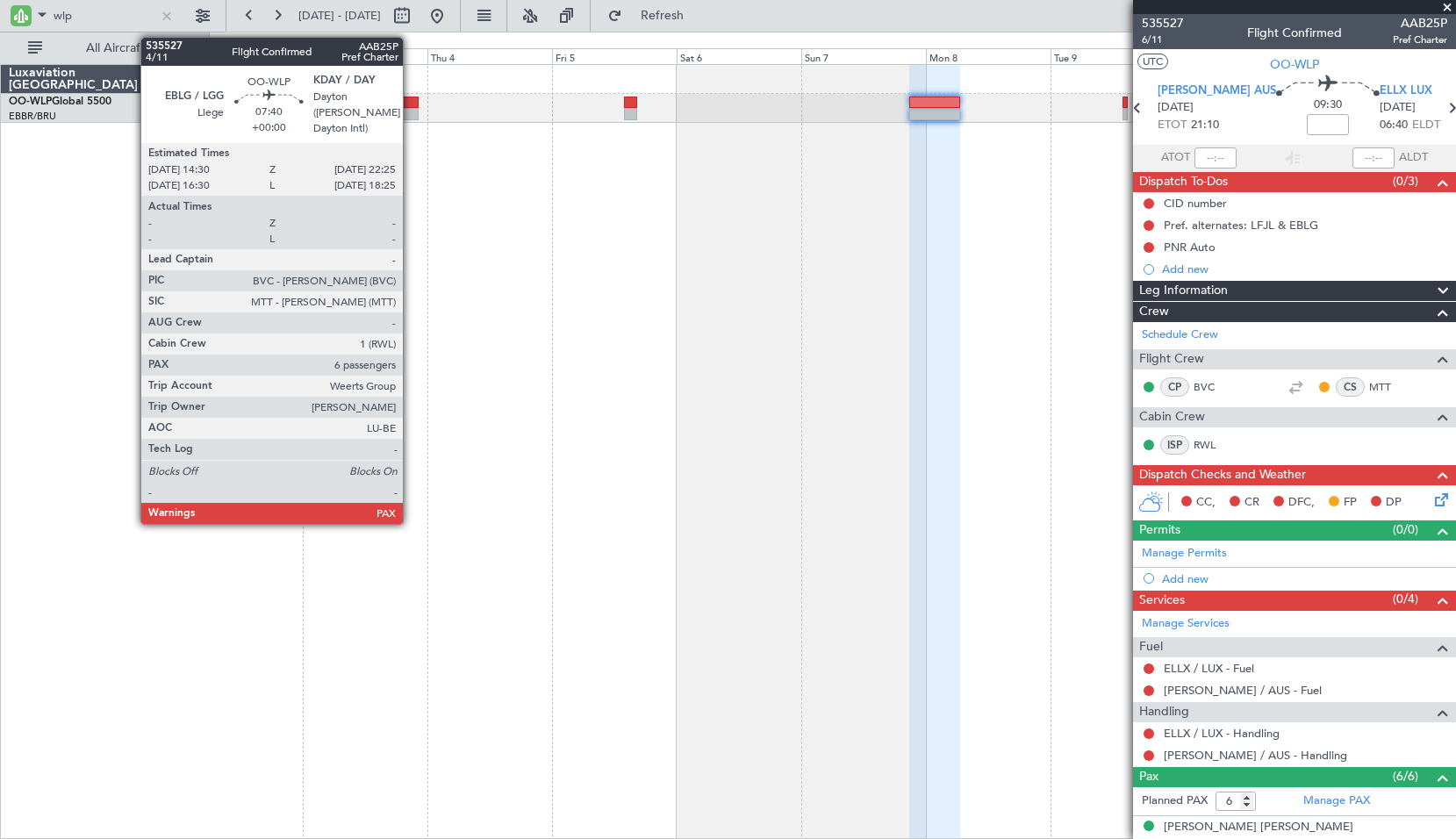
click at [411, 112] on div at bounding box center [397, 114] width 41 height 12
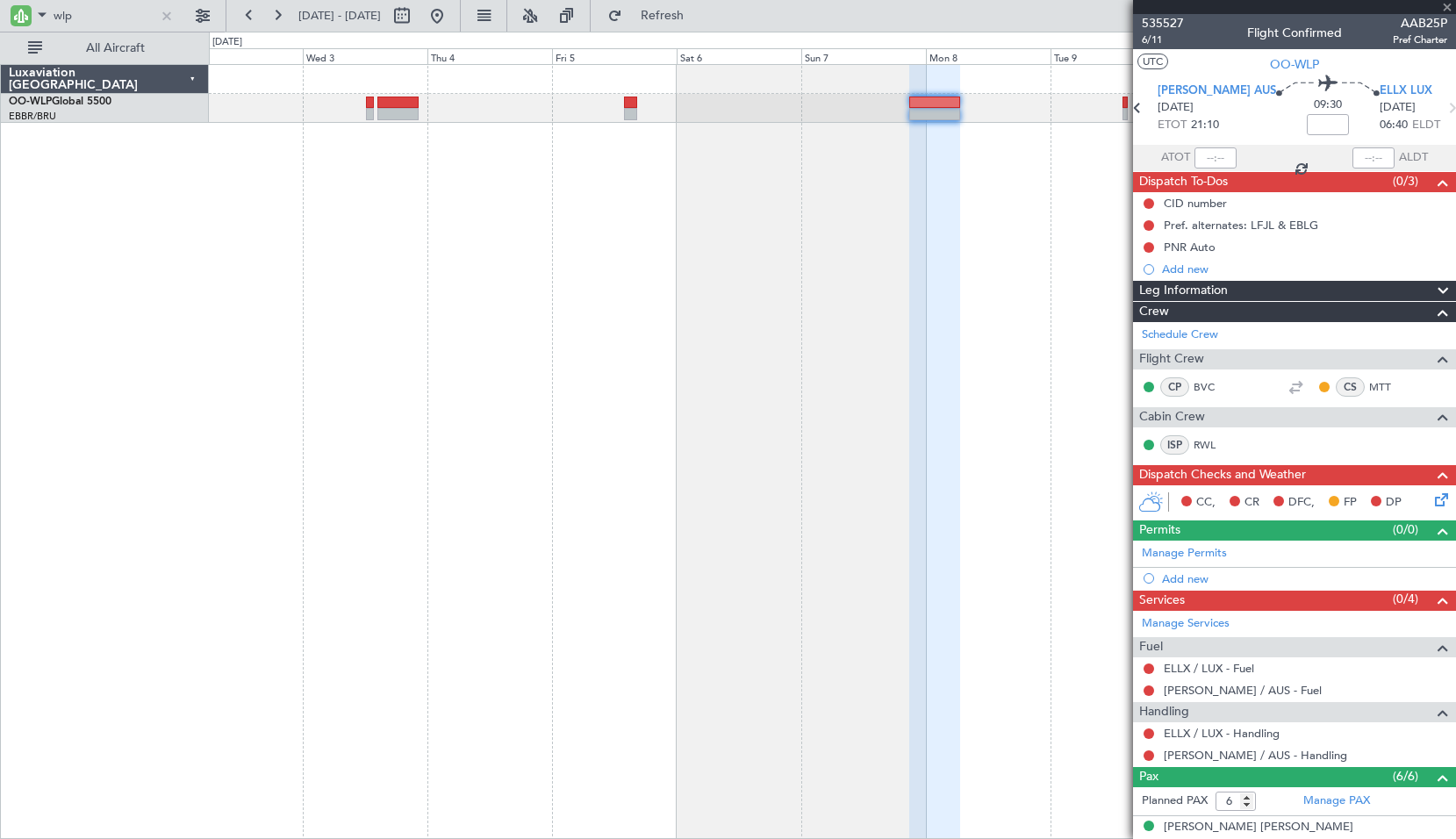
click at [467, 191] on div at bounding box center [832, 451] width 1247 height 775
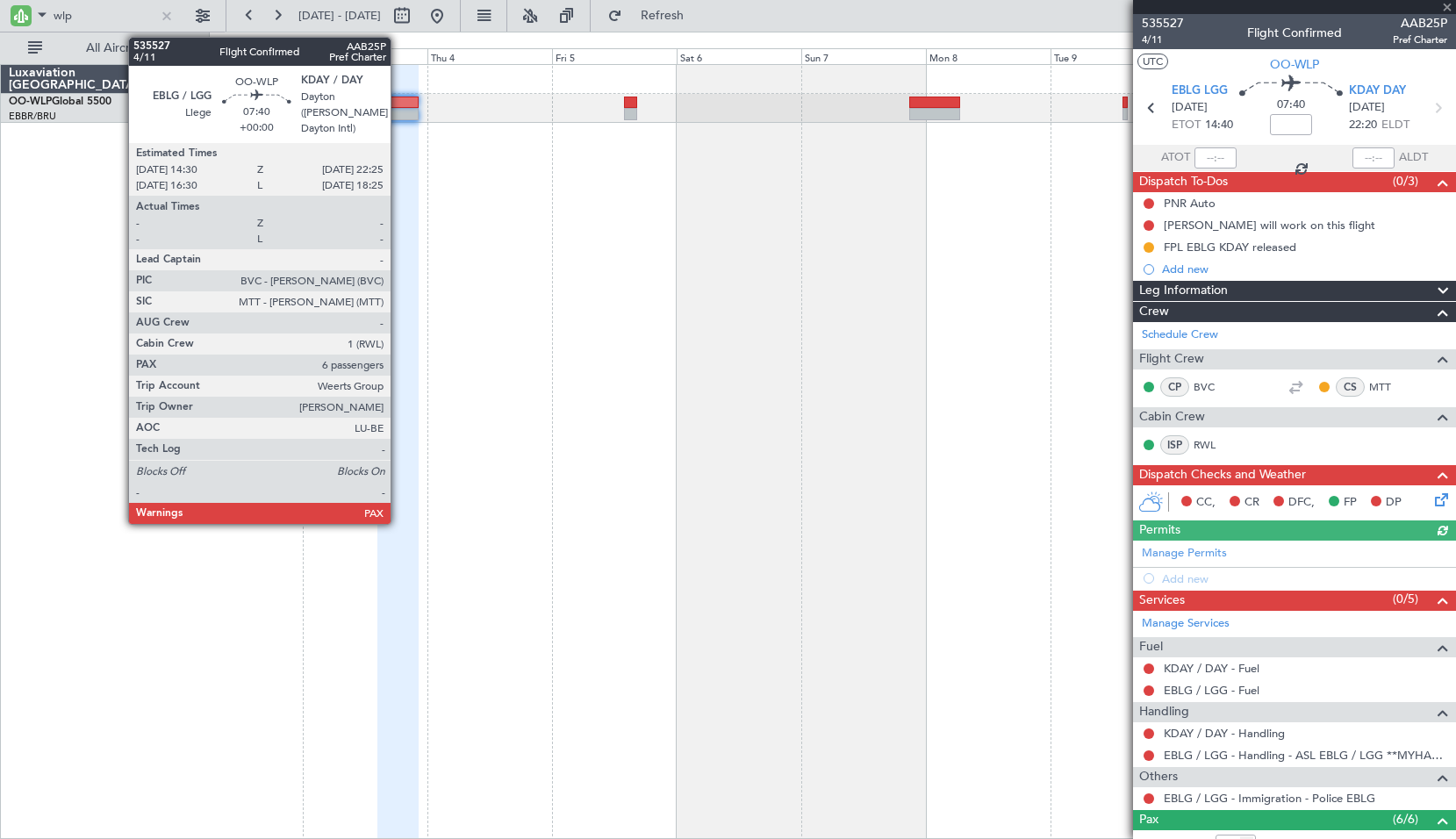
click at [398, 102] on div at bounding box center [397, 103] width 41 height 12
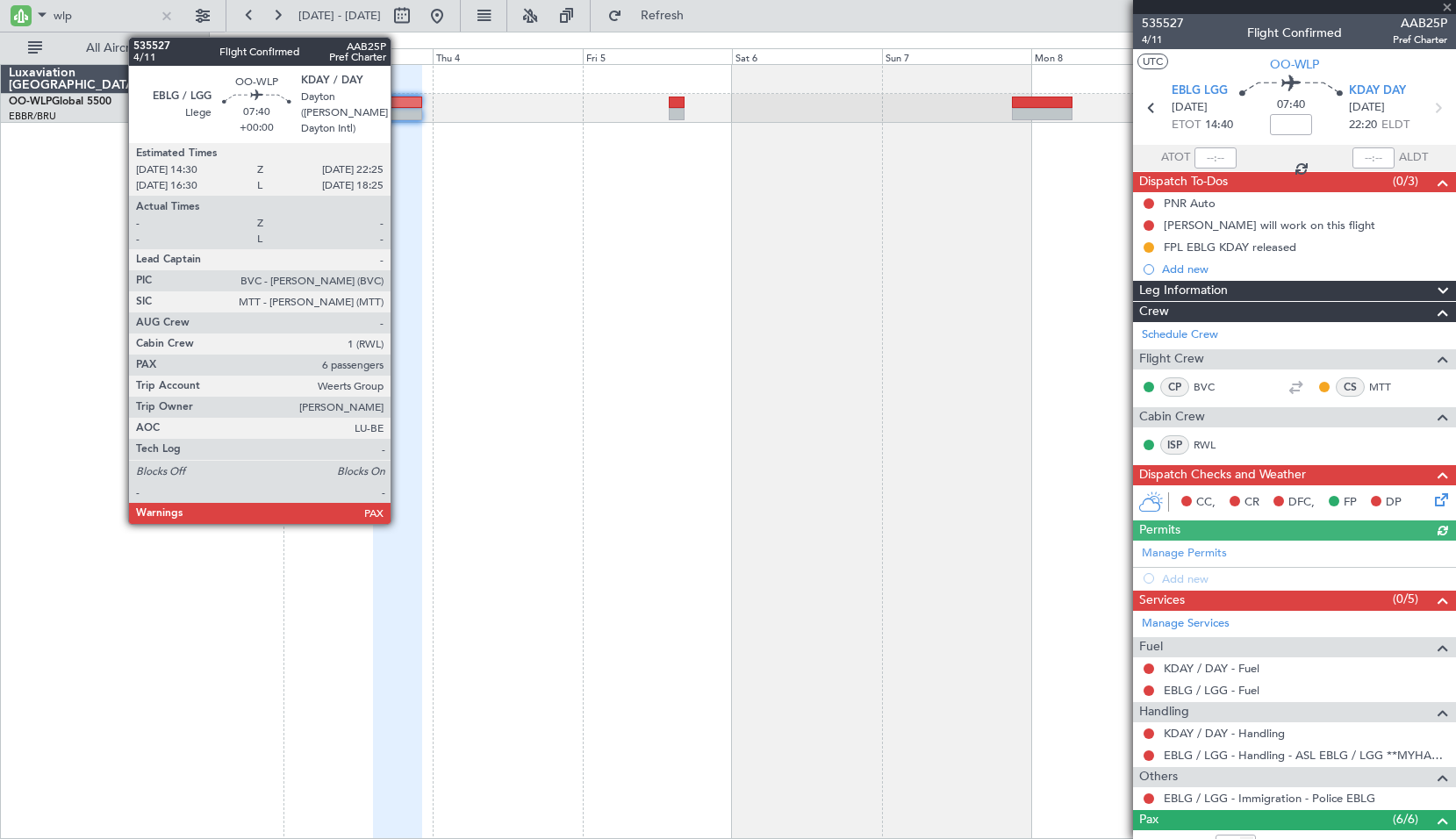
click at [398, 102] on div at bounding box center [398, 103] width 50 height 12
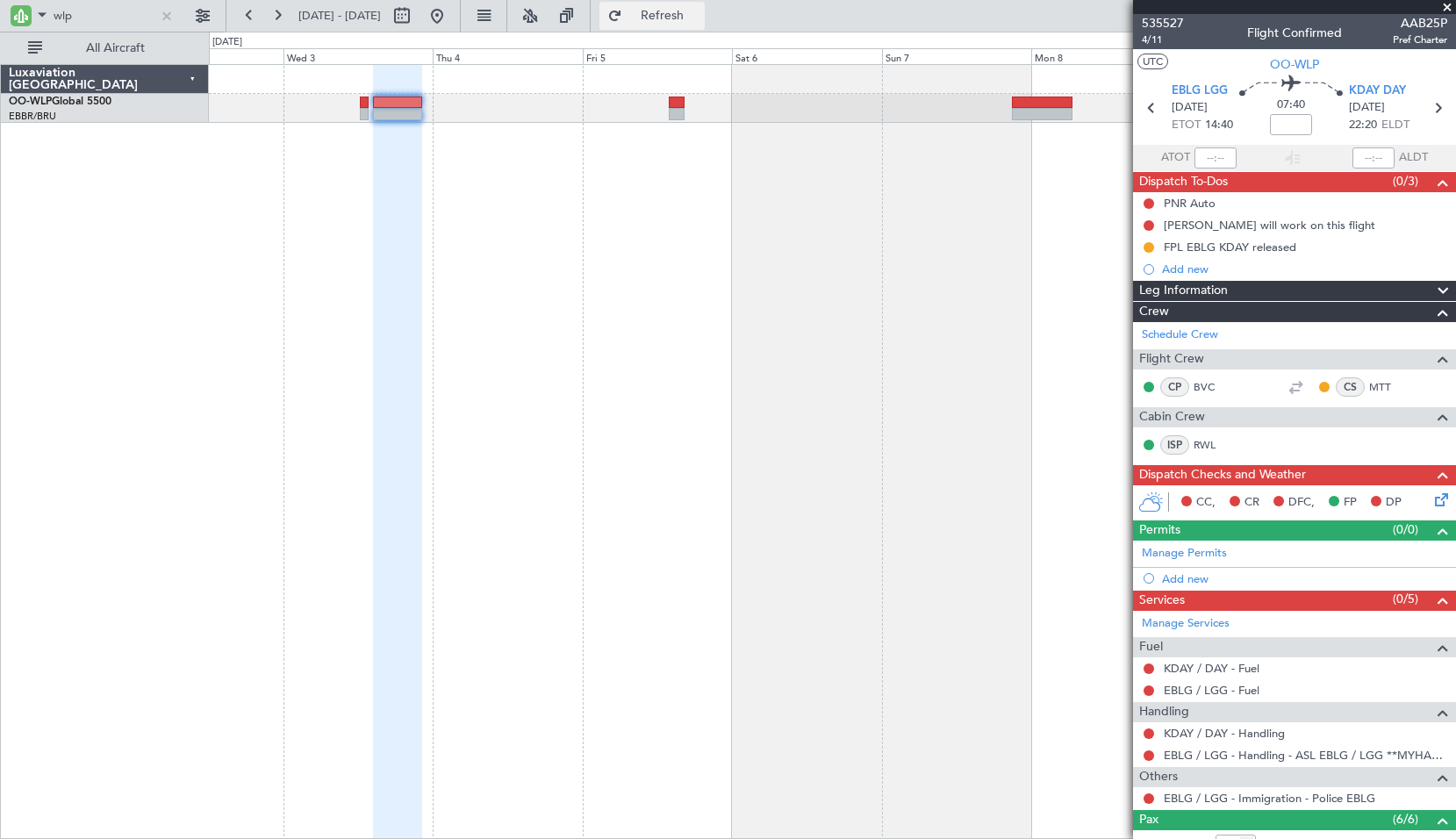
click at [686, 18] on span "Refresh" at bounding box center [662, 16] width 74 height 12
click at [480, 179] on div at bounding box center [832, 451] width 1247 height 775
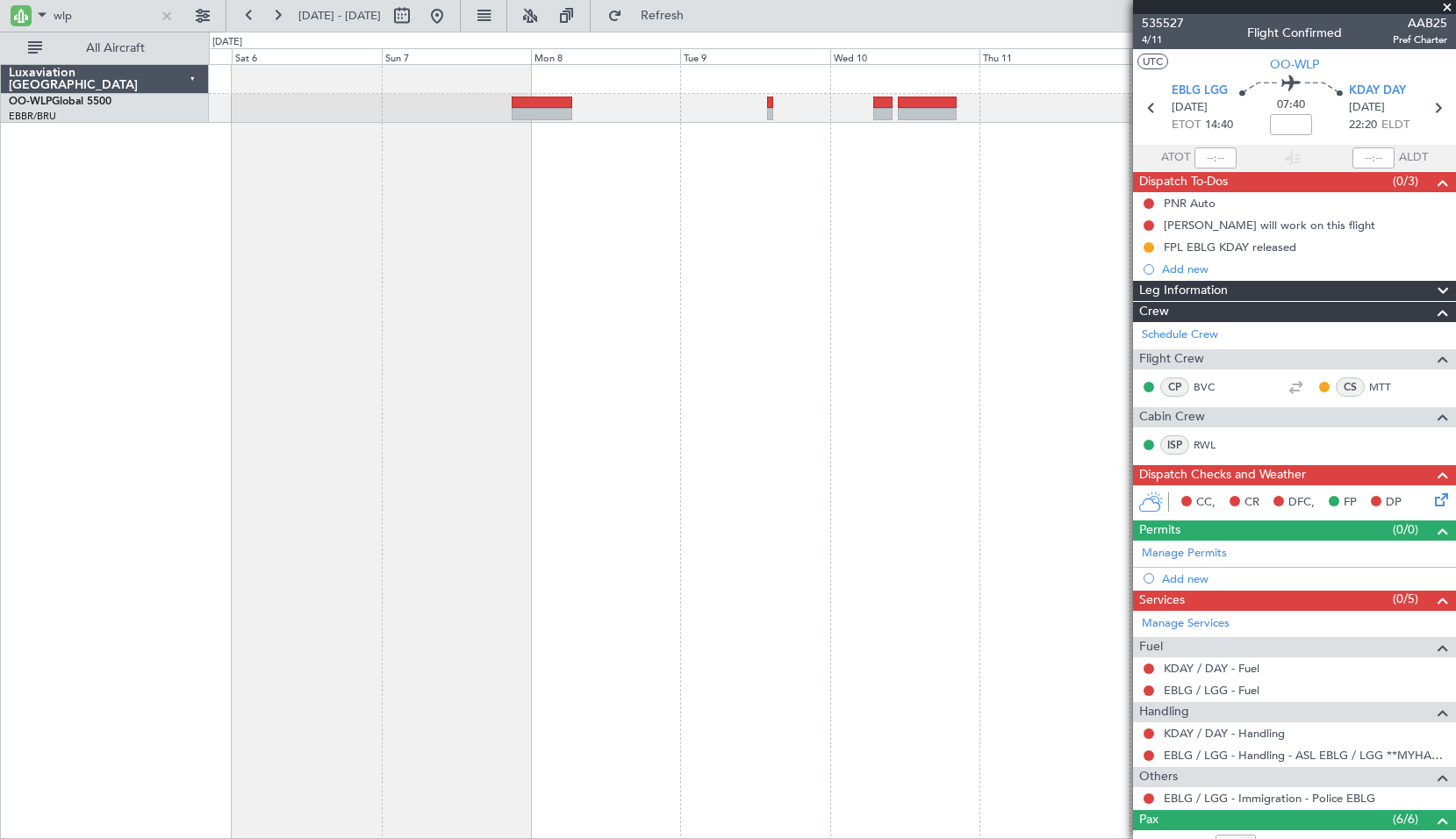
click at [537, 194] on div at bounding box center [832, 451] width 1247 height 775
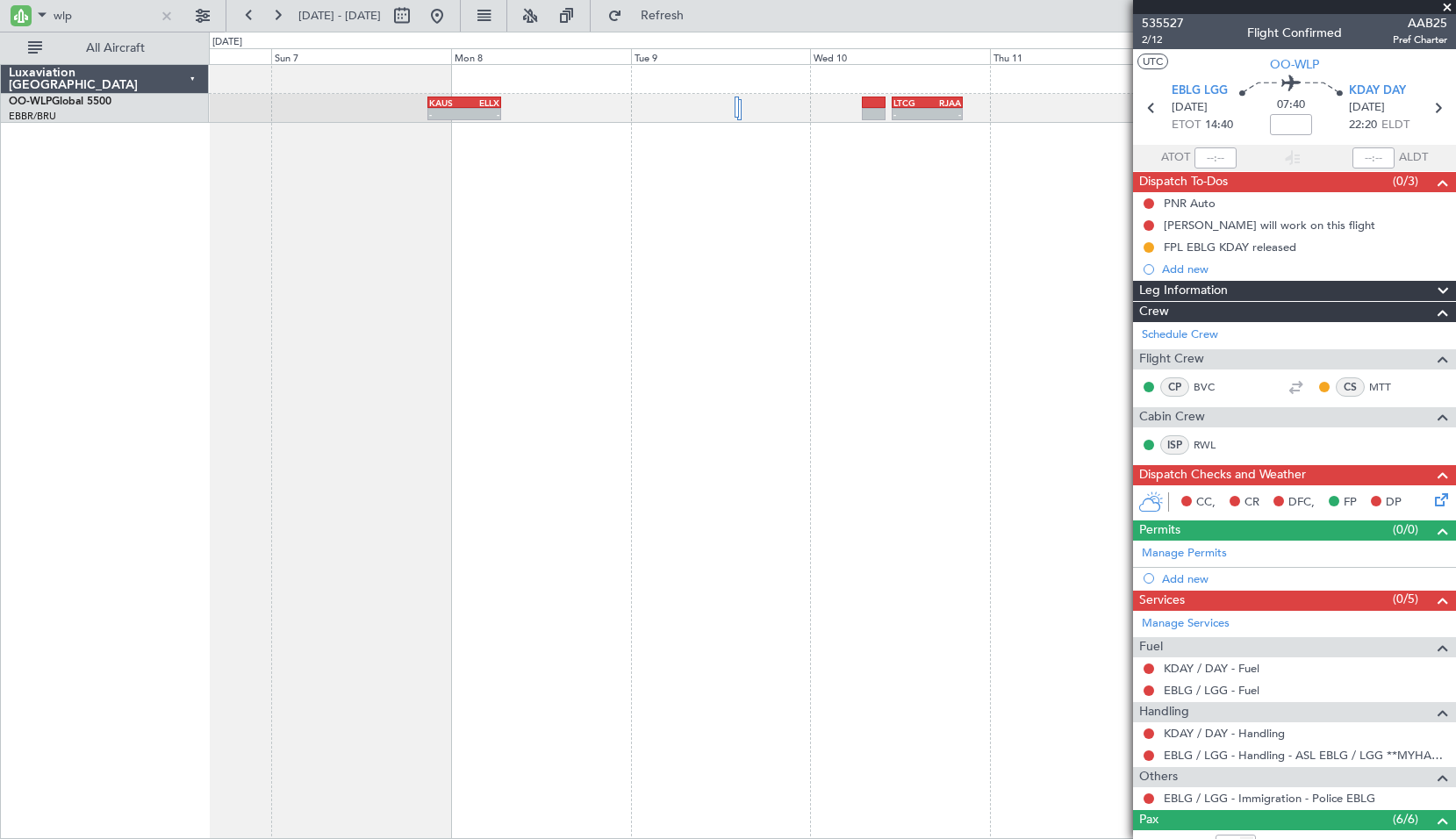
click at [113, 161] on div "Luxaviation Belgium OO-WLP Global 5500 EBBR/BRU Brussels (Brussels National)" at bounding box center [105, 451] width 208 height 775
click at [88, 8] on input "wlp" at bounding box center [104, 16] width 101 height 26
type input "gpe"
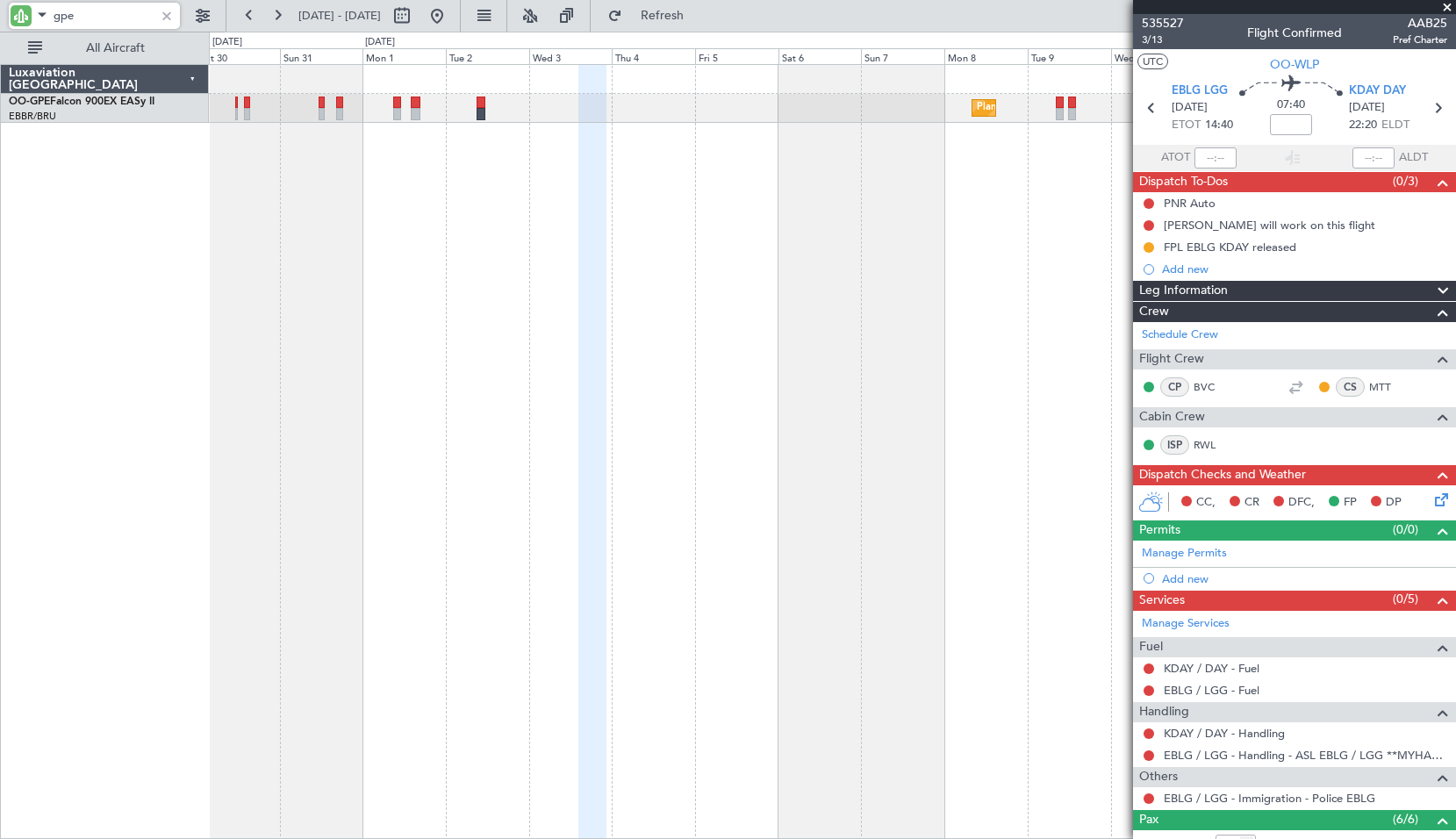
click at [1048, 292] on div "No Crew Brussels (Brussels National) Planned Maint Brussels (Brussels National)…" at bounding box center [832, 451] width 1247 height 775
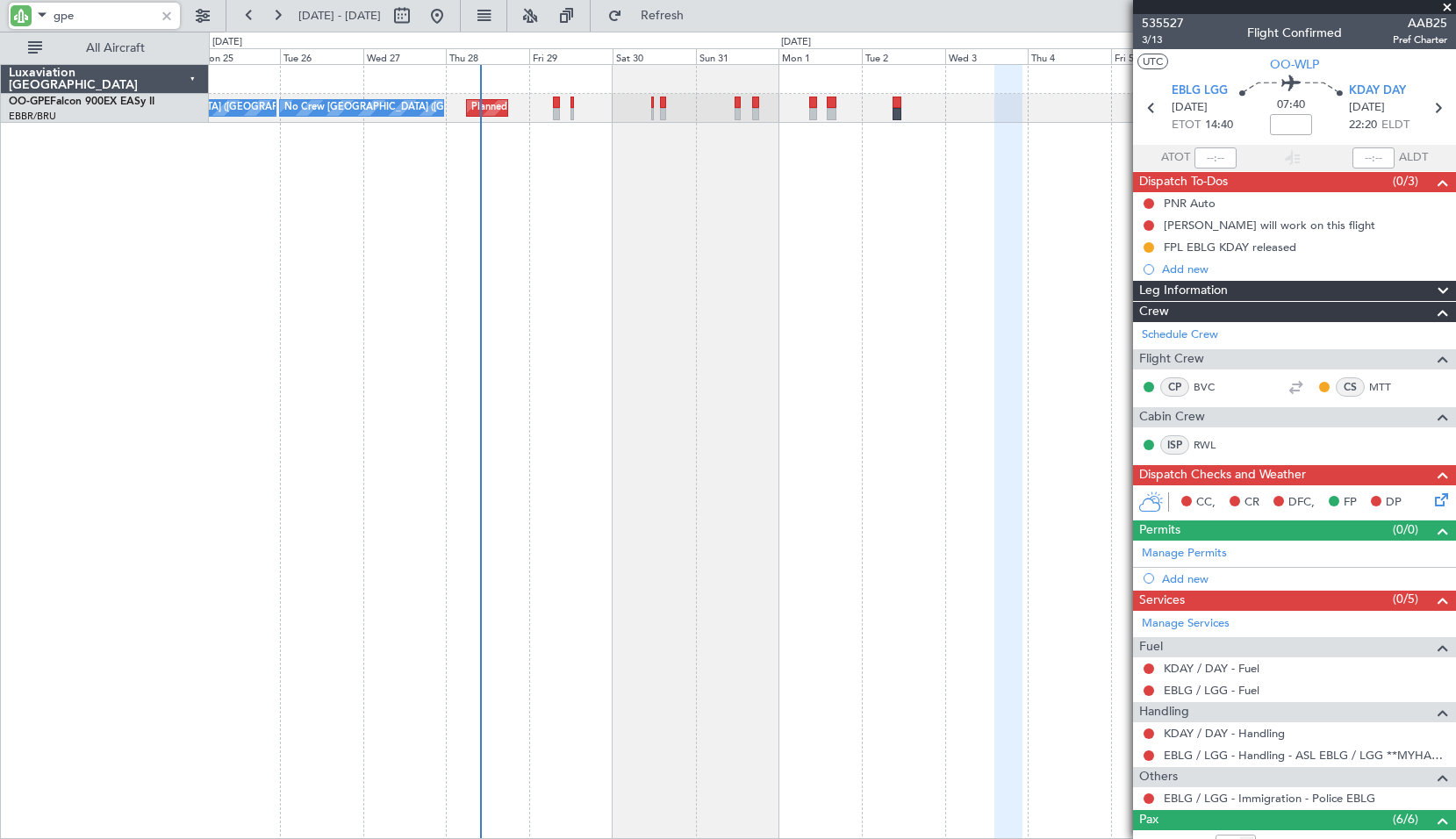
click at [970, 293] on div "Planned Maint Brussels (Brussels National) Planned Maint Brussels (Brussels Nat…" at bounding box center [832, 451] width 1247 height 775
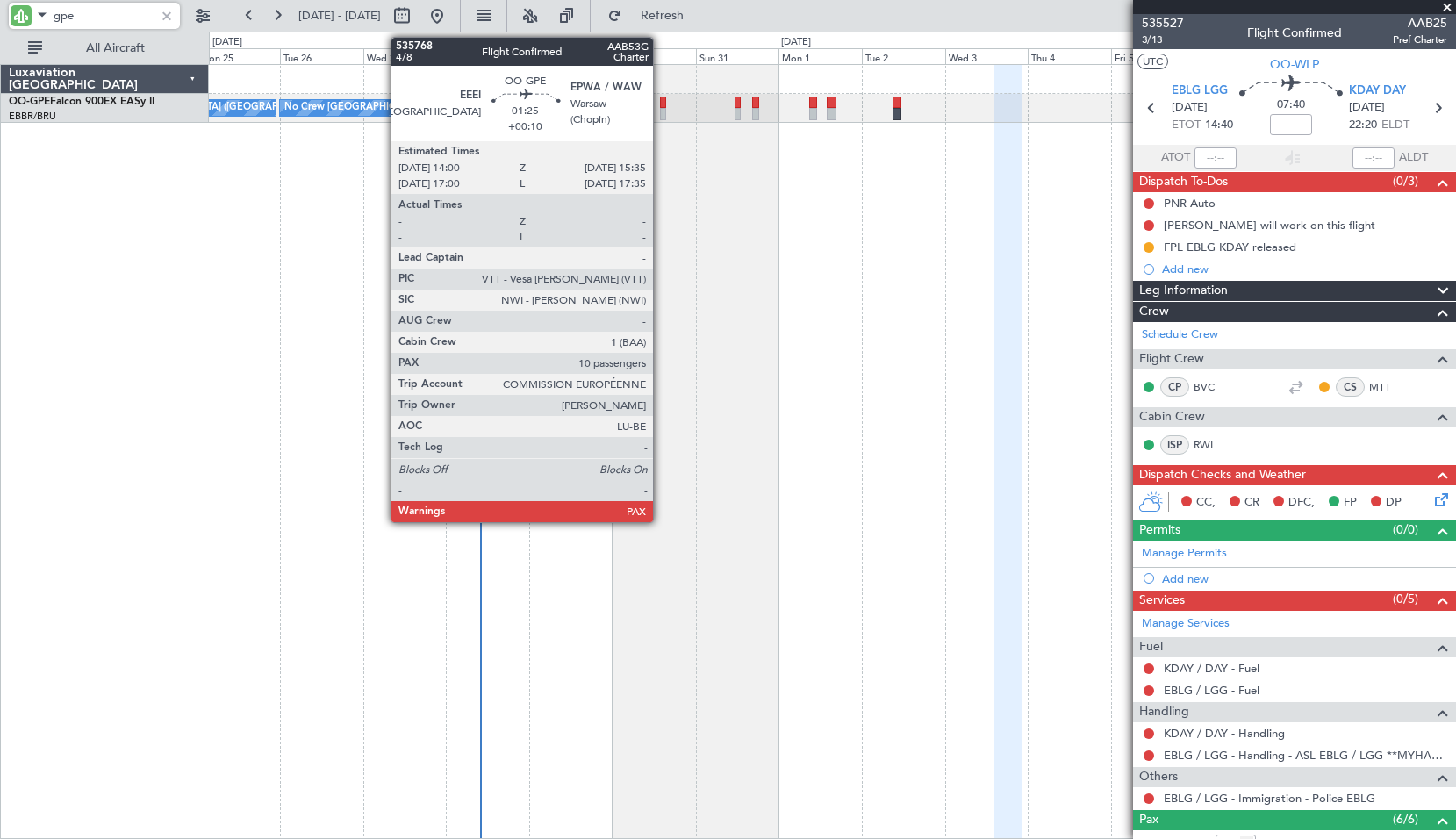
click at [660, 106] on div at bounding box center [663, 103] width 6 height 12
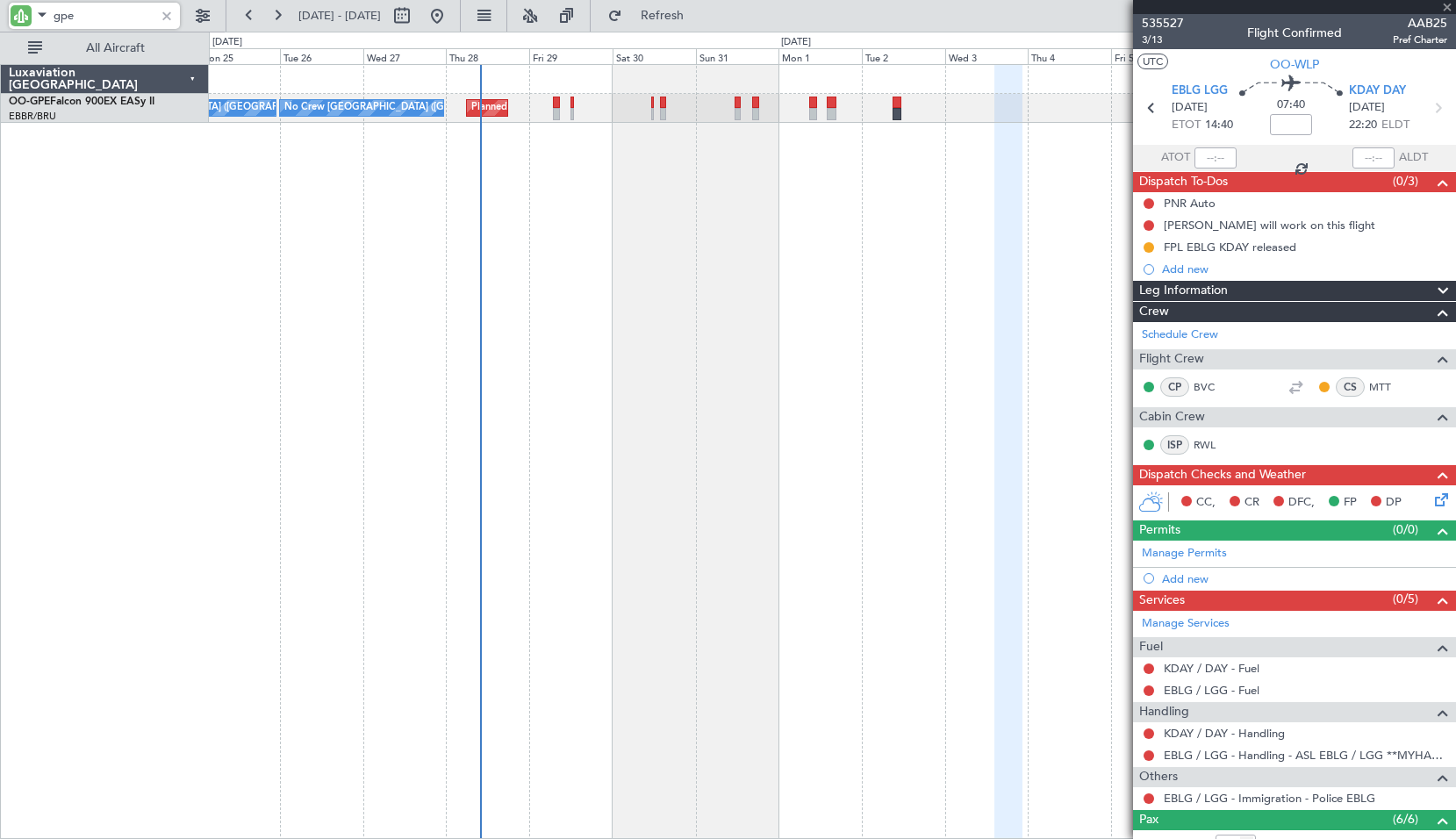
type input "+00:10"
type input "13"
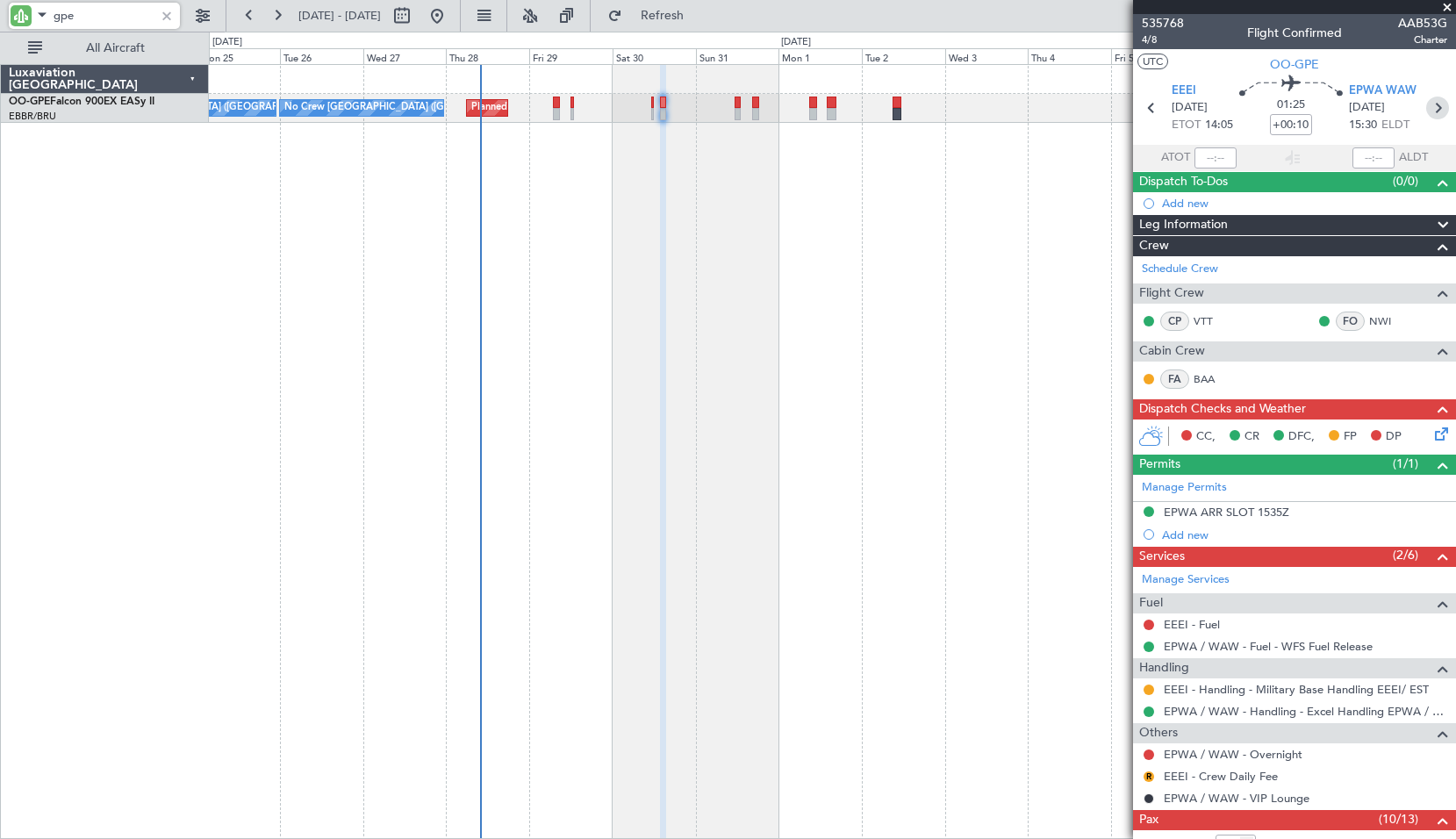
type input "gpe"
click at [1431, 113] on icon at bounding box center [1437, 108] width 23 height 23
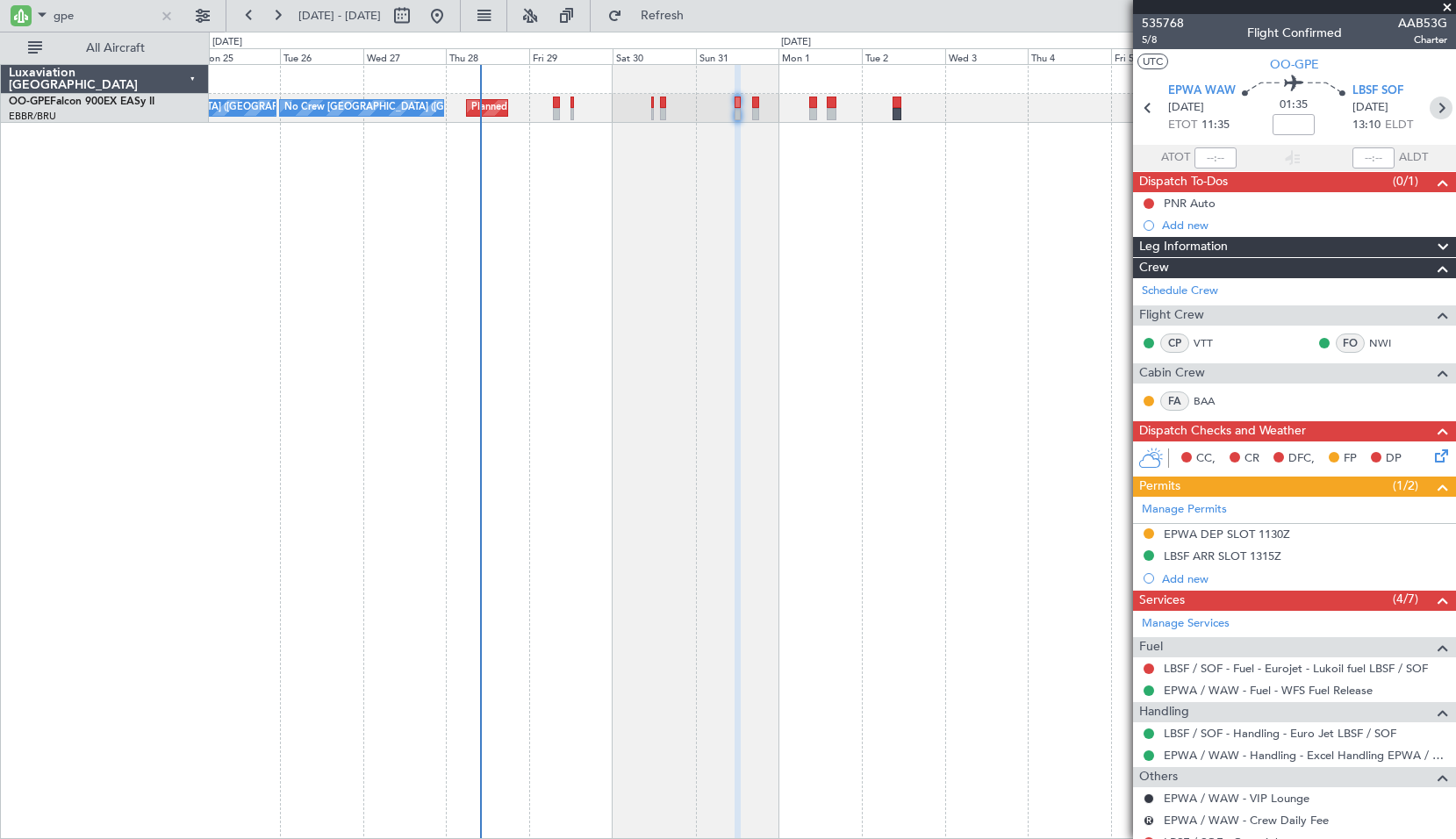
click at [1434, 113] on icon at bounding box center [1440, 108] width 23 height 23
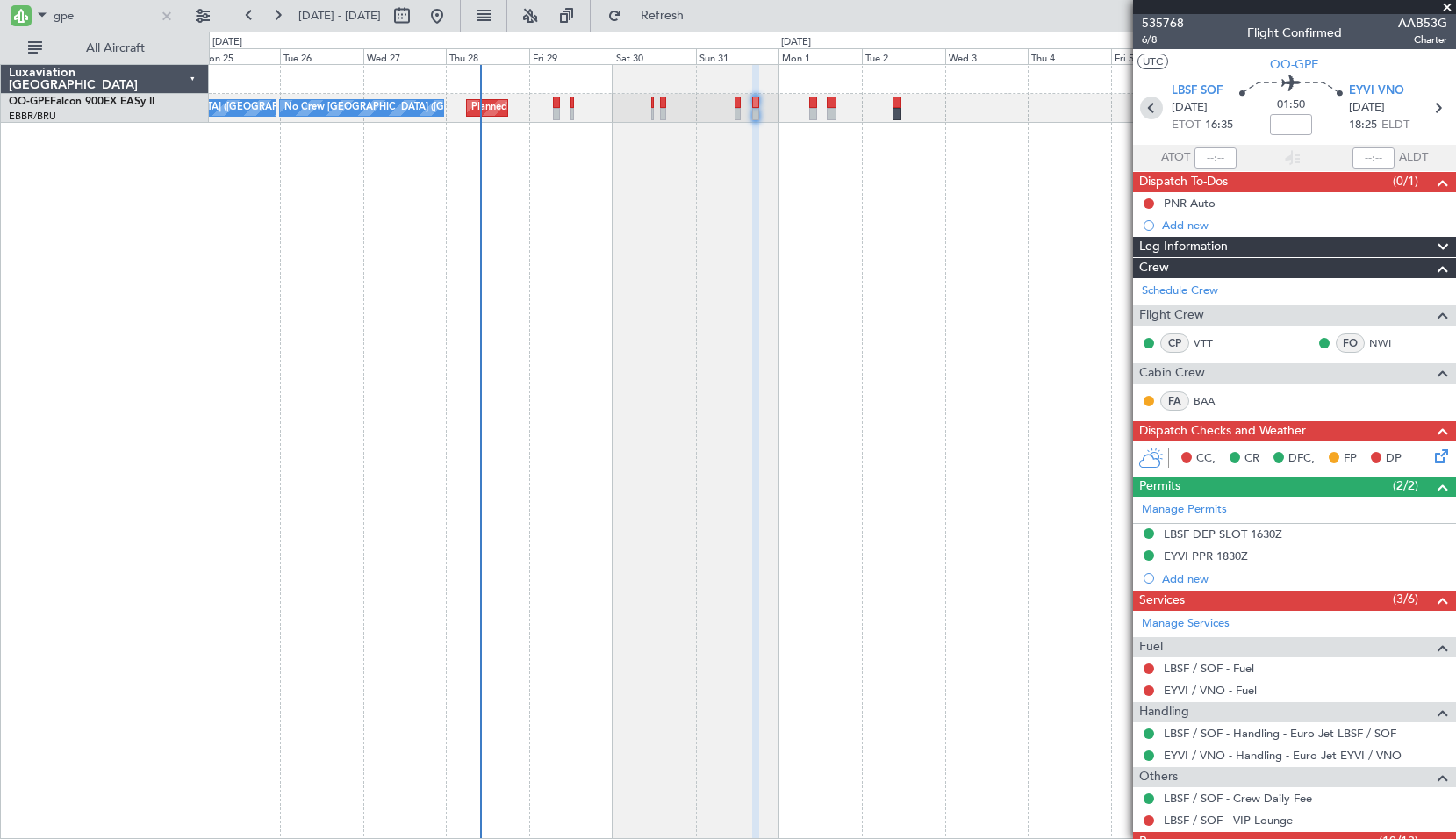
click at [1143, 107] on icon at bounding box center [1151, 108] width 23 height 23
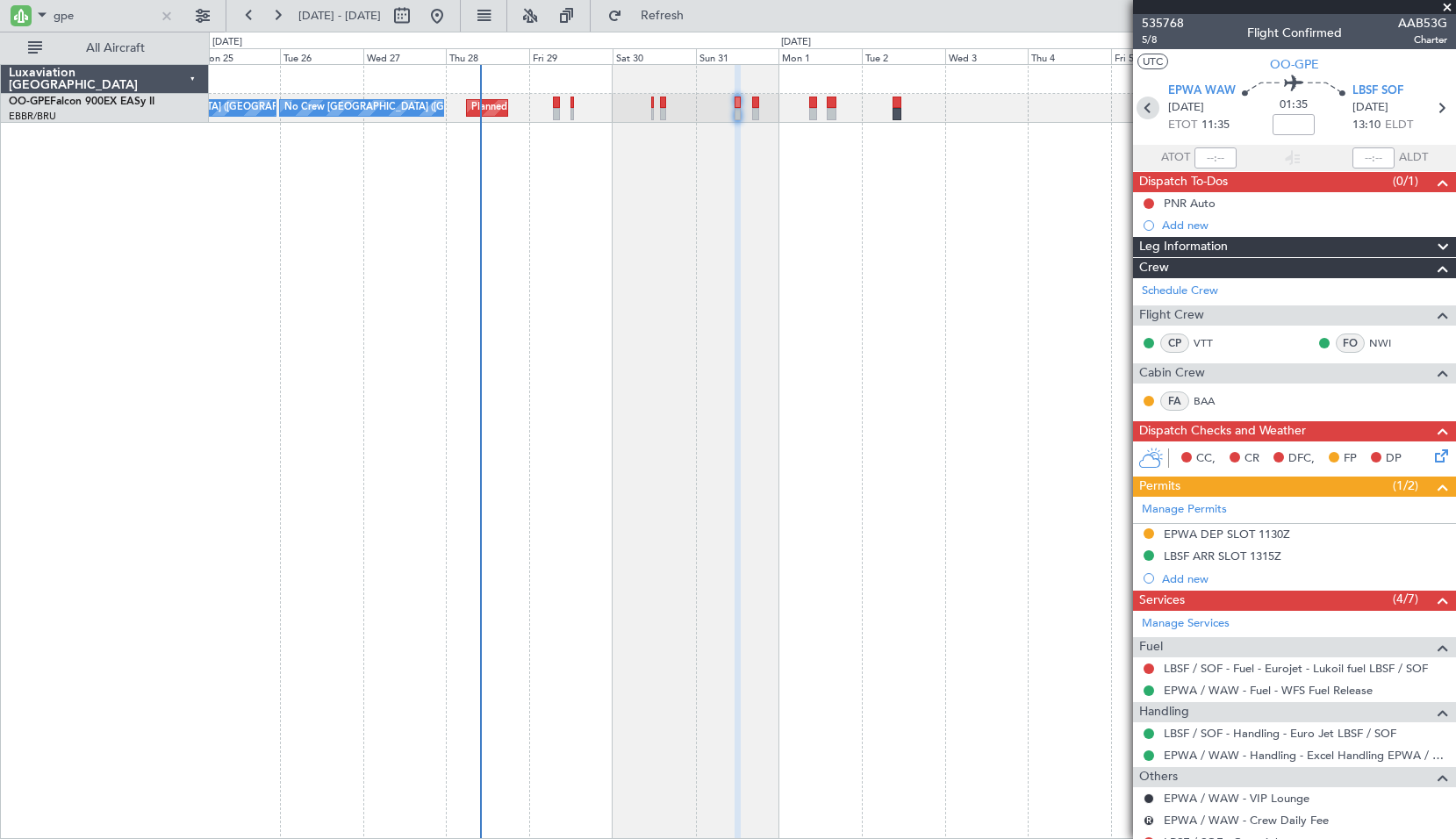
click at [1146, 108] on icon at bounding box center [1147, 108] width 23 height 23
type input "+00:10"
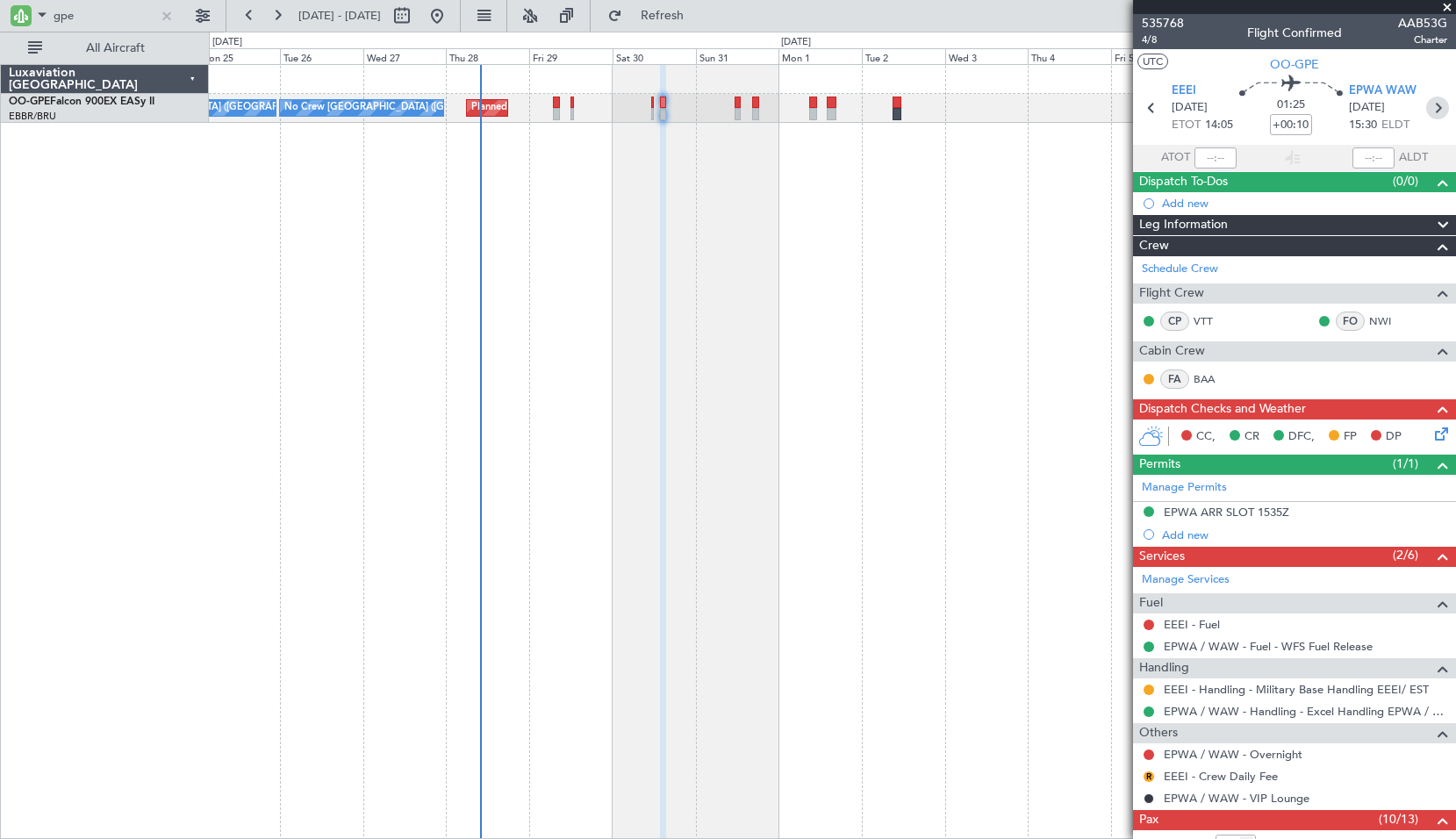
click at [1432, 110] on icon at bounding box center [1437, 108] width 23 height 23
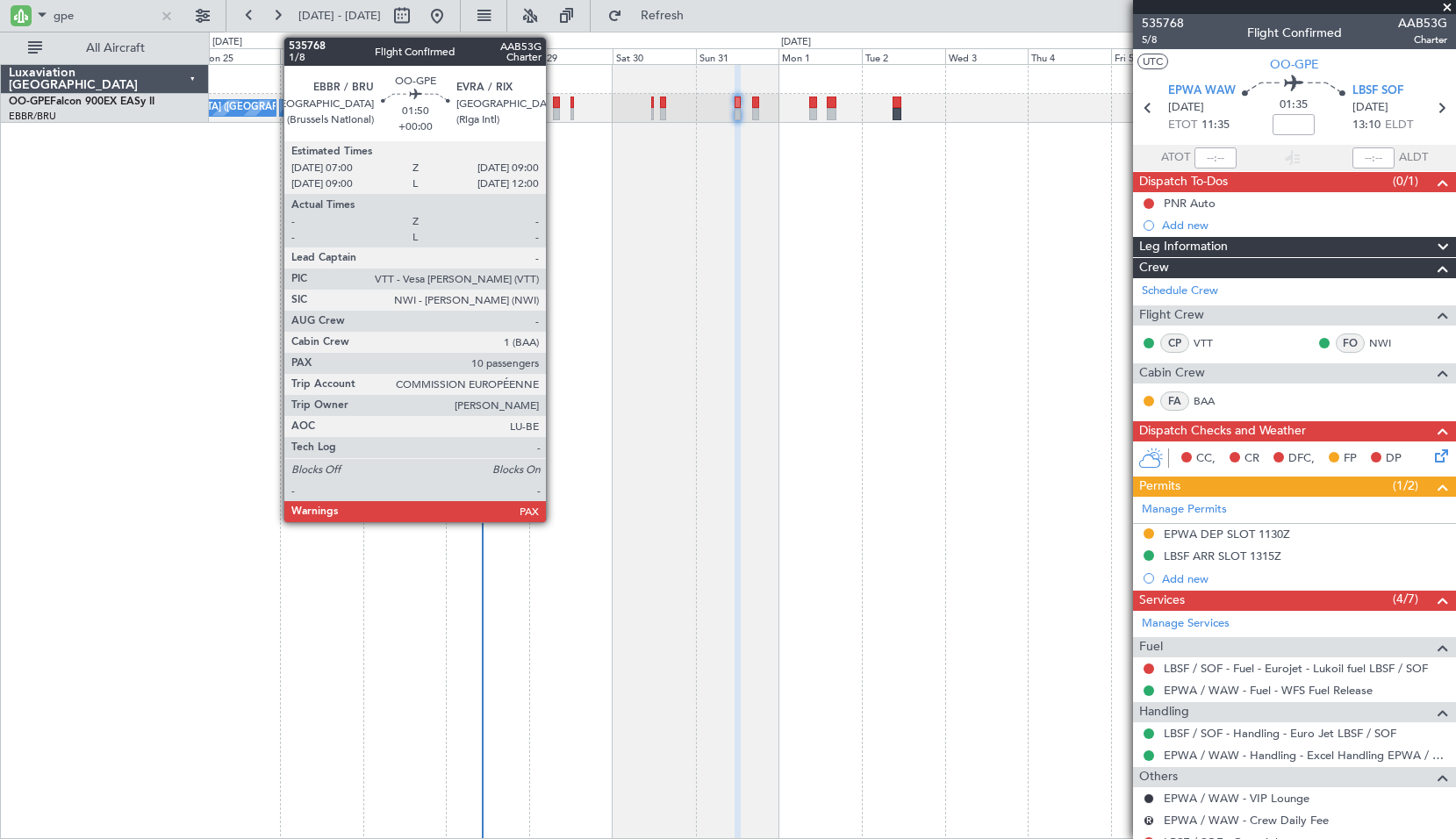
click at [553, 114] on div at bounding box center [555, 114] width 7 height 12
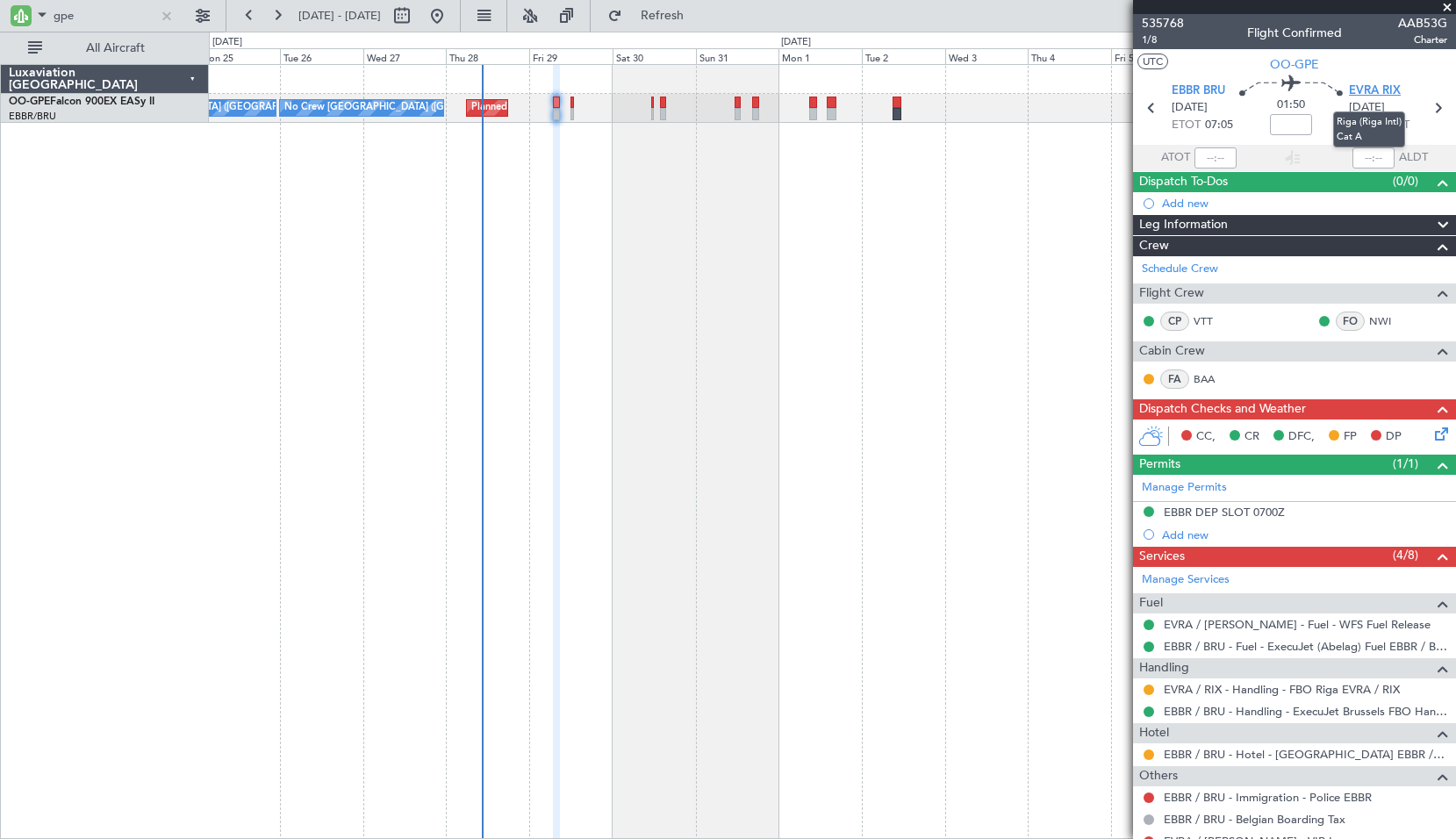
click at [1353, 91] on span "EVRA RIX" at bounding box center [1374, 92] width 52 height 18
click at [1427, 106] on icon at bounding box center [1437, 108] width 23 height 23
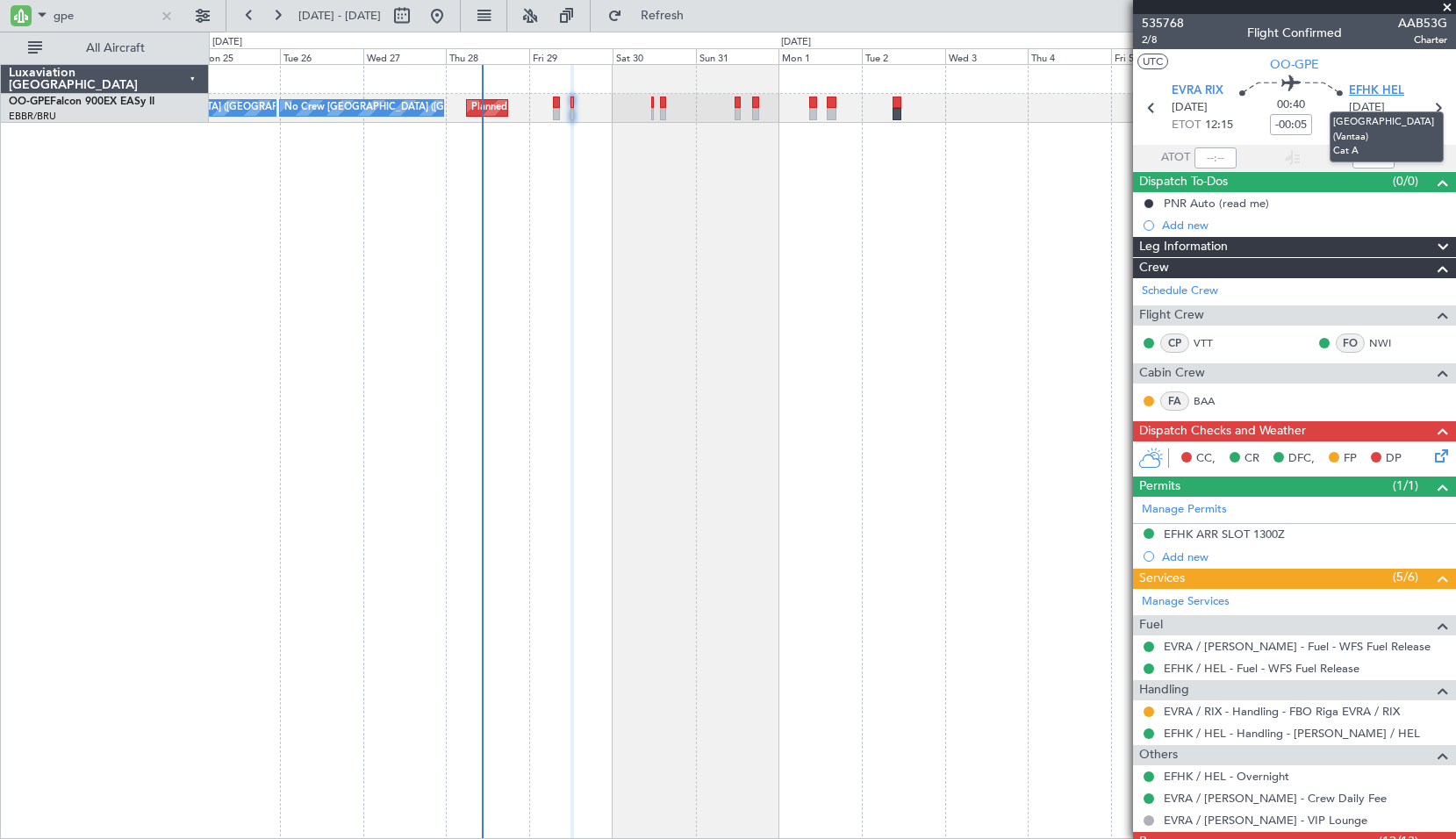
click at [1369, 84] on span "EFHK HEL" at bounding box center [1375, 92] width 55 height 18
click at [1426, 110] on icon at bounding box center [1437, 108] width 23 height 23
type input "+00:05"
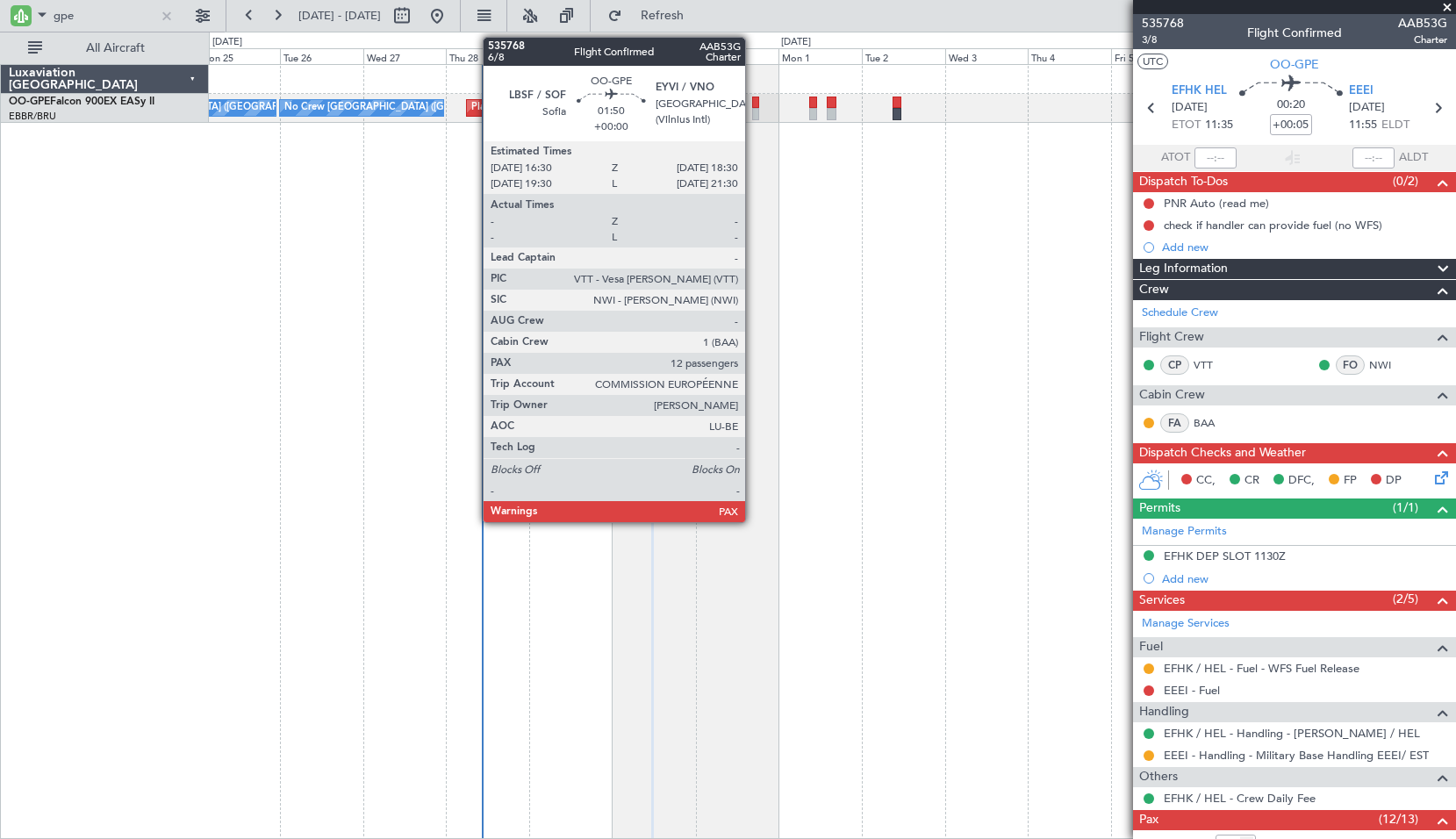
click at [753, 102] on div at bounding box center [755, 103] width 7 height 12
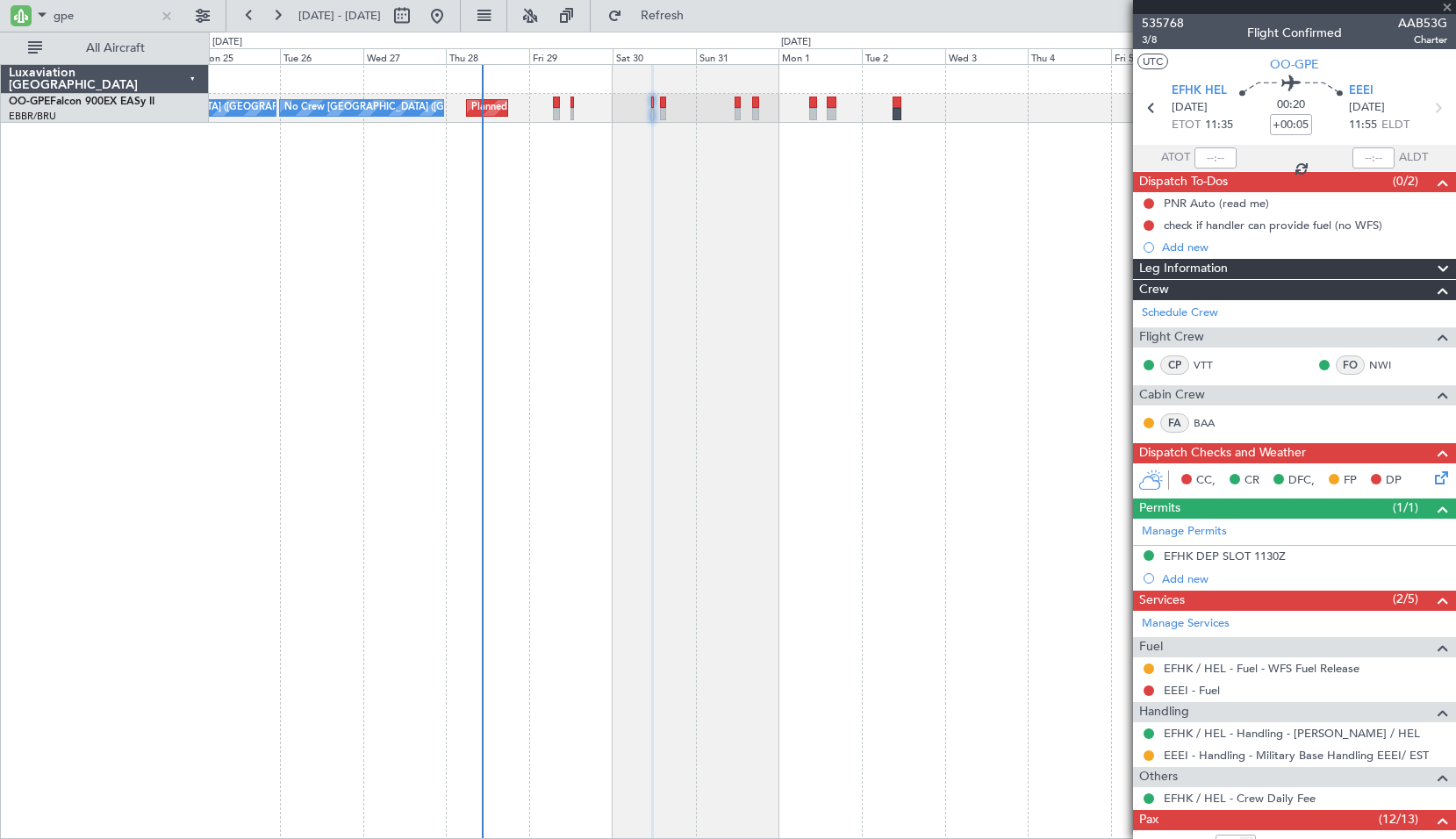
click at [772, 179] on div "Planned Maint Brussels (Brussels National) Planned Maint Brussels (Brussels Nat…" at bounding box center [832, 451] width 1247 height 775
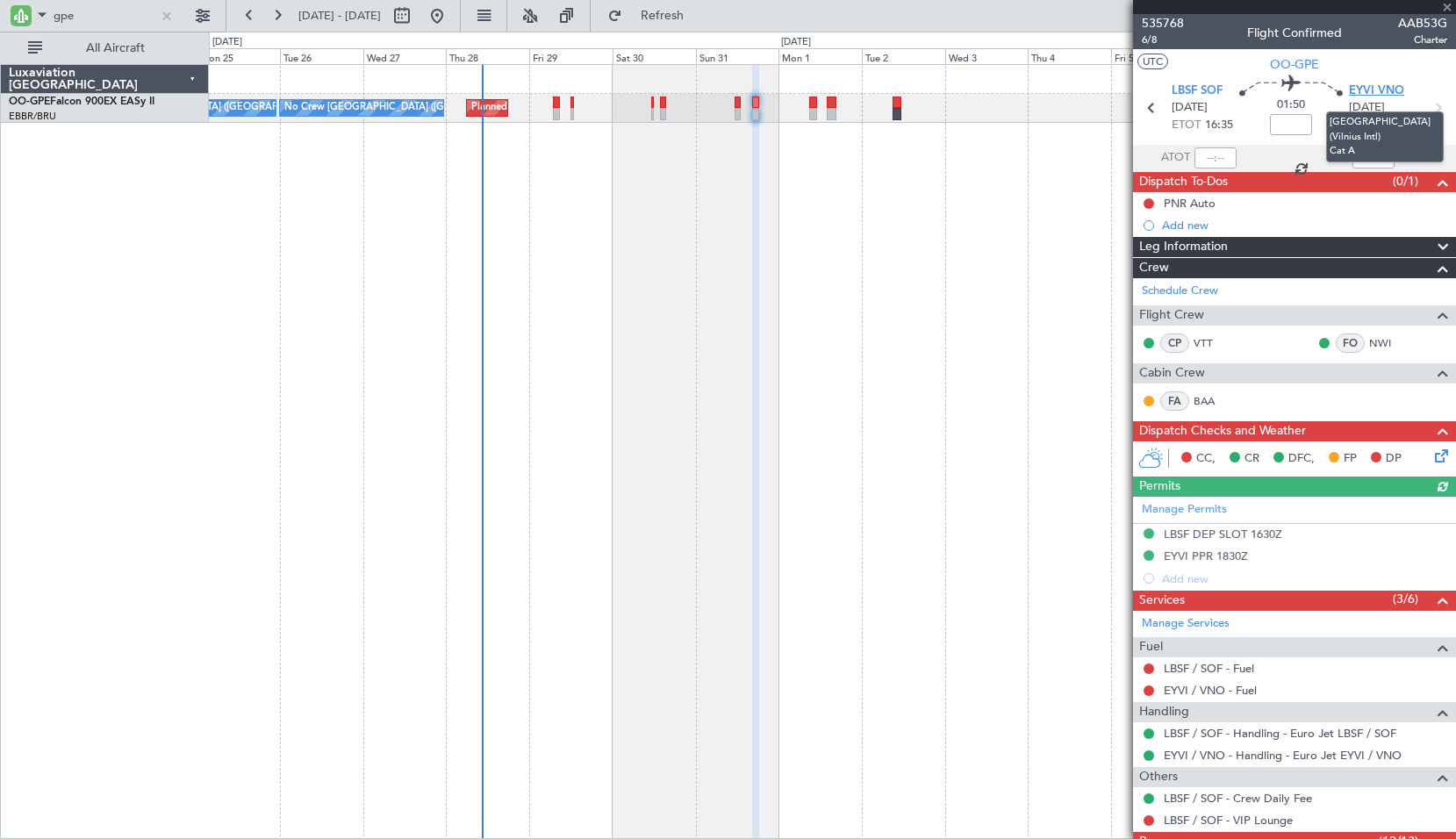
click at [1372, 86] on span "EYVI VNO" at bounding box center [1375, 92] width 55 height 18
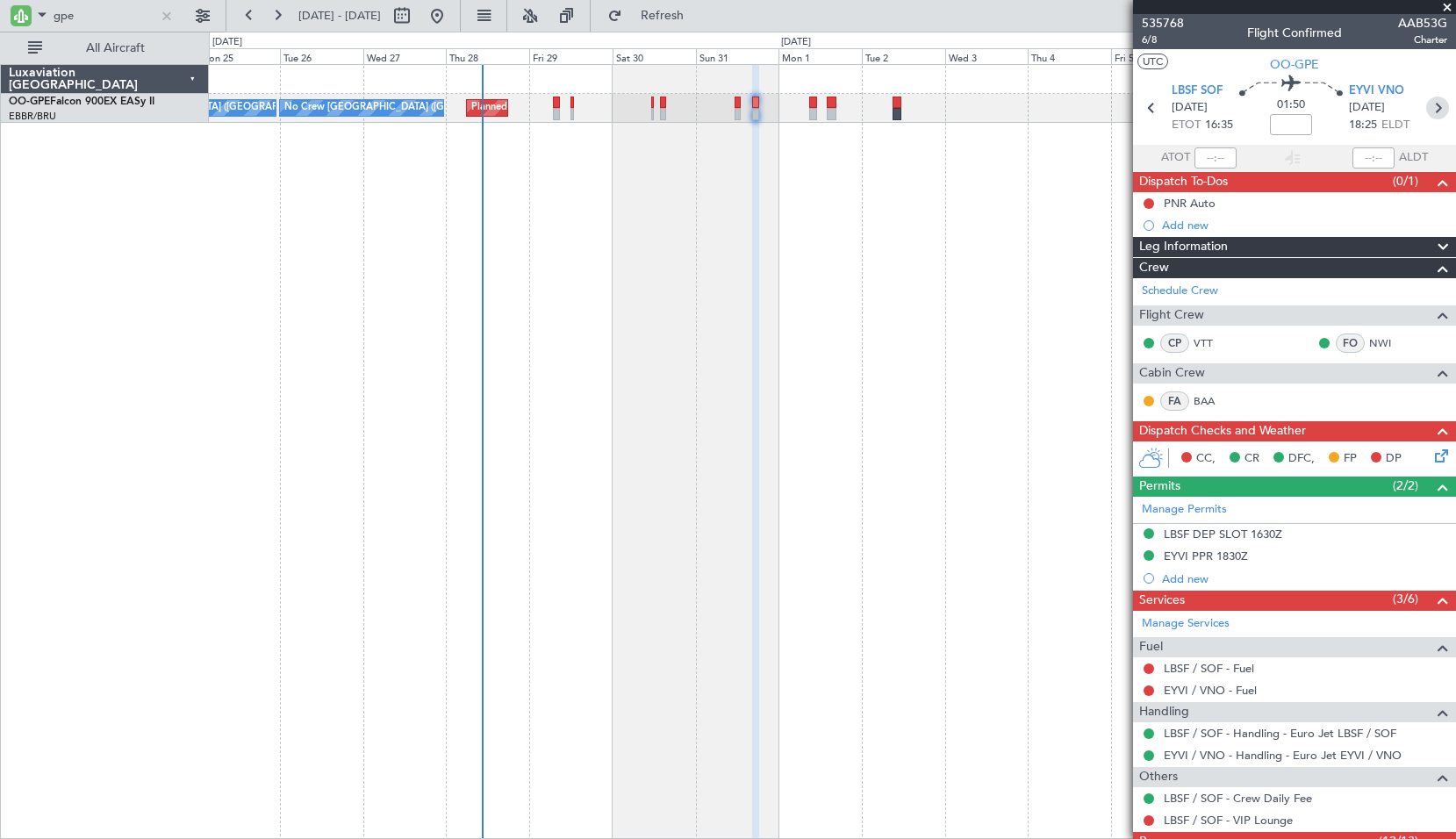
click at [1431, 101] on icon at bounding box center [1437, 108] width 23 height 23
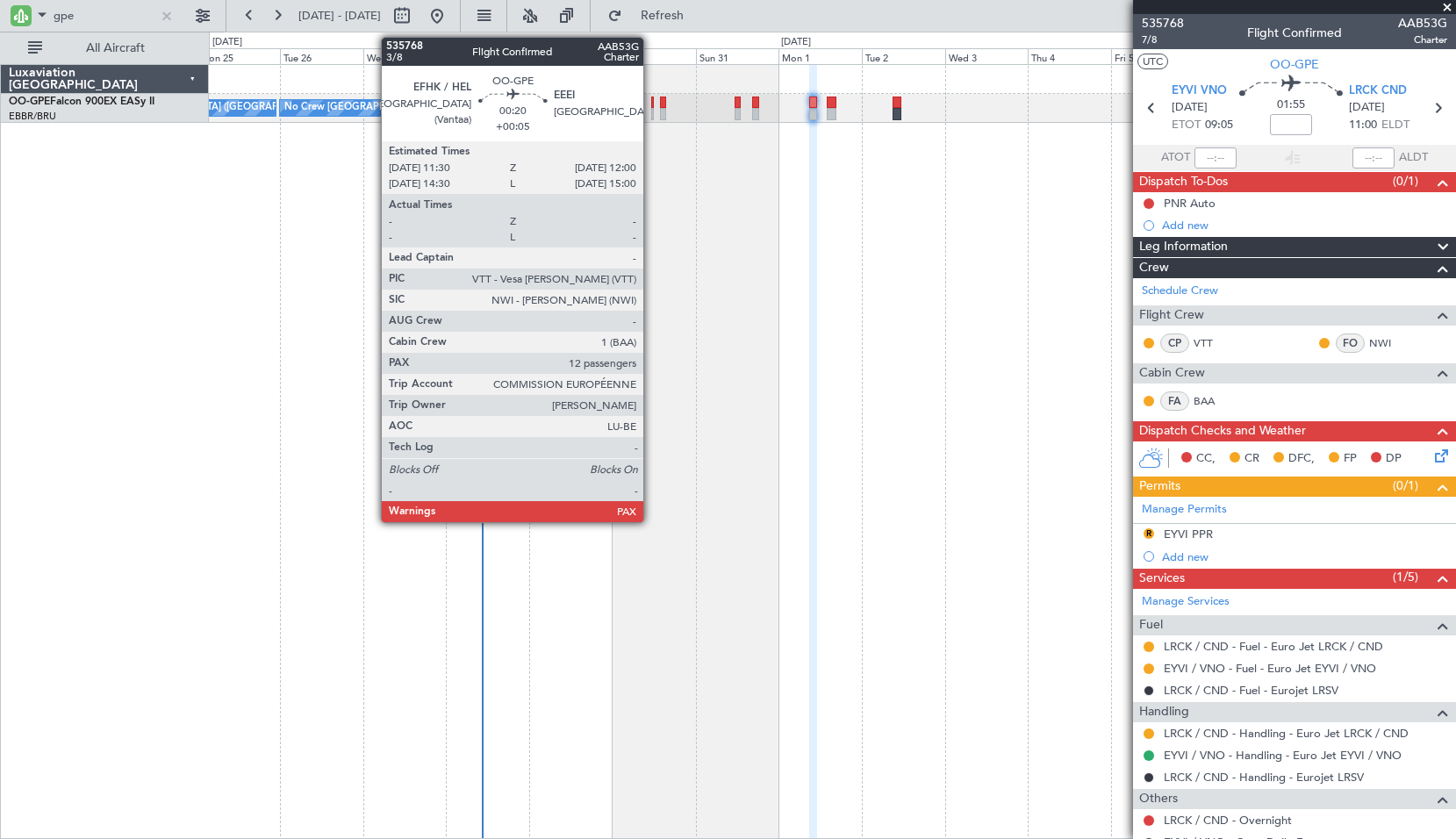
click at [651, 99] on div at bounding box center [652, 103] width 2 height 12
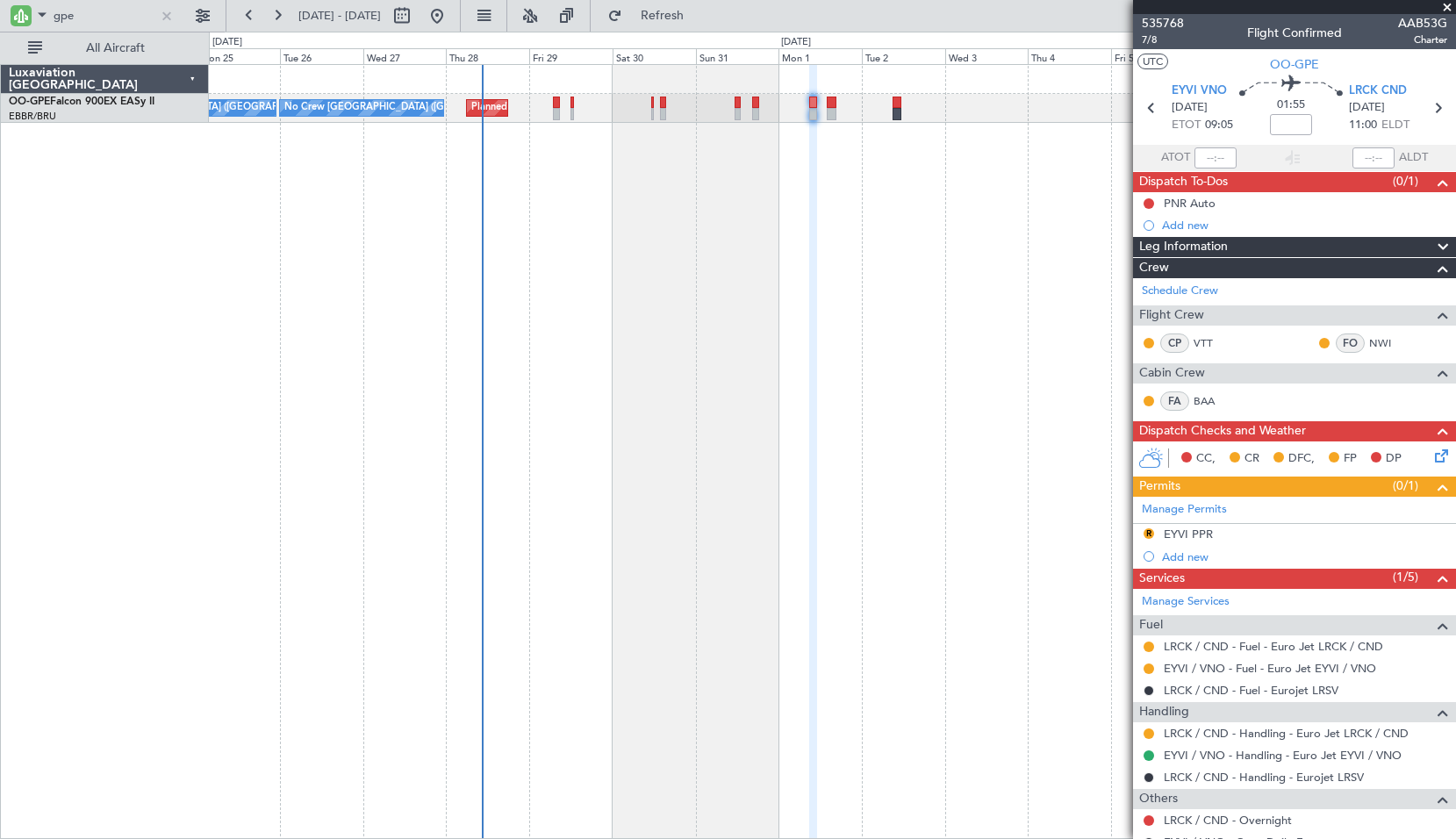
click at [661, 227] on div "Planned Maint Brussels (Brussels National) Planned Maint Brussels (Brussels Nat…" at bounding box center [832, 451] width 1247 height 775
type input "+00:05"
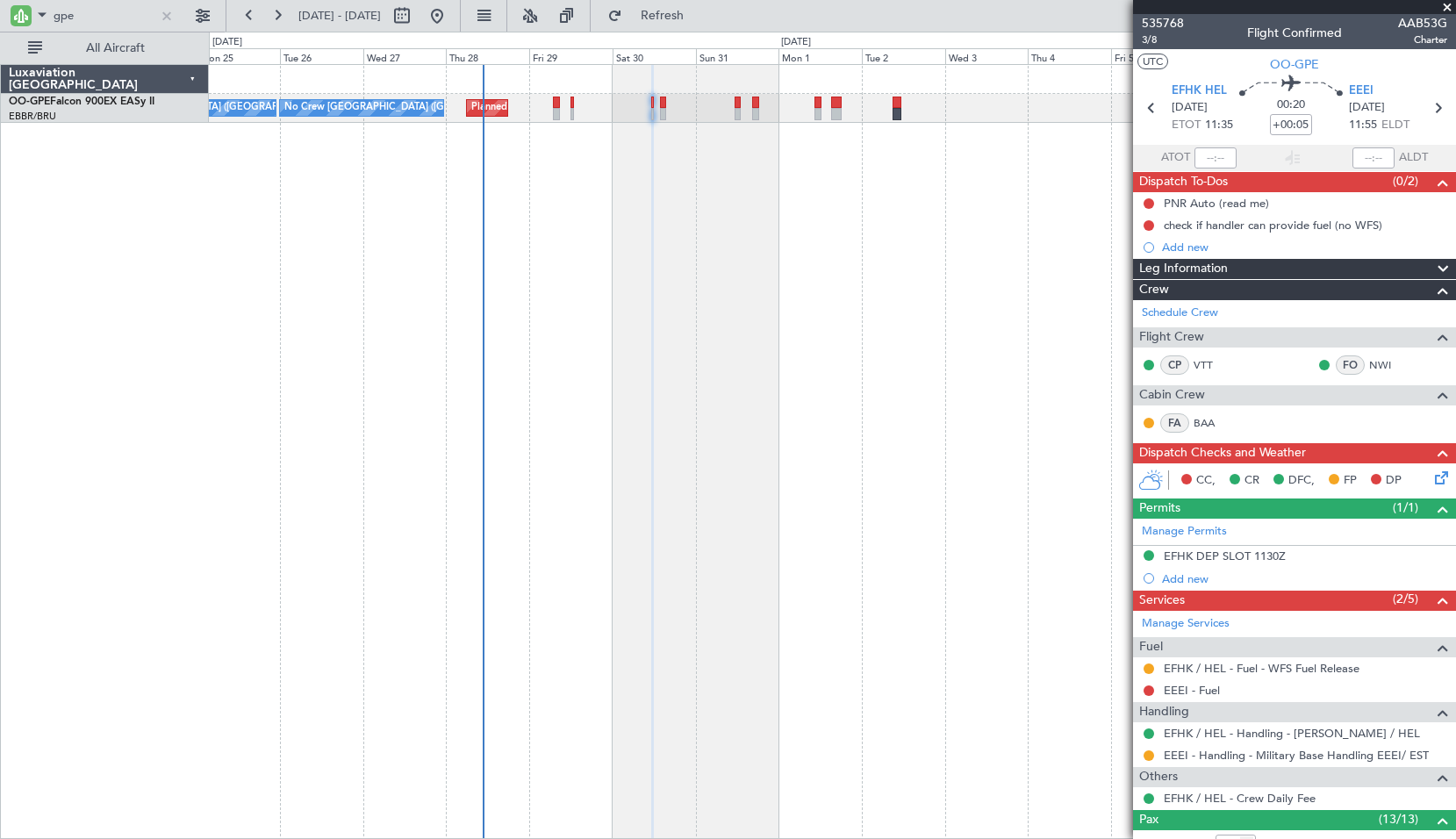
click at [929, 482] on div "No Crew Brussels (Brussels National) Planned Maint Brussels (Brussels National)…" at bounding box center [832, 451] width 1247 height 775
click at [92, 18] on input "gpe" at bounding box center [104, 16] width 101 height 26
click at [90, 18] on input "gpe" at bounding box center [104, 16] width 101 height 26
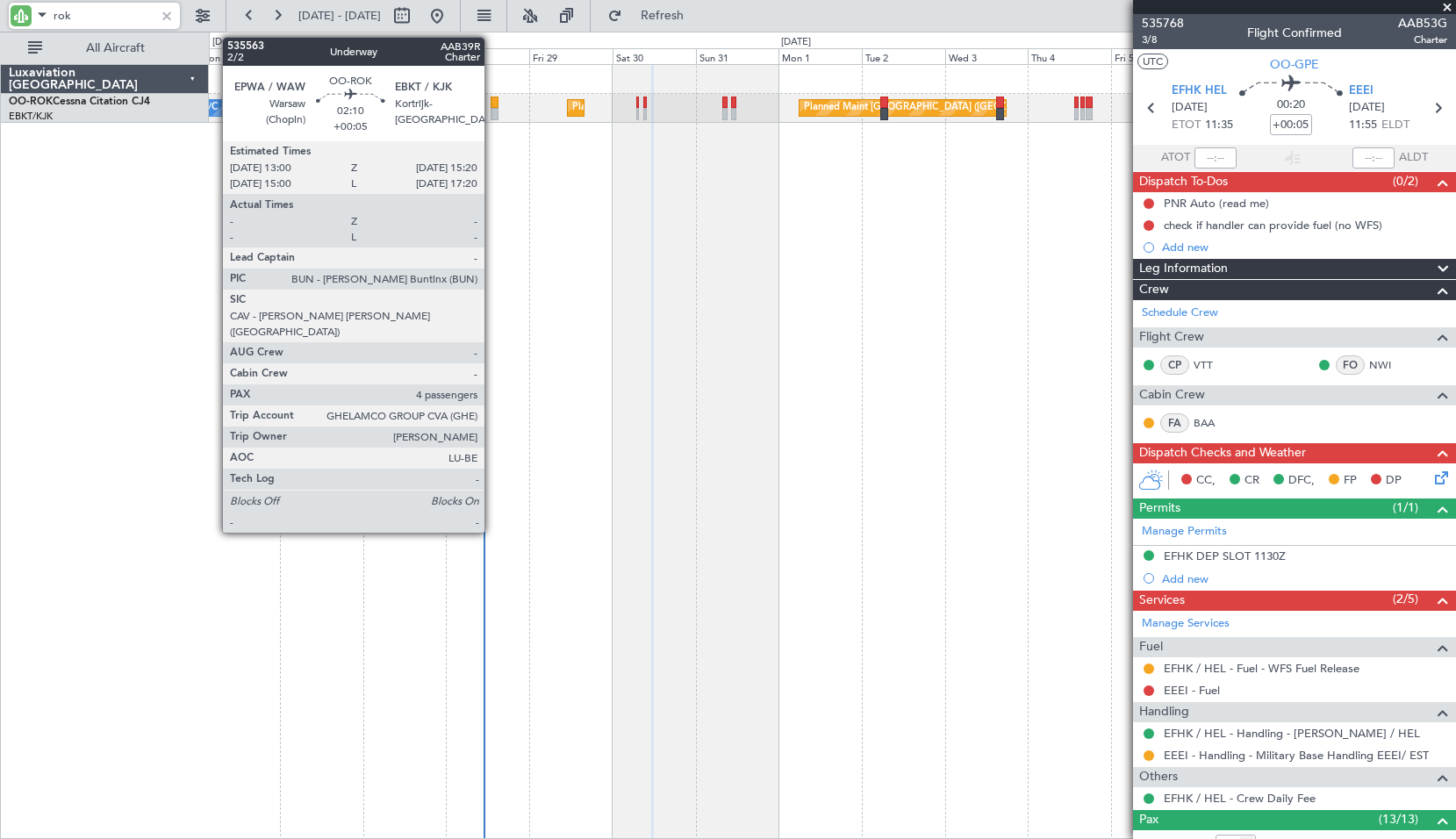
type input "rok"
